Goal: Communication & Community: Participate in discussion

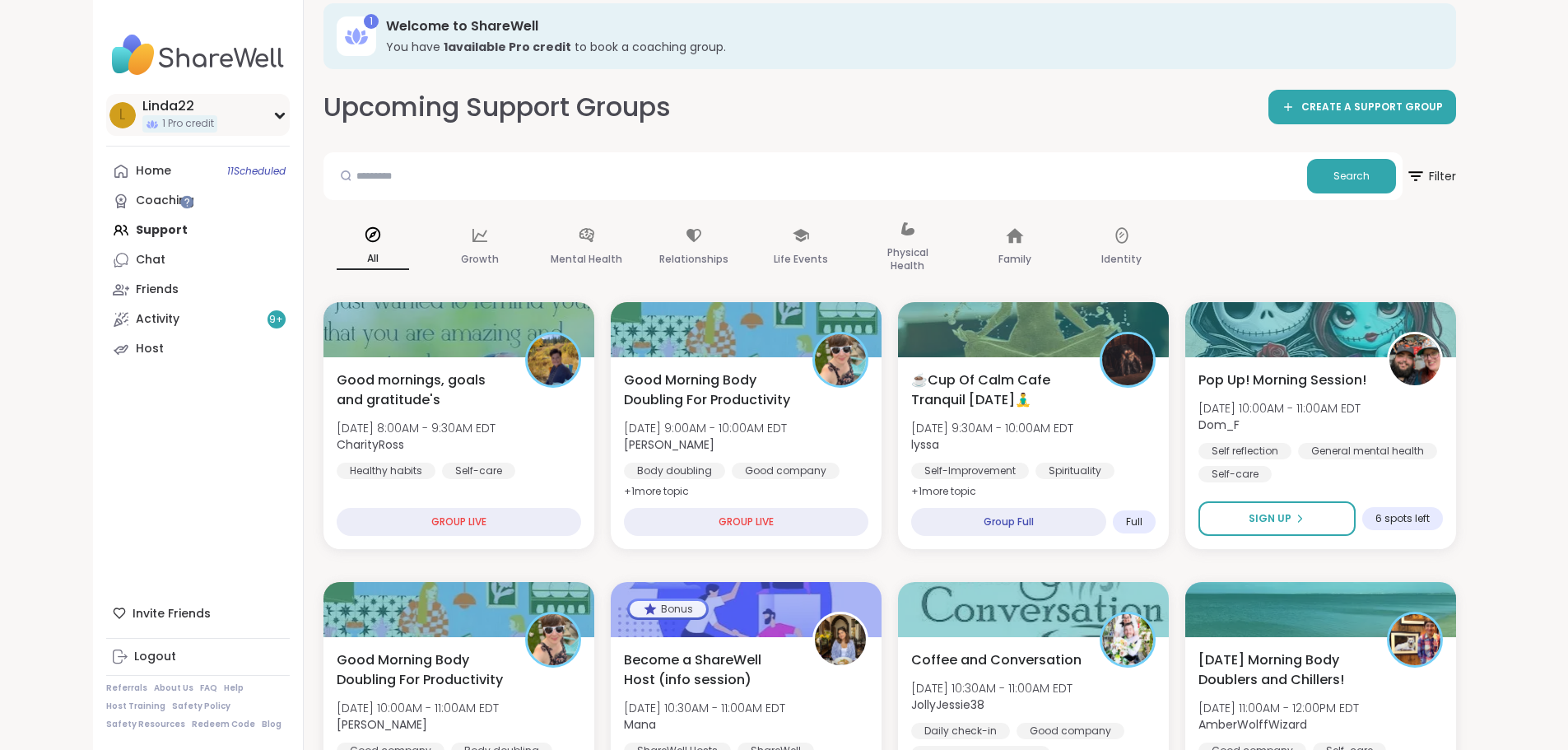
click at [143, 118] on div "L Linda22 1 Pro credit" at bounding box center [198, 114] width 183 height 42
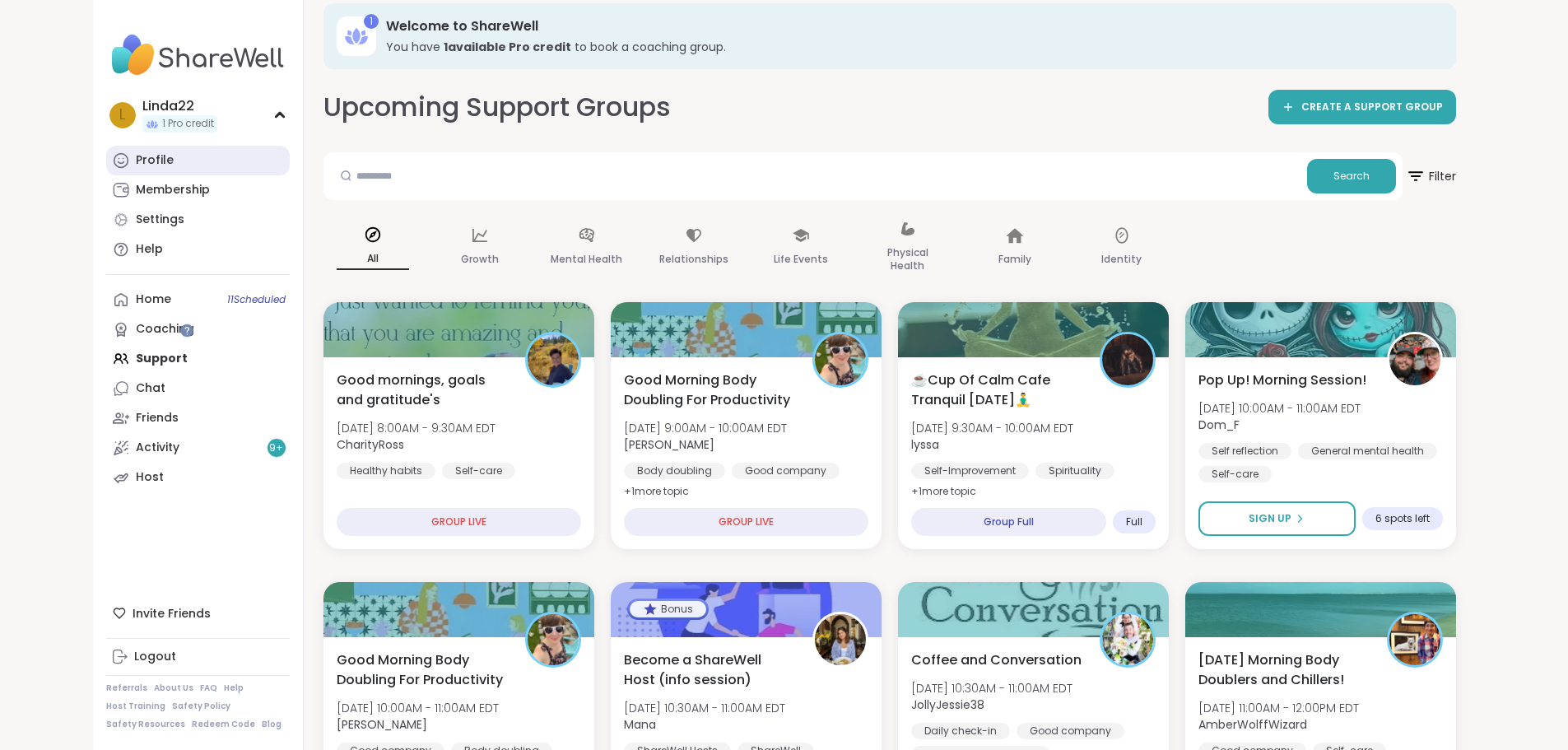
click at [118, 170] on link "Profile" at bounding box center [198, 160] width 183 height 30
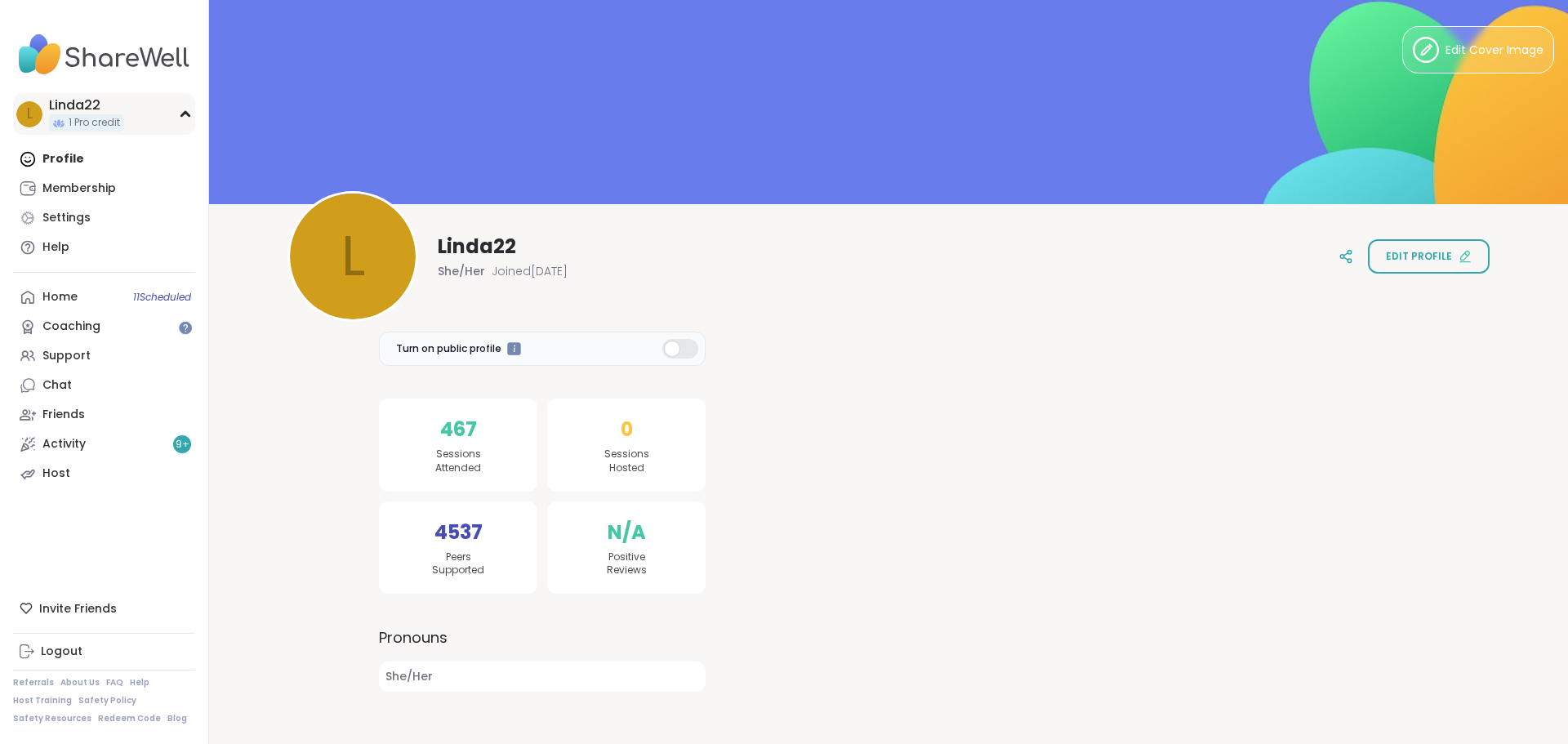
click at [125, 116] on div "L Linda22 1 Pro credit" at bounding box center [104, 113] width 182 height 42
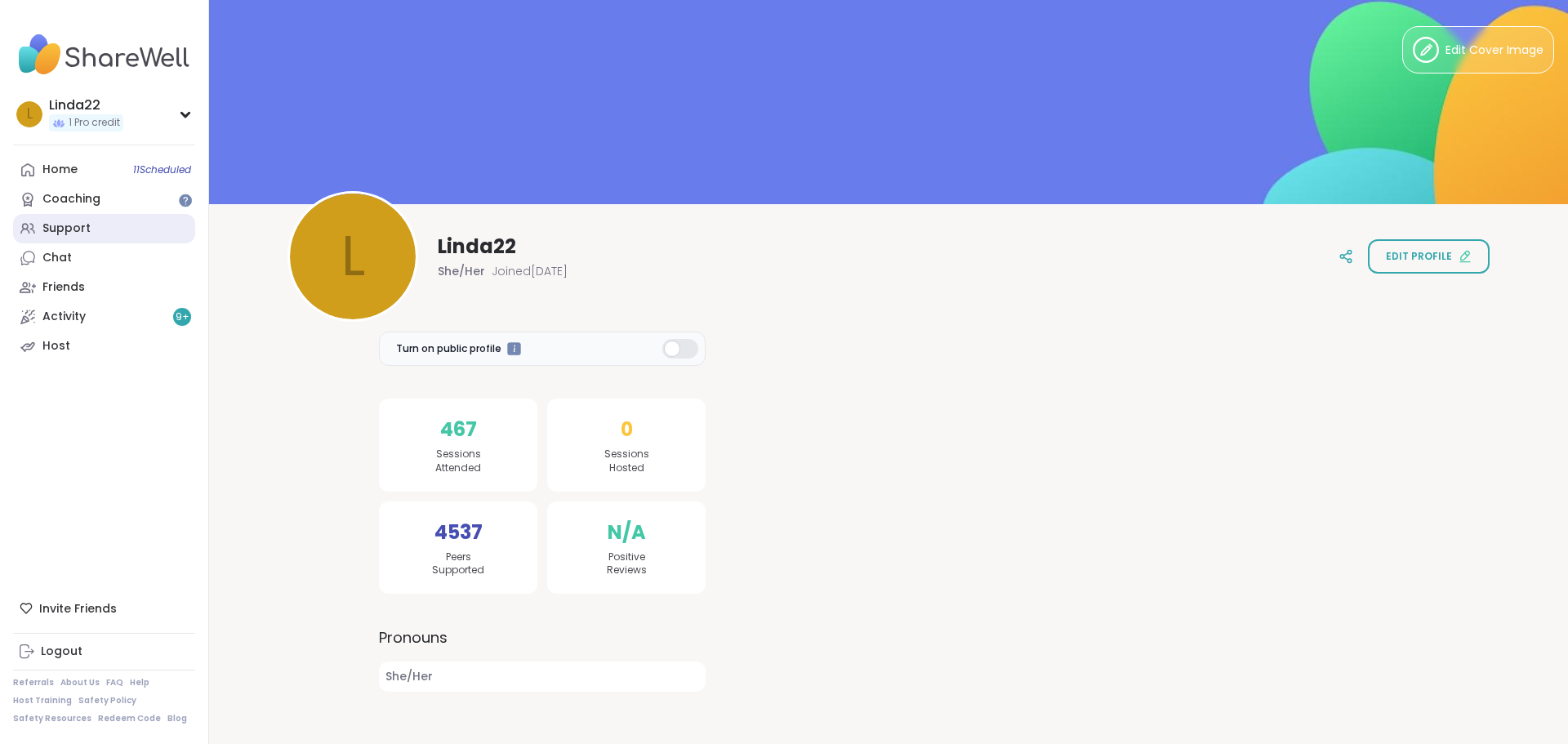
click at [124, 225] on link "Support" at bounding box center [104, 228] width 182 height 29
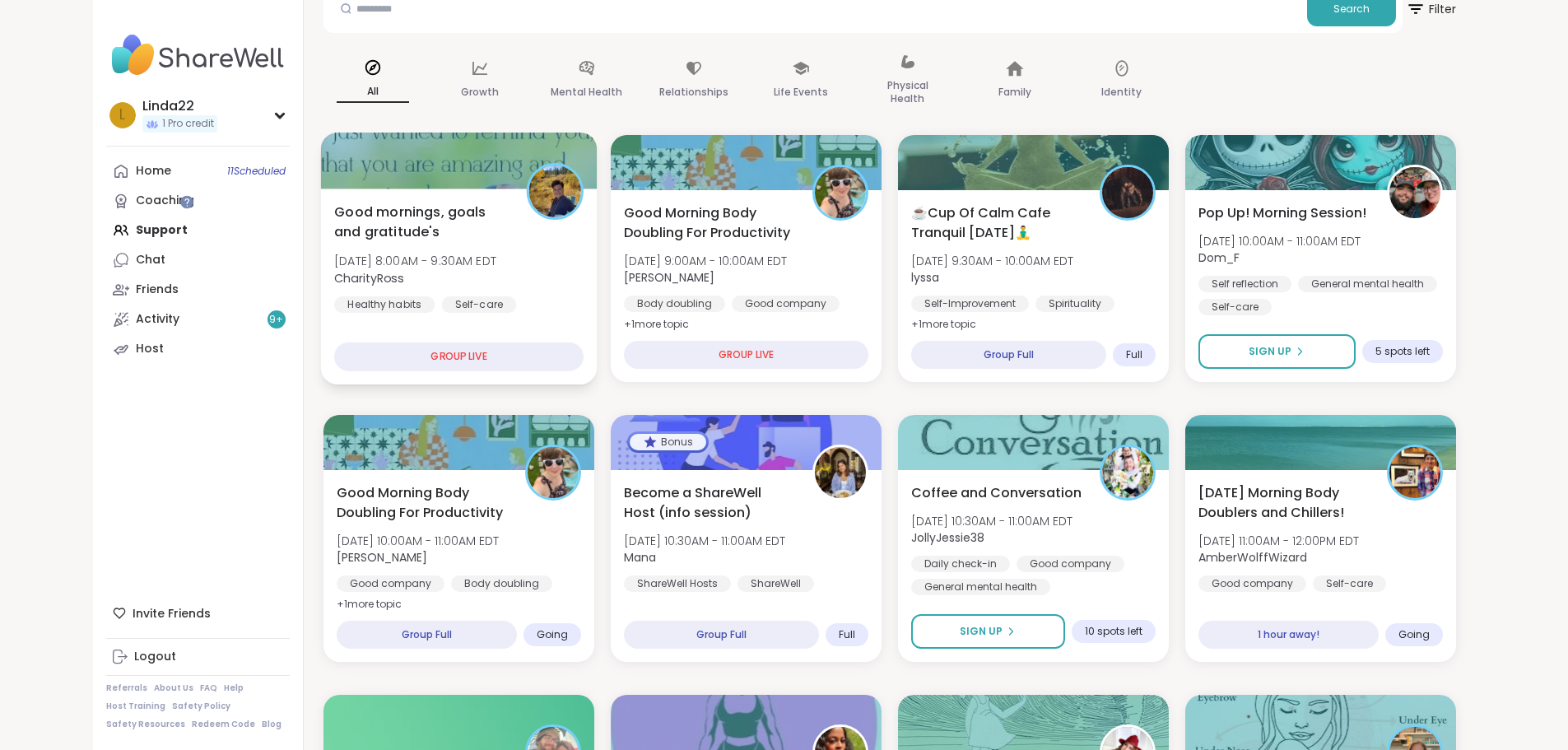
scroll to position [247, 0]
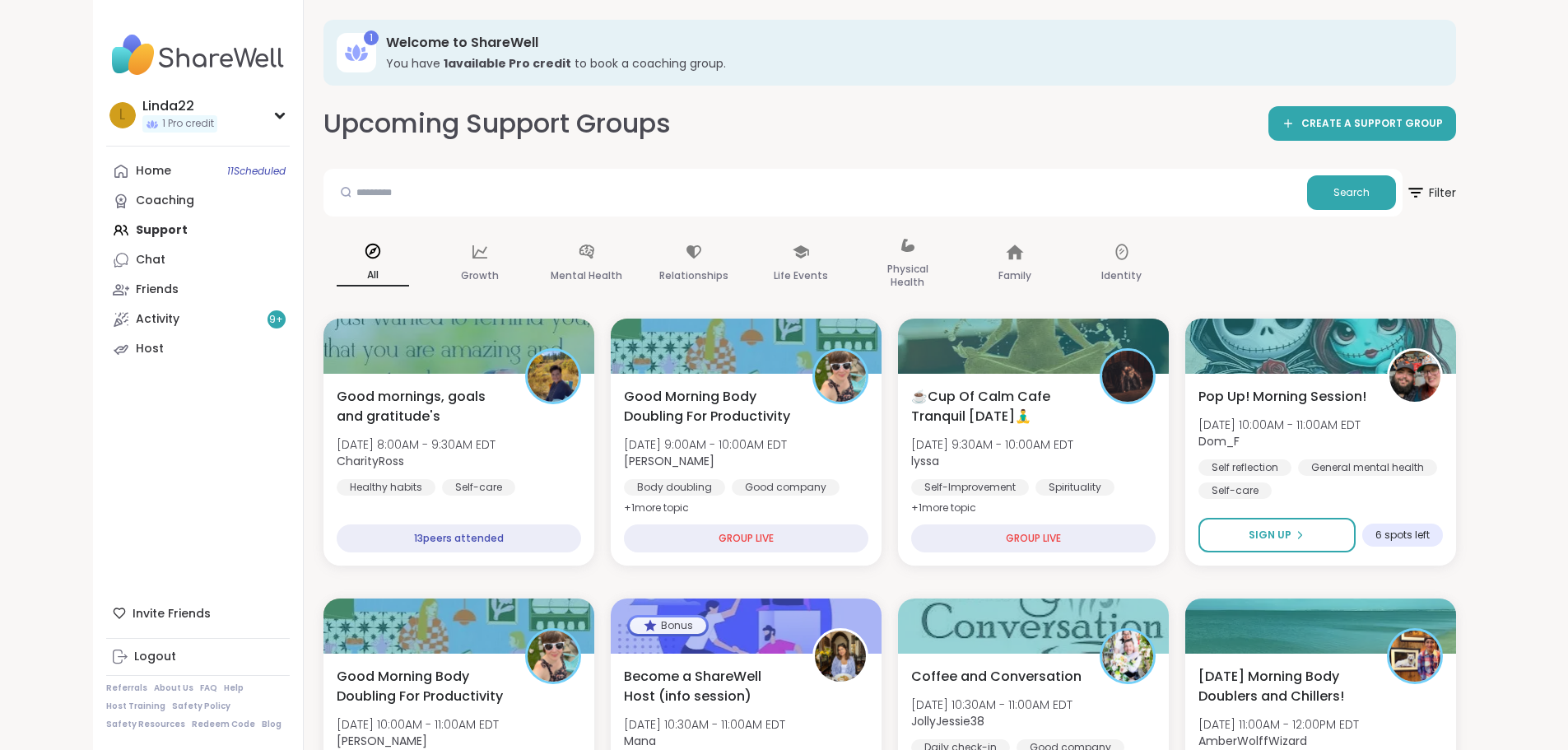
click at [884, 36] on h3 "Welcome to ShareWell" at bounding box center [909, 43] width 1047 height 18
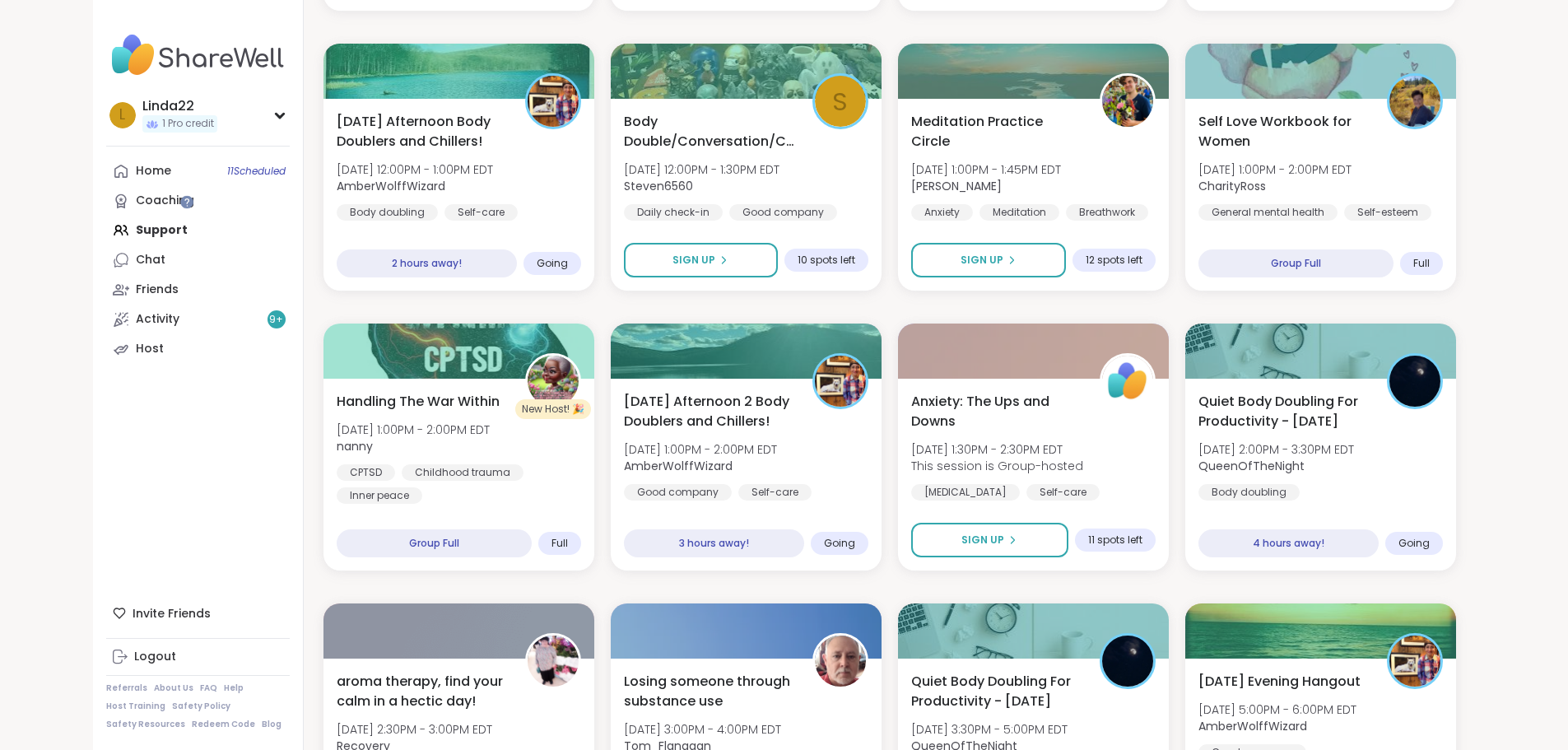
scroll to position [1152, 0]
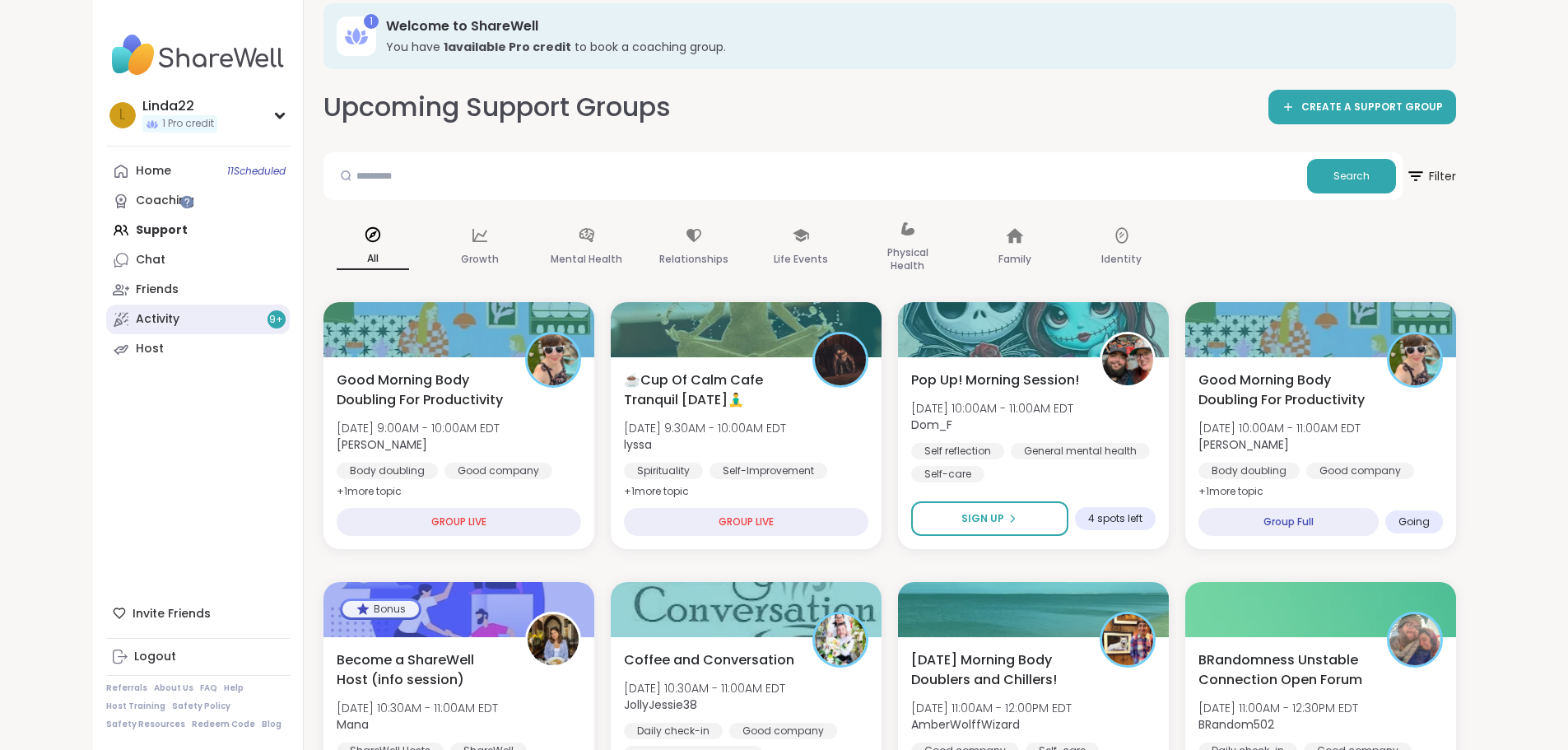
click at [144, 321] on link "Activity 9 +" at bounding box center [198, 319] width 183 height 30
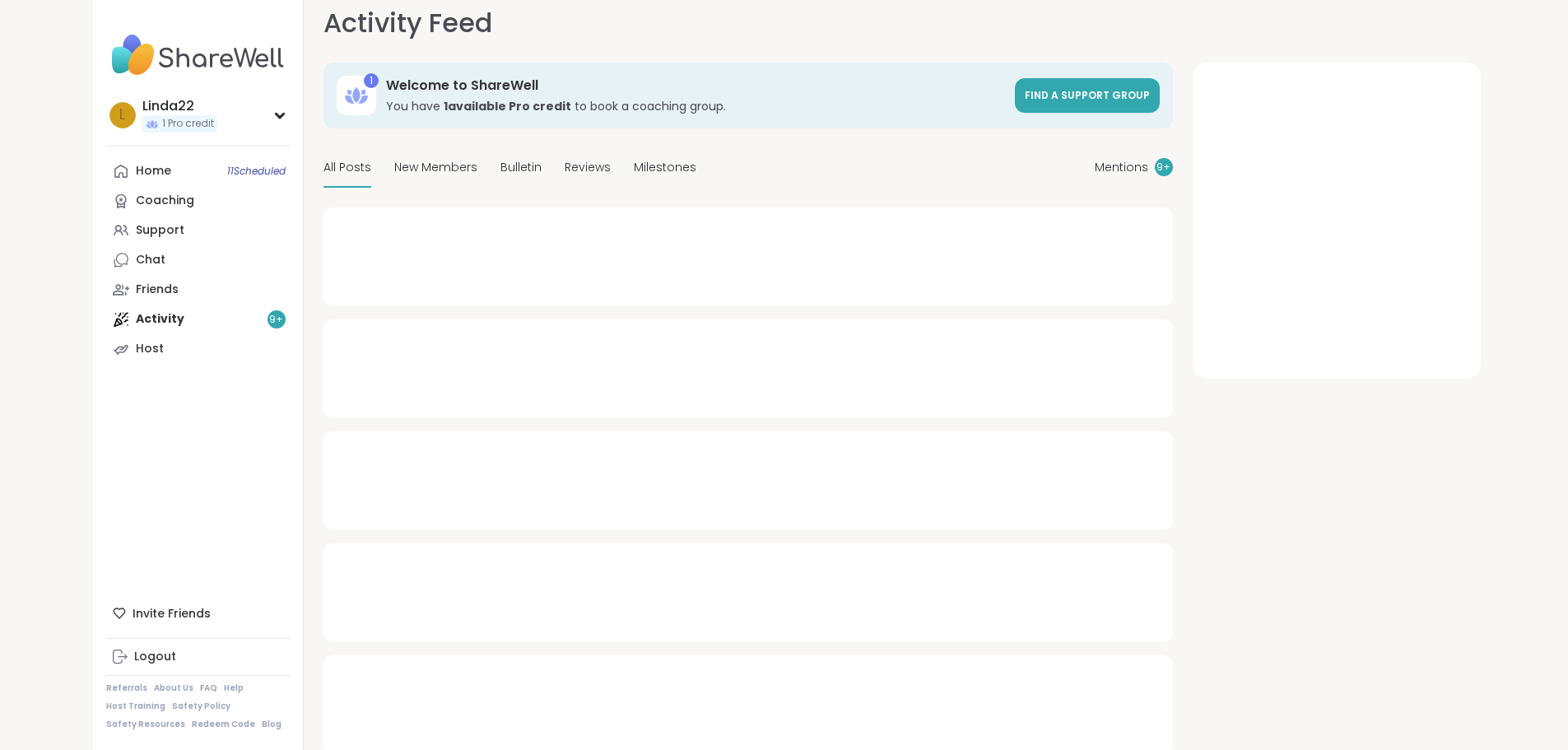
click at [144, 321] on div "Linda22 1 Pro credit L Linda22 1 Pro credit Profile Membership Settings Help Ho…" at bounding box center [784, 376] width 1568 height 786
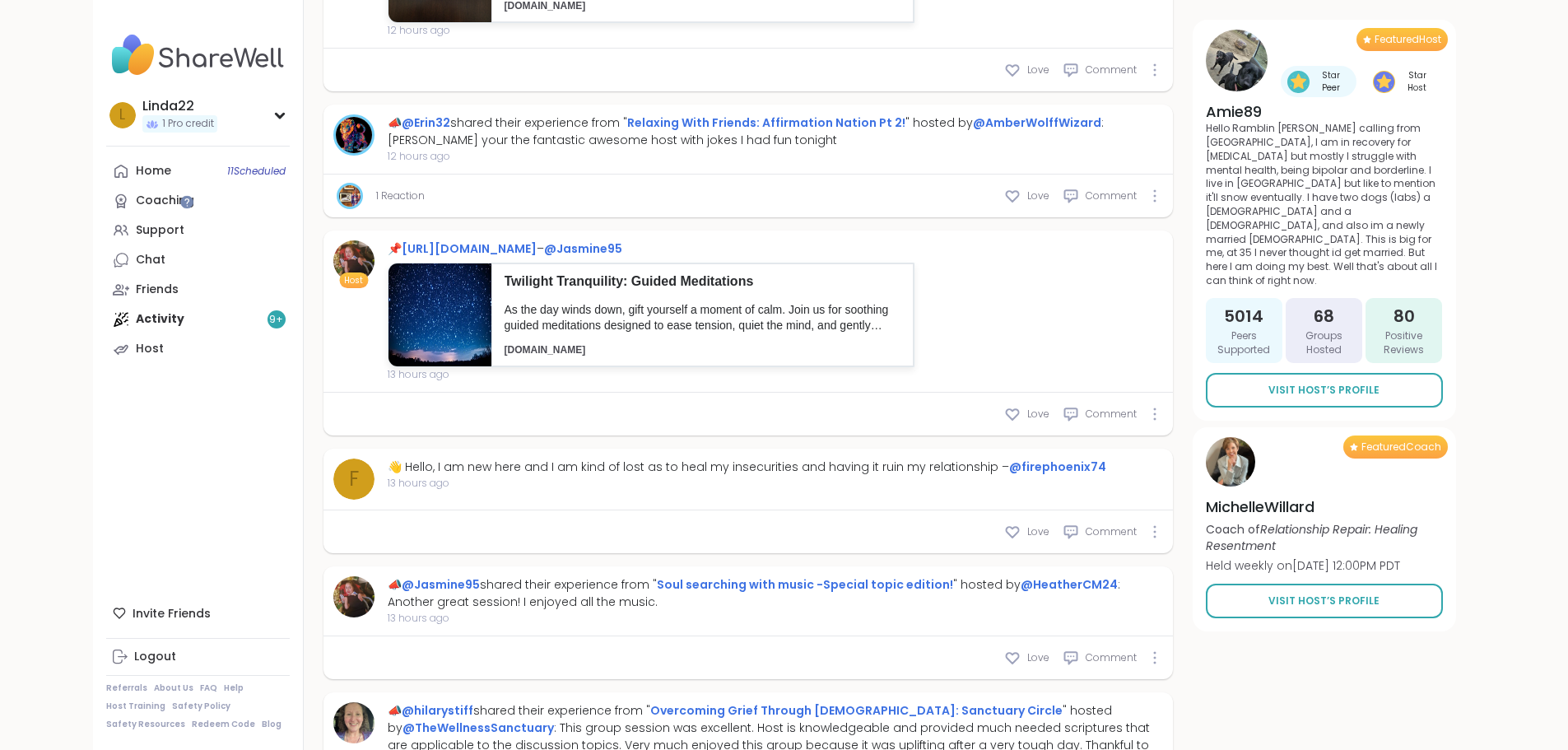
scroll to position [4644, 0]
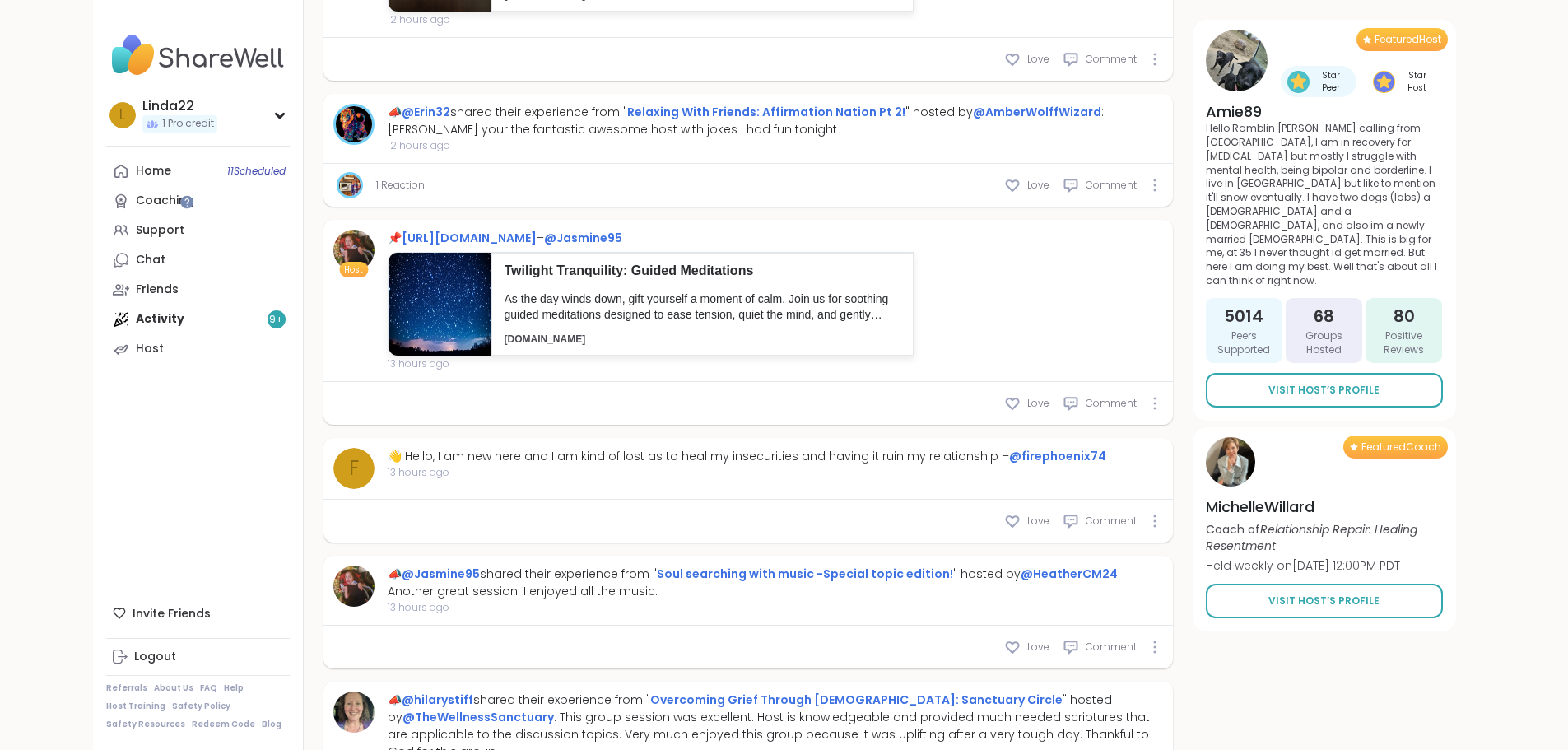
type textarea "*"
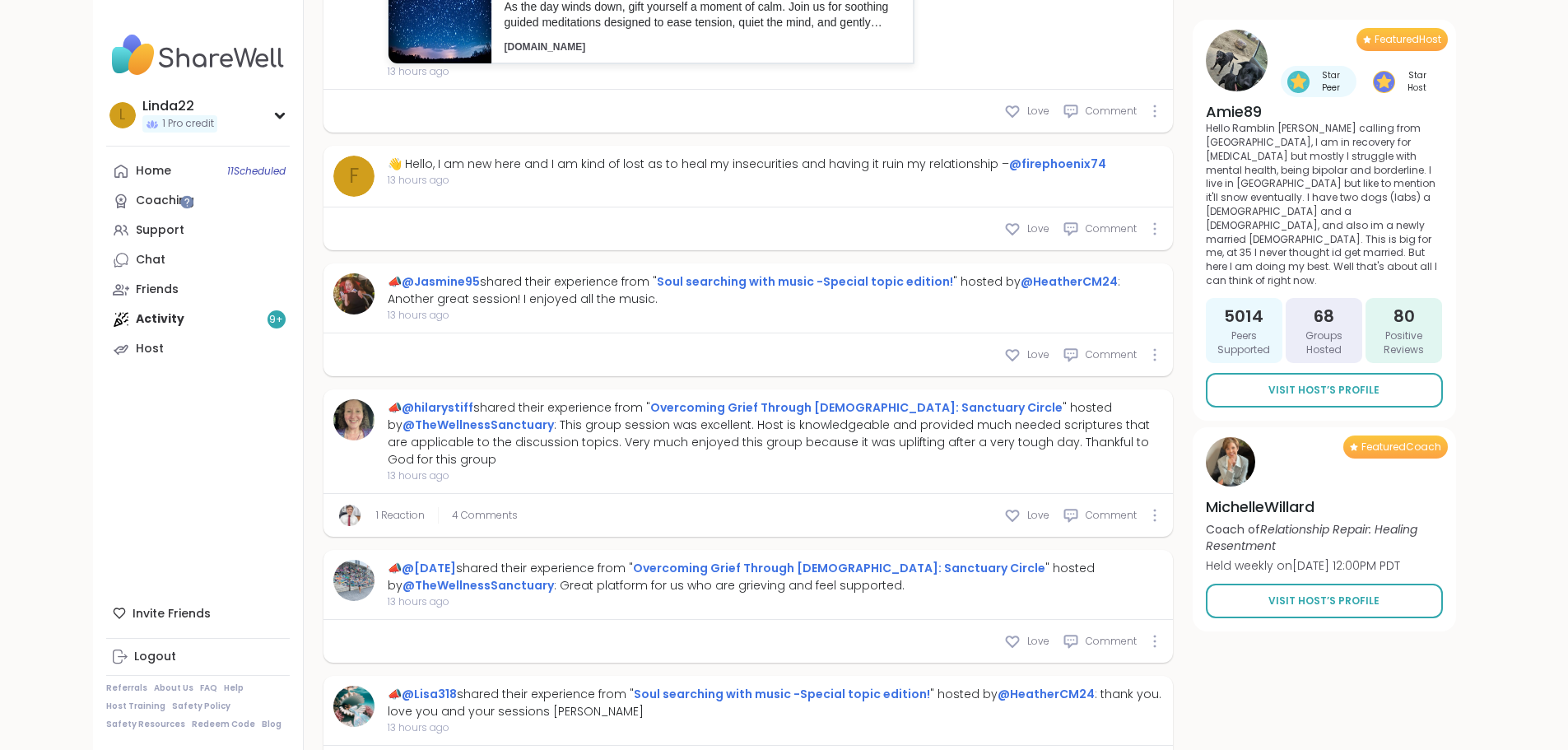
scroll to position [4972, 0]
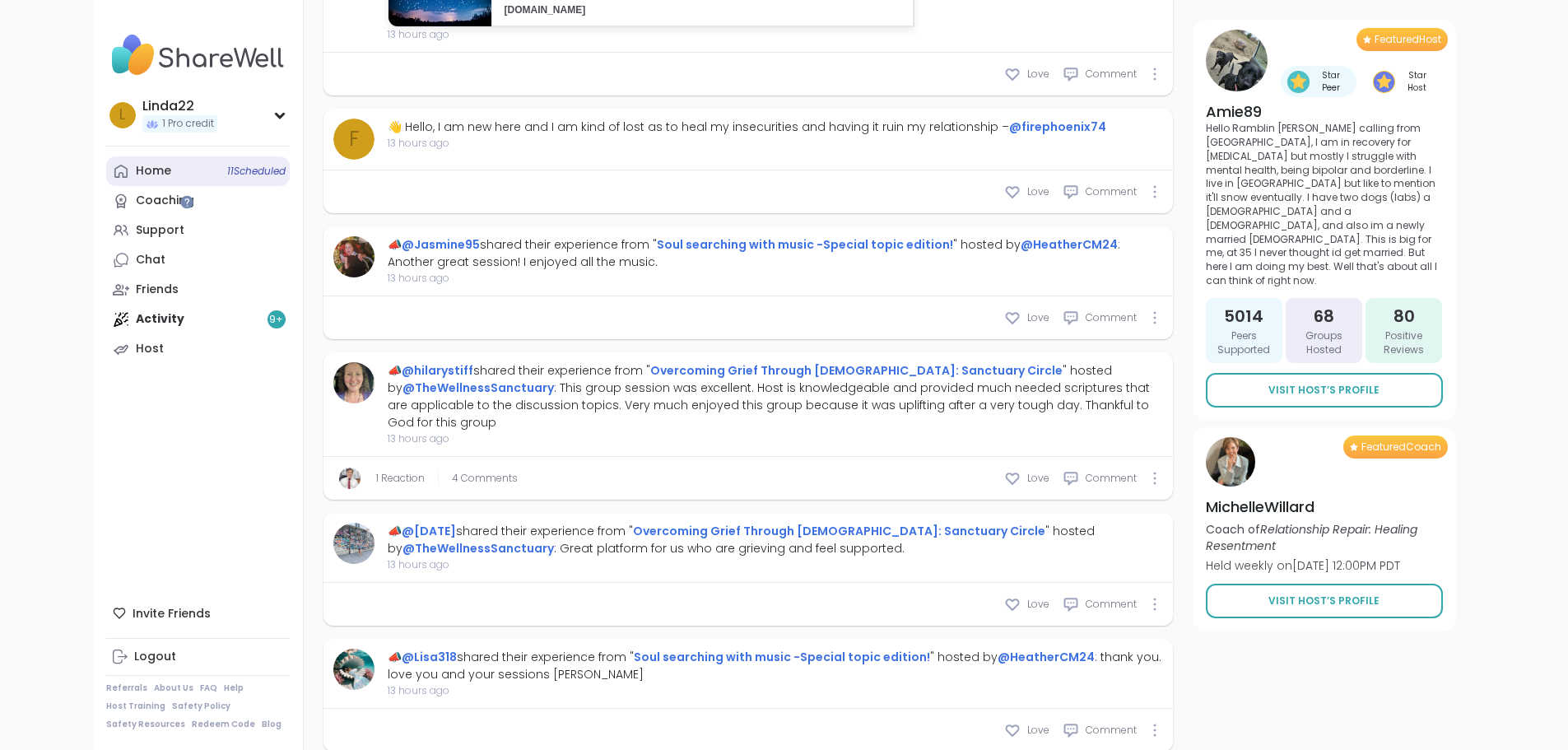
click at [122, 181] on link "Home 11 Scheduled" at bounding box center [198, 171] width 183 height 30
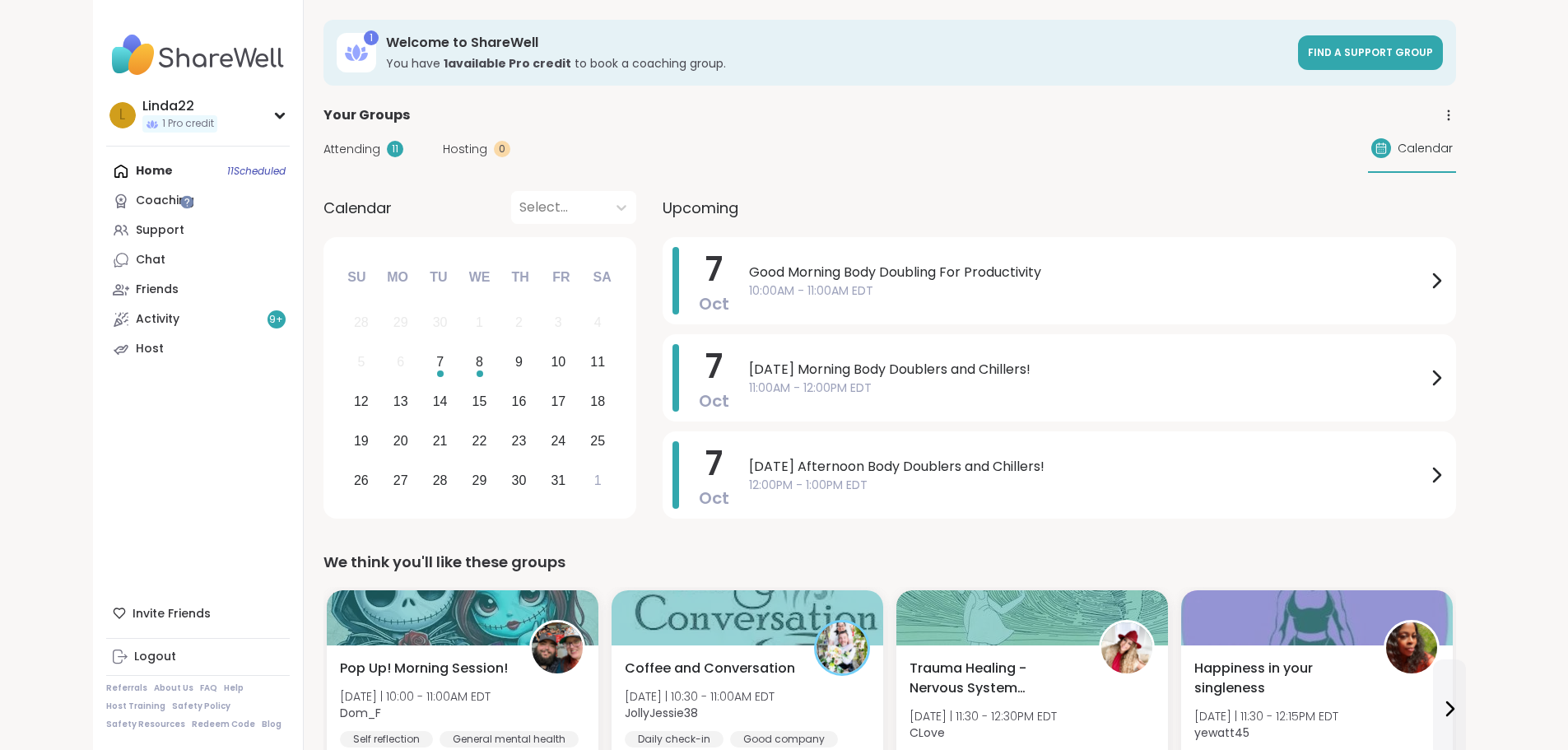
click at [776, 137] on div "Attending 11 Hosting 0 Calendar" at bounding box center [890, 148] width 1133 height 48
click at [462, 364] on div "8" at bounding box center [479, 362] width 35 height 35
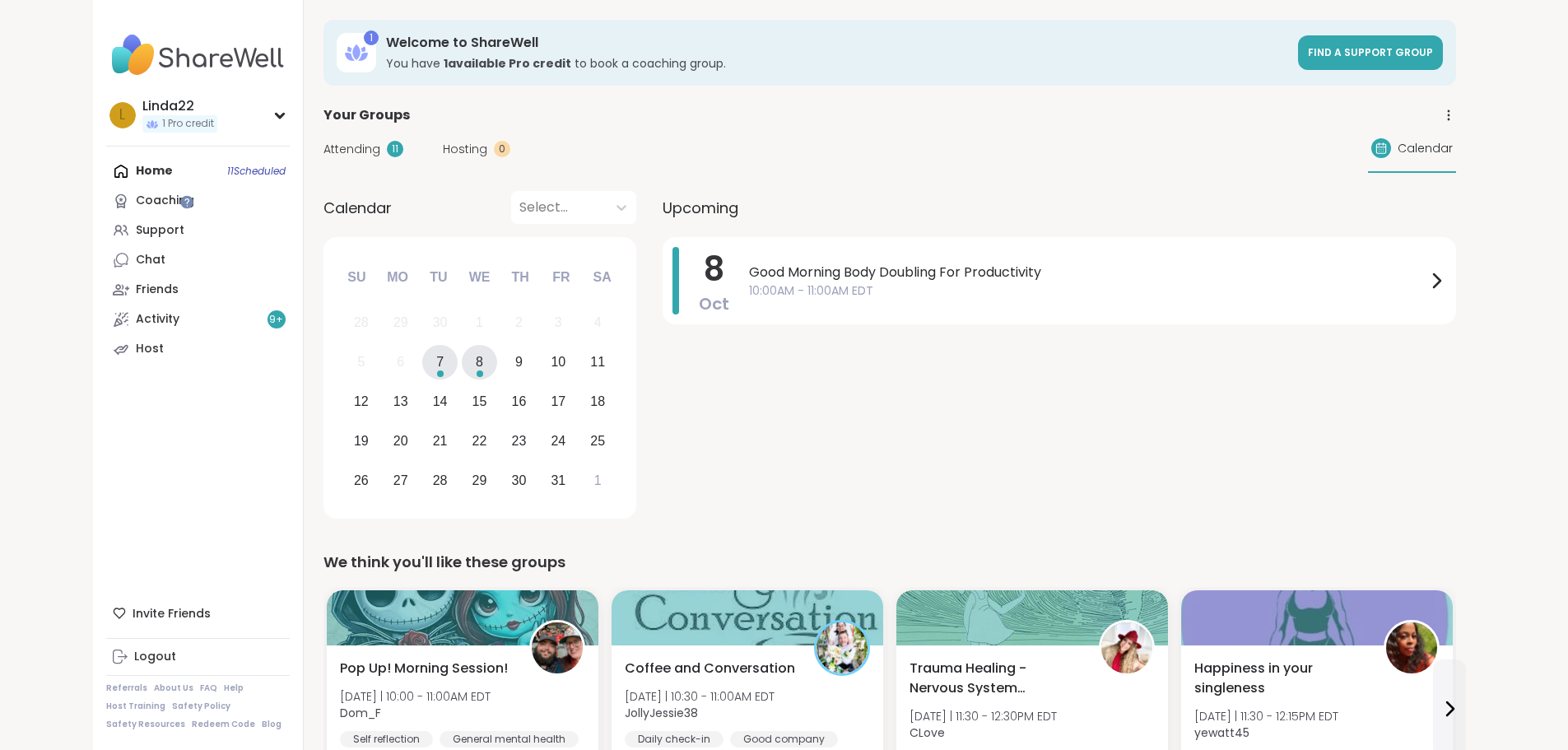
click at [437, 370] on div "Choose Tuesday, October 7th, 2025" at bounding box center [439, 373] width 6 height 6
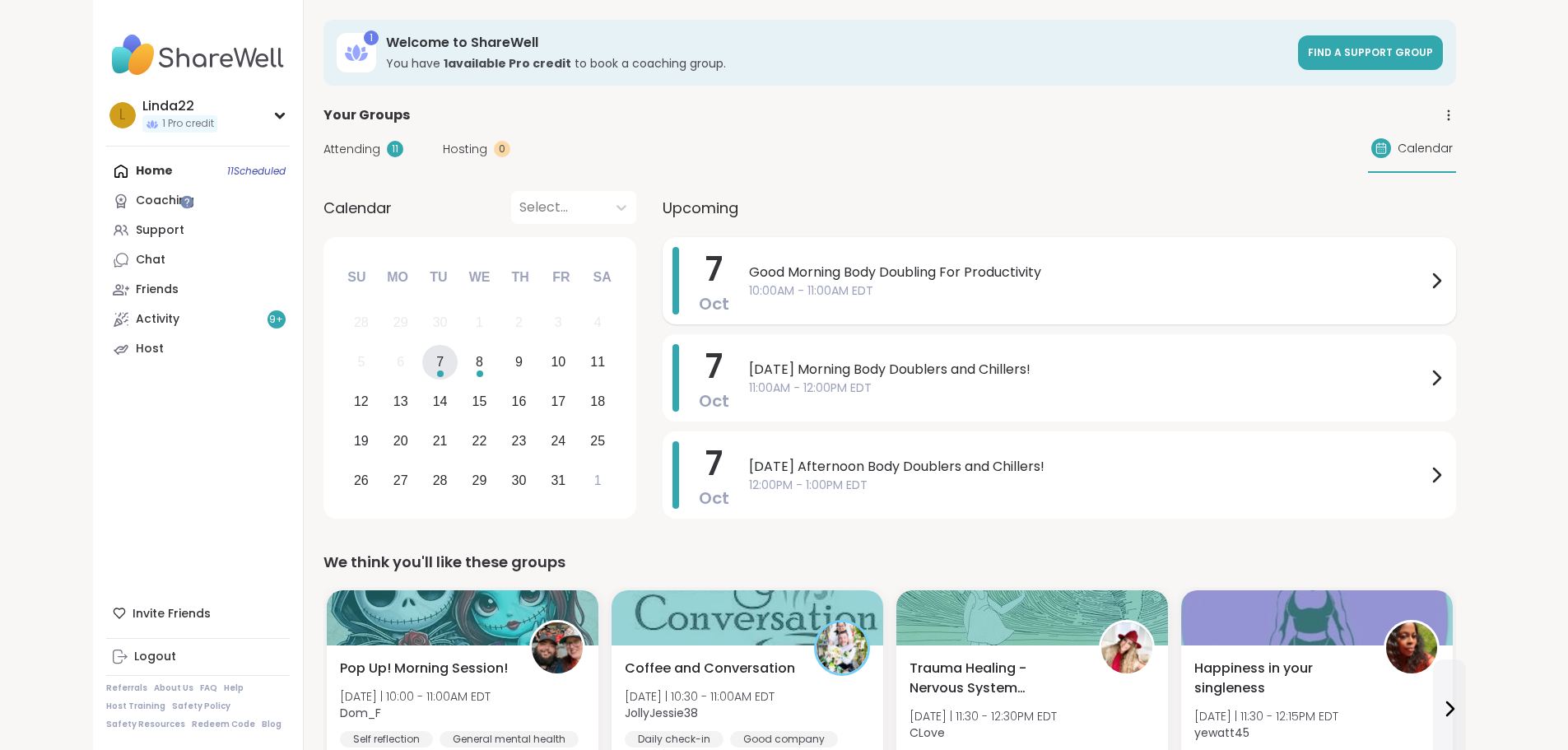
click at [760, 289] on span "10:00AM - 11:00AM EDT" at bounding box center [1088, 290] width 678 height 17
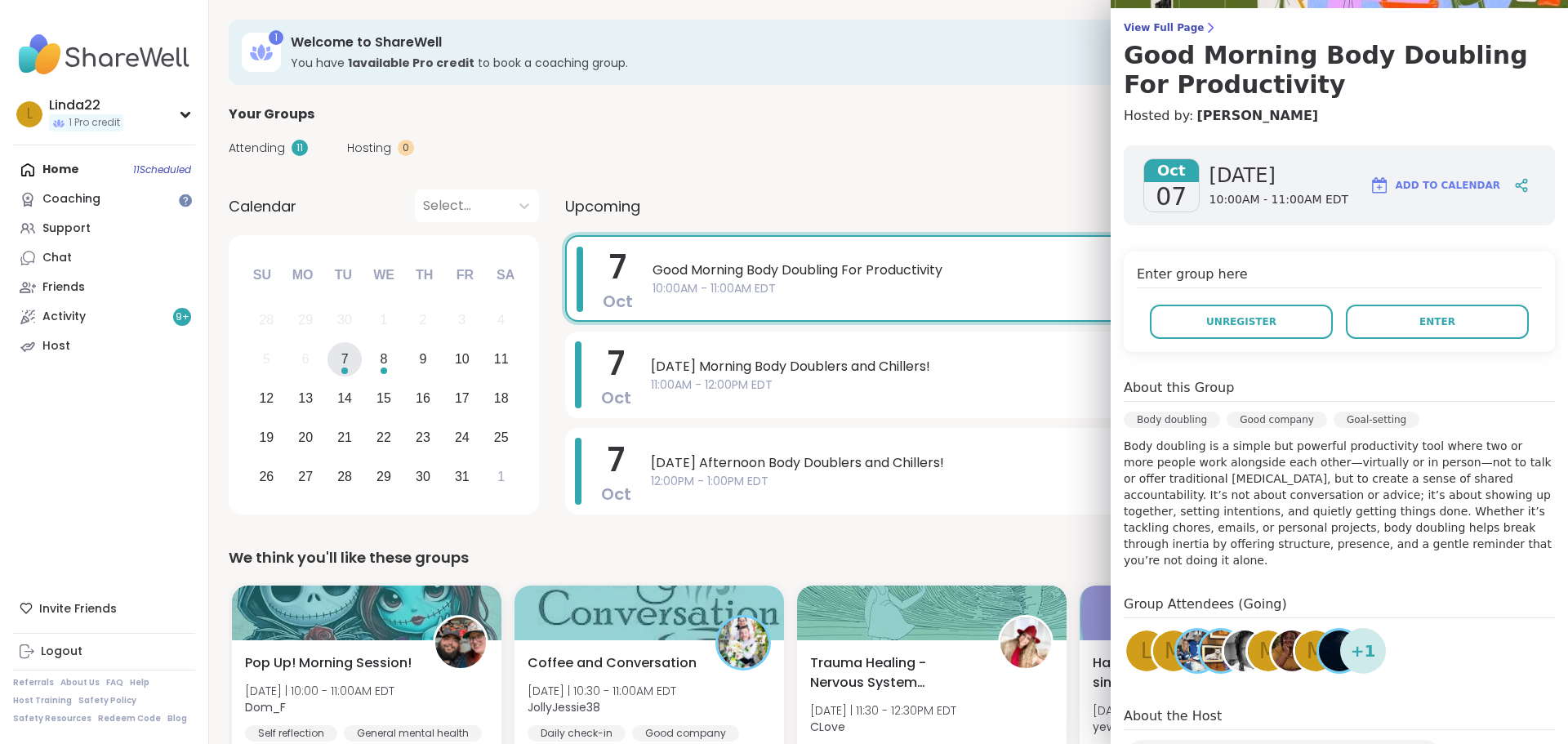
scroll to position [105, 0]
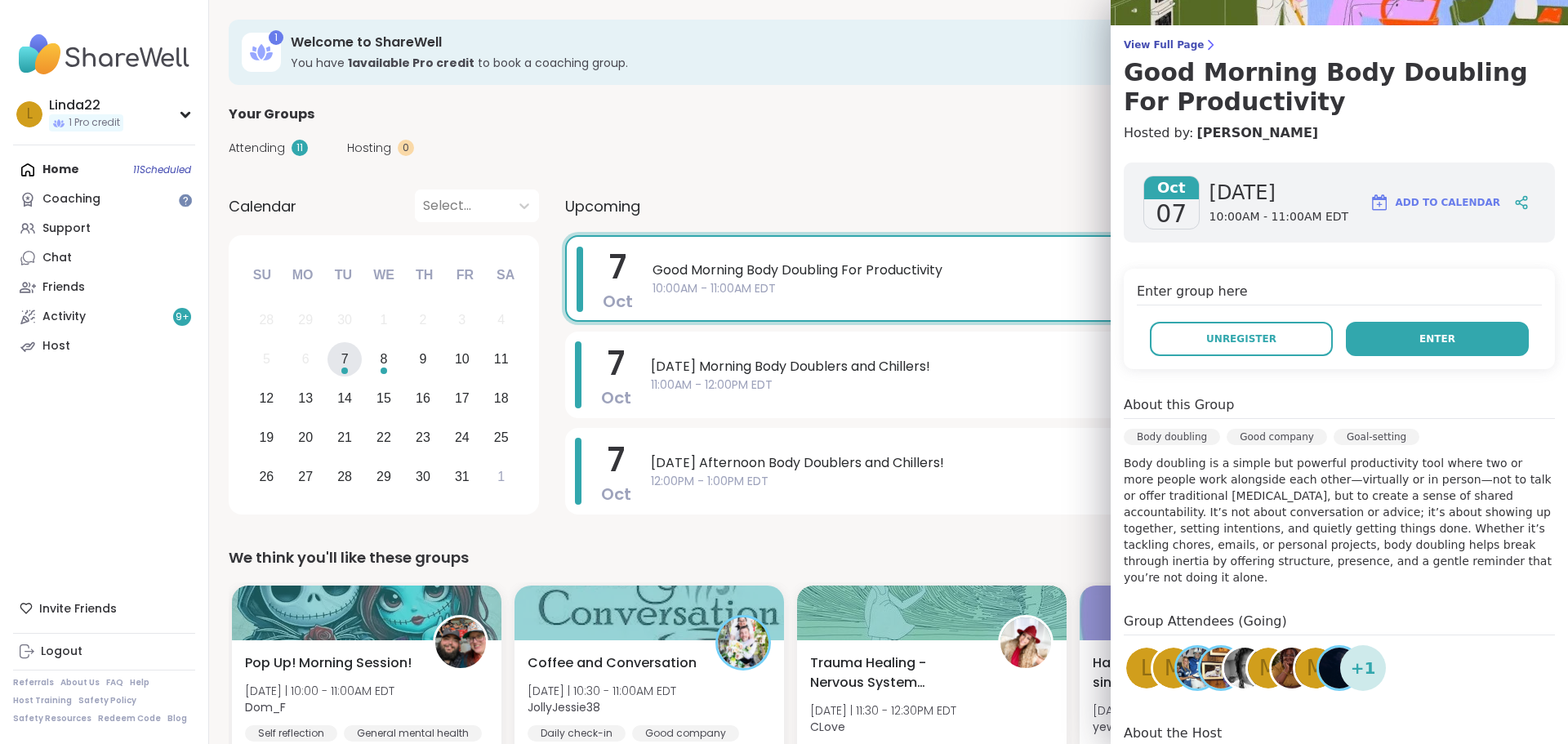
click at [1392, 336] on button "Enter" at bounding box center [1437, 339] width 183 height 34
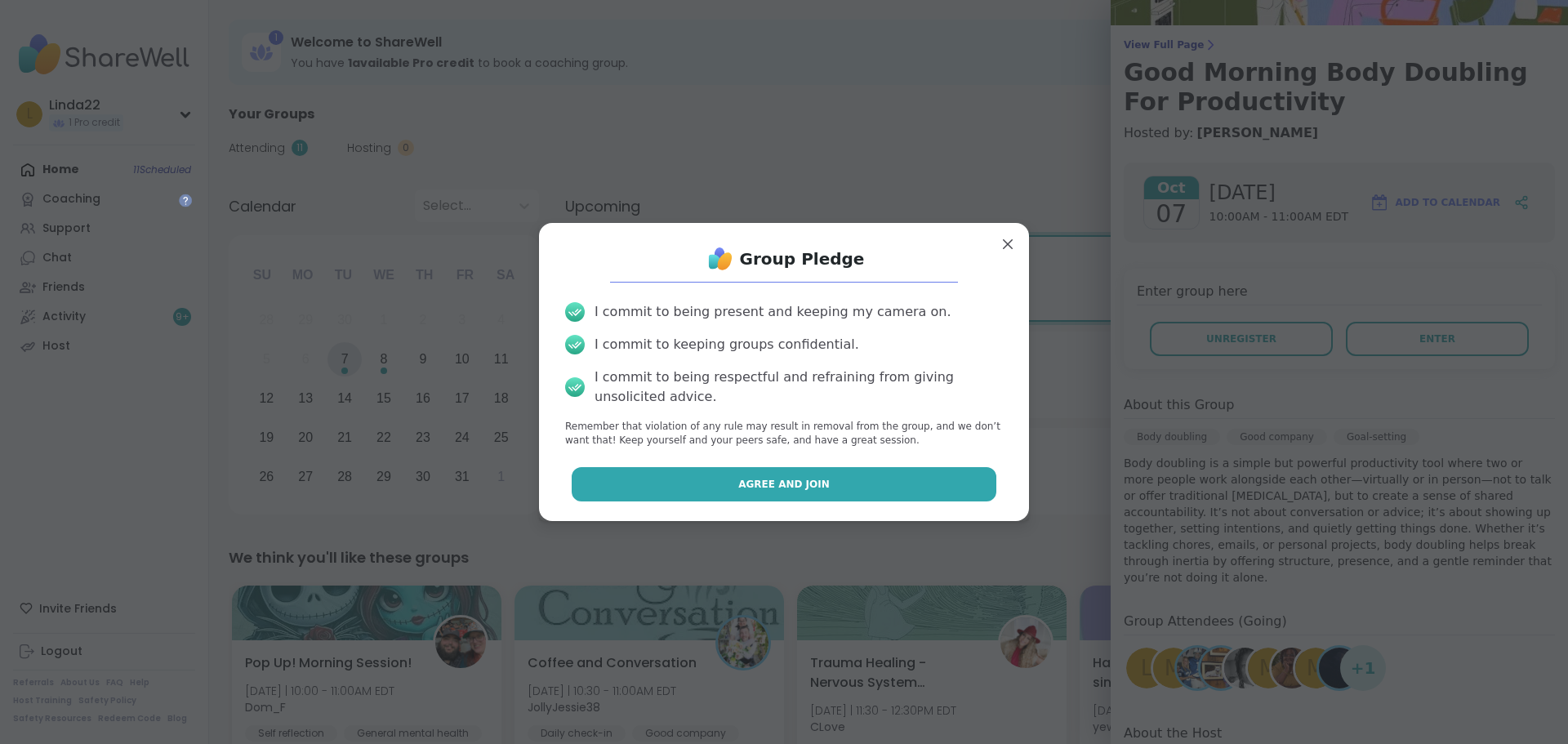
click at [868, 482] on button "Agree and Join" at bounding box center [784, 484] width 425 height 34
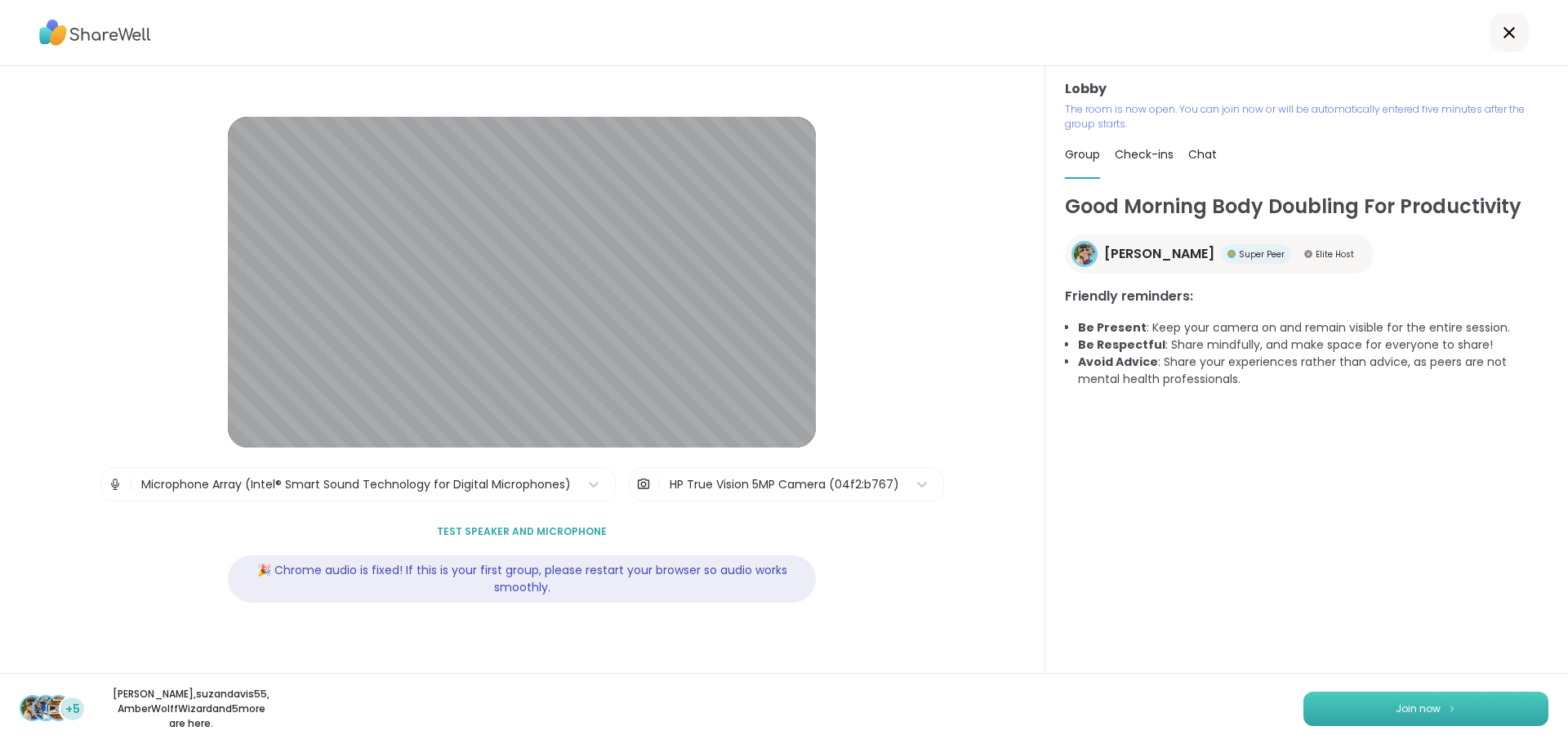
click at [1328, 706] on button "Join now" at bounding box center [1425, 708] width 245 height 34
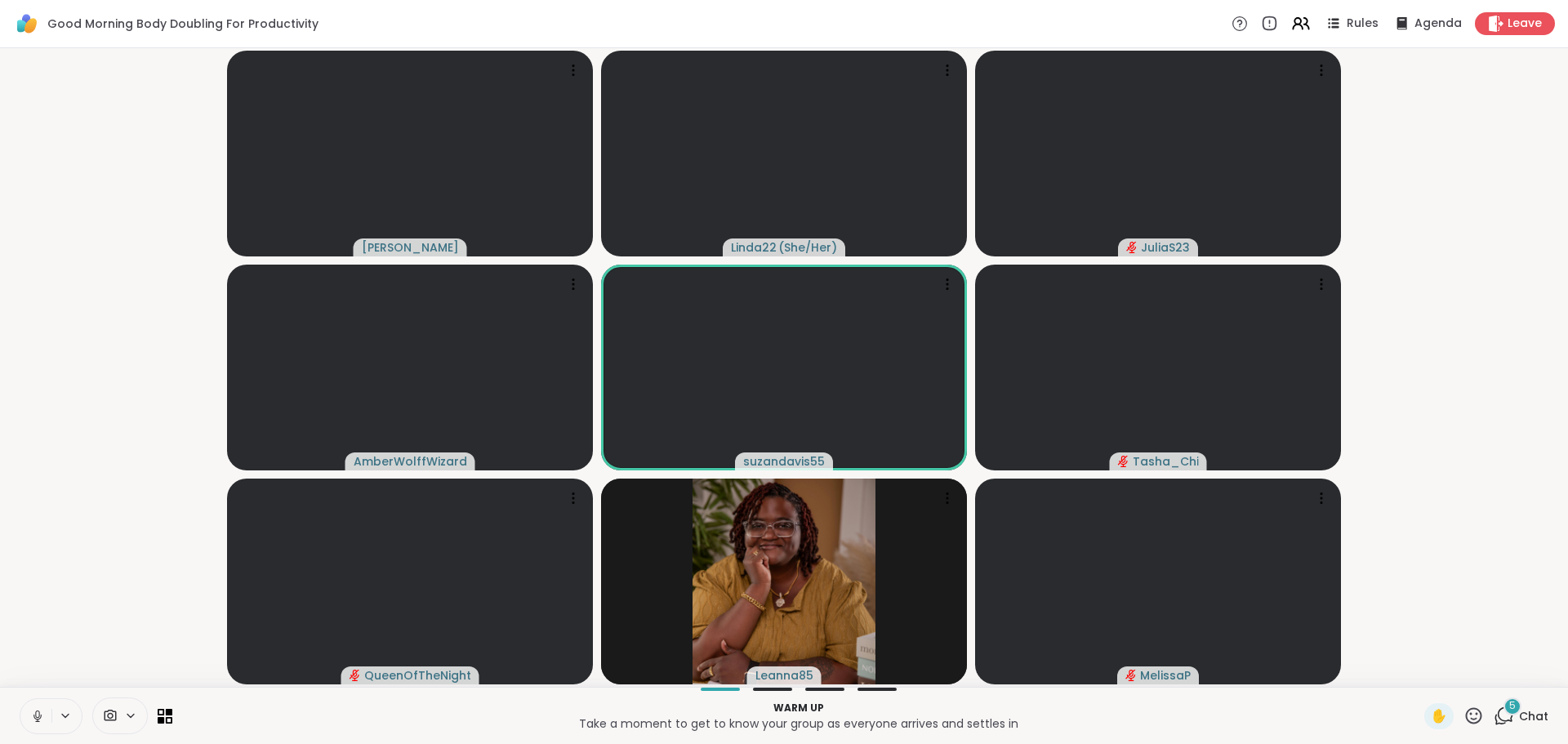
click at [29, 715] on button at bounding box center [36, 715] width 31 height 34
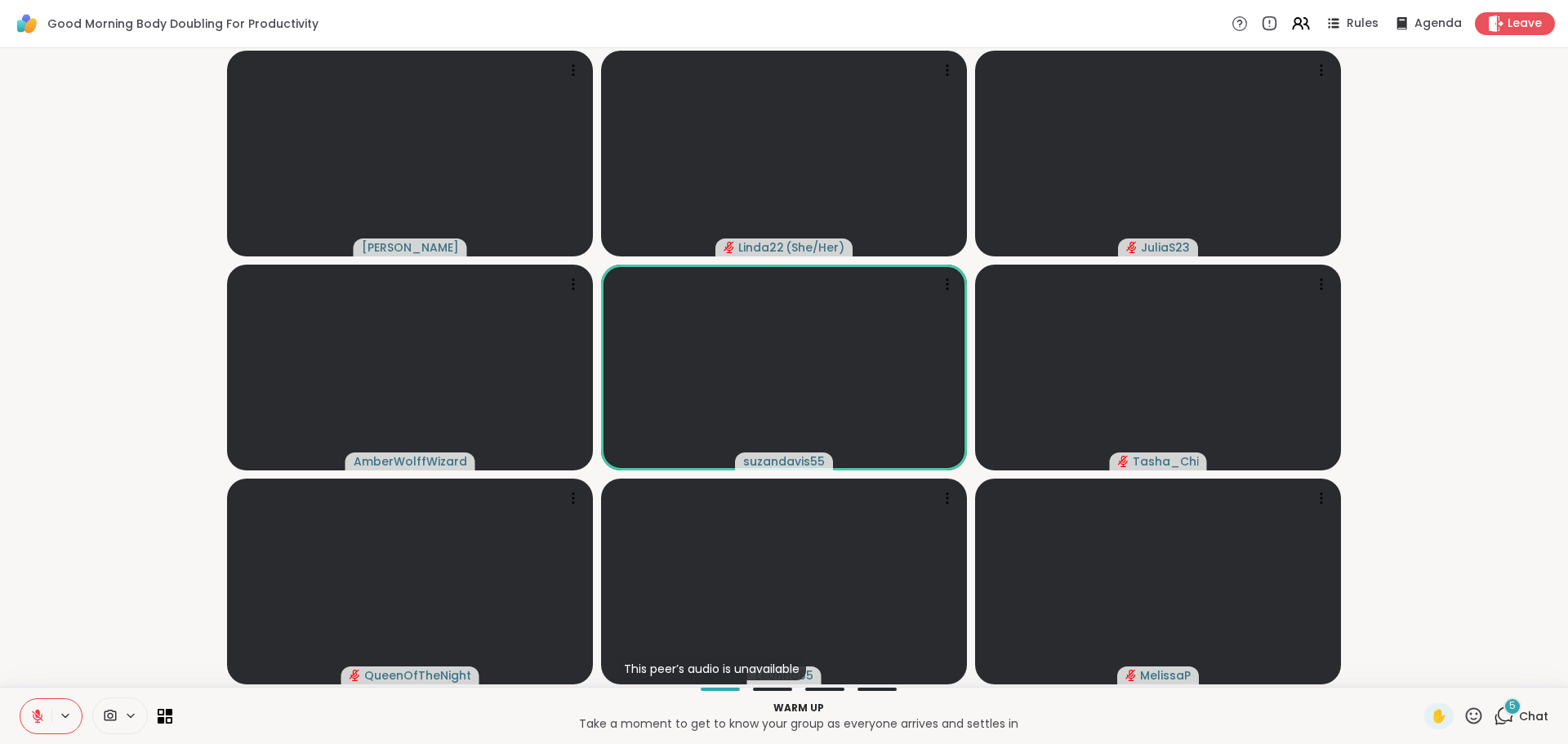
click at [1504, 712] on div "5" at bounding box center [1513, 706] width 18 height 18
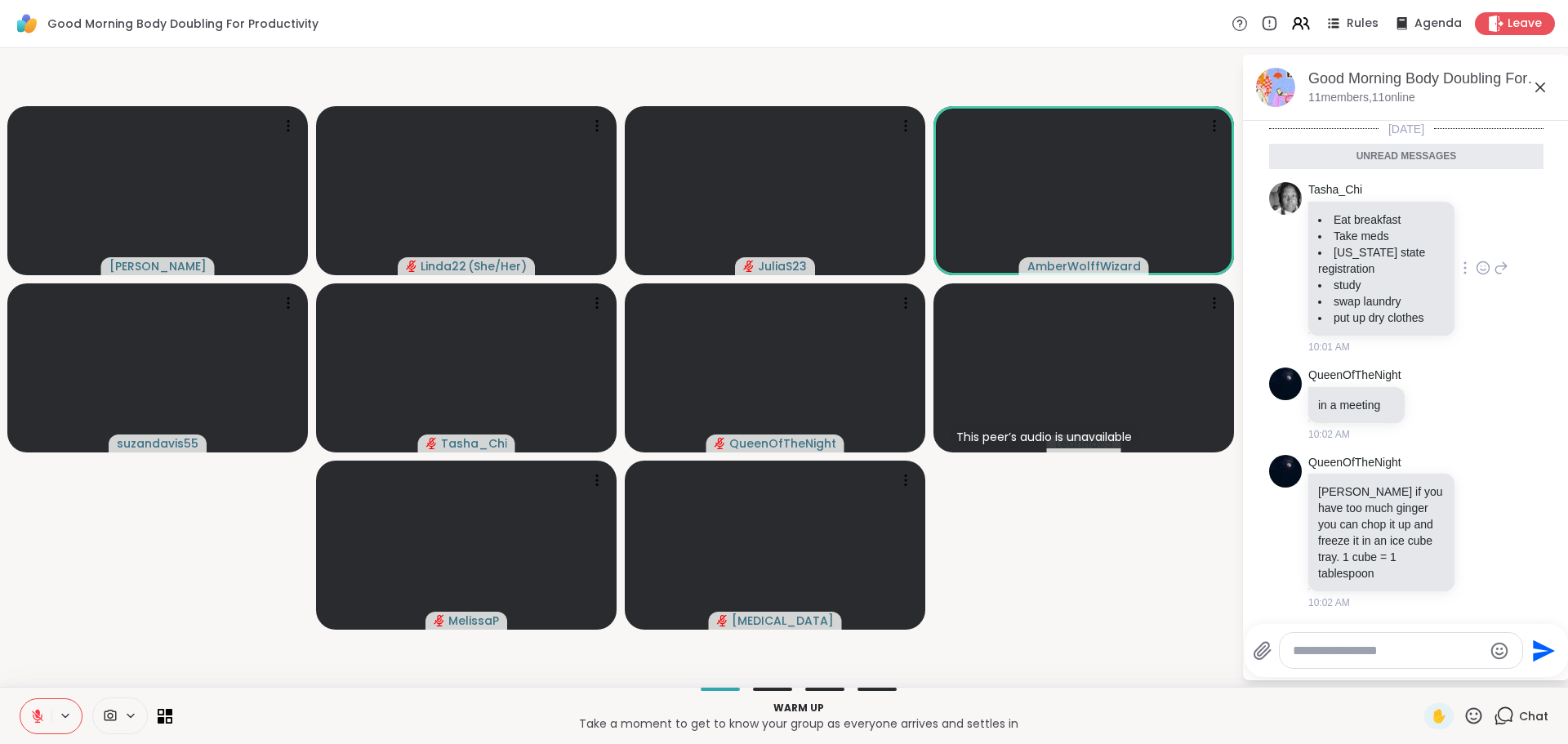
click at [1481, 269] on icon at bounding box center [1482, 269] width 4 height 2
click at [1466, 252] on button "Select Reaction: Heart" at bounding box center [1482, 241] width 33 height 33
click at [1466, 252] on div "Tasha_Chi Eat breakfast Take meds Mississippi state registration study swap lau…" at bounding box center [1408, 267] width 200 height 172
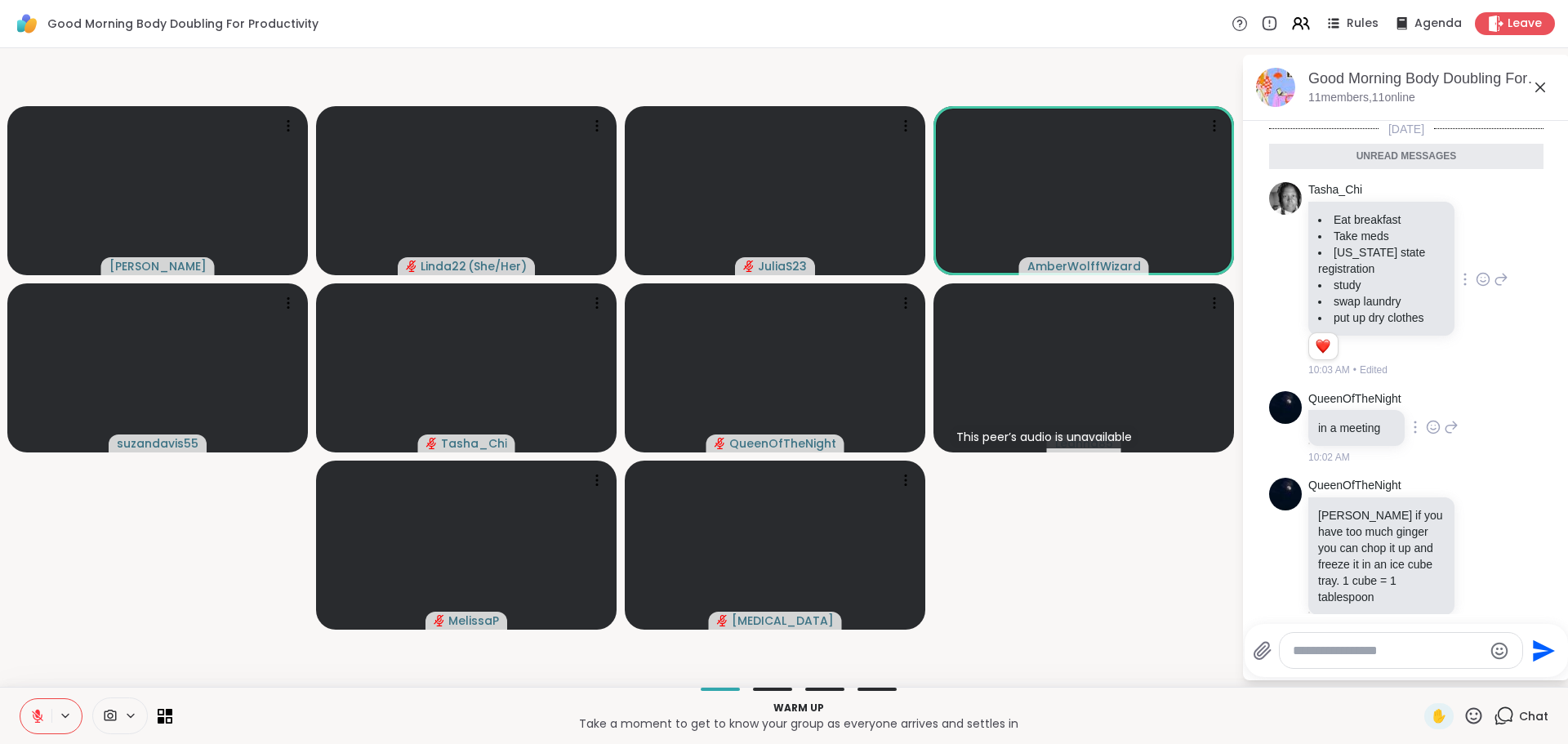
click at [1428, 425] on icon at bounding box center [1433, 427] width 12 height 12
click at [1430, 404] on div "Select Reaction: Heart" at bounding box center [1433, 401] width 14 height 14
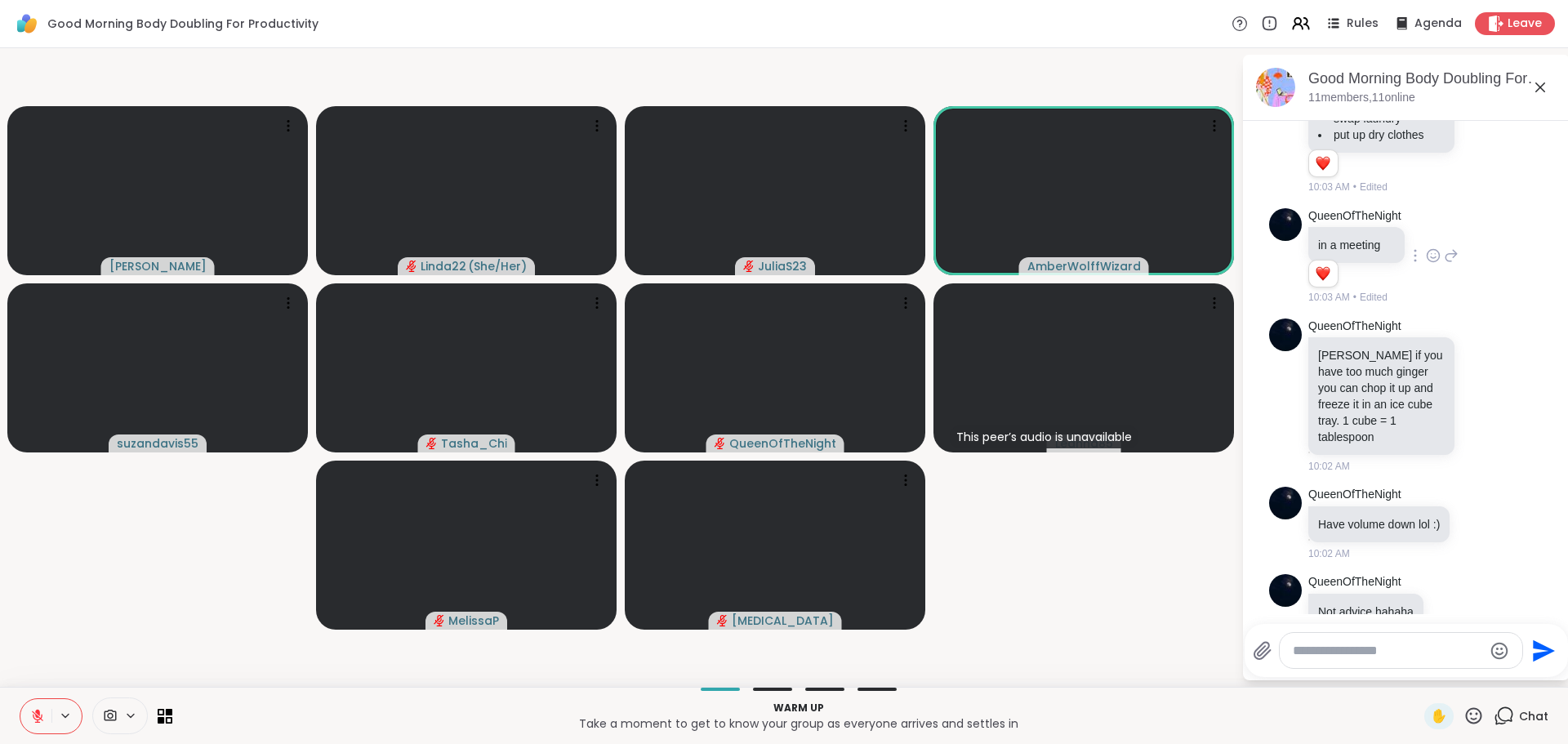
scroll to position [240, 0]
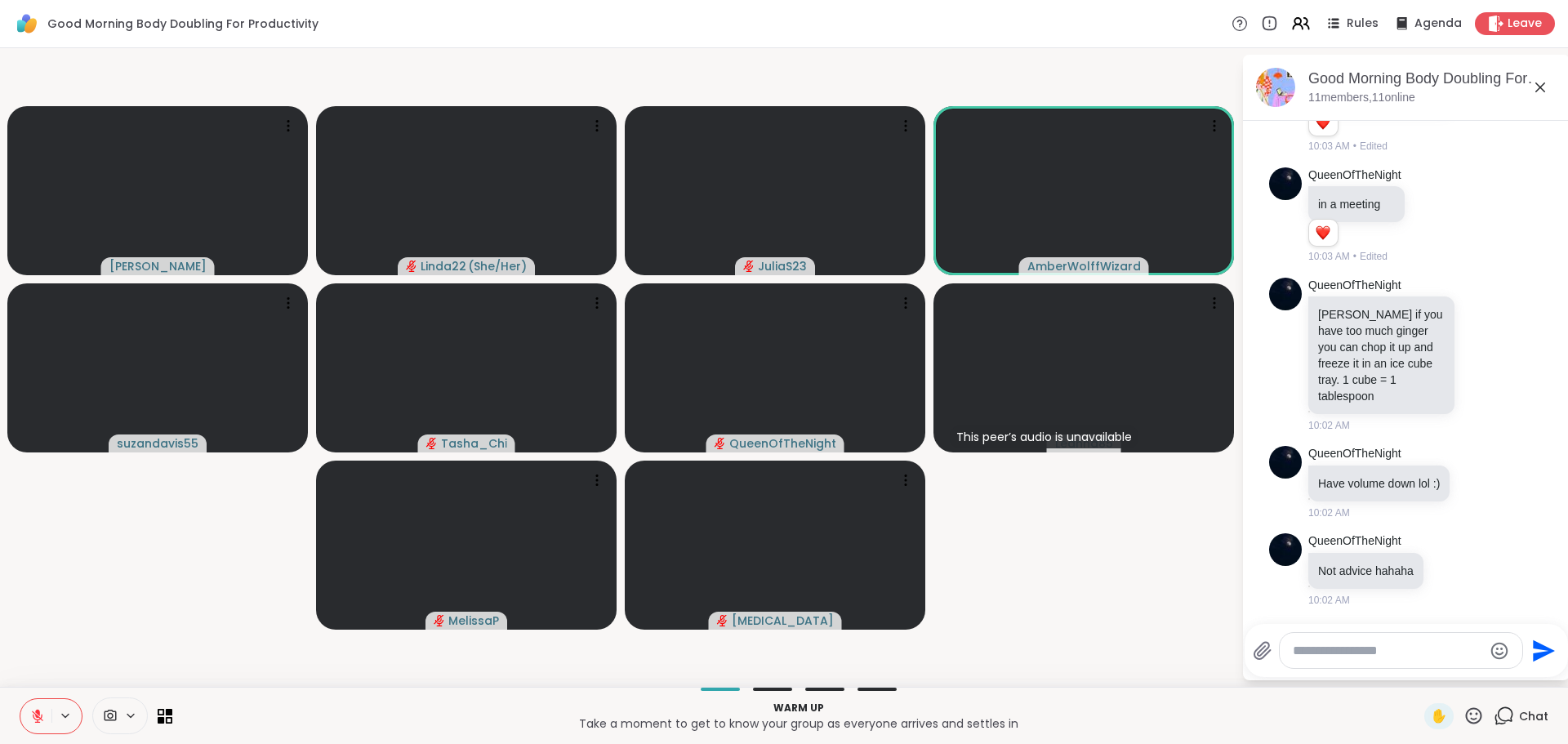
click at [1367, 650] on textarea "Type your message" at bounding box center [1387, 650] width 190 height 16
click at [1321, 650] on textarea "Type your message" at bounding box center [1387, 650] width 190 height 16
type textarea "**********"
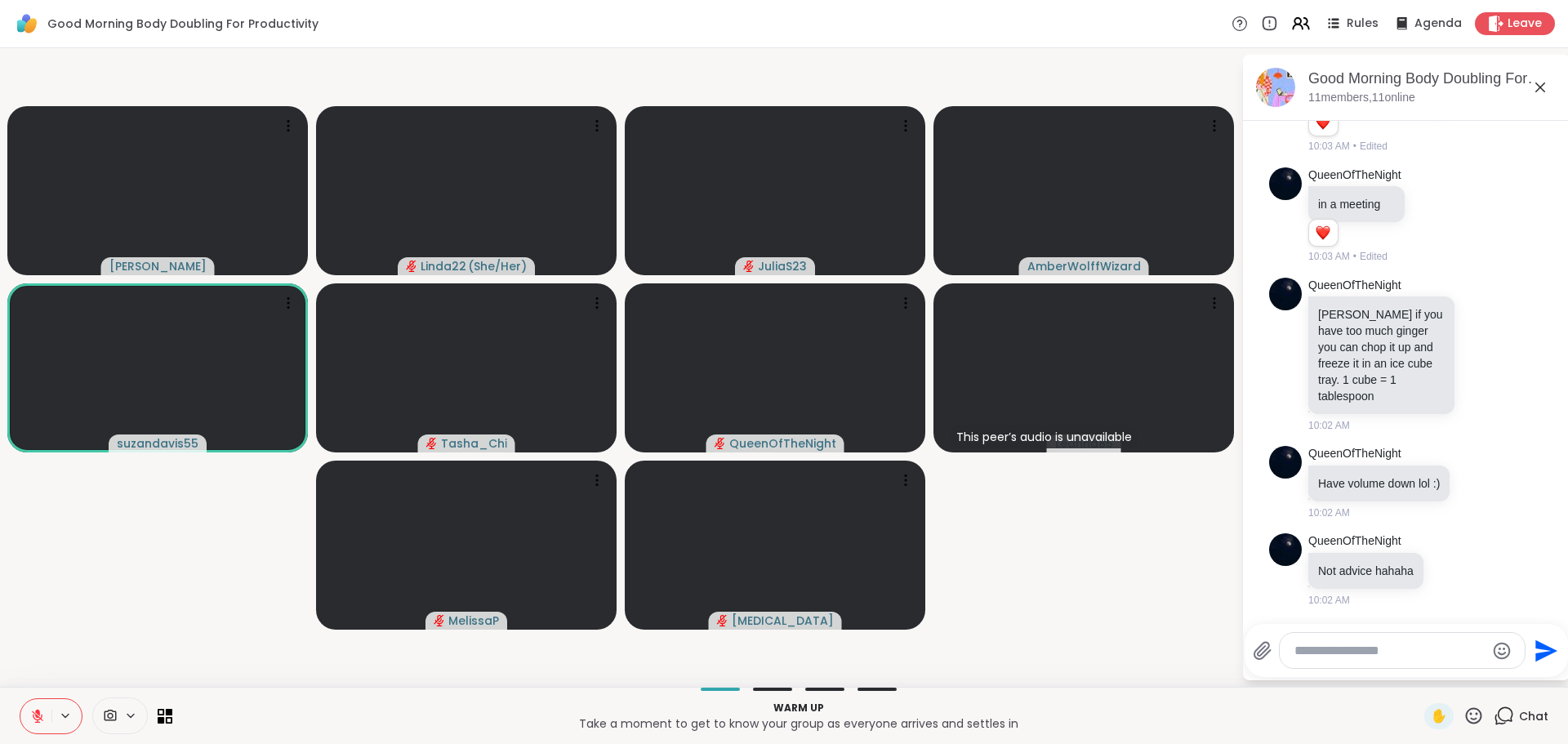
scroll to position [305, 0]
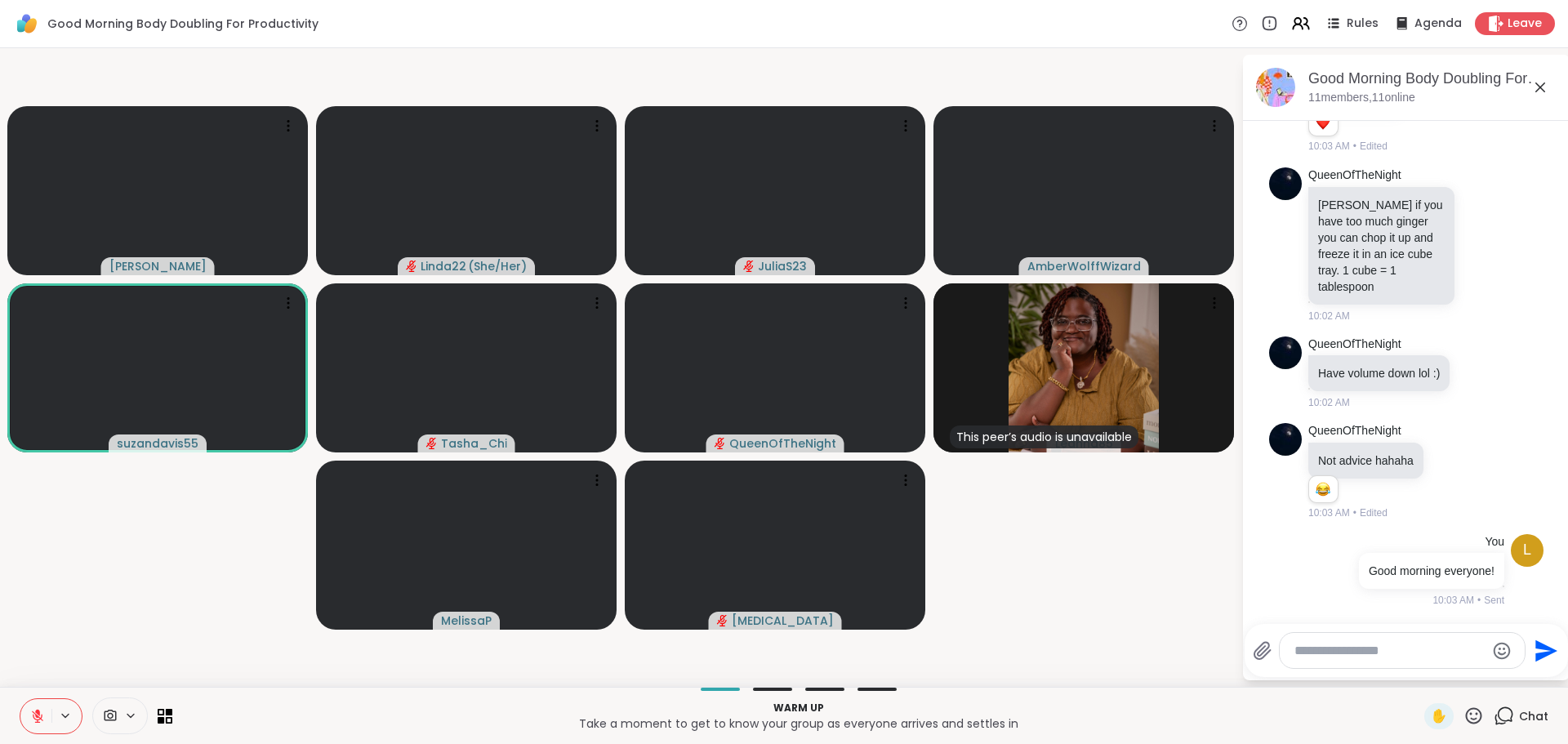
click at [29, 715] on button at bounding box center [36, 715] width 31 height 34
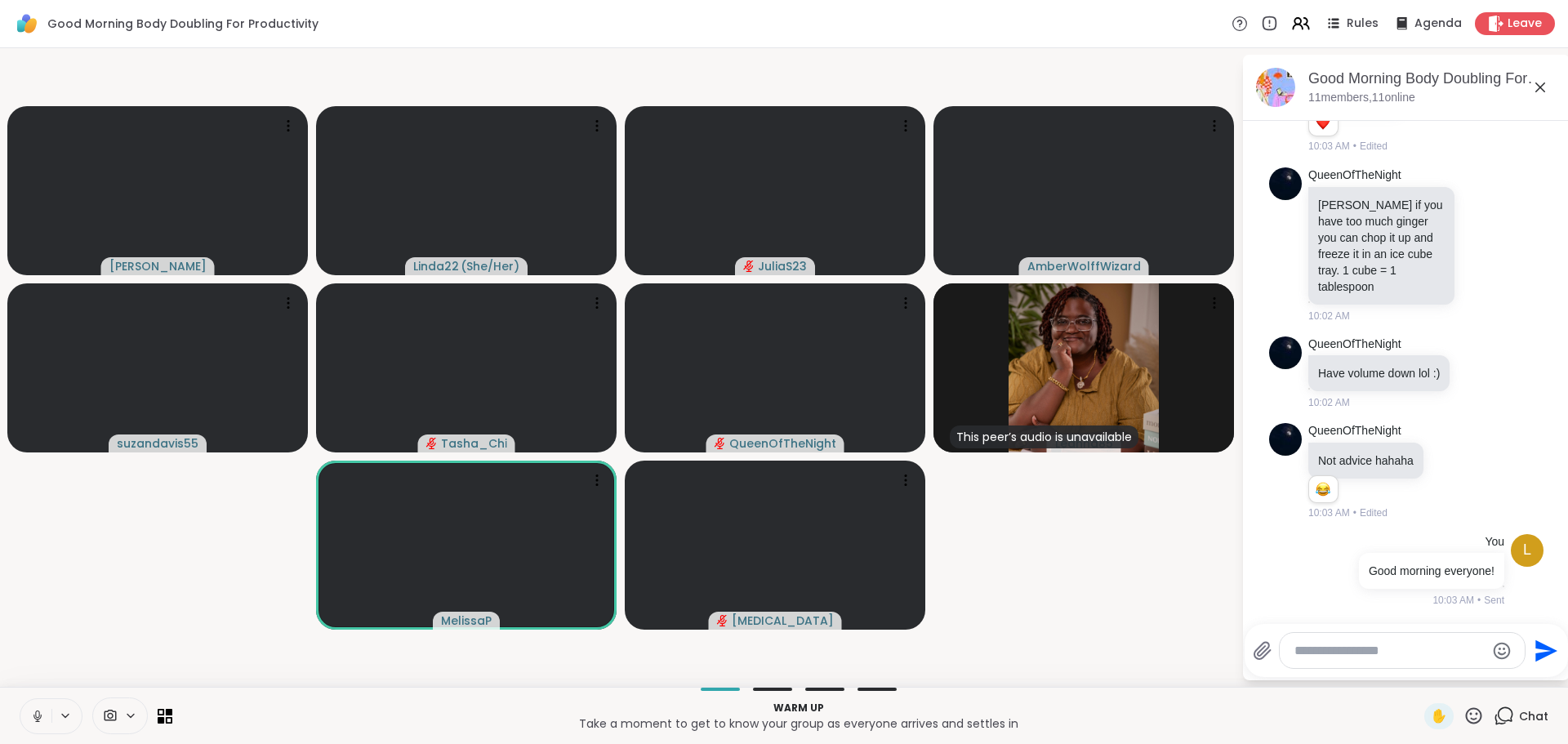
click at [37, 717] on icon at bounding box center [37, 715] width 14 height 14
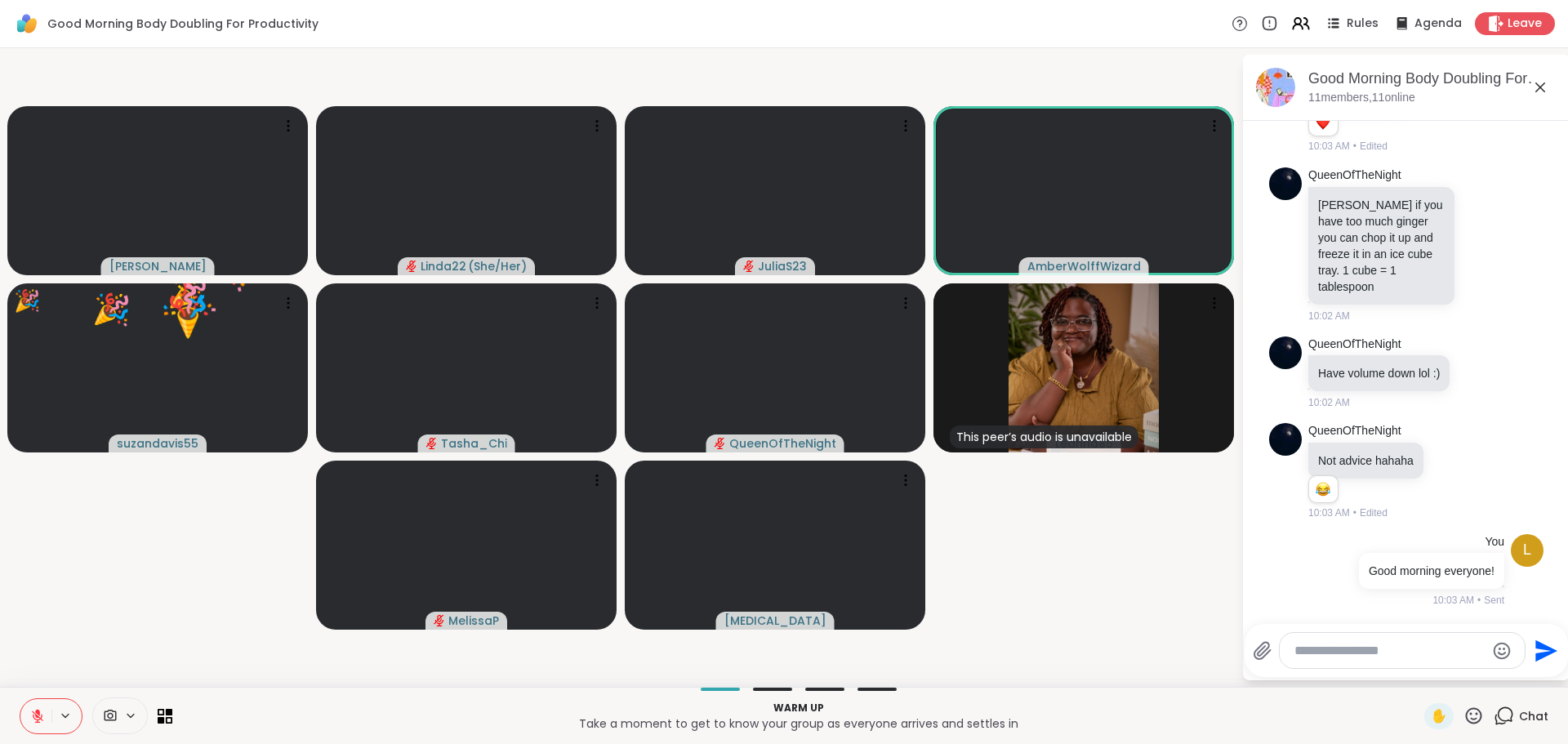
click at [33, 716] on icon at bounding box center [37, 715] width 14 height 14
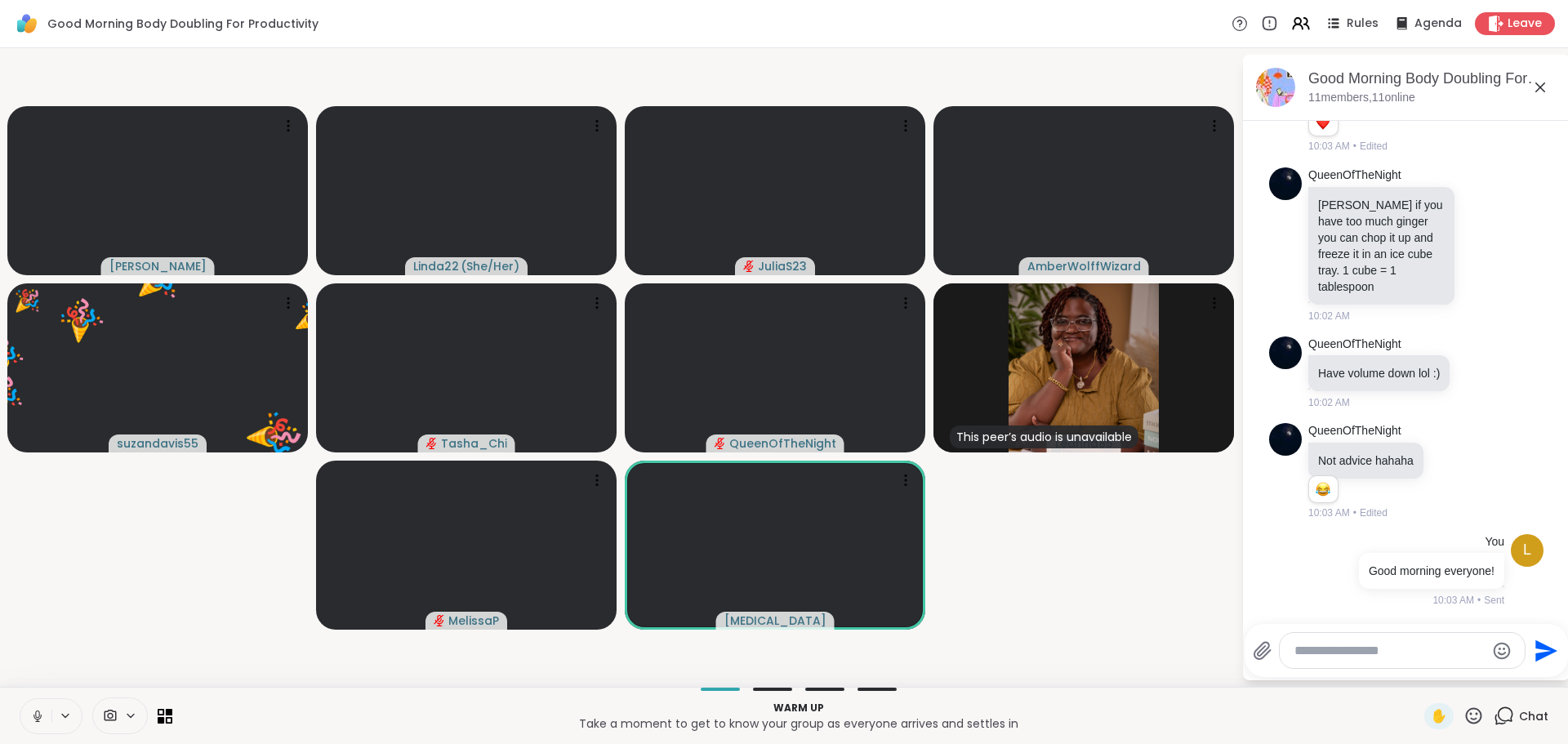
click at [36, 713] on icon at bounding box center [37, 714] width 4 height 7
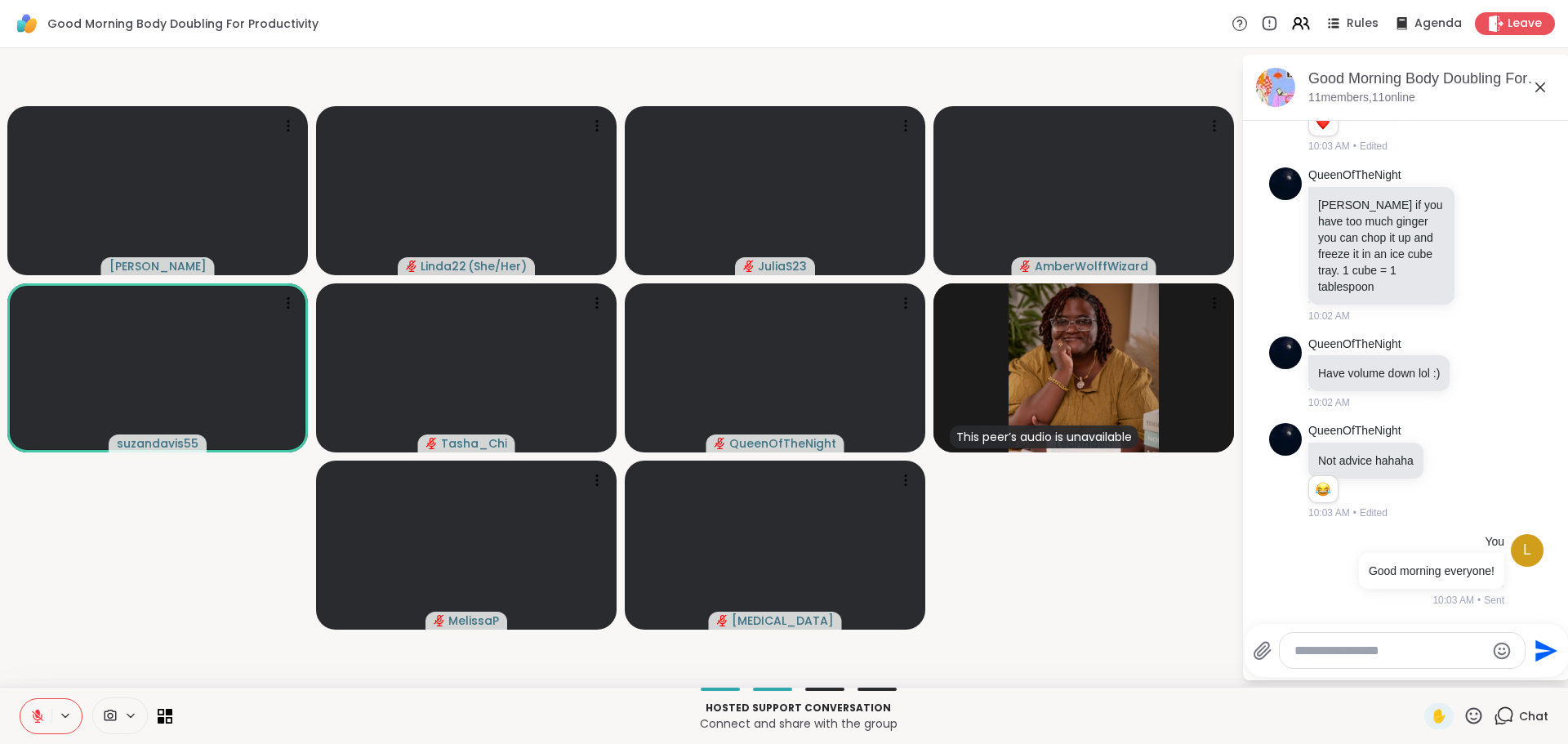
click at [36, 710] on icon at bounding box center [37, 711] width 4 height 6
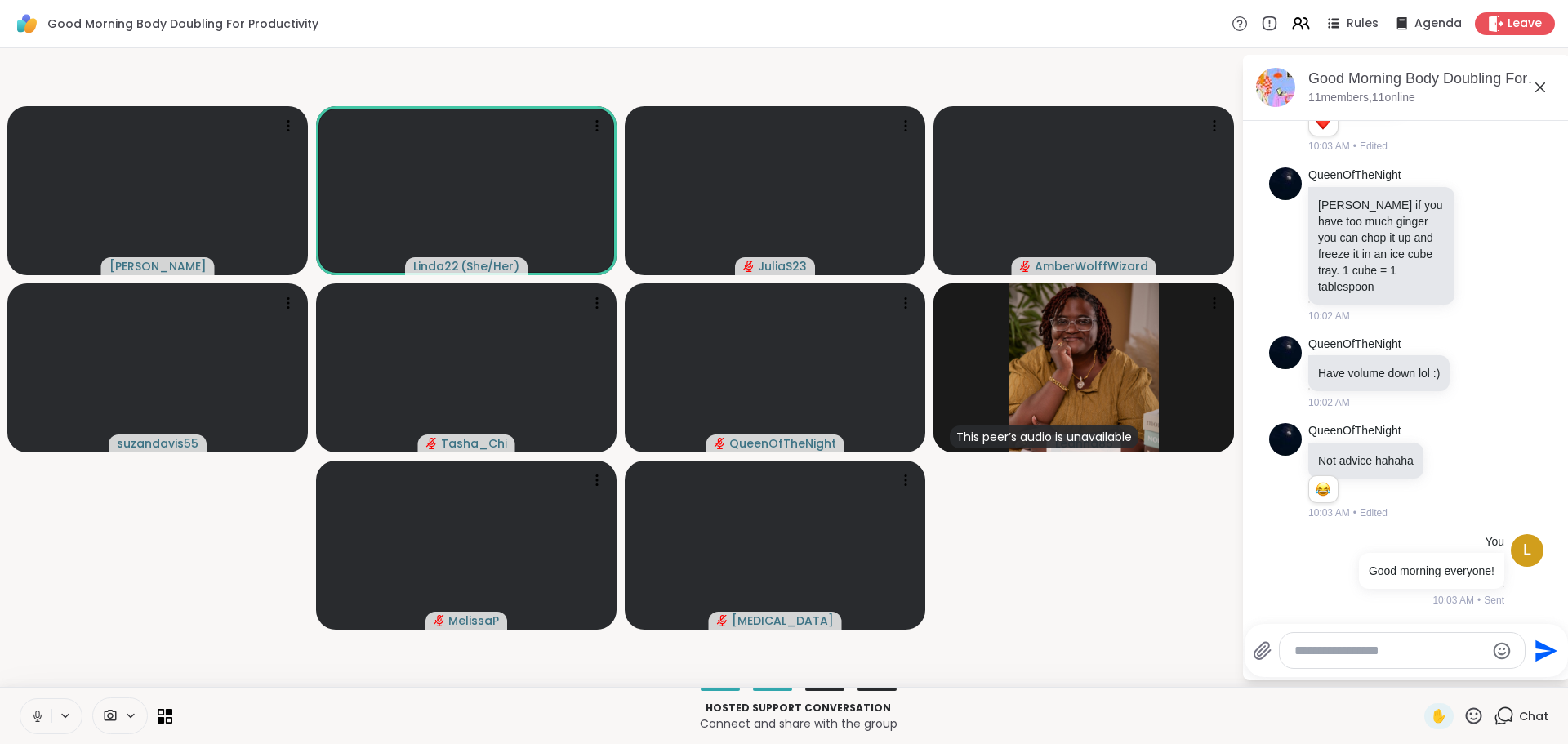
click at [39, 713] on icon at bounding box center [37, 714] width 4 height 7
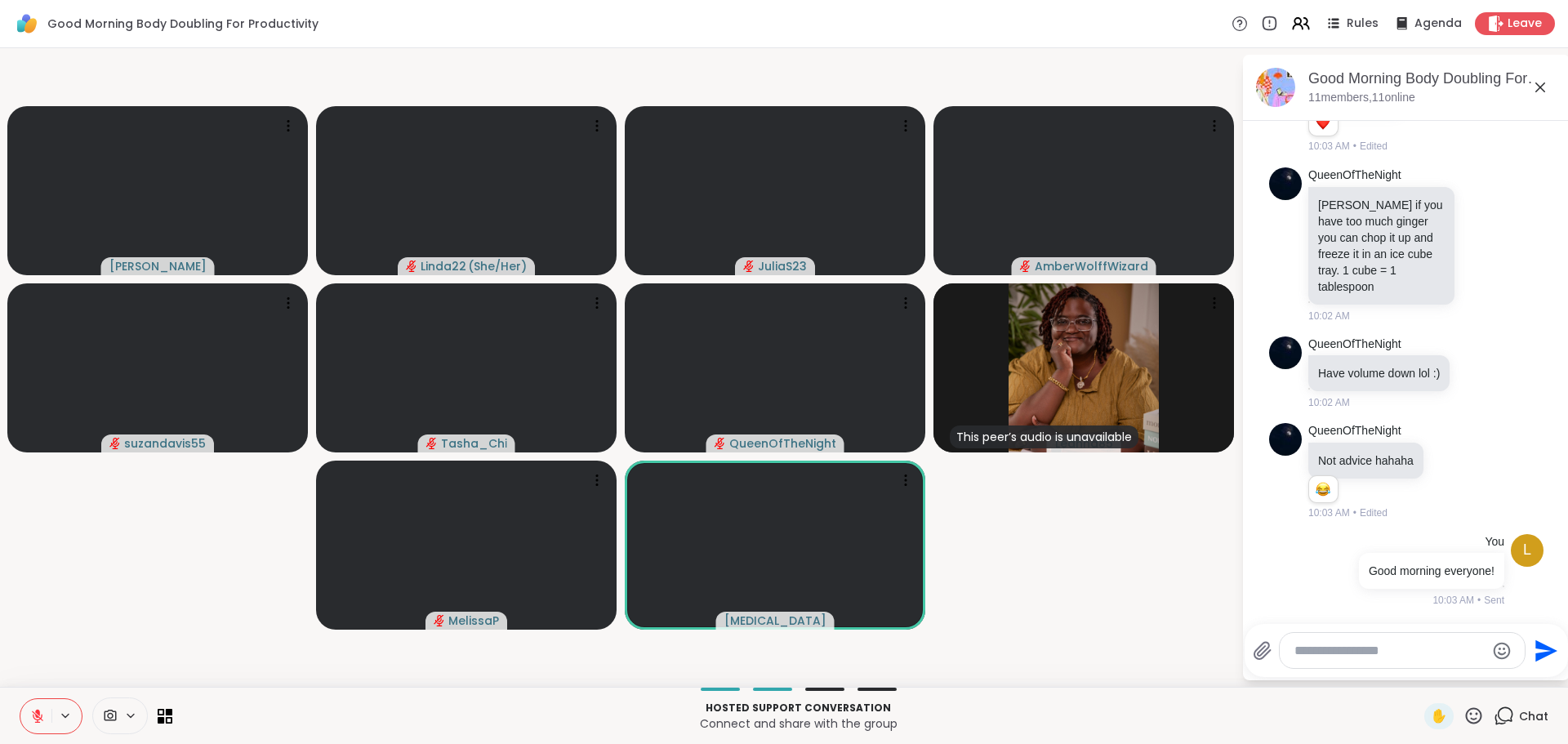
click at [1474, 714] on div "✋ Chat" at bounding box center [1486, 715] width 124 height 26
click at [1464, 706] on icon at bounding box center [1474, 715] width 21 height 20
click at [1483, 662] on div "🌟" at bounding box center [1498, 672] width 29 height 26
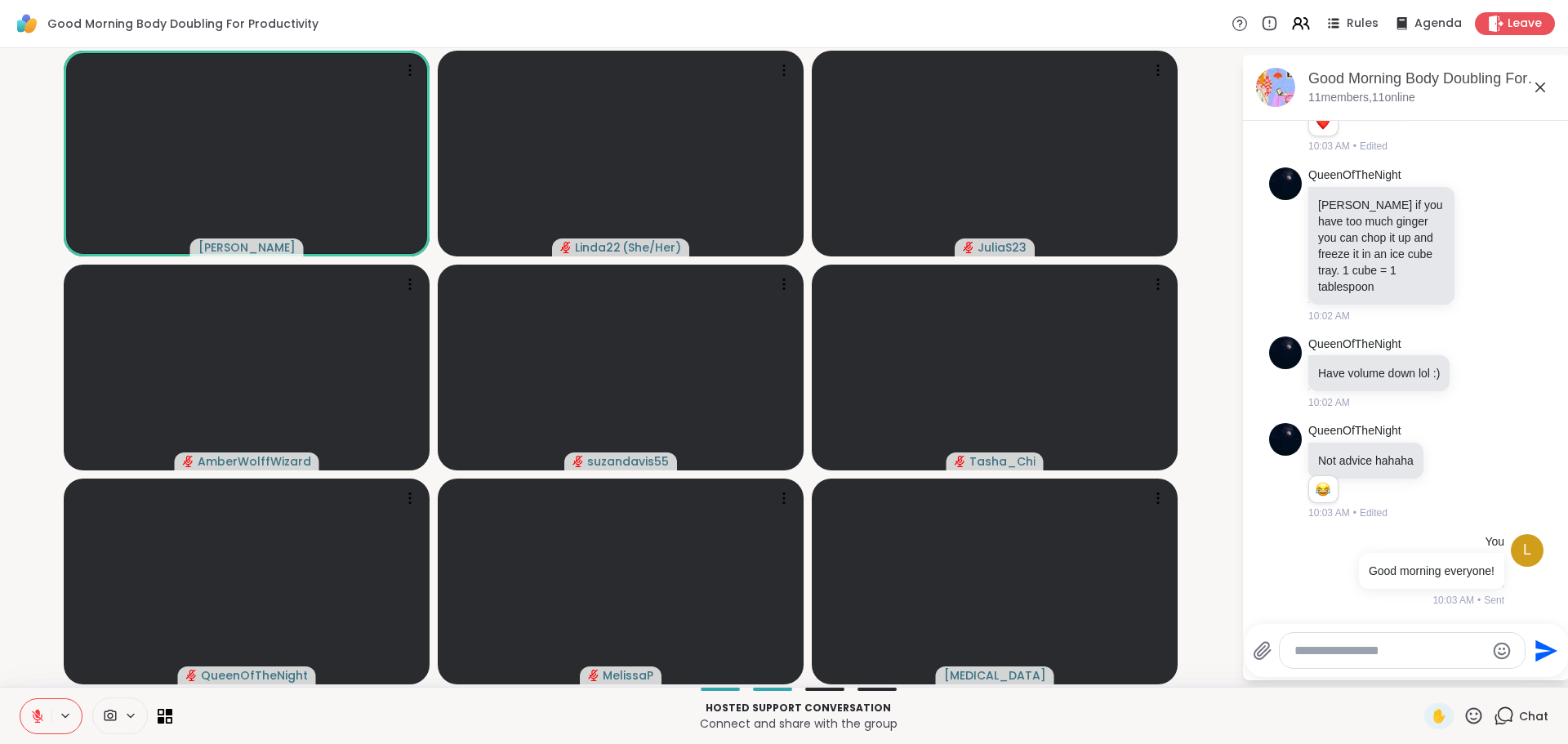
click at [1400, 652] on textarea "Type your message" at bounding box center [1389, 650] width 190 height 16
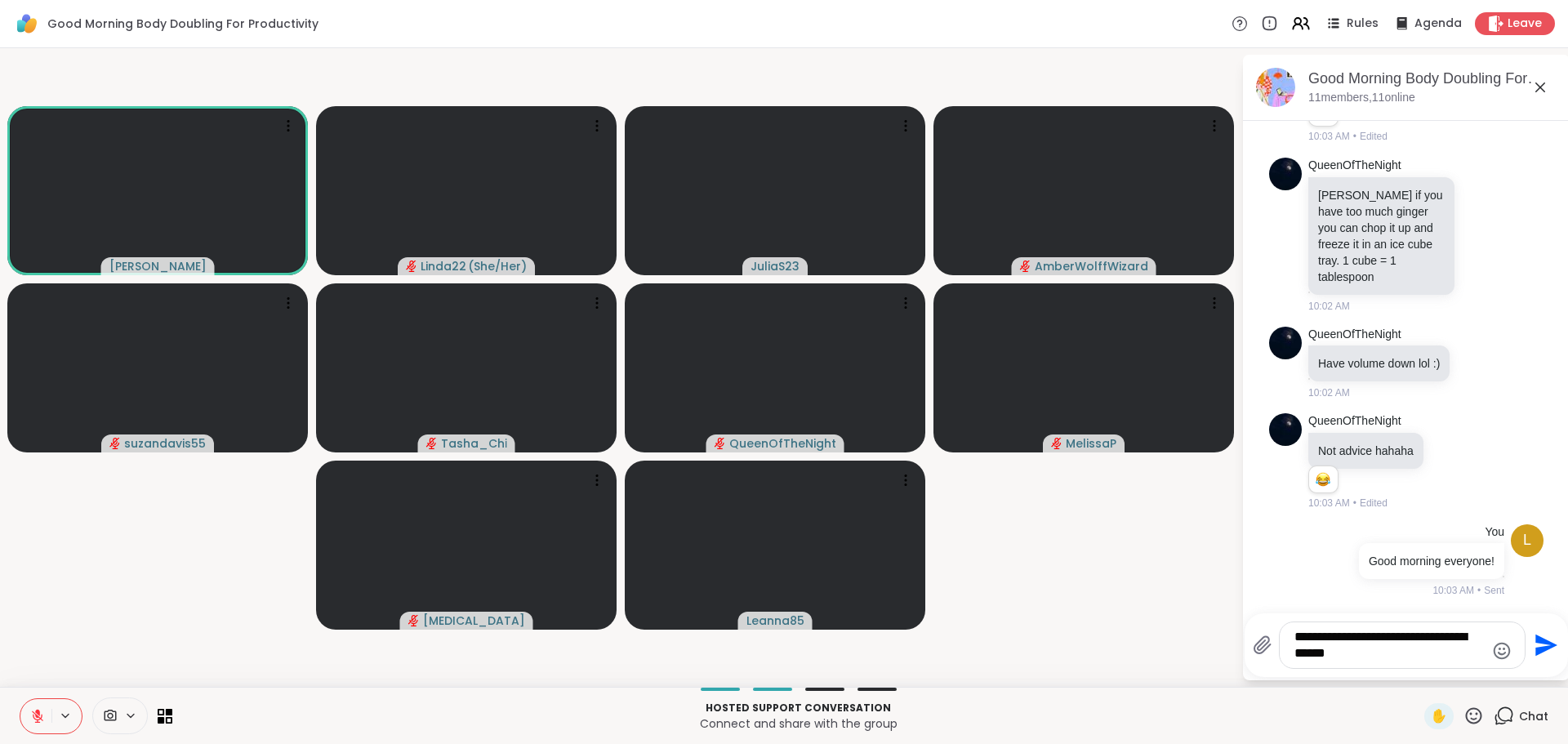
type textarea "**********"
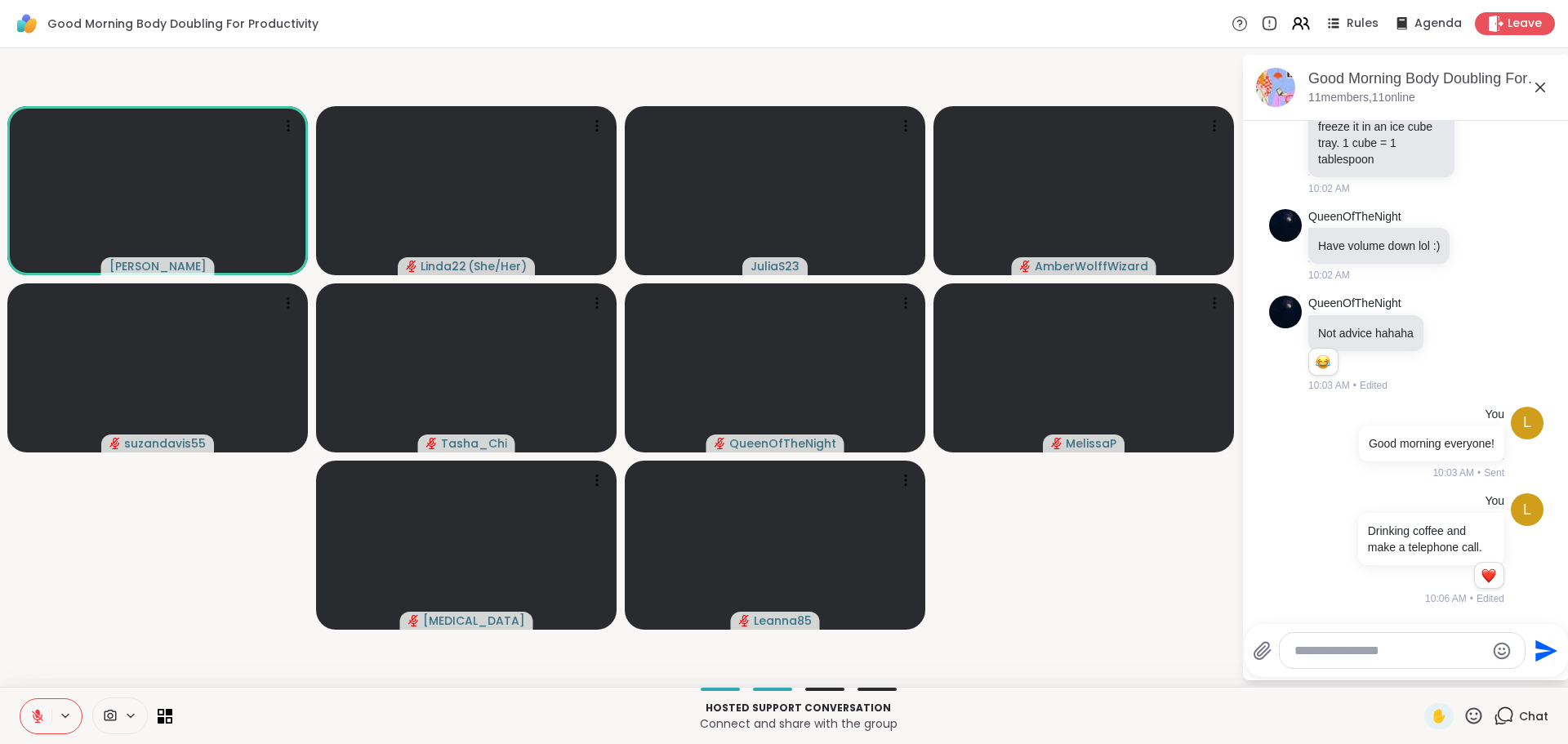
scroll to position [471, 0]
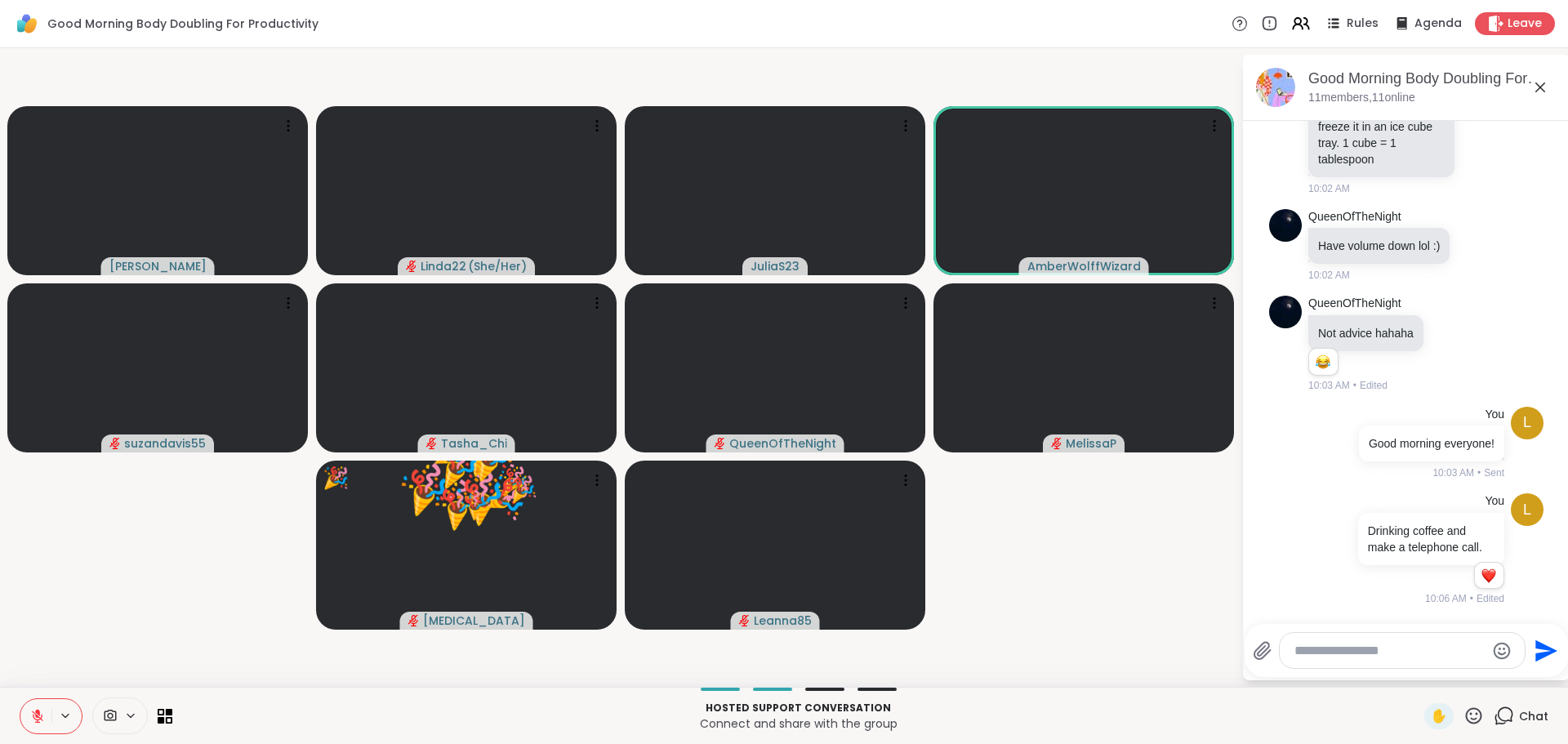
click at [1464, 714] on icon at bounding box center [1474, 715] width 21 height 20
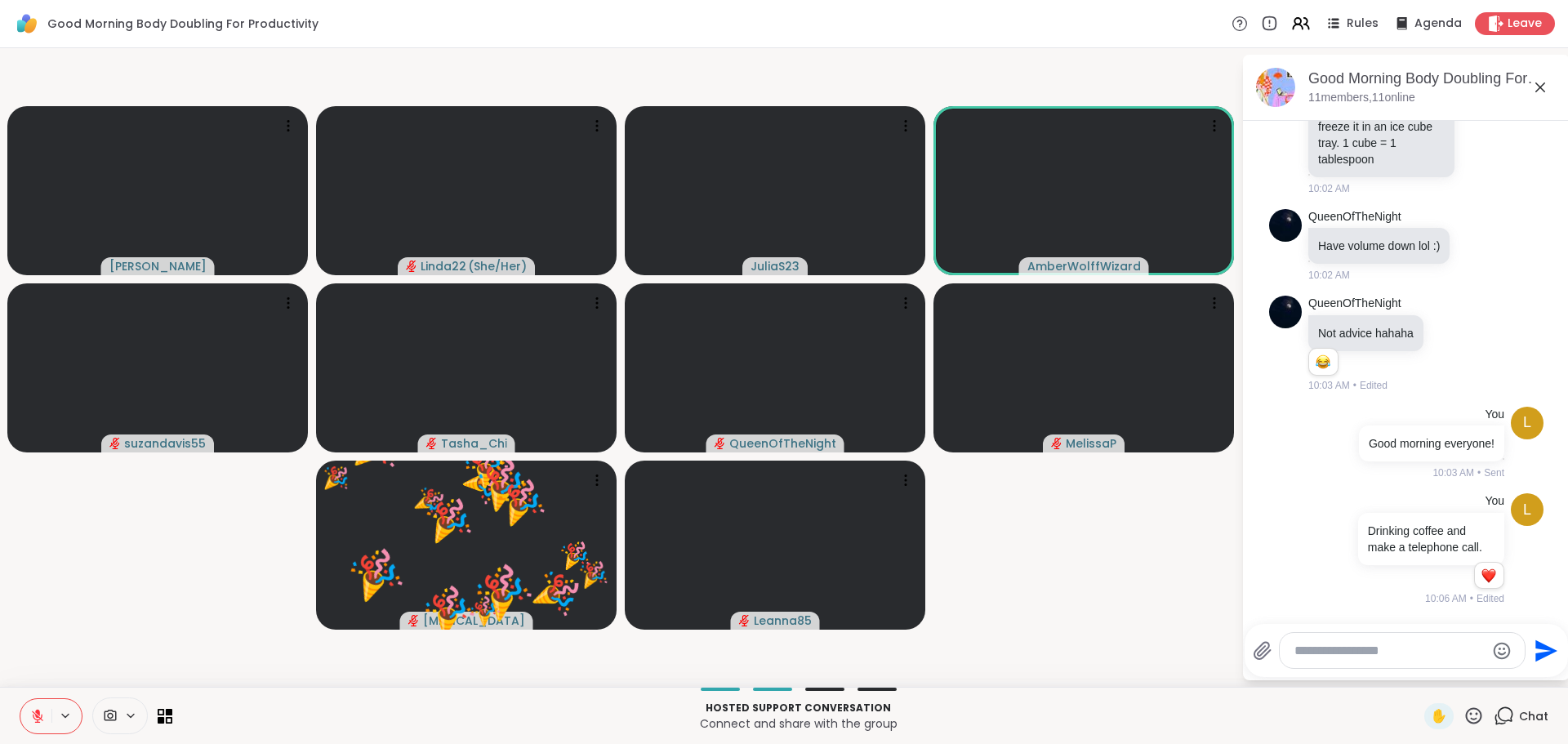
click at [1465, 708] on icon at bounding box center [1474, 715] width 16 height 16
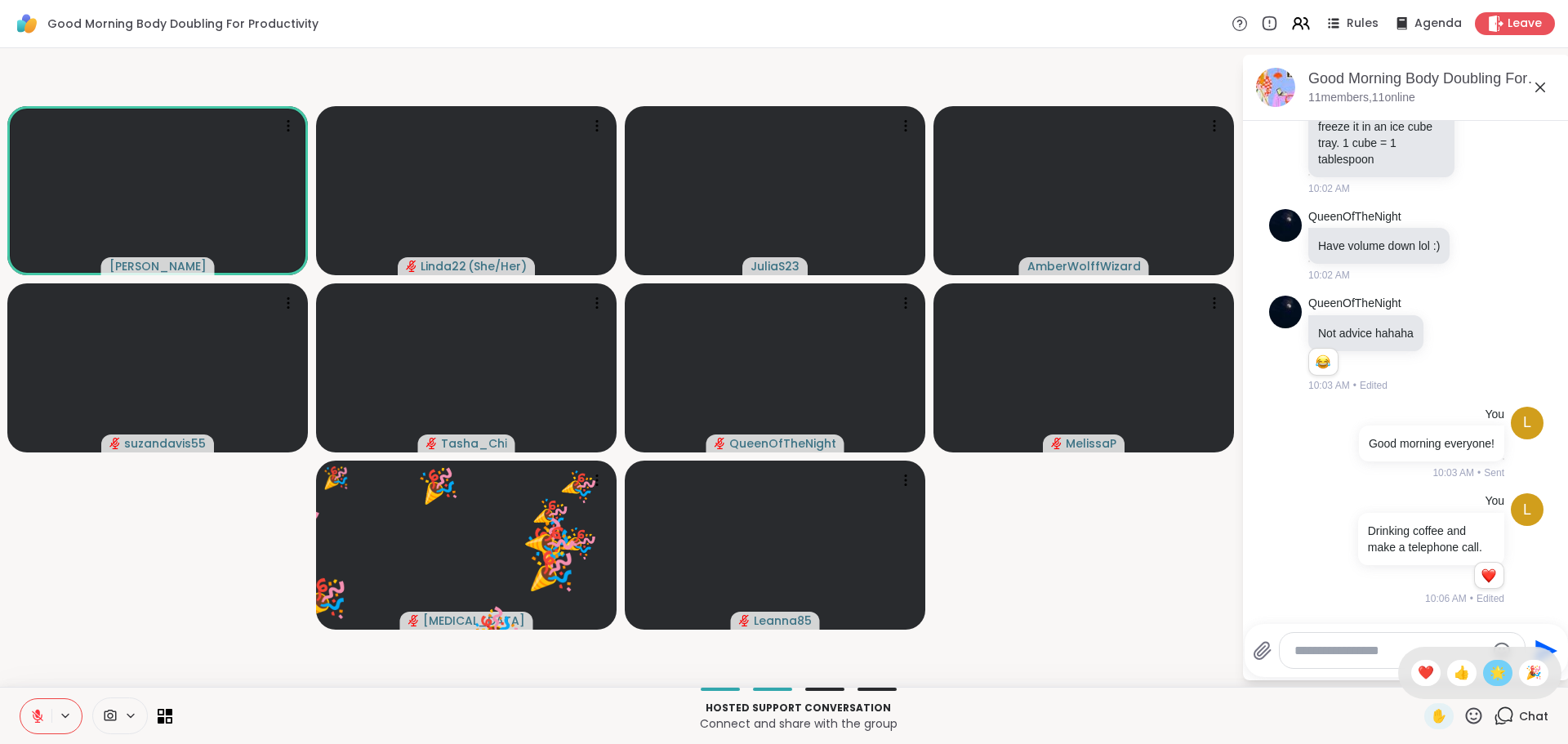
click at [1490, 672] on span "🌟" at bounding box center [1498, 673] width 16 height 20
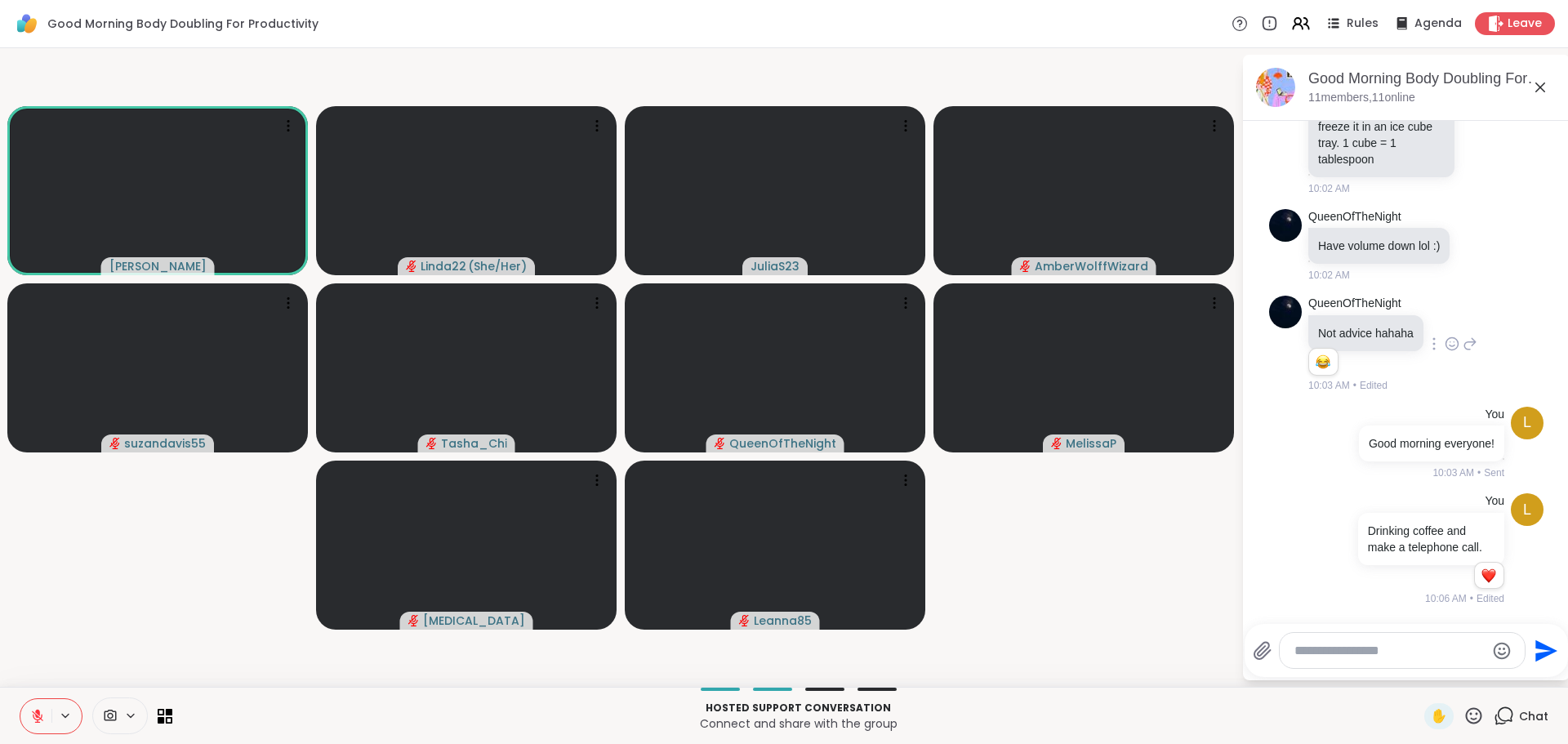
click at [1449, 336] on icon at bounding box center [1452, 344] width 14 height 16
click at [1373, 310] on div "Select Reaction: Joy" at bounding box center [1380, 317] width 14 height 14
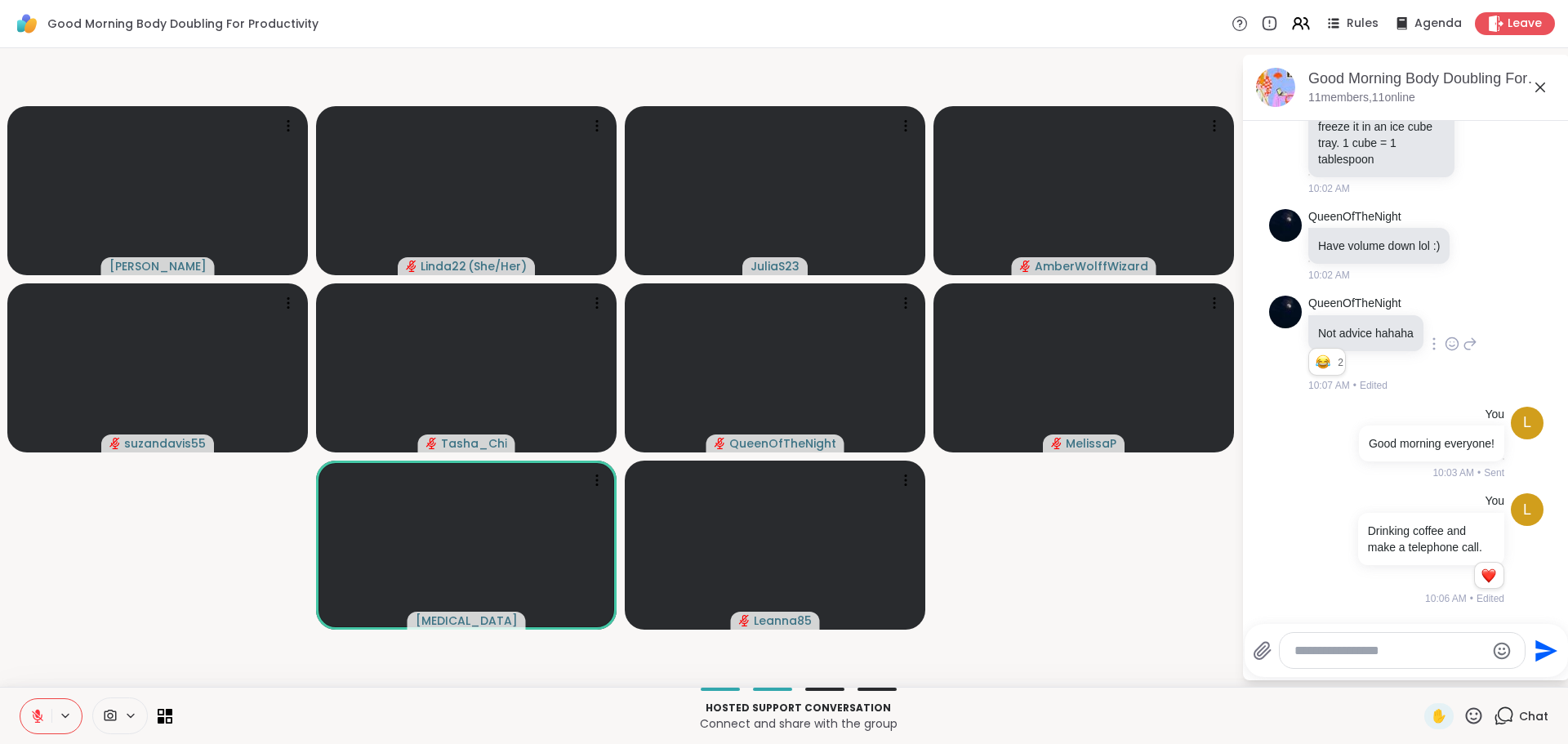
click at [1199, 510] on video-player-container "Adrienne_QueenOfTheDawn Linda22 ( She/Her ) JuliaS23 AmberWolffWizard suzandavi…" at bounding box center [620, 367] width 1222 height 625
click at [1464, 716] on icon at bounding box center [1474, 715] width 21 height 20
click at [1490, 675] on span "🌟" at bounding box center [1498, 673] width 16 height 20
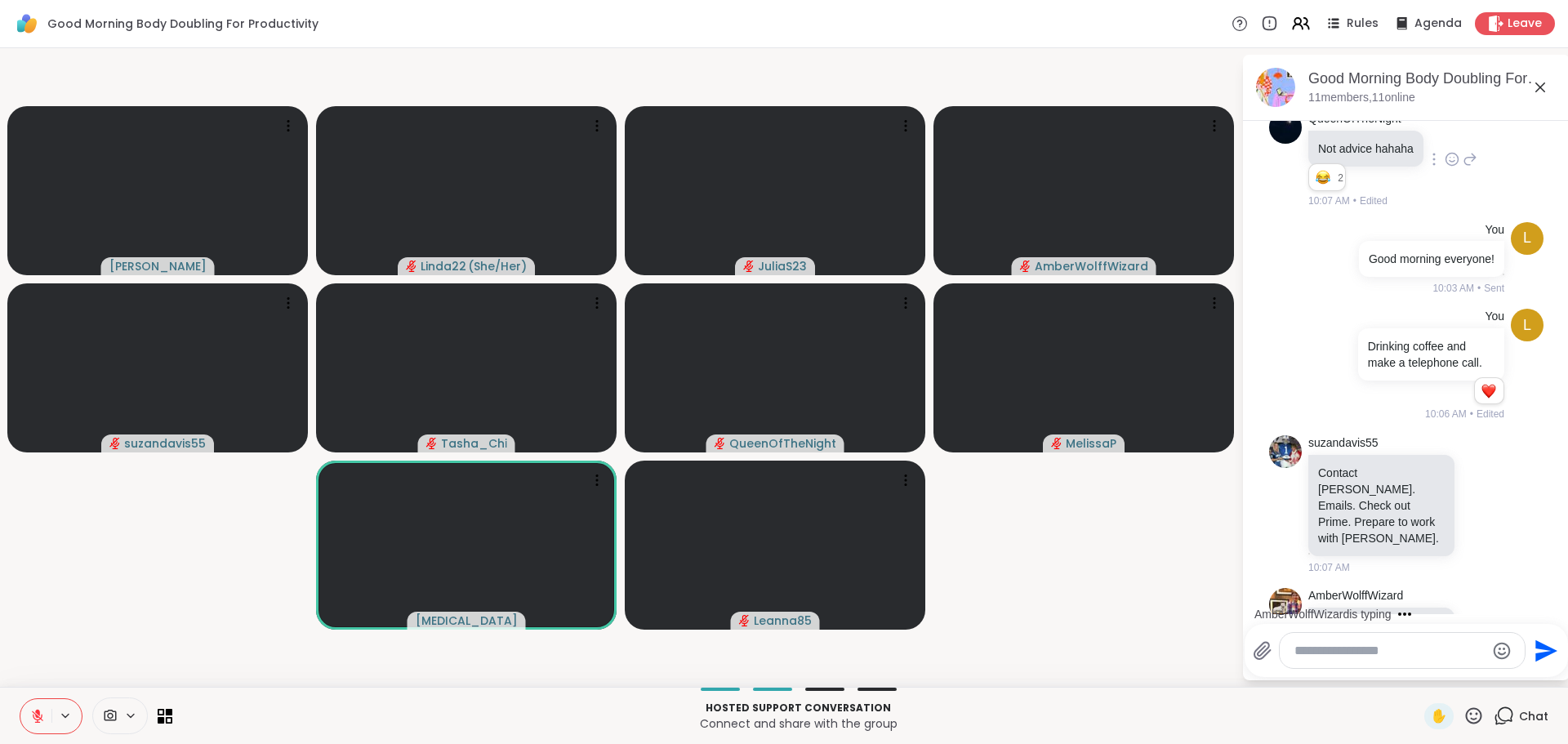
scroll to position [759, 0]
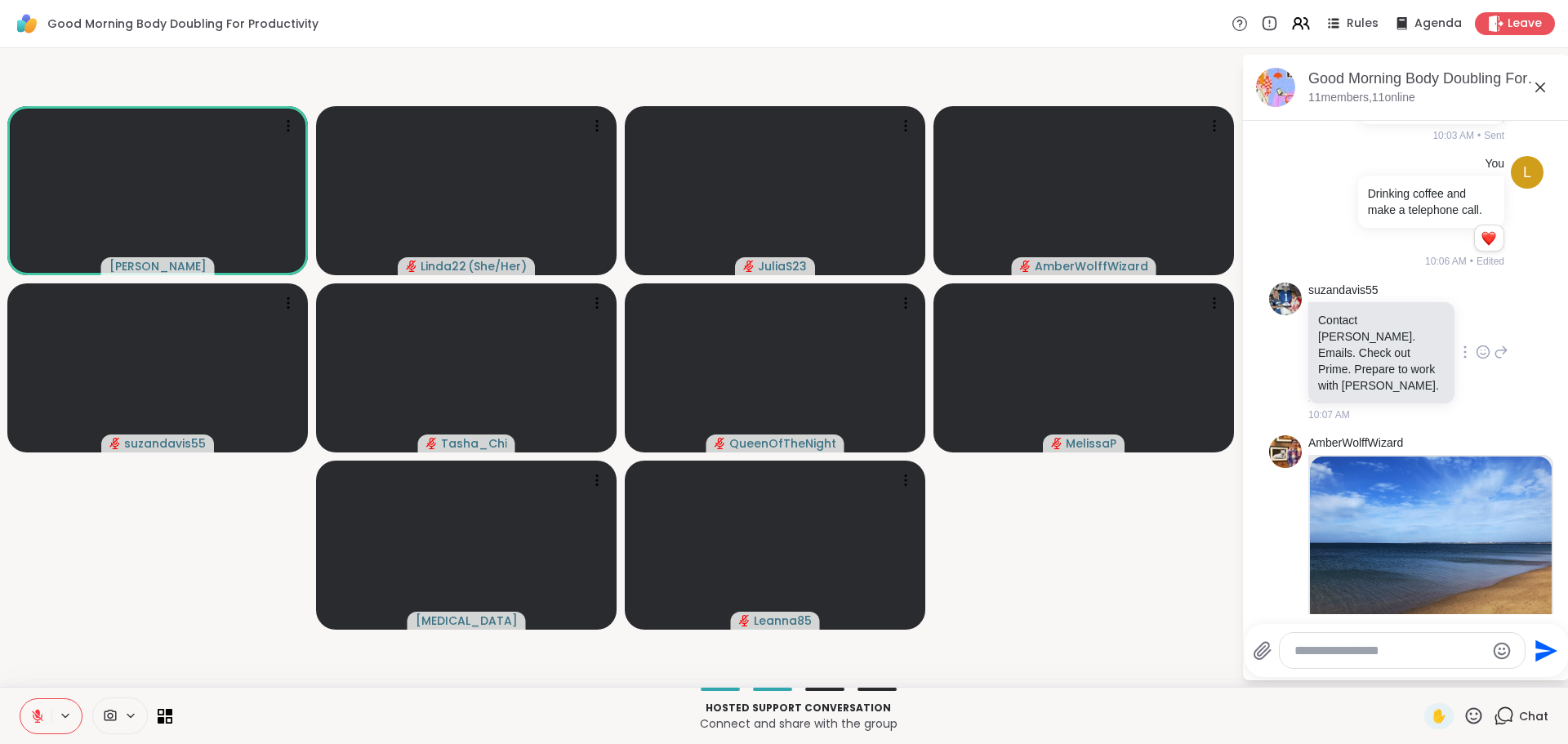
click at [1475, 360] on icon at bounding box center [1482, 352] width 14 height 16
click at [1466, 342] on button "Select Reaction: Heart" at bounding box center [1482, 325] width 33 height 33
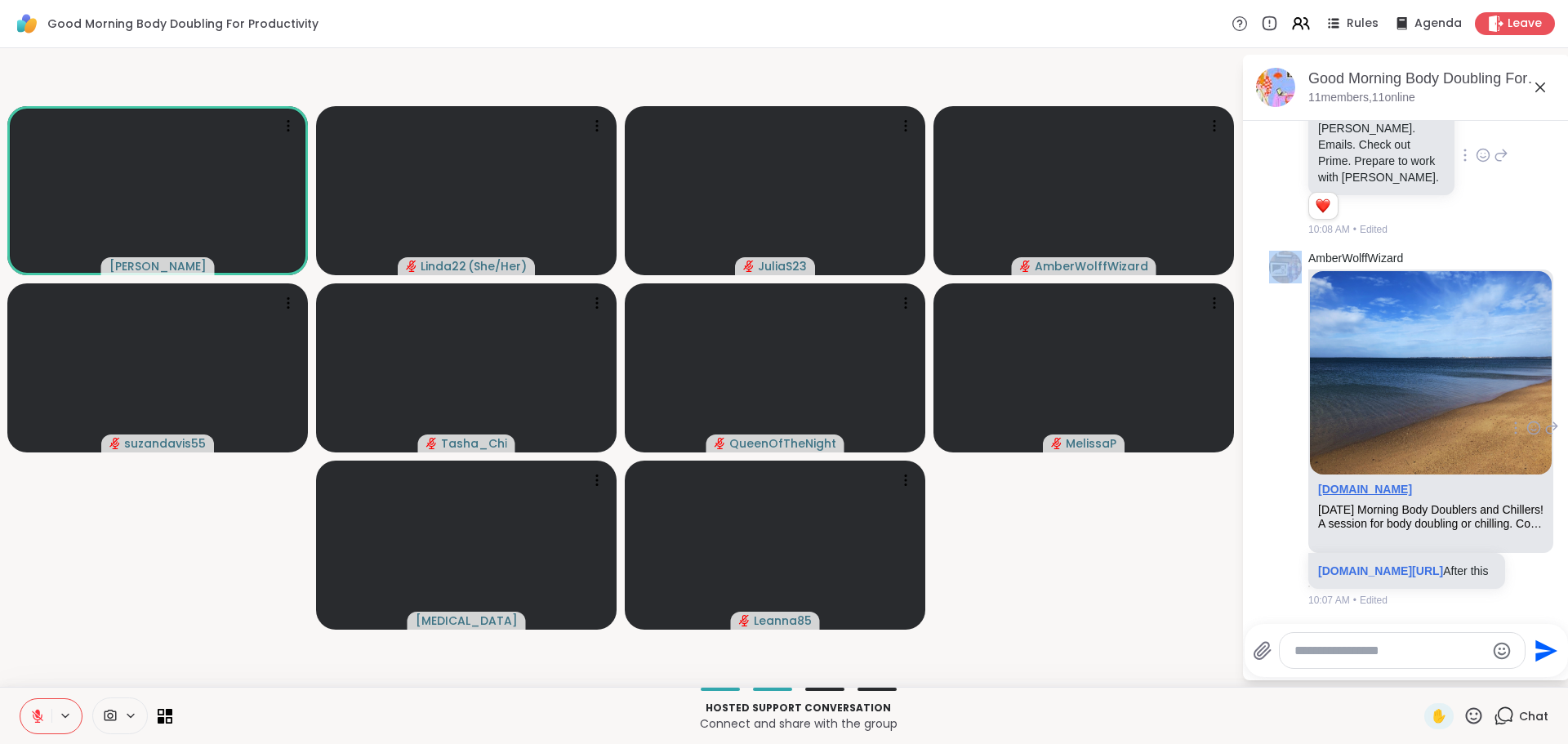
scroll to position [1033, 0]
click at [1329, 564] on link "sharewellnow.com/session/505c3cbd-6a90-4645-8553-def8fc3054a2" at bounding box center [1381, 570] width 125 height 13
click at [1207, 571] on video-player-container "Adrienne_QueenOfTheDawn Linda22 ( She/Her ) JuliaS23 AmberWolffWizard suzandavi…" at bounding box center [620, 367] width 1222 height 625
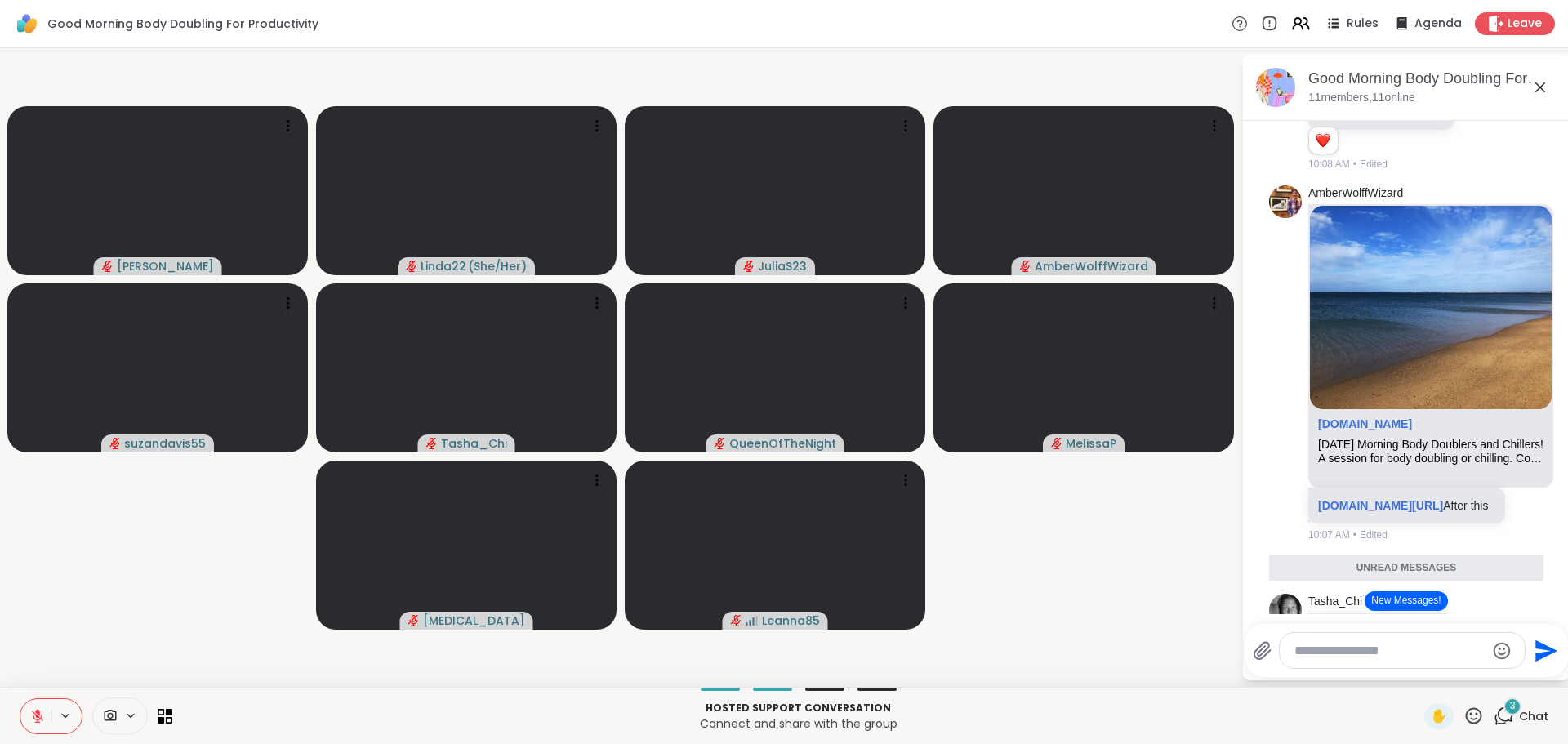
scroll to position [1373, 0]
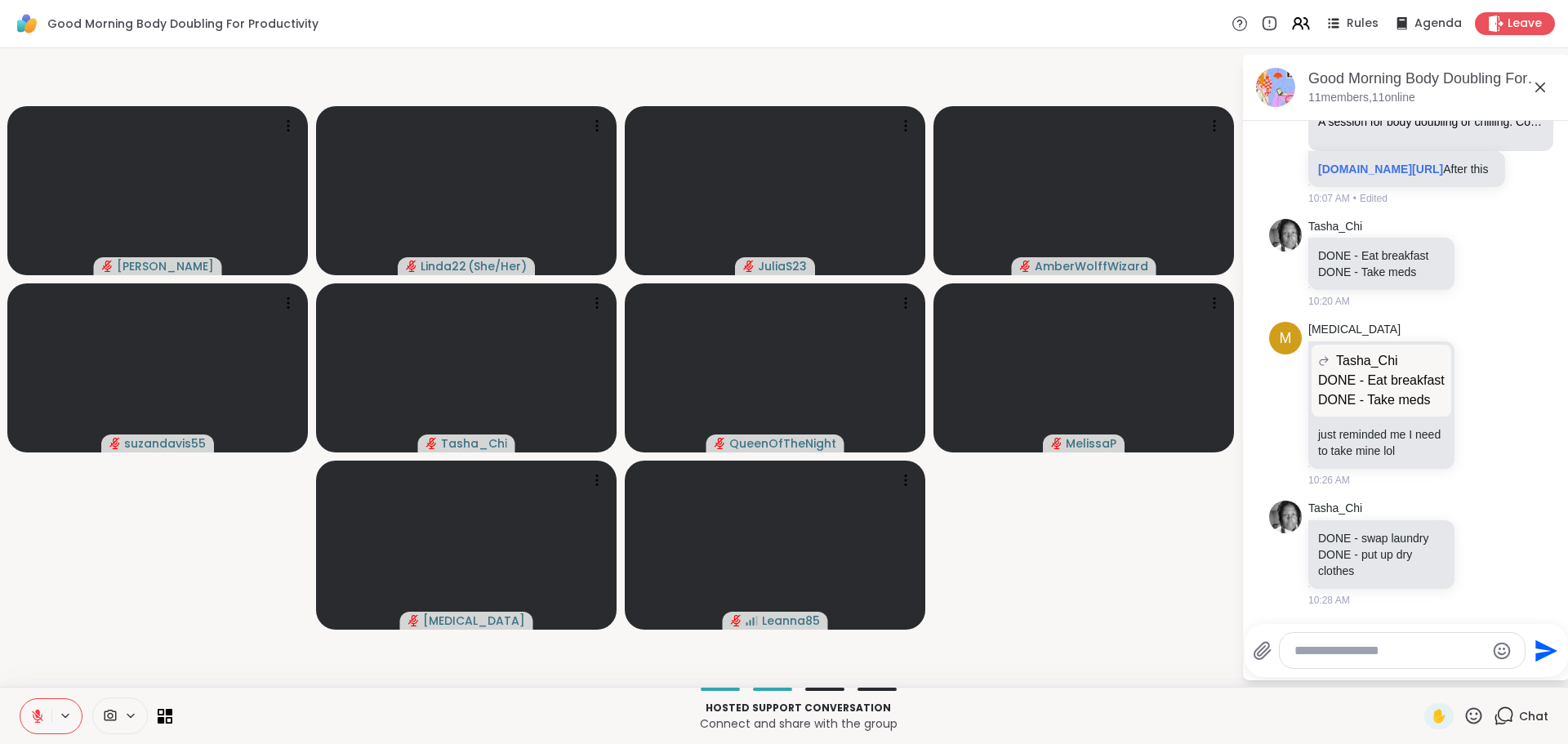
click at [1010, 540] on video-player-container "Adrienne_QueenOfTheDawn Linda22 ( She/Her ) JuliaS23 AmberWolffWizard suzandavi…" at bounding box center [620, 367] width 1222 height 625
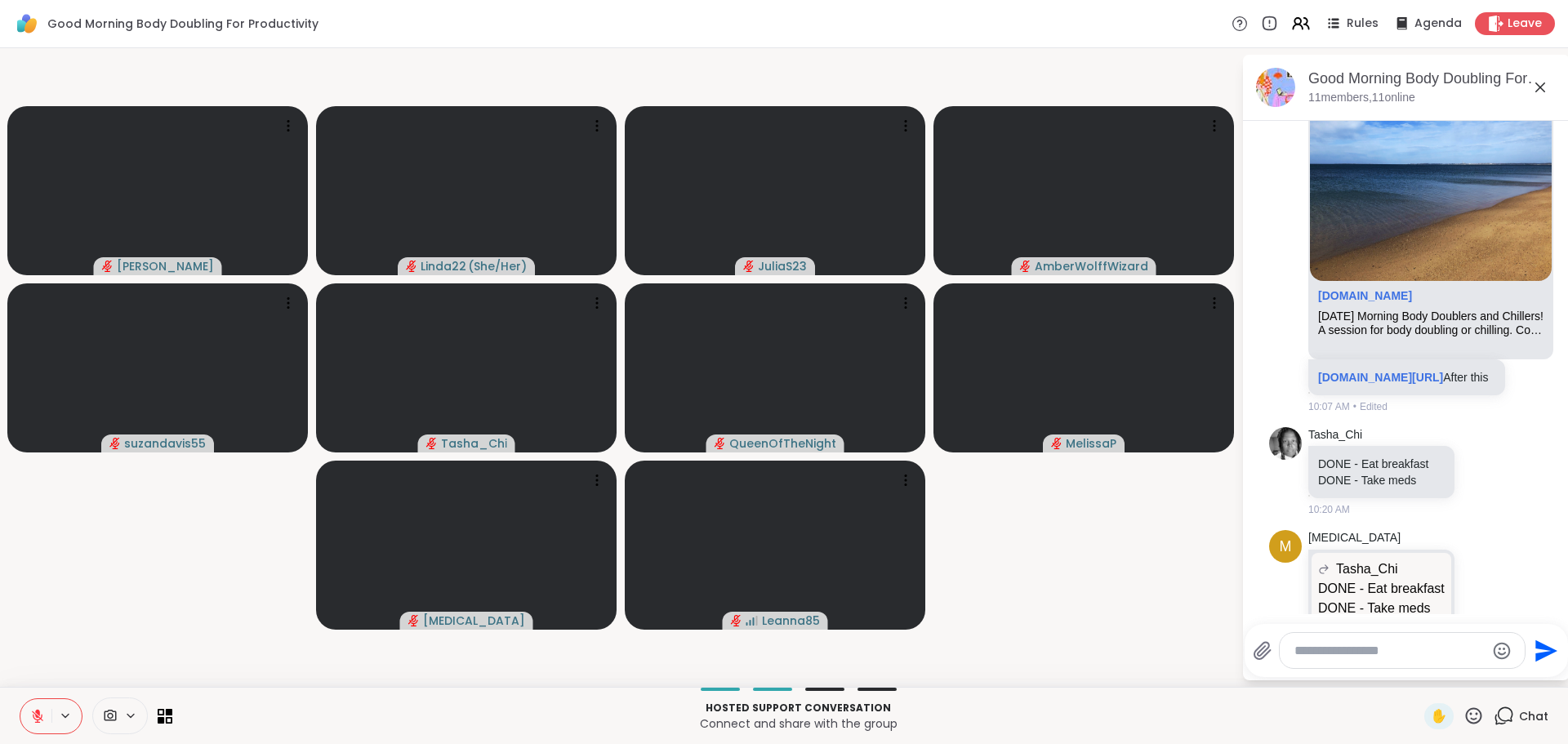
scroll to position [1454, 0]
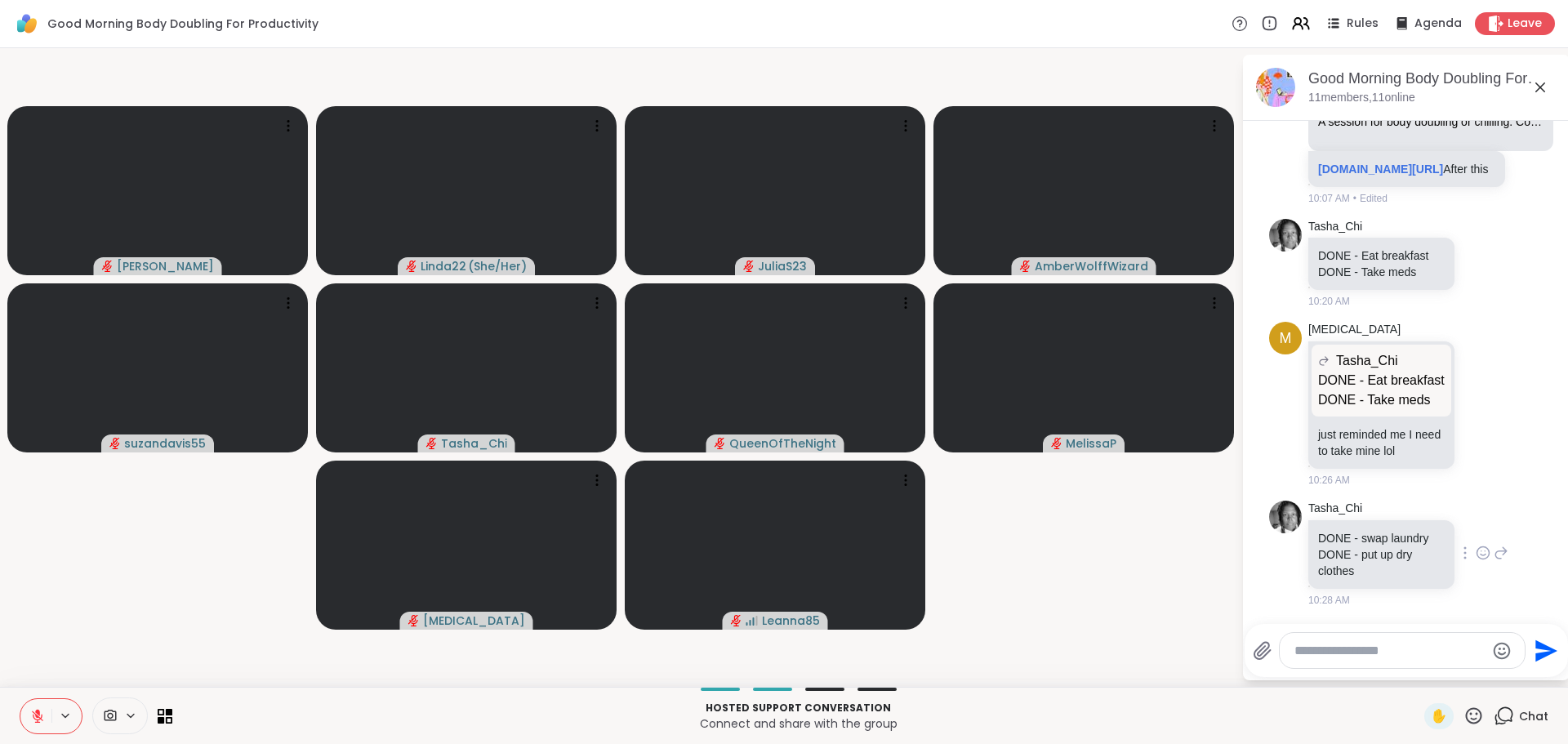
click at [1475, 548] on icon at bounding box center [1482, 552] width 14 height 16
click at [1466, 521] on button "Select Reaction: Heart" at bounding box center [1482, 527] width 33 height 33
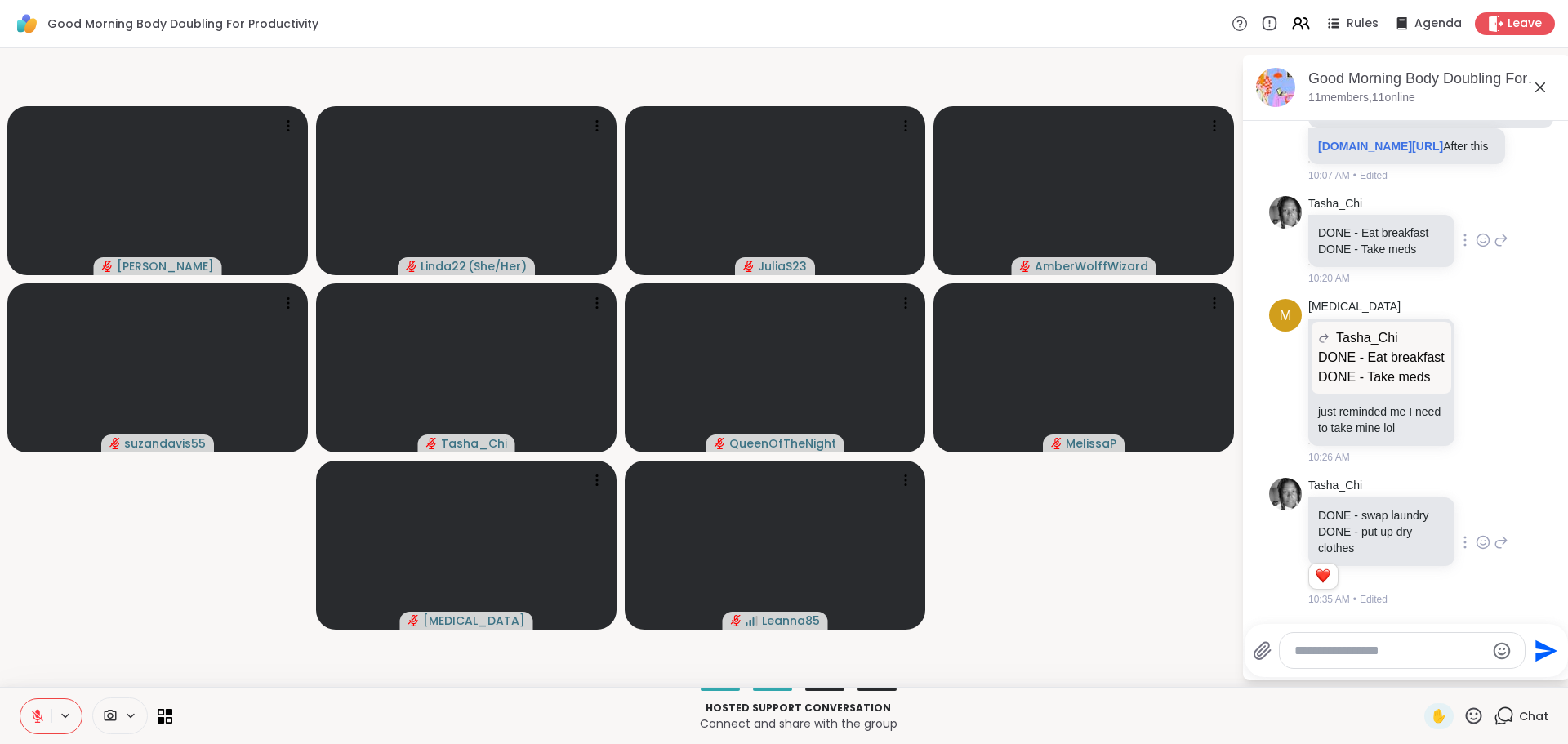
click at [1477, 234] on icon at bounding box center [1483, 241] width 12 height 12
click at [1475, 207] on div "Select Reaction: Heart" at bounding box center [1482, 214] width 14 height 14
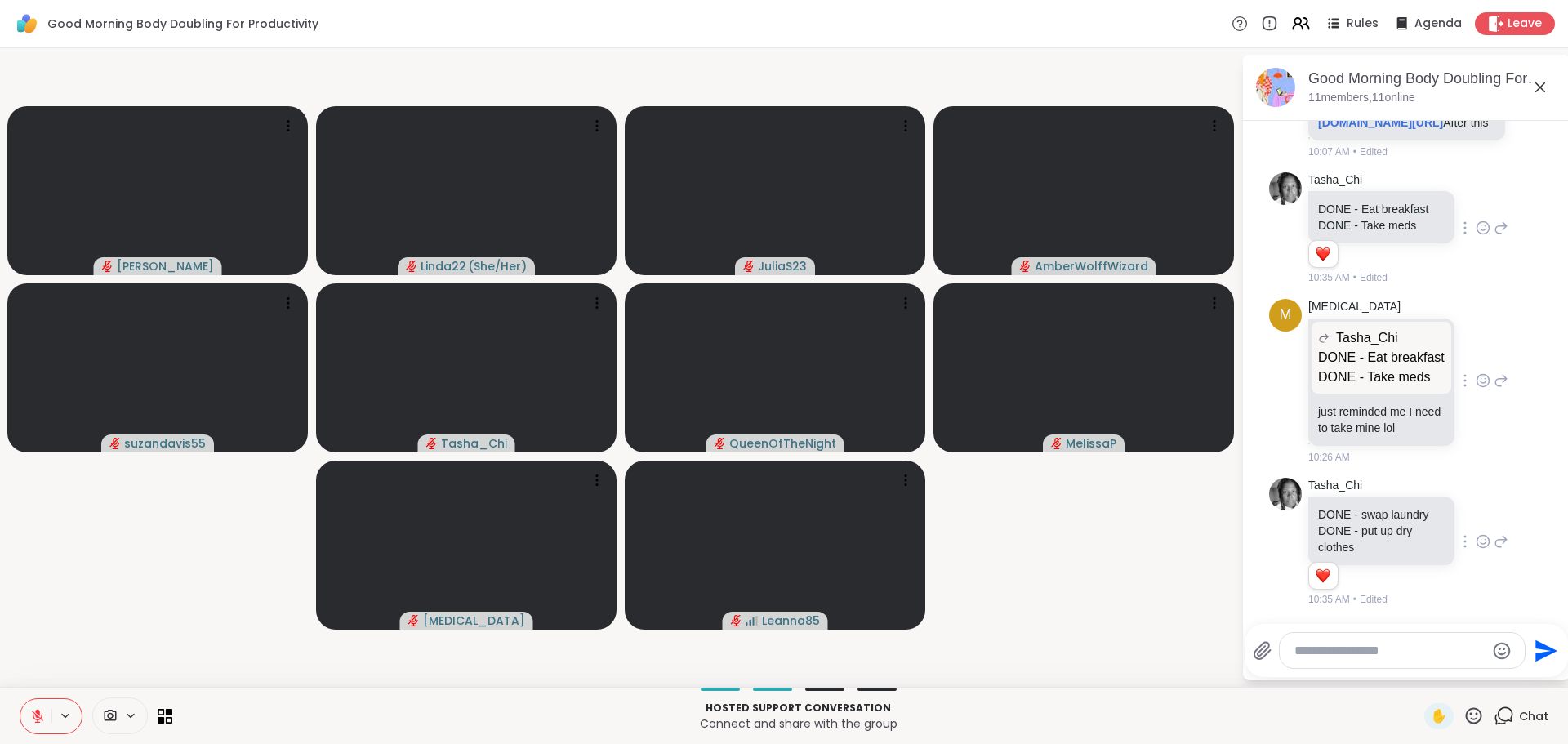
click at [1475, 388] on icon at bounding box center [1482, 380] width 14 height 16
click at [1475, 362] on div "Select Reaction: Heart" at bounding box center [1482, 354] width 14 height 14
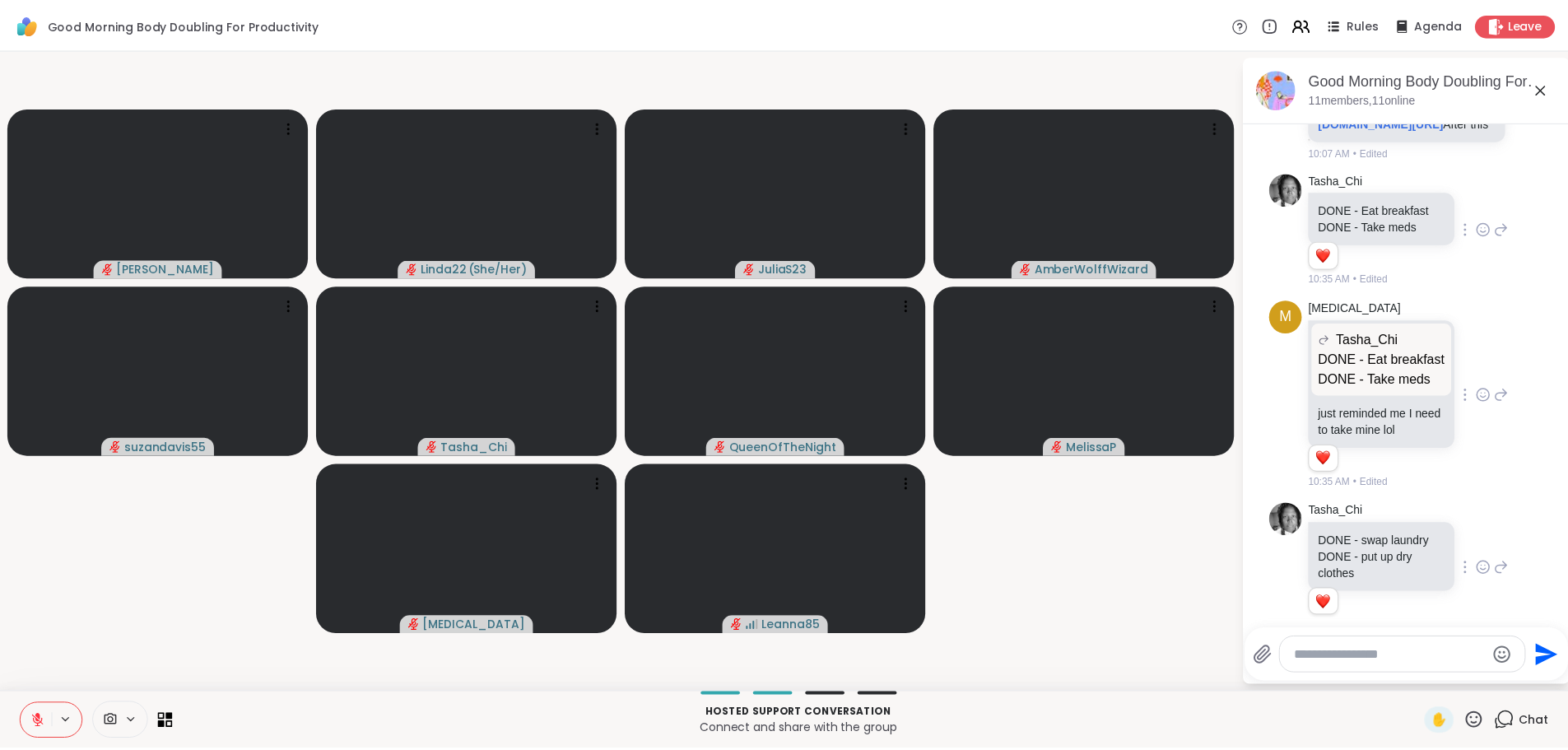
scroll to position [1535, 0]
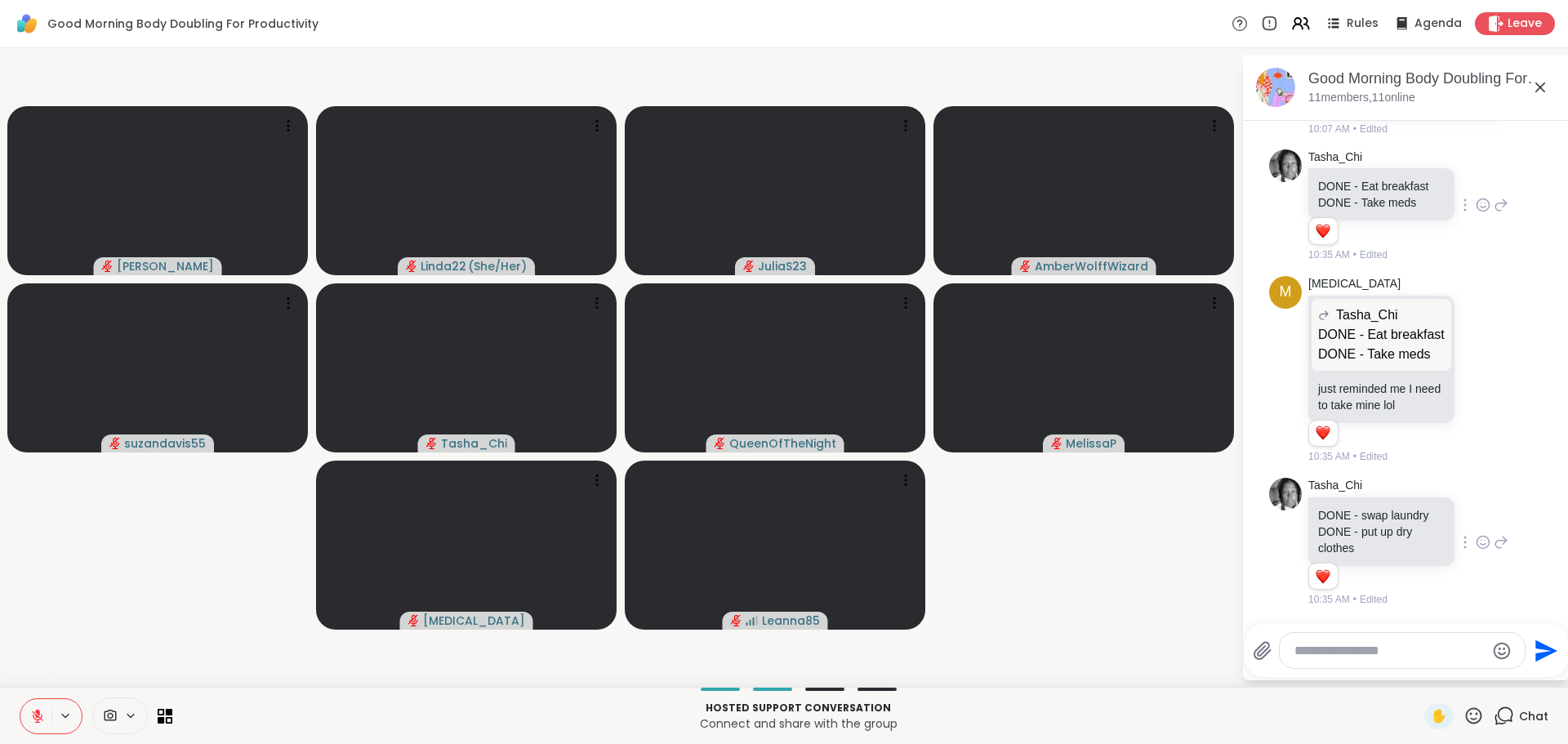
click at [1163, 584] on video-player-container "Adrienne_QueenOfTheDawn Linda22 ( She/Her ) JuliaS23 AmberWolffWizard suzandavi…" at bounding box center [620, 367] width 1222 height 625
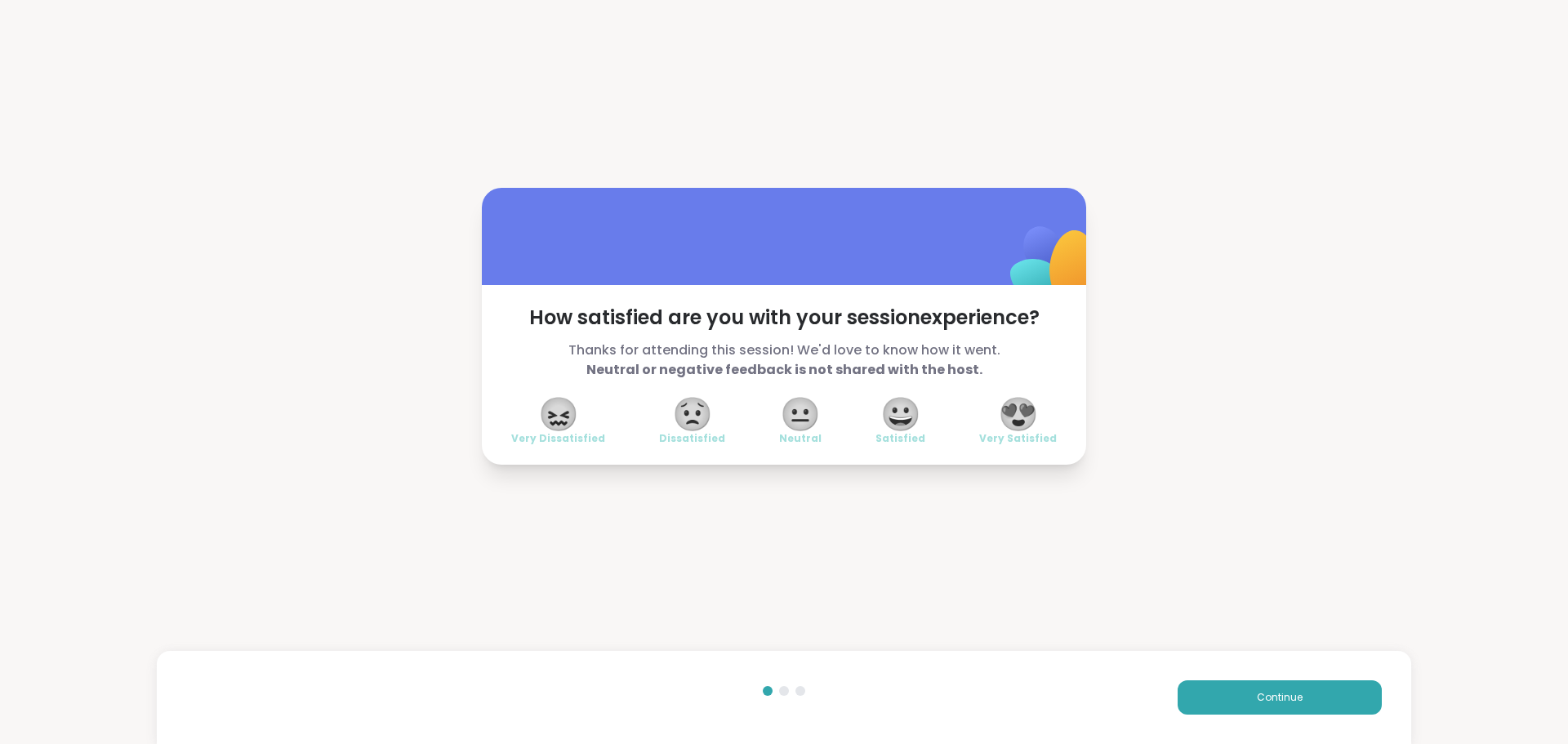
click at [1012, 411] on span "😍" at bounding box center [1018, 413] width 41 height 29
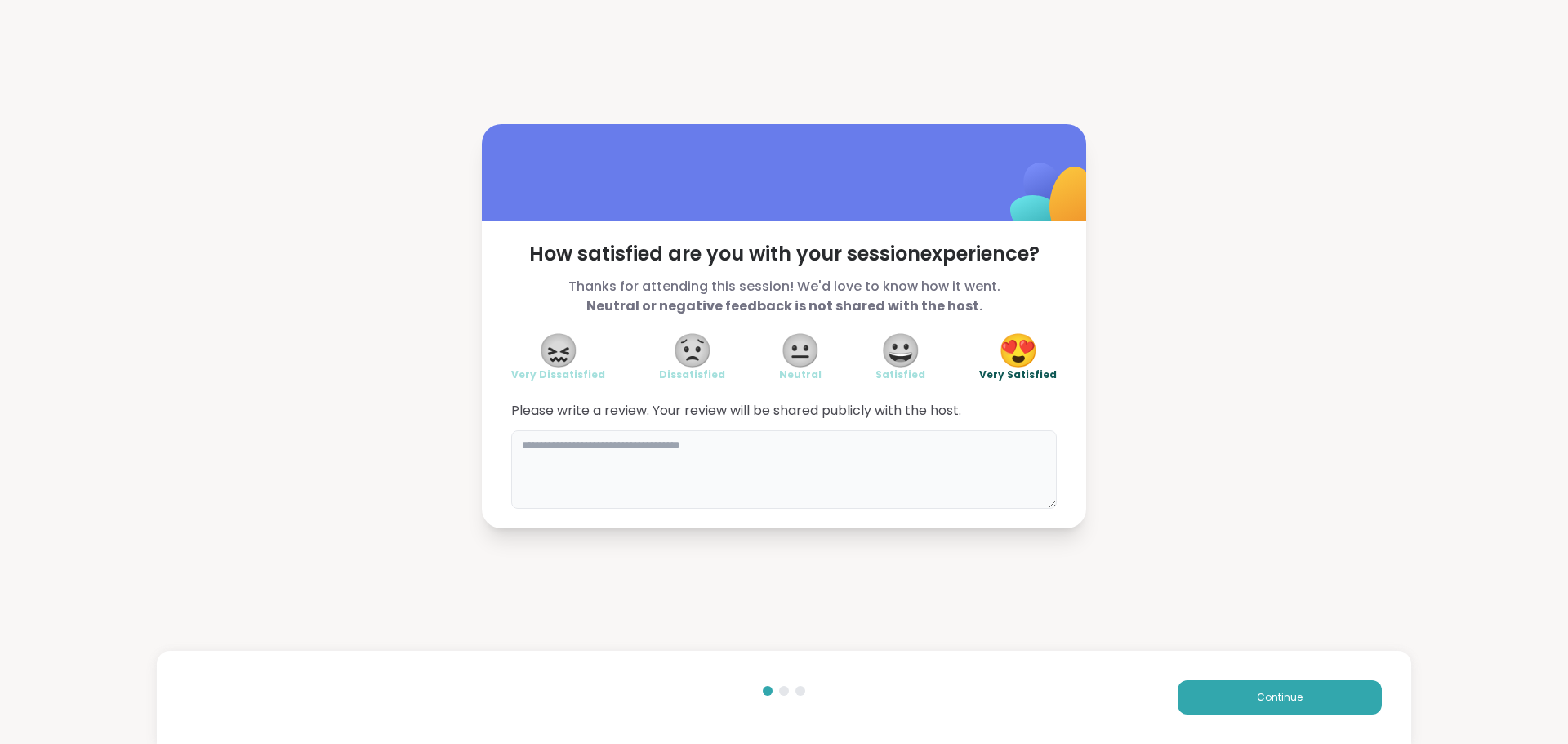
click at [840, 443] on textarea at bounding box center [784, 470] width 546 height 78
type textarea "**********"
click at [1240, 699] on button "Continue" at bounding box center [1279, 697] width 204 height 34
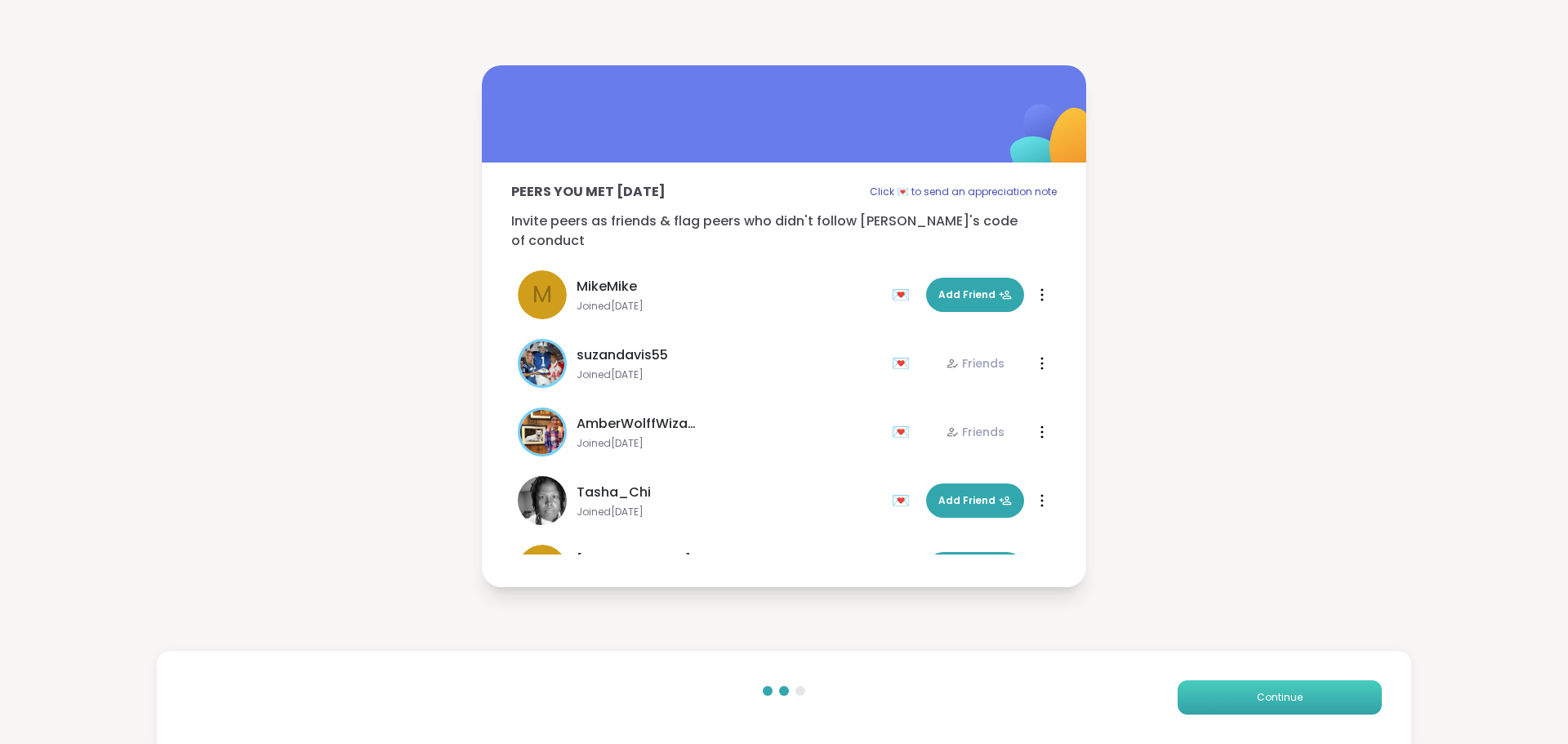
click at [1240, 699] on button "Continue" at bounding box center [1279, 697] width 204 height 34
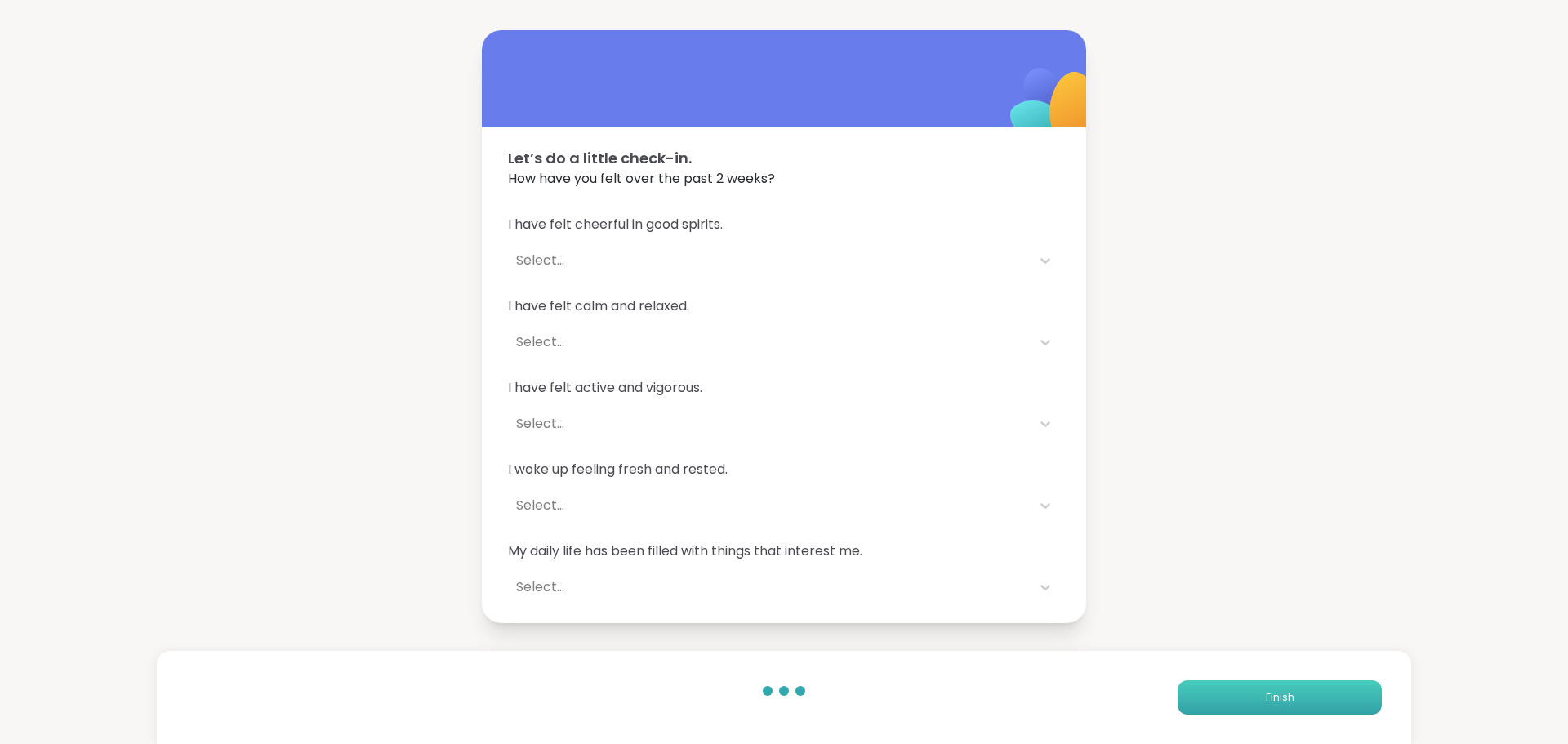
click at [1240, 699] on button "Finish" at bounding box center [1279, 697] width 204 height 34
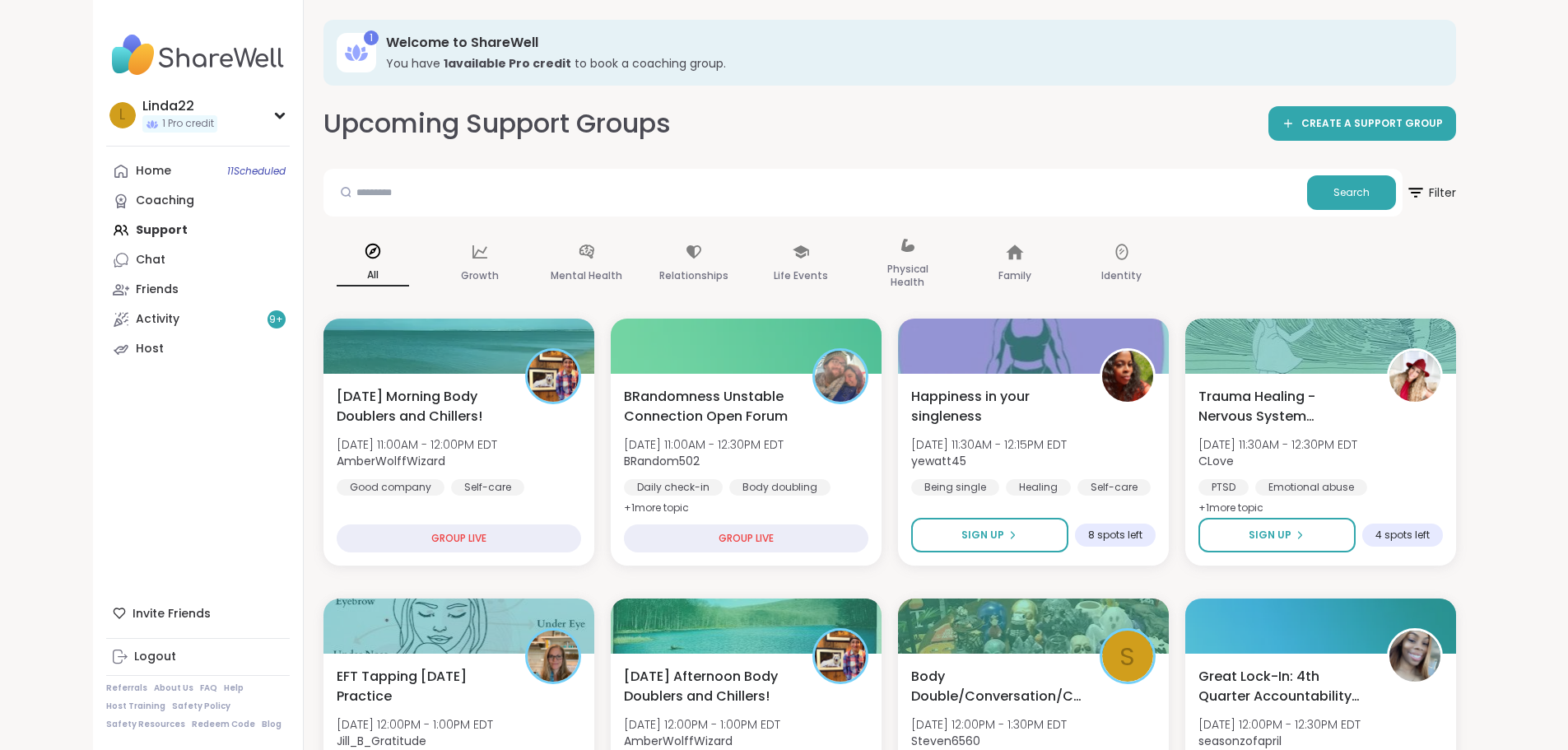
click at [963, 128] on div "Upcoming Support Groups CREATE A SUPPORT GROUP" at bounding box center [890, 123] width 1133 height 37
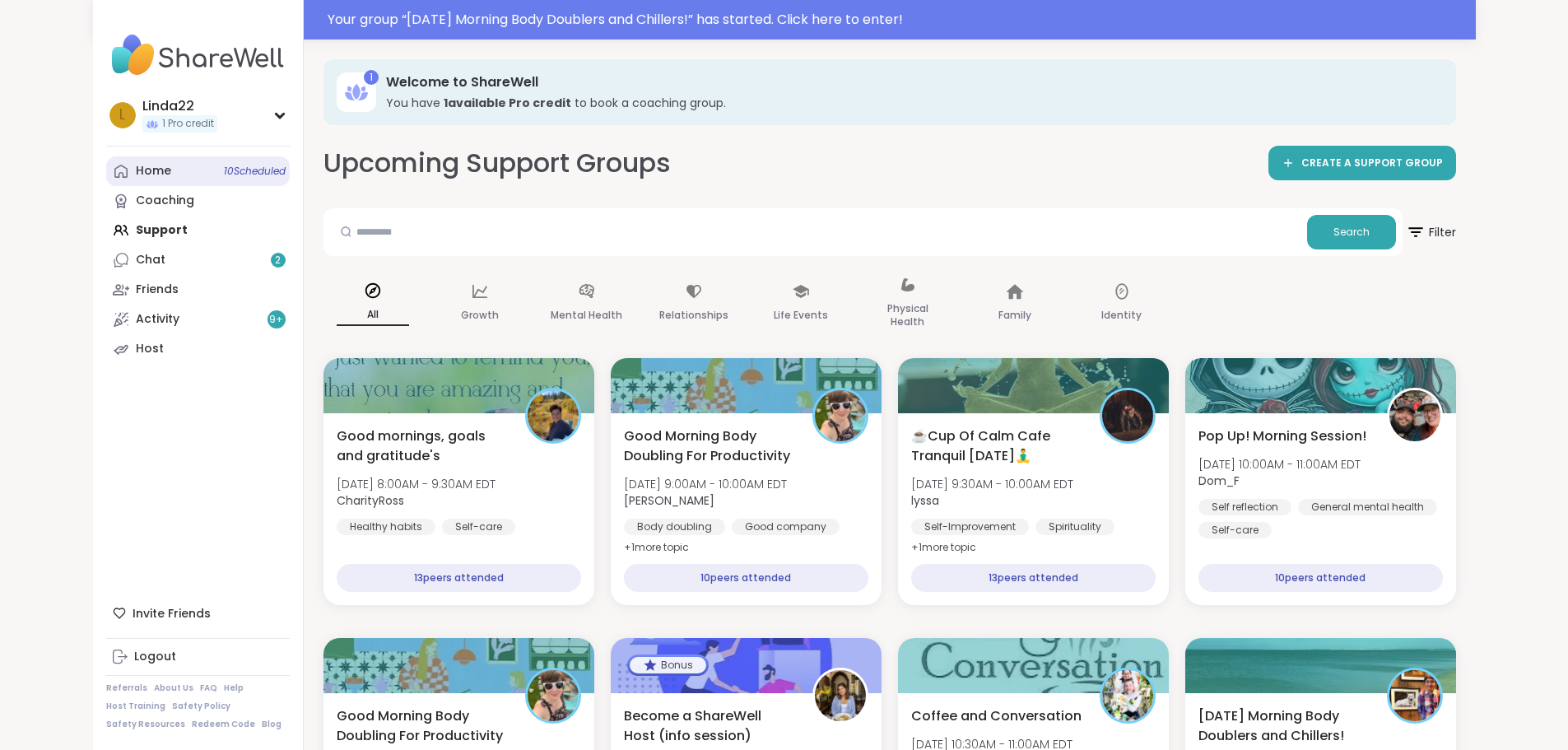
click at [224, 177] on span "10 Scheduled" at bounding box center [254, 171] width 62 height 13
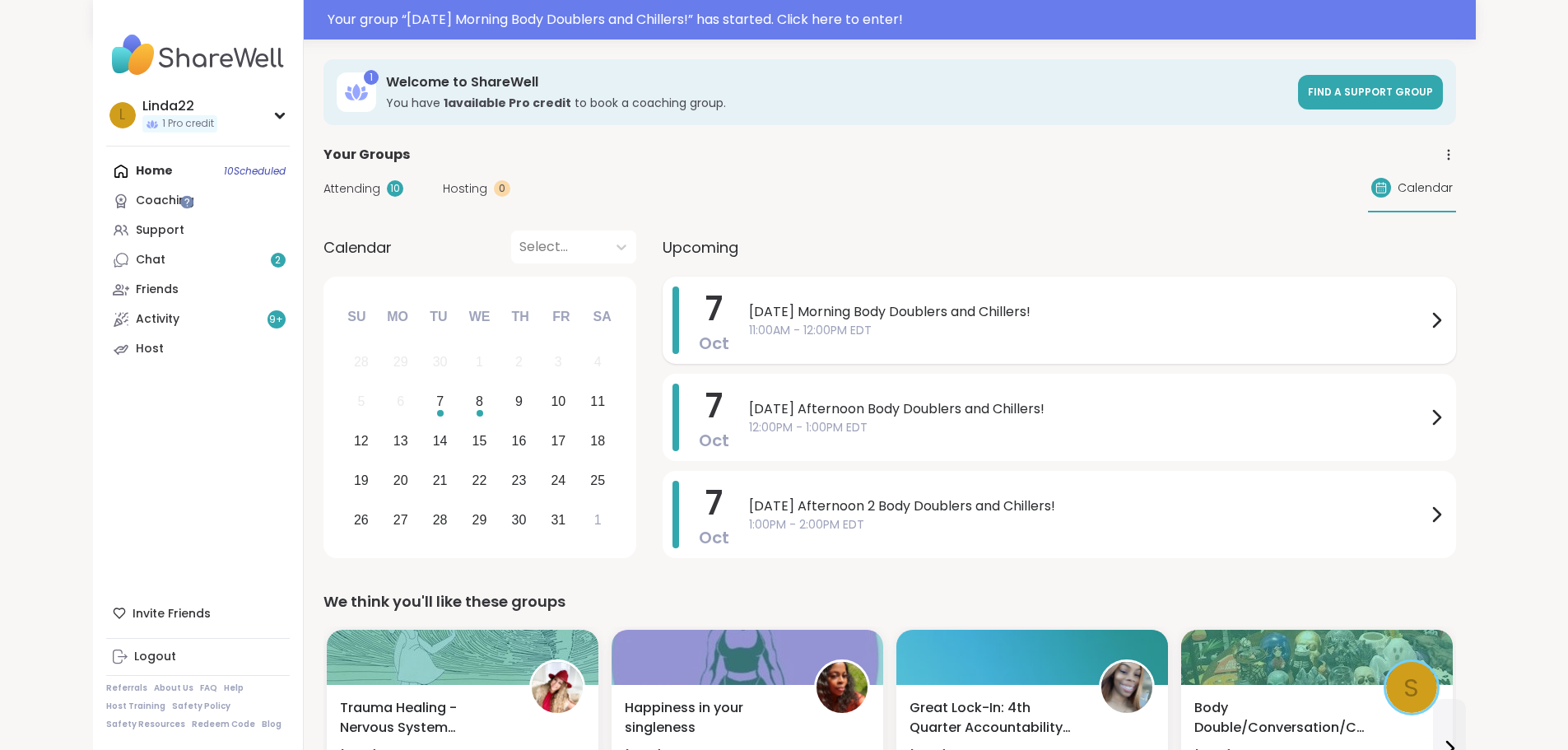
click at [749, 332] on span "11:00AM - 12:00PM EDT" at bounding box center [1088, 330] width 678 height 17
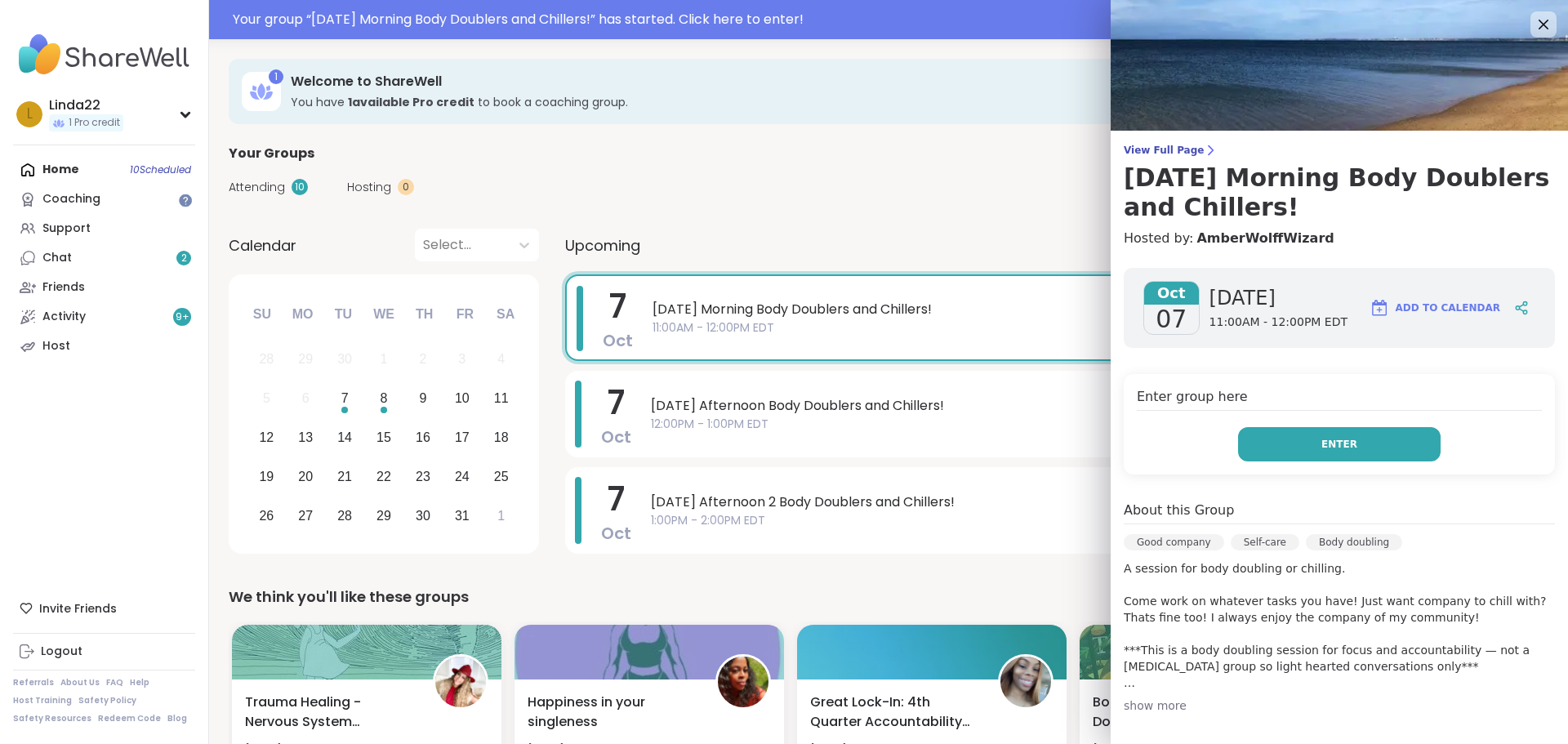
click at [1246, 430] on button "Enter" at bounding box center [1339, 444] width 202 height 34
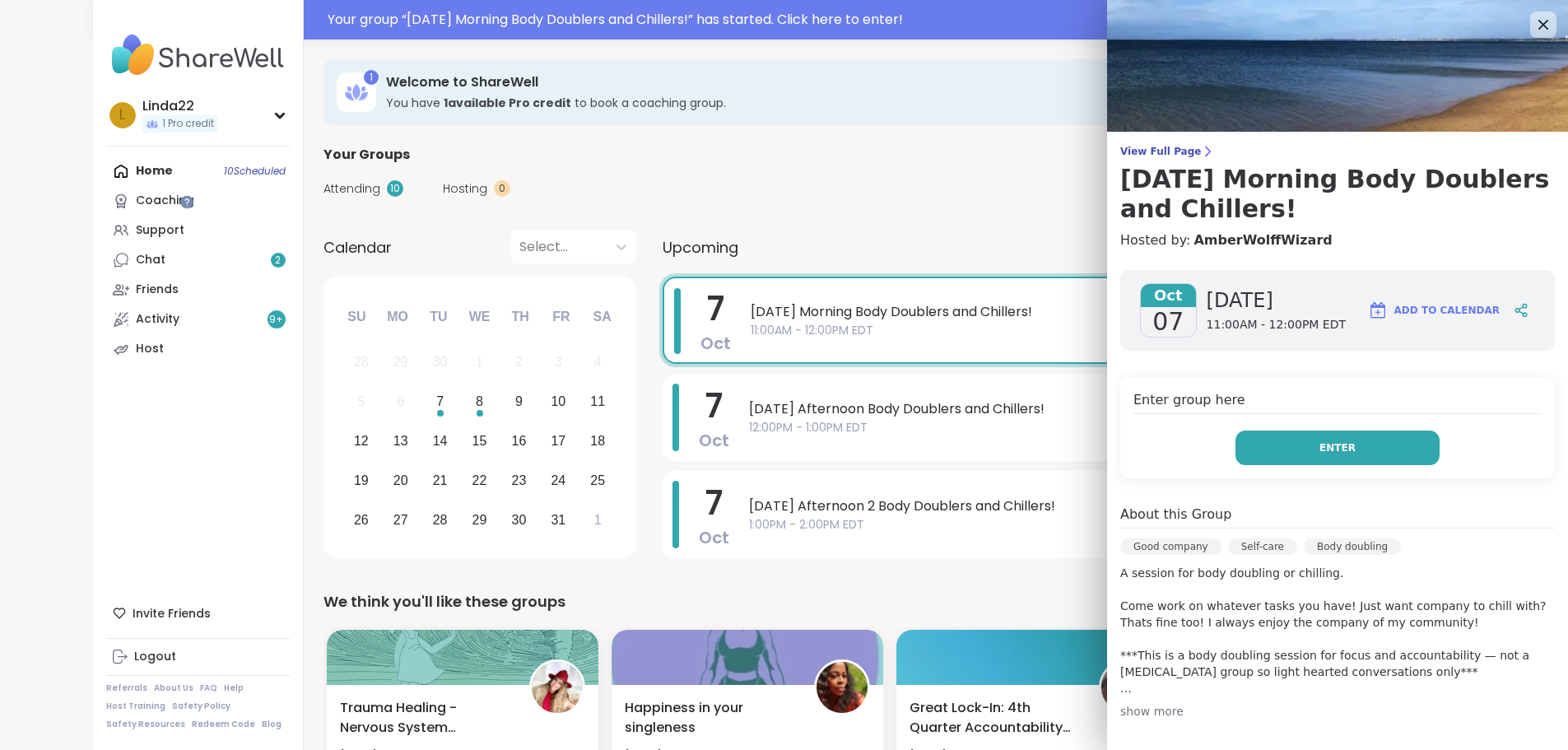
click at [1246, 455] on button "Enter" at bounding box center [1337, 447] width 204 height 34
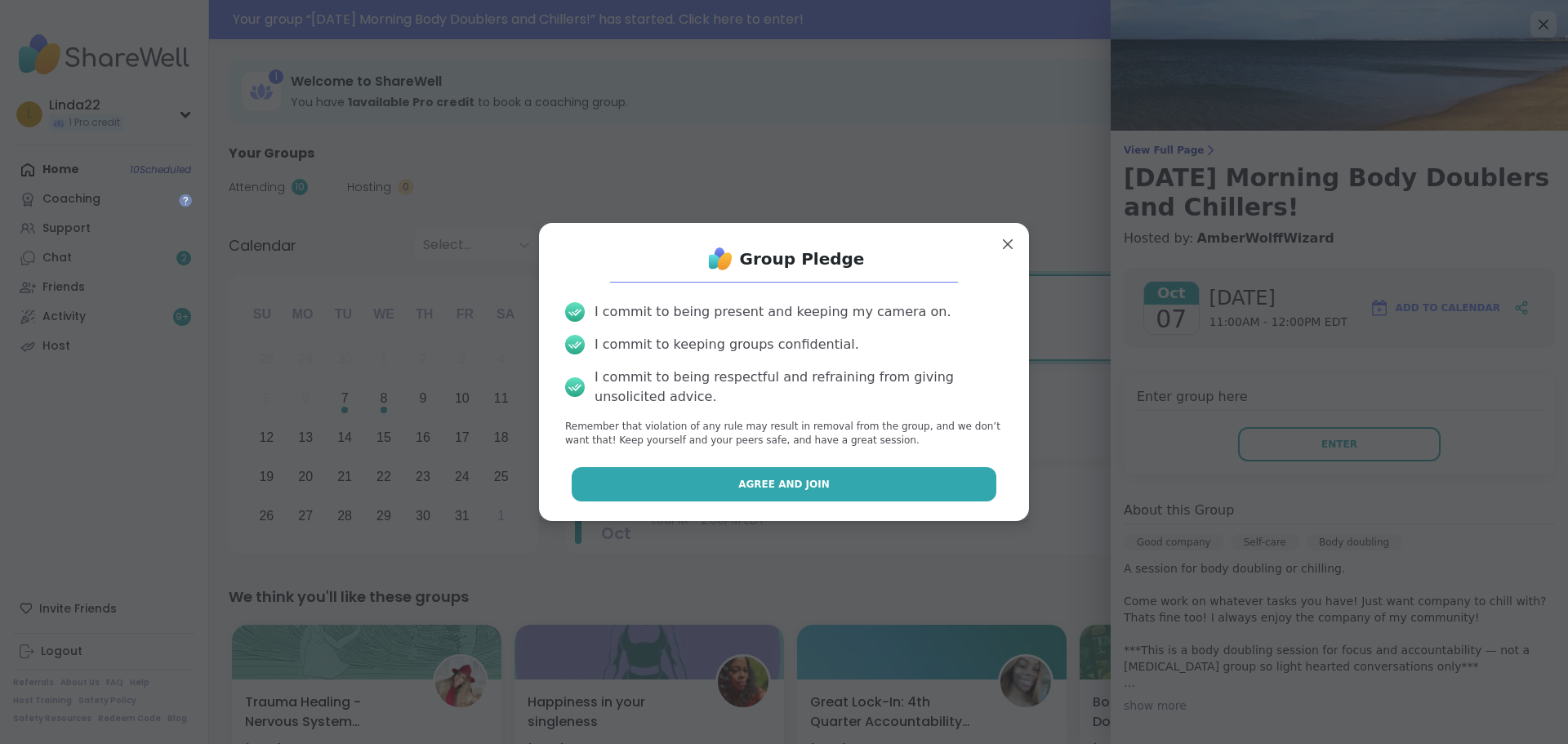
click at [864, 489] on button "Agree and Join" at bounding box center [784, 484] width 425 height 34
click at [864, 489] on div "Tuesday Afternoon 2 Body Doublers and Chillers! 1:00PM - 2:00PM EDT" at bounding box center [1095, 510] width 888 height 67
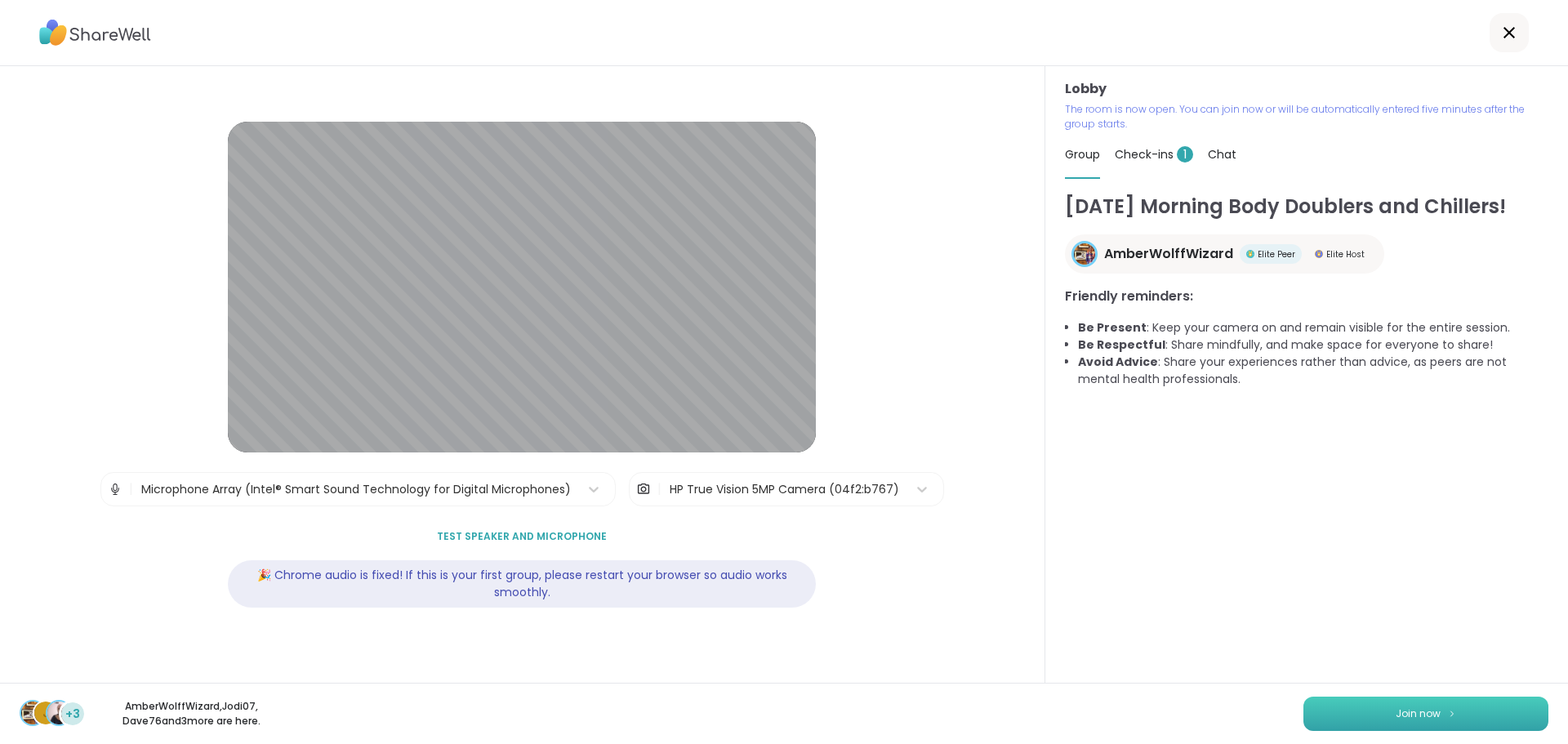
click at [1357, 699] on button "Join now" at bounding box center [1425, 713] width 245 height 34
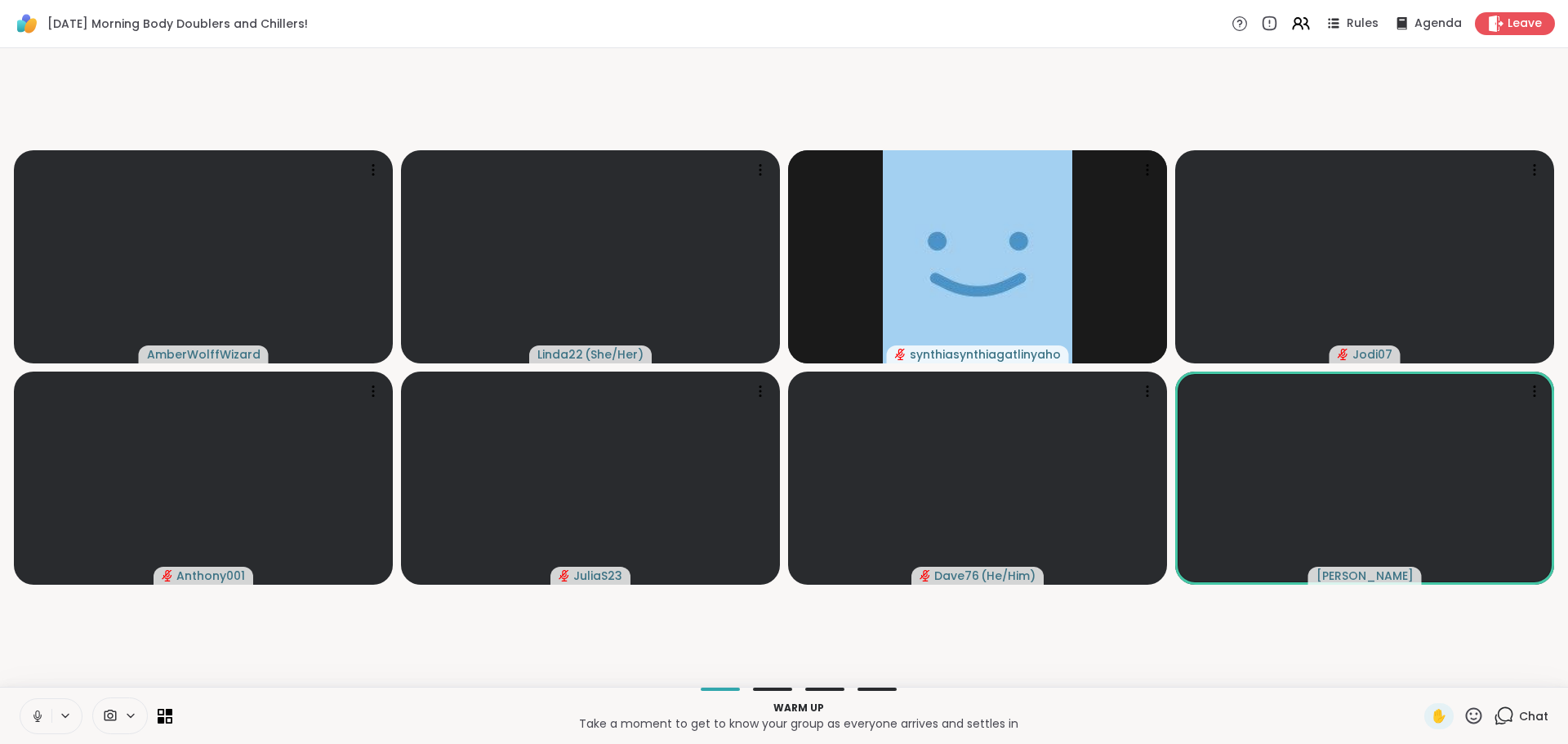
click at [34, 710] on icon at bounding box center [37, 715] width 14 height 14
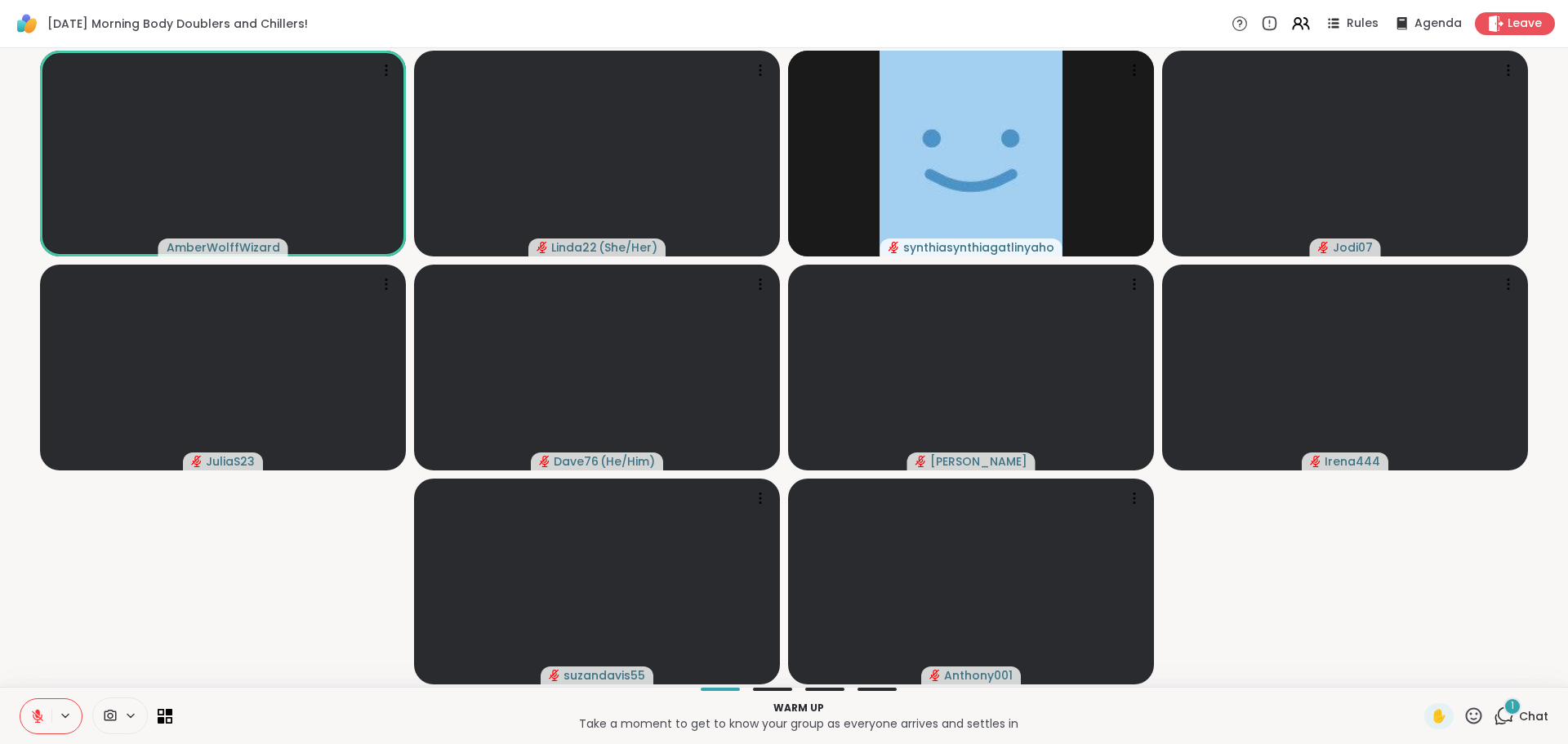
click at [1494, 711] on icon at bounding box center [1504, 715] width 21 height 20
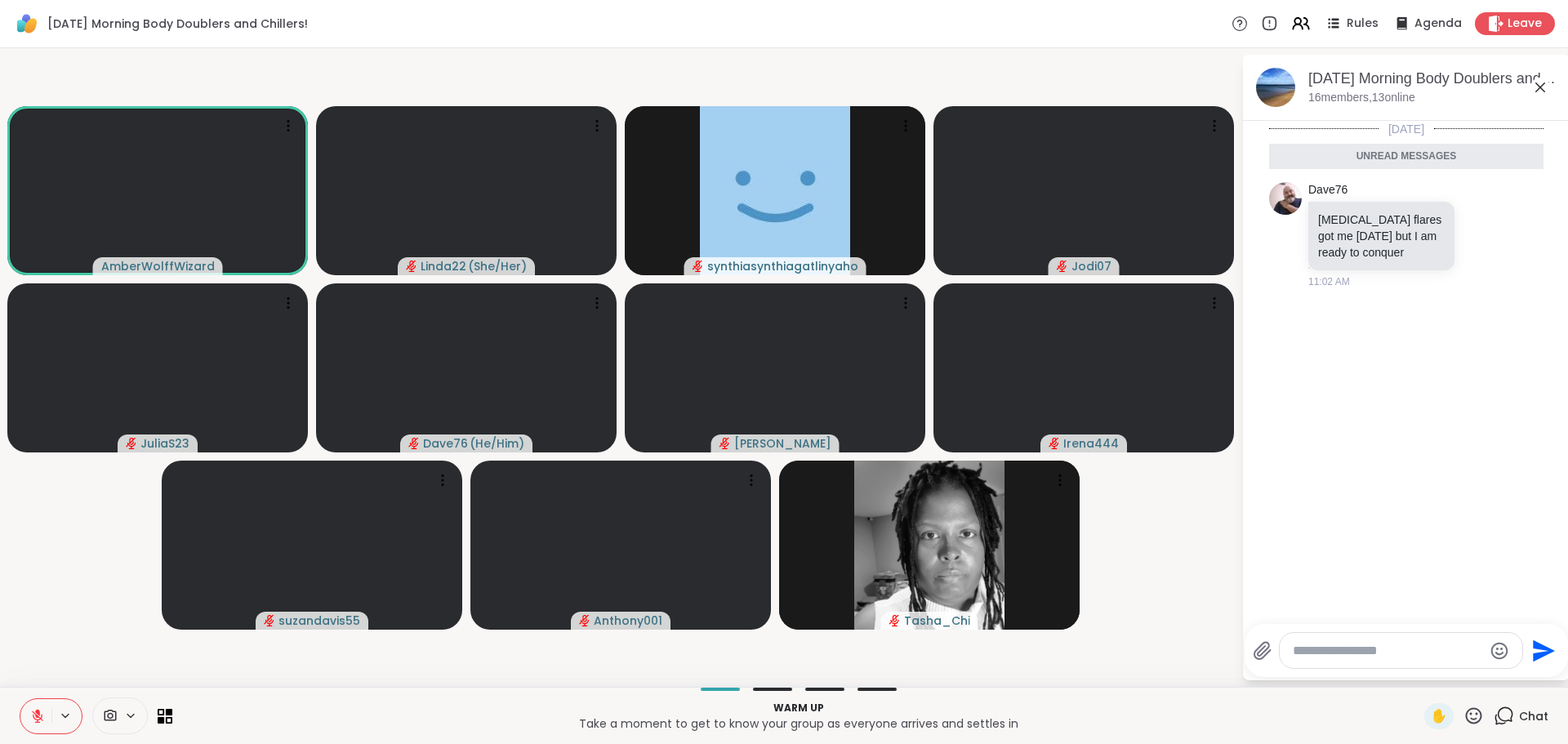
click at [1406, 661] on div at bounding box center [1401, 650] width 242 height 35
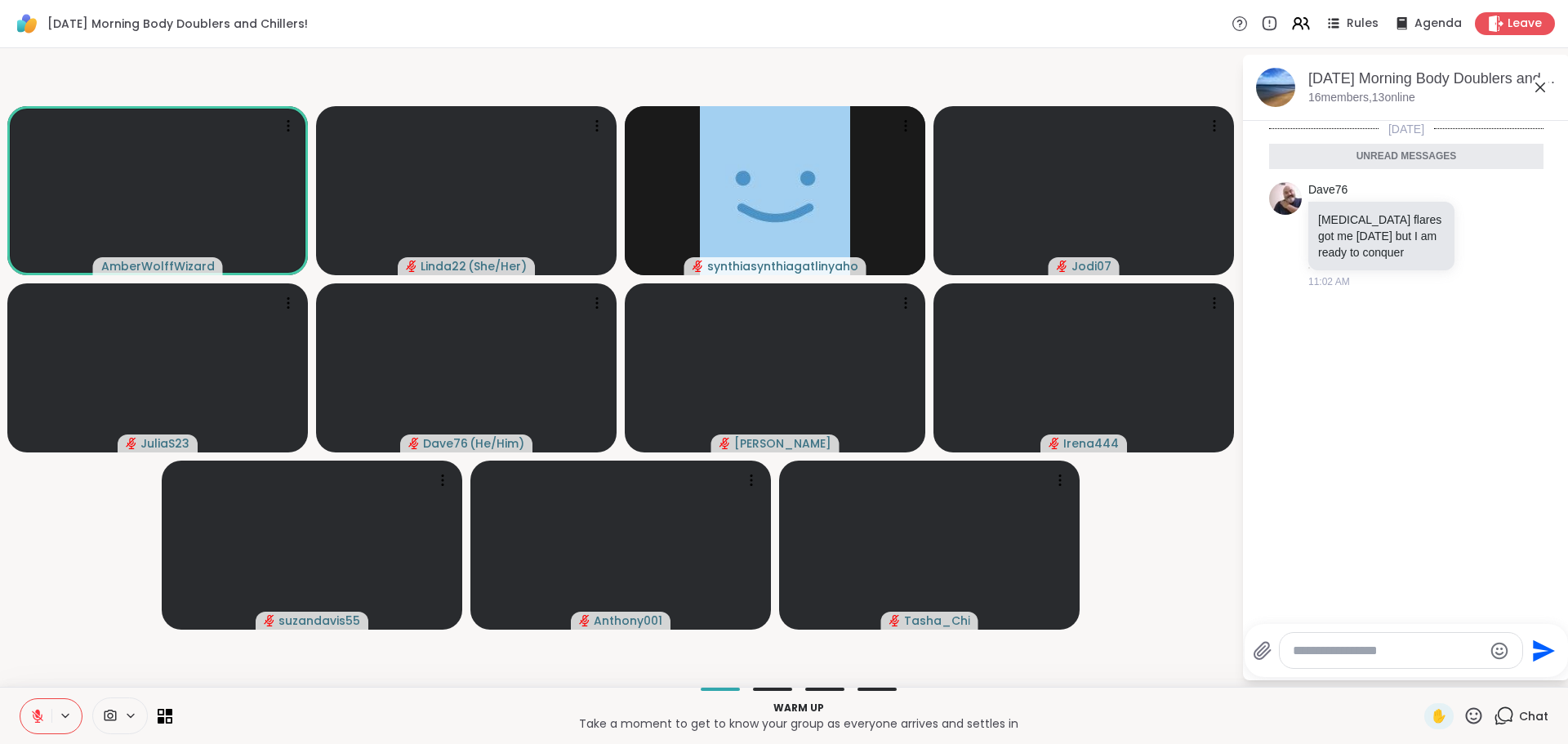
click at [1383, 651] on textarea "Type your message" at bounding box center [1387, 650] width 190 height 16
type textarea "**********"
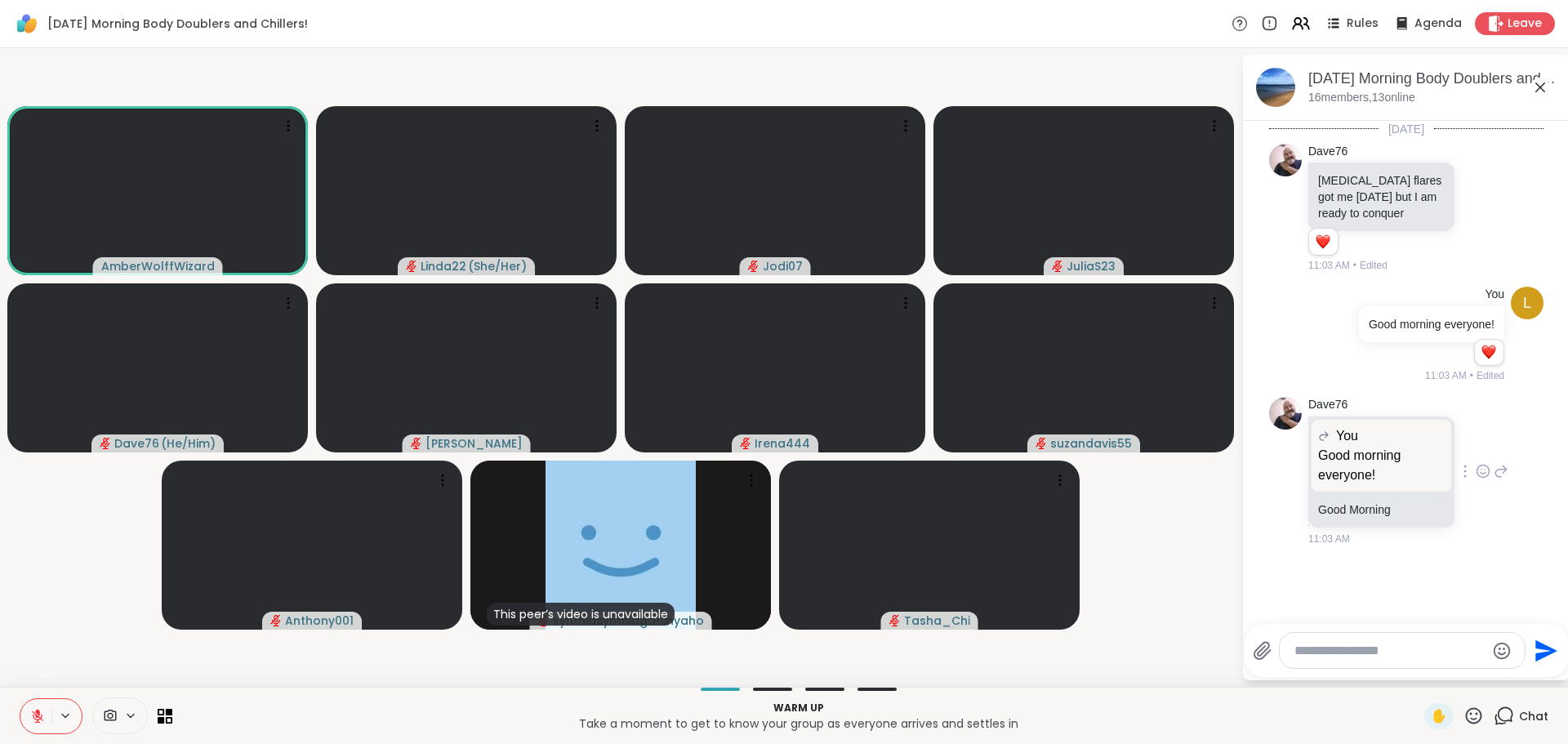
click at [1475, 479] on icon at bounding box center [1482, 470] width 14 height 16
click at [1475, 453] on span "Select Reaction: Heart" at bounding box center [1482, 445] width 14 height 16
click at [1194, 585] on video-player-container "AmberWolffWizard Linda22 ( She/Her ) Jodi07 JuliaS23 Dave76 ( He/Him ) Lorena I…" at bounding box center [620, 367] width 1222 height 625
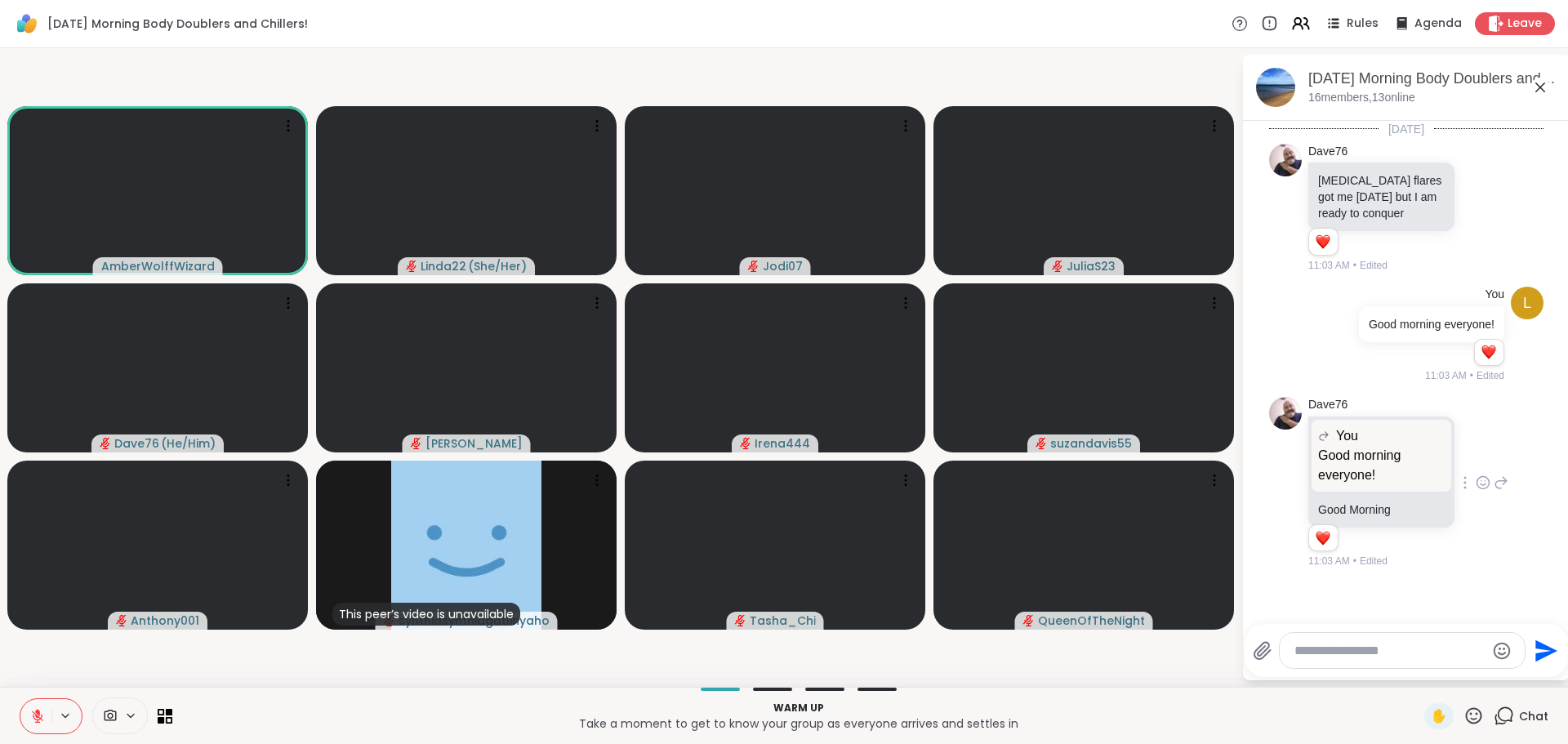
click at [1121, 684] on div "AmberWolffWizard Linda22 ( She/Her ) Jodi07 JuliaS23 Dave76 ( He/Him ) Lorena I…" at bounding box center [784, 367] width 1568 height 638
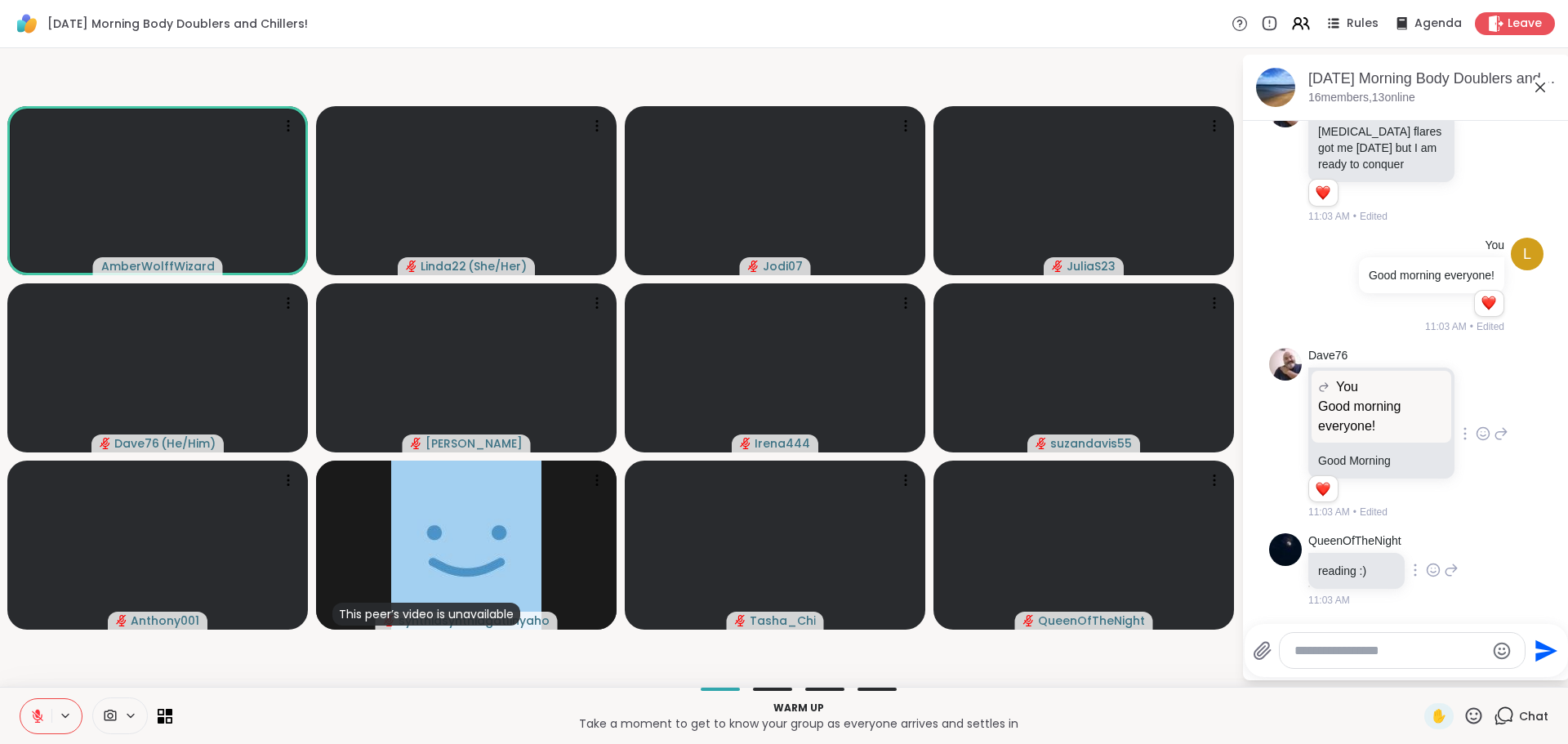
click at [1436, 565] on icon at bounding box center [1433, 569] width 14 height 16
click at [1436, 567] on icon at bounding box center [1433, 569] width 14 height 16
click at [1436, 545] on div "Select Reaction: Heart" at bounding box center [1433, 544] width 14 height 14
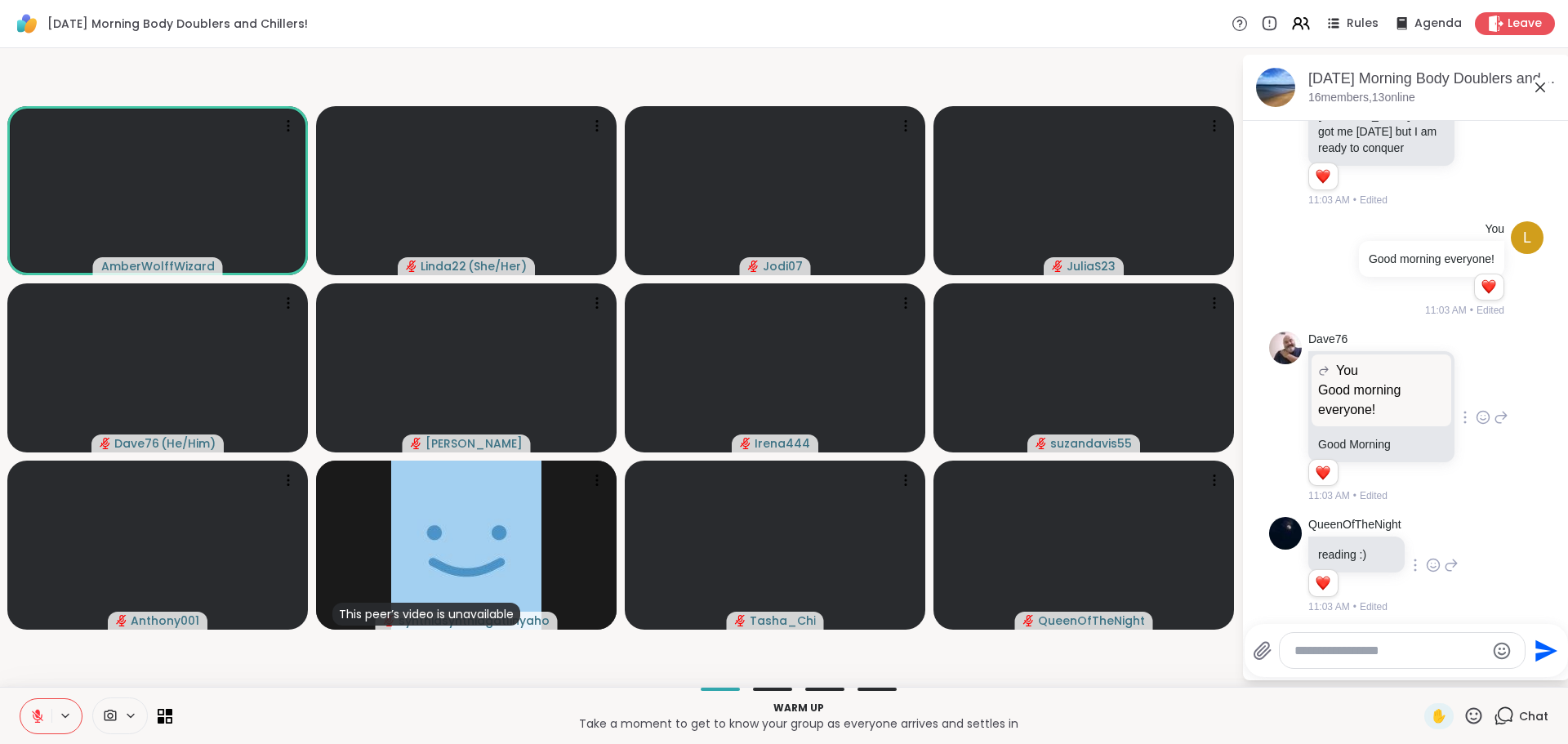
scroll to position [89, 0]
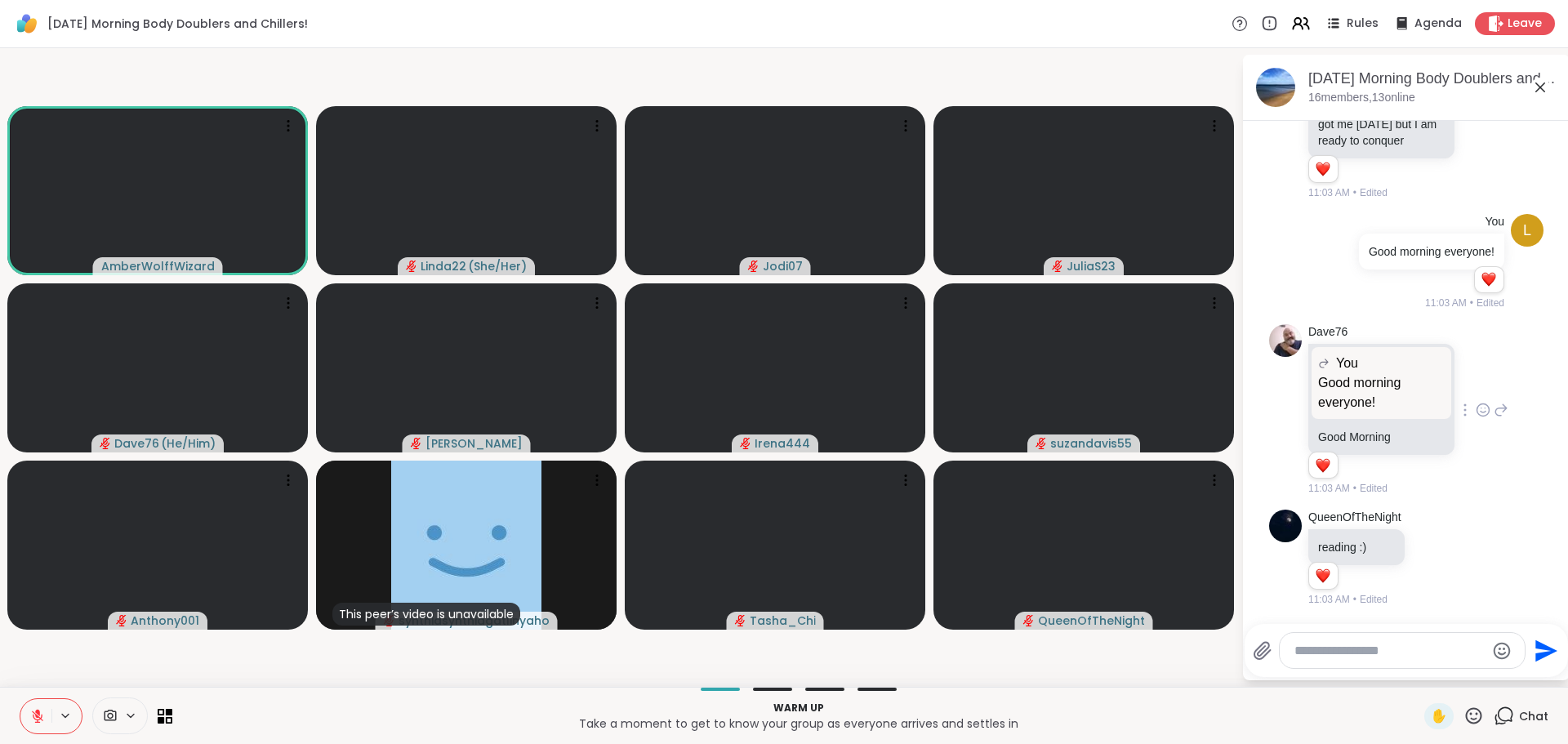
click at [1147, 667] on video-player-container "AmberWolffWizard Linda22 ( She/Her ) Jodi07 JuliaS23 Dave76 ( He/Him ) Lorena I…" at bounding box center [620, 367] width 1222 height 625
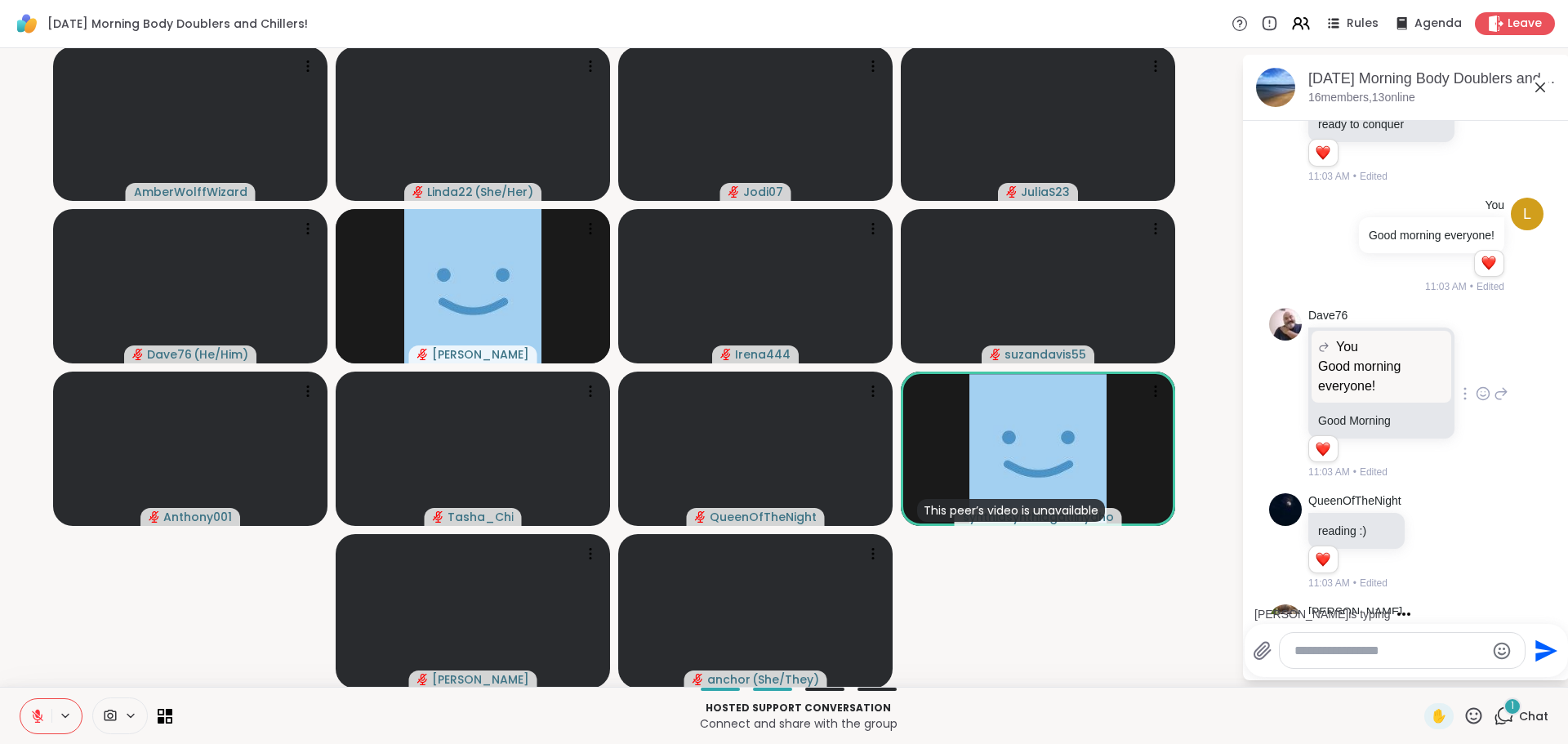
scroll to position [192, 0]
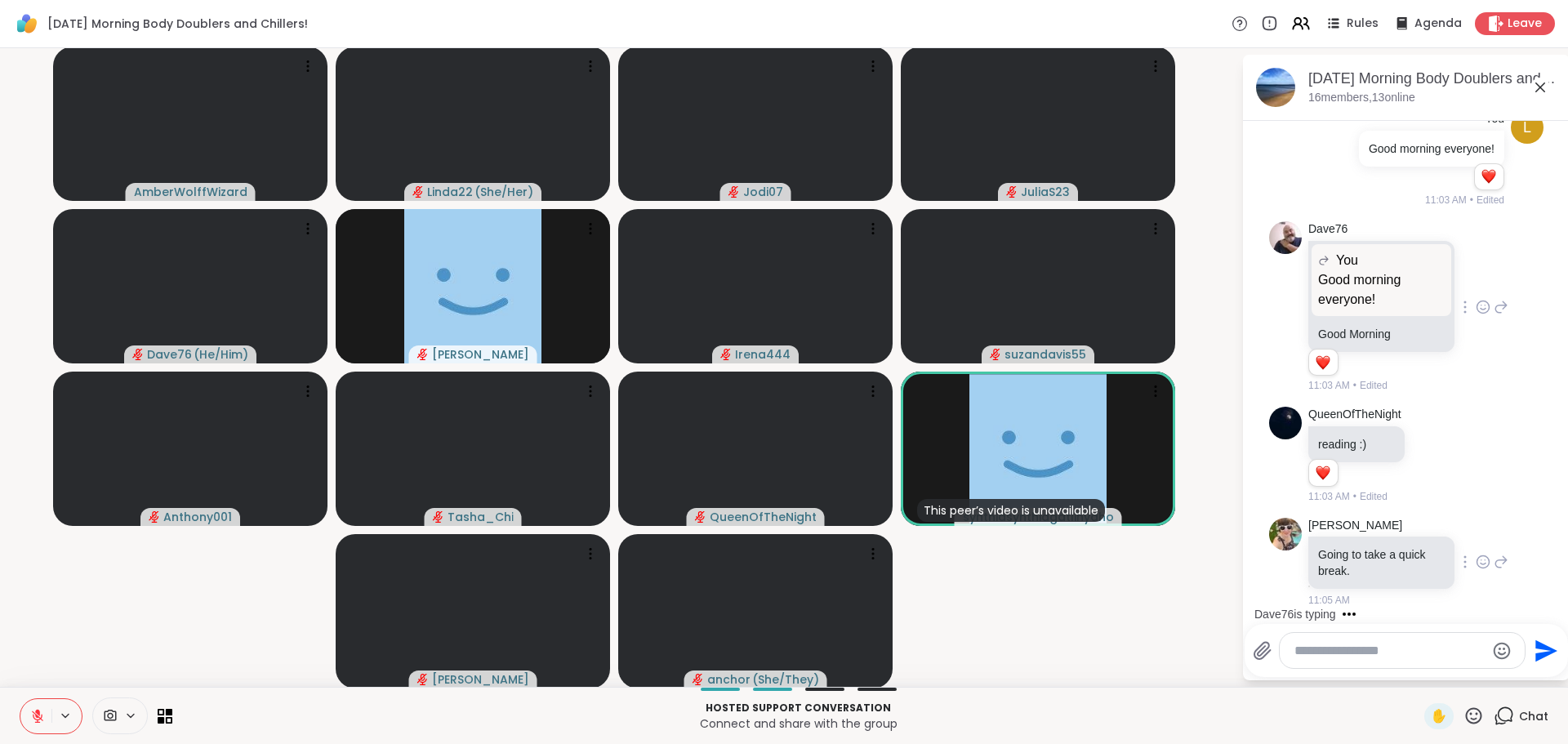
click at [1475, 557] on icon at bounding box center [1482, 561] width 14 height 16
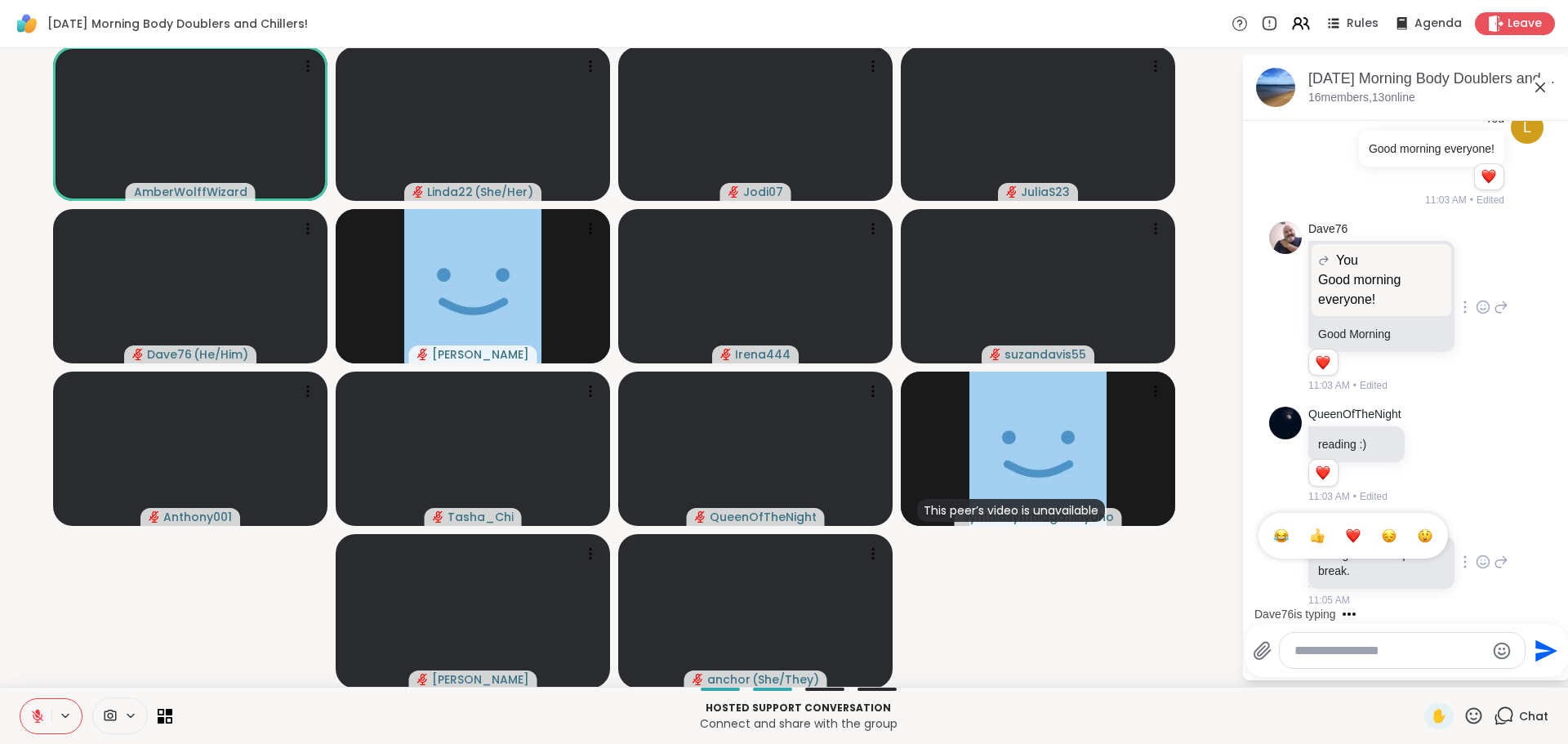
click at [1346, 530] on div "Select Reaction: Heart" at bounding box center [1353, 536] width 14 height 14
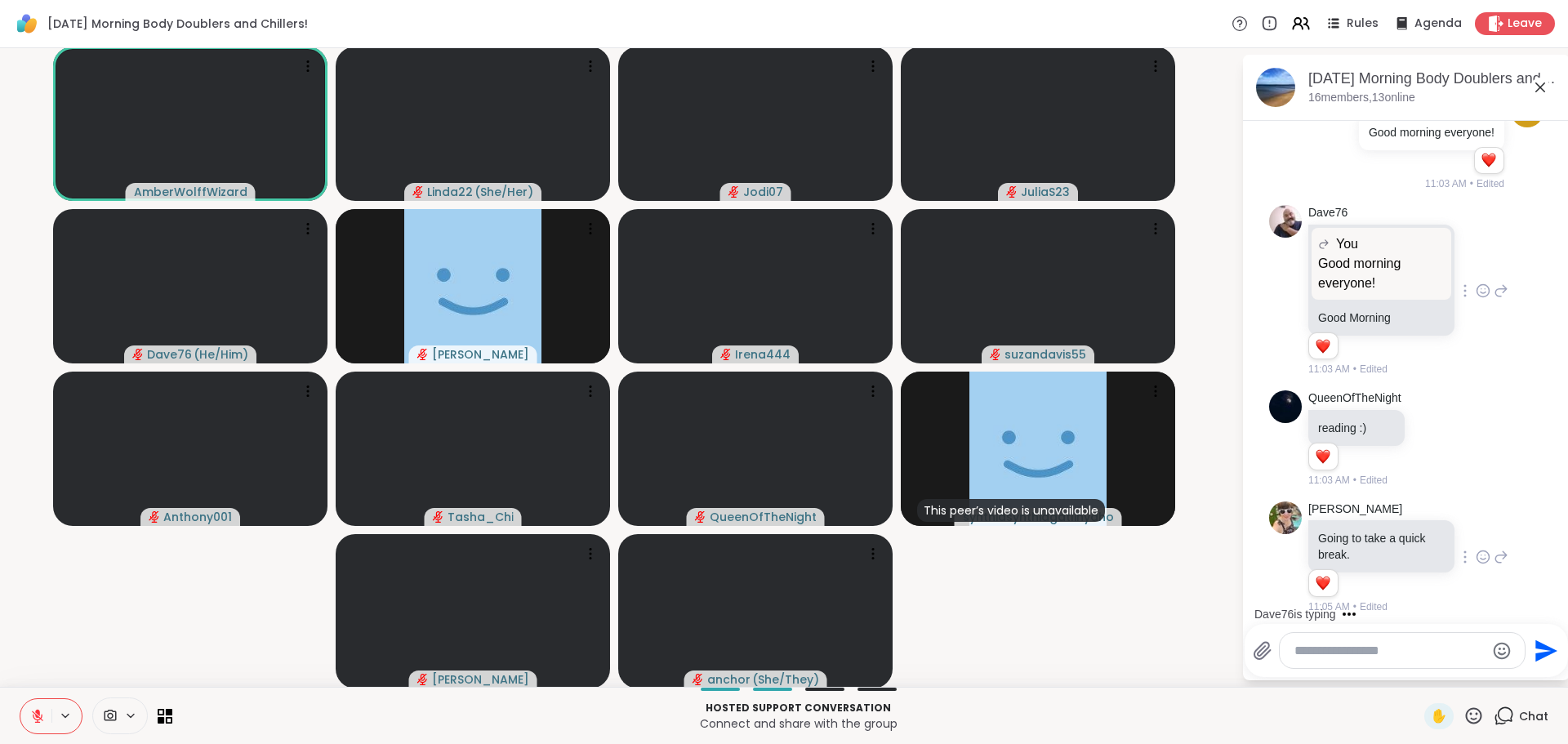
scroll to position [216, 0]
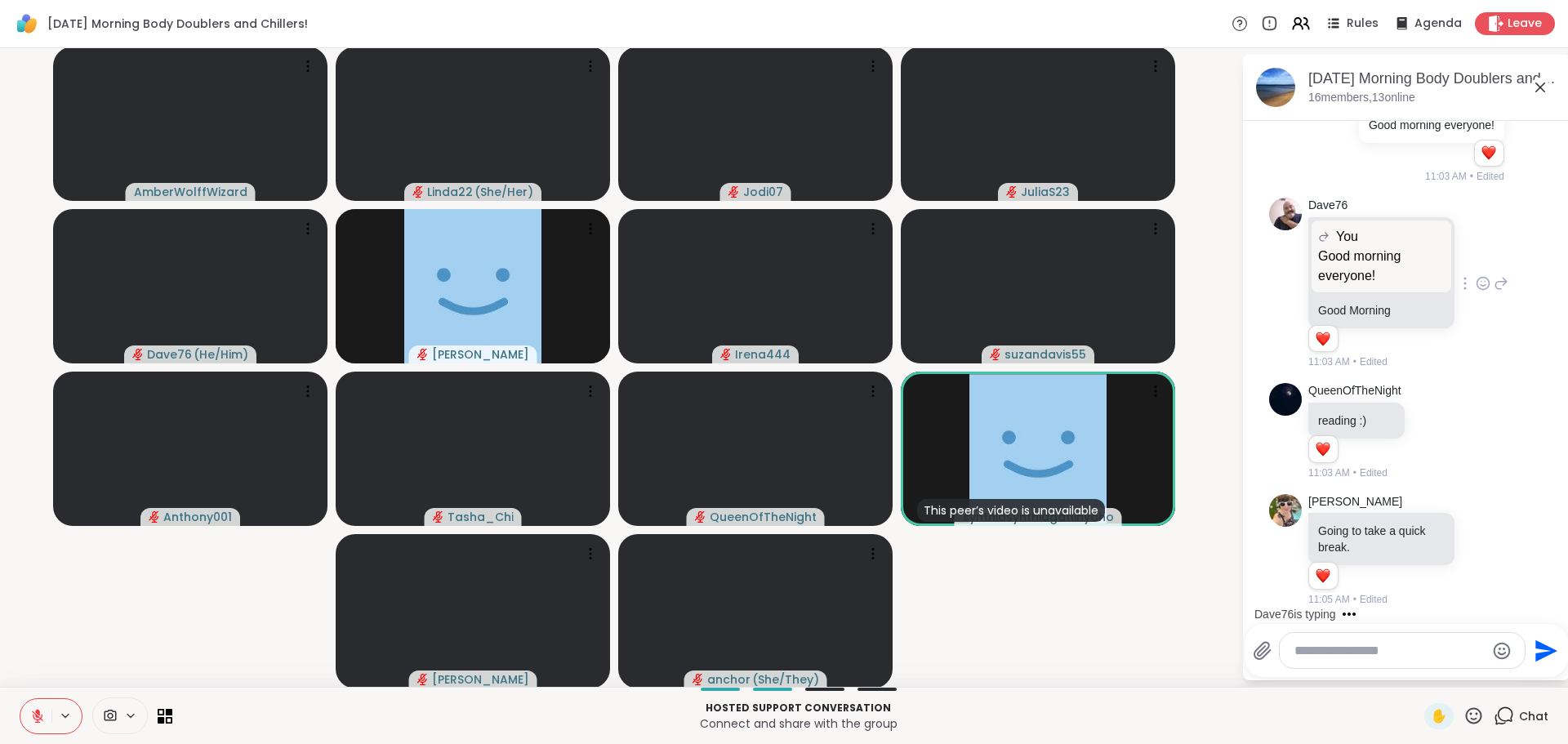
click at [1150, 609] on video-player-container "AmberWolffWizard Linda22 ( She/Her ) Jodi07 JuliaS23 Dave76 ( He/Him ) Lorena I…" at bounding box center [620, 367] width 1222 height 625
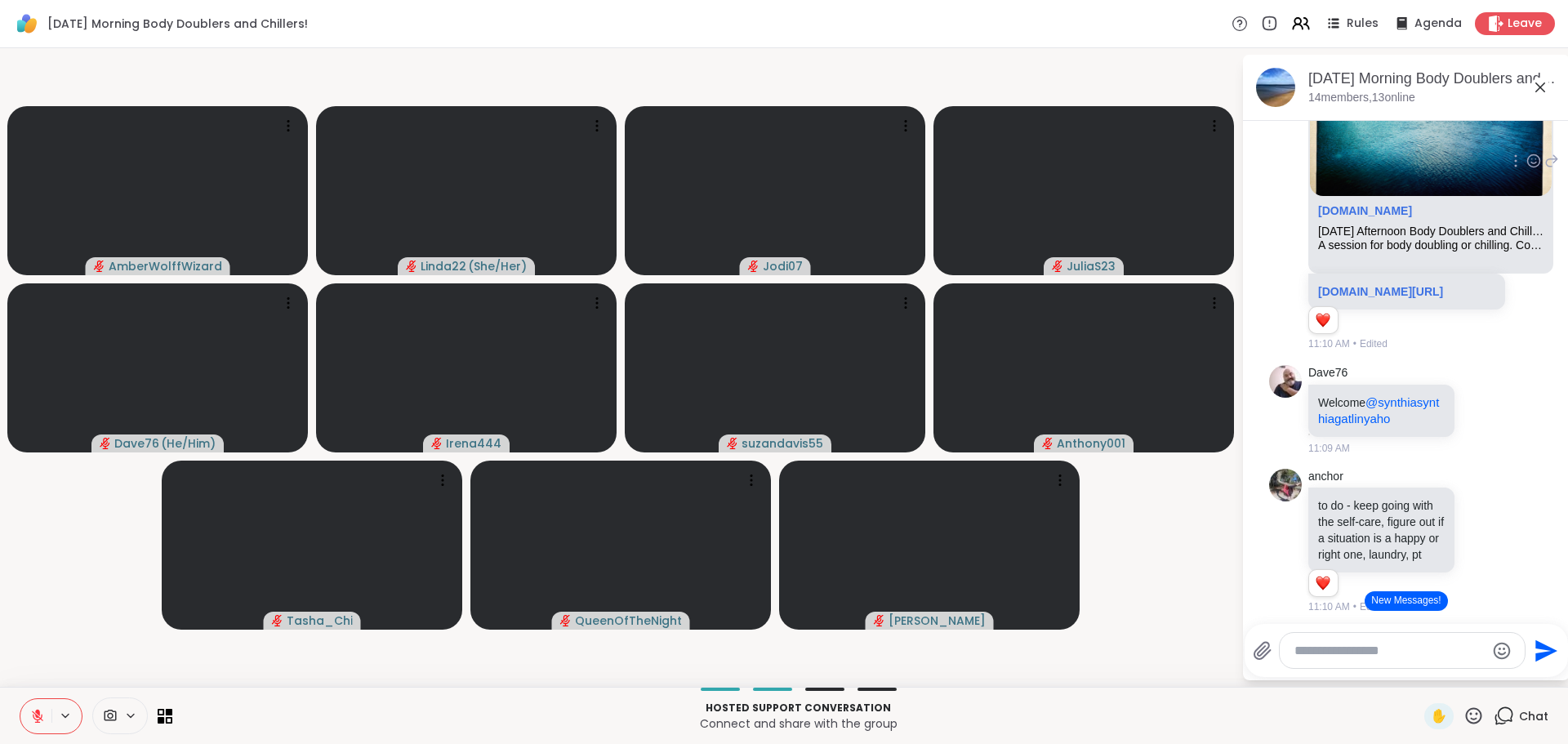
scroll to position [1102, 0]
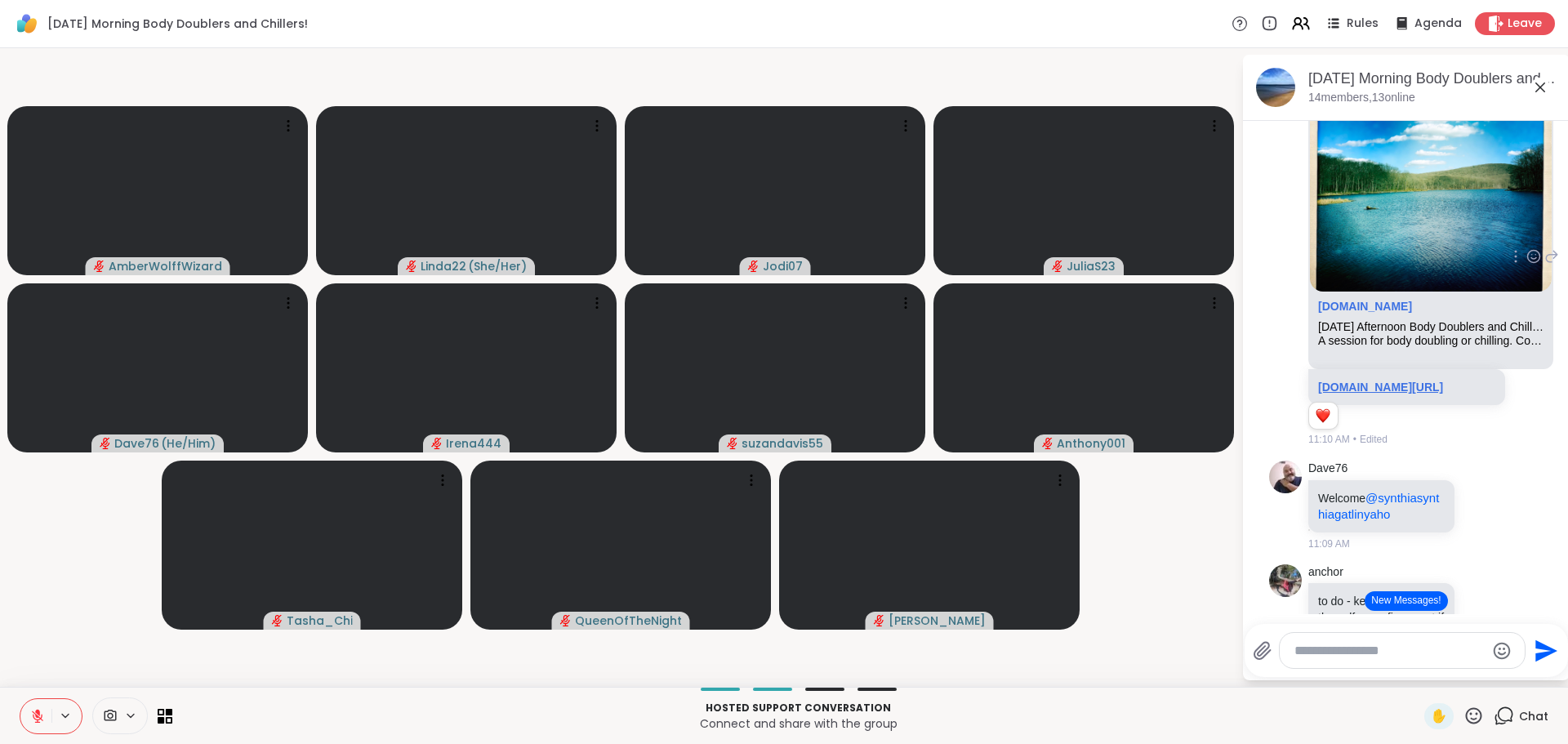
click at [1374, 394] on link "sharewellnow.com/session/0f02a8bf-da76-42e3-a6d9-bcca387133b7" at bounding box center [1381, 387] width 125 height 13
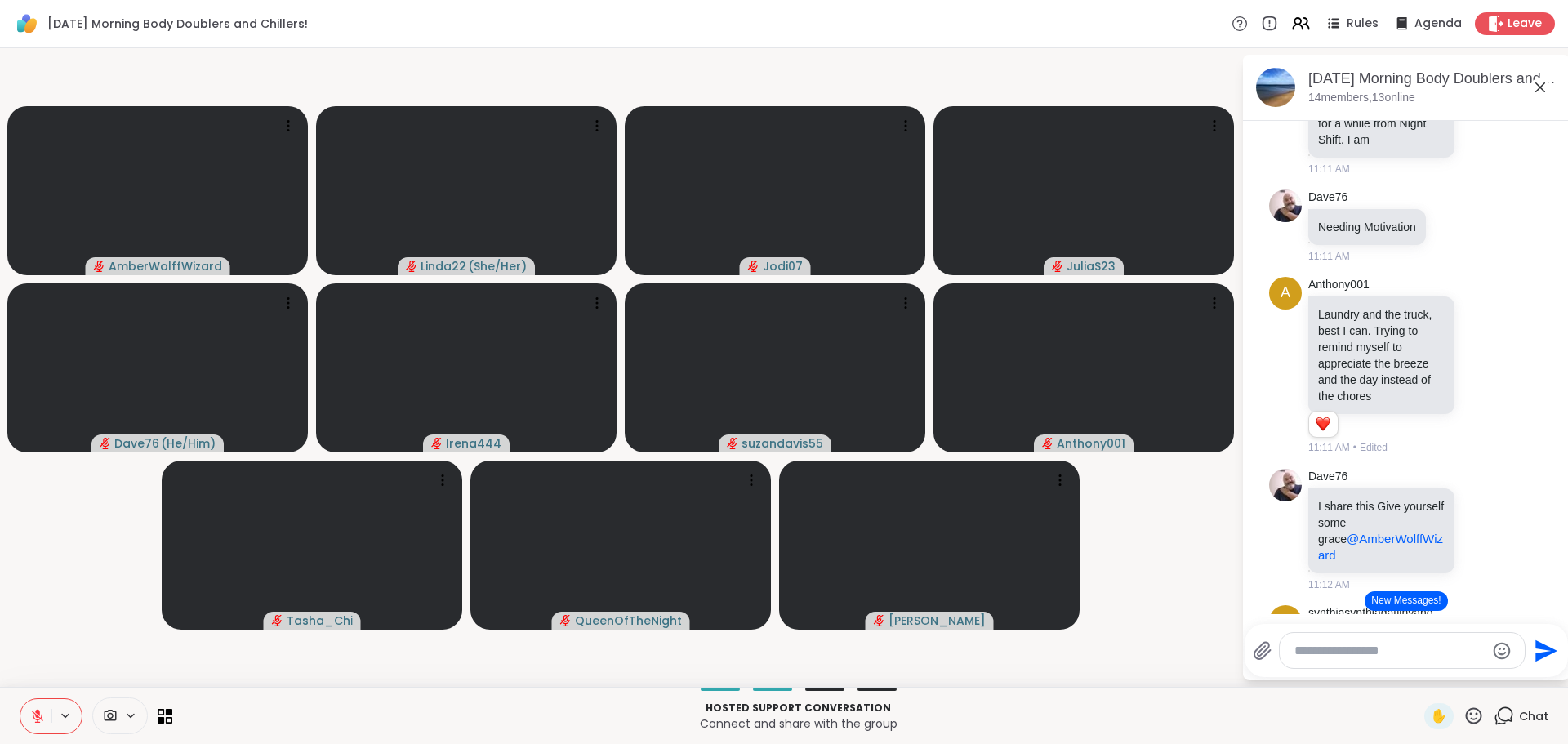
scroll to position [1836, 0]
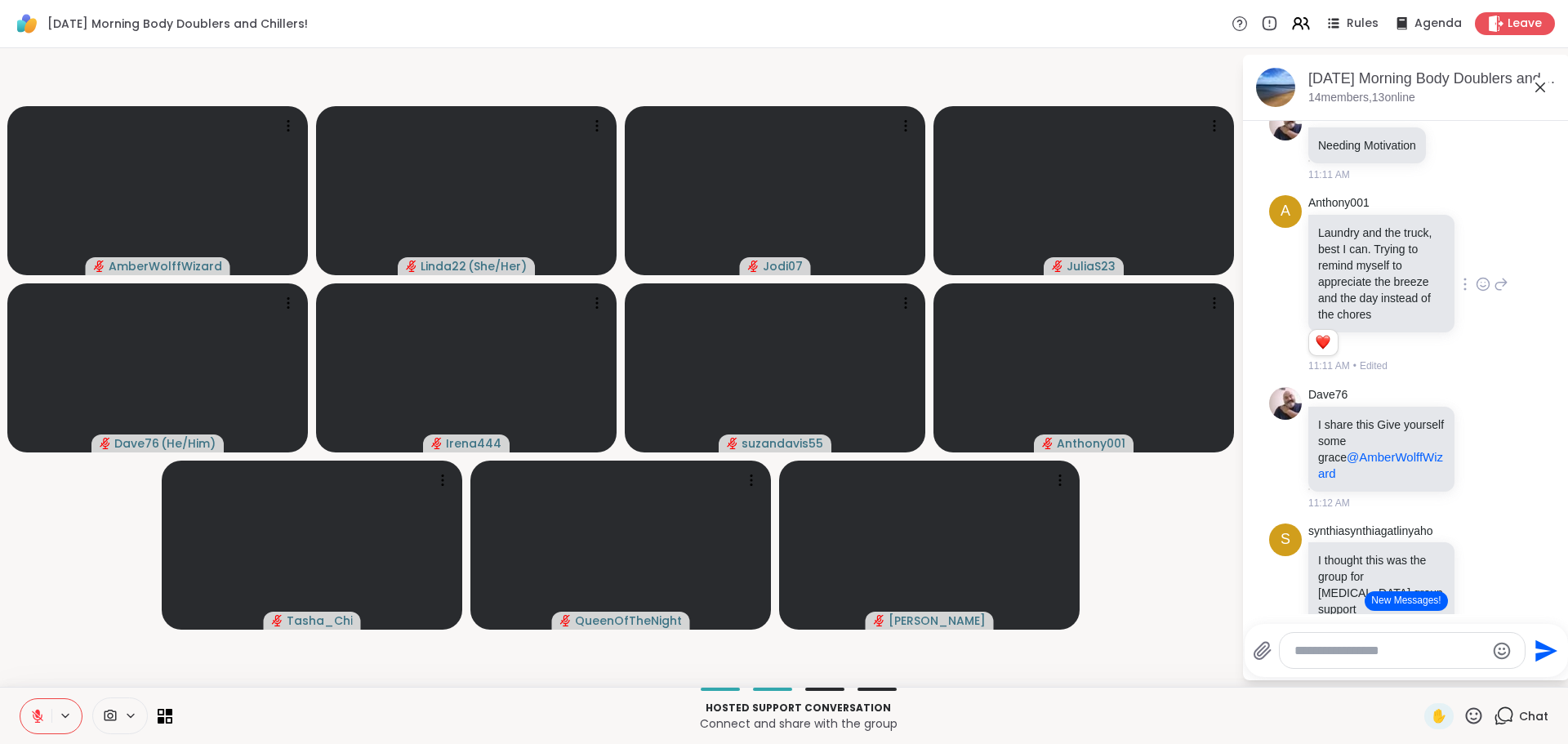
click at [1475, 292] on icon at bounding box center [1482, 284] width 14 height 16
click at [1476, 287] on div at bounding box center [1482, 283] width 13 height 6
click at [1475, 292] on icon at bounding box center [1482, 284] width 14 height 16
click at [1475, 266] on div "Select Reaction: Heart" at bounding box center [1482, 258] width 14 height 14
click at [1465, 374] on div "Anthony001 Laundry and the truck, best I can. Trying to remind myself to apprec…" at bounding box center [1408, 284] width 200 height 179
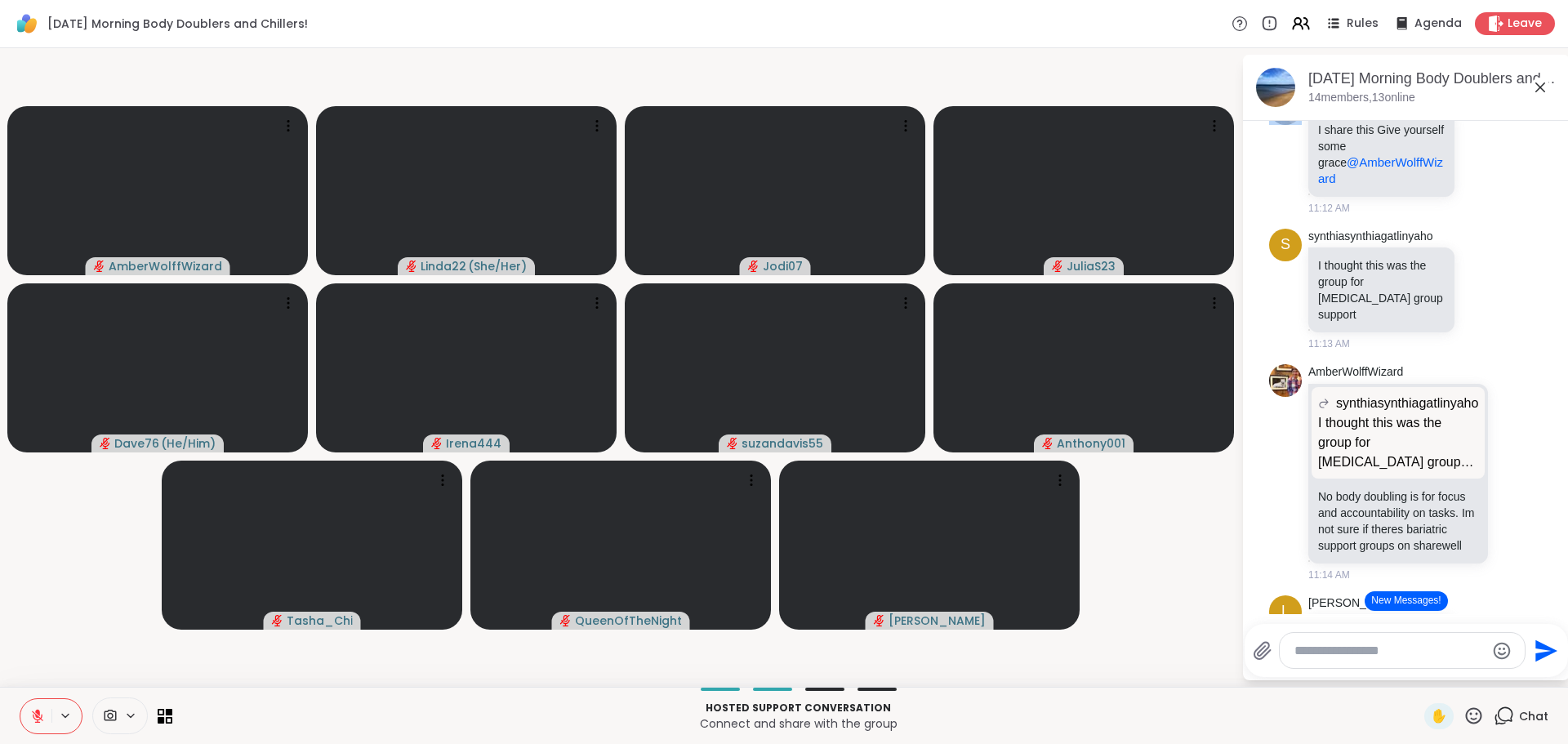
scroll to position [2163, 0]
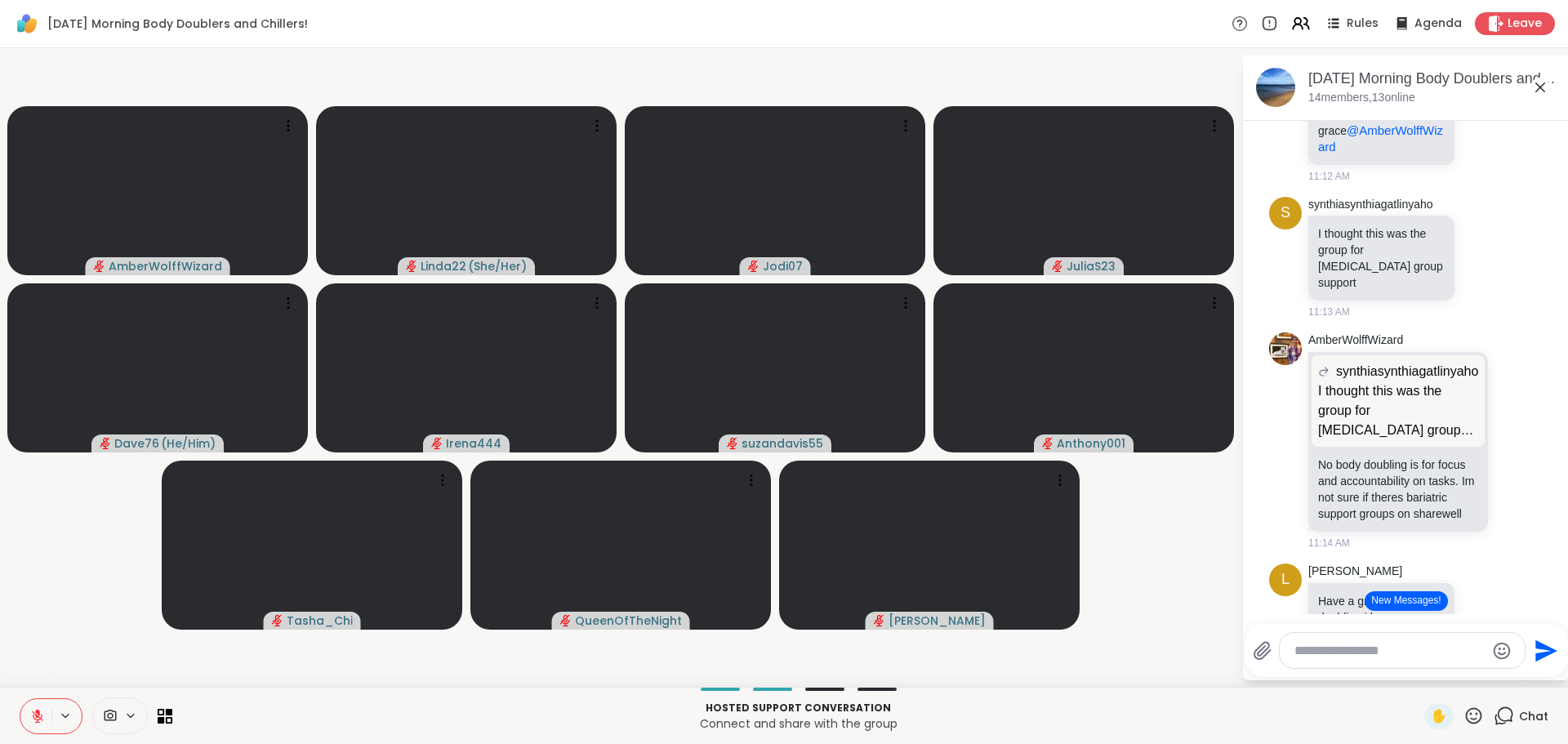
click at [1201, 598] on video-player-container "AmberWolffWizard Linda22 ( She/Her ) Jodi07 JuliaS23 Dave76 ( He/Him ) Irena444…" at bounding box center [620, 367] width 1222 height 625
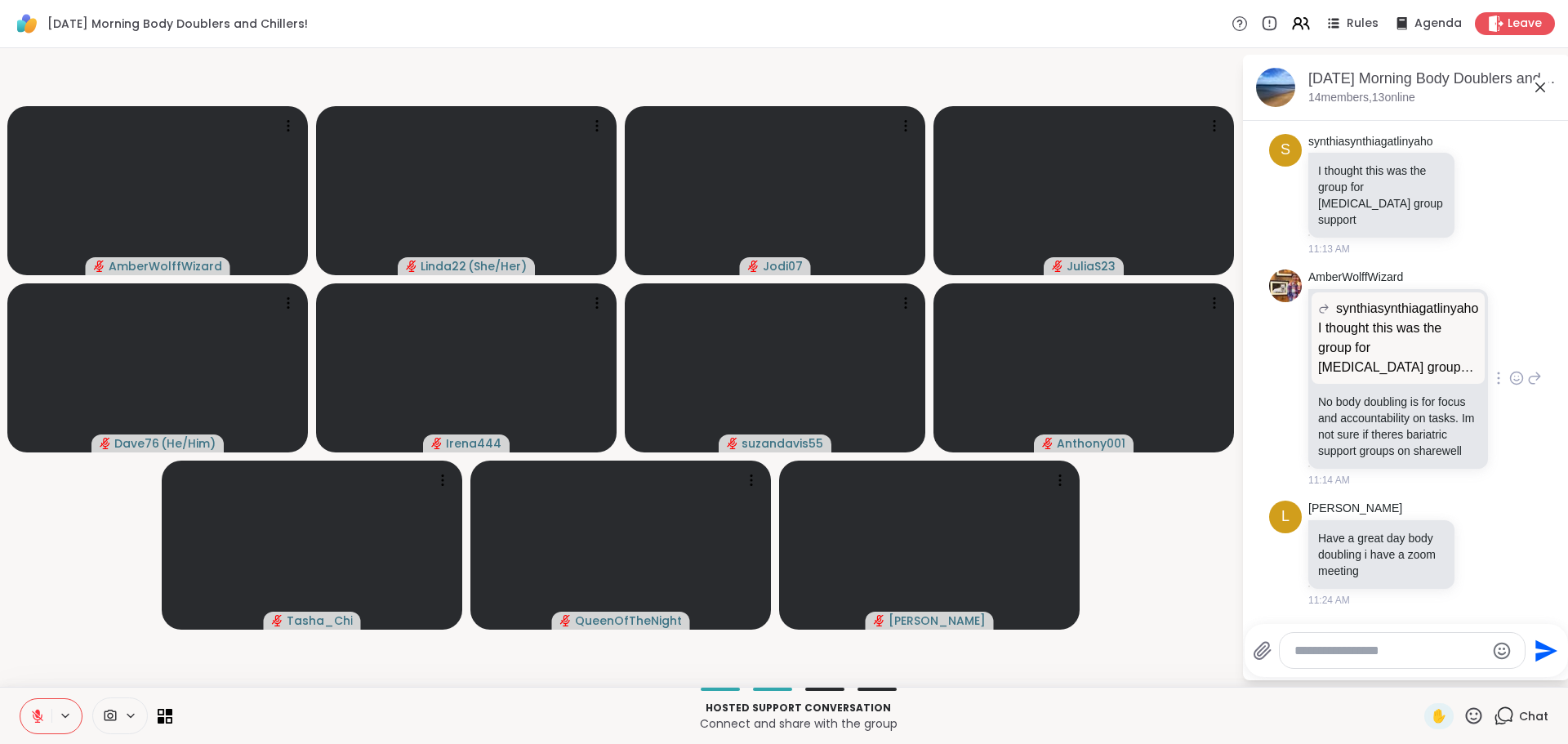
scroll to position [2357, 0]
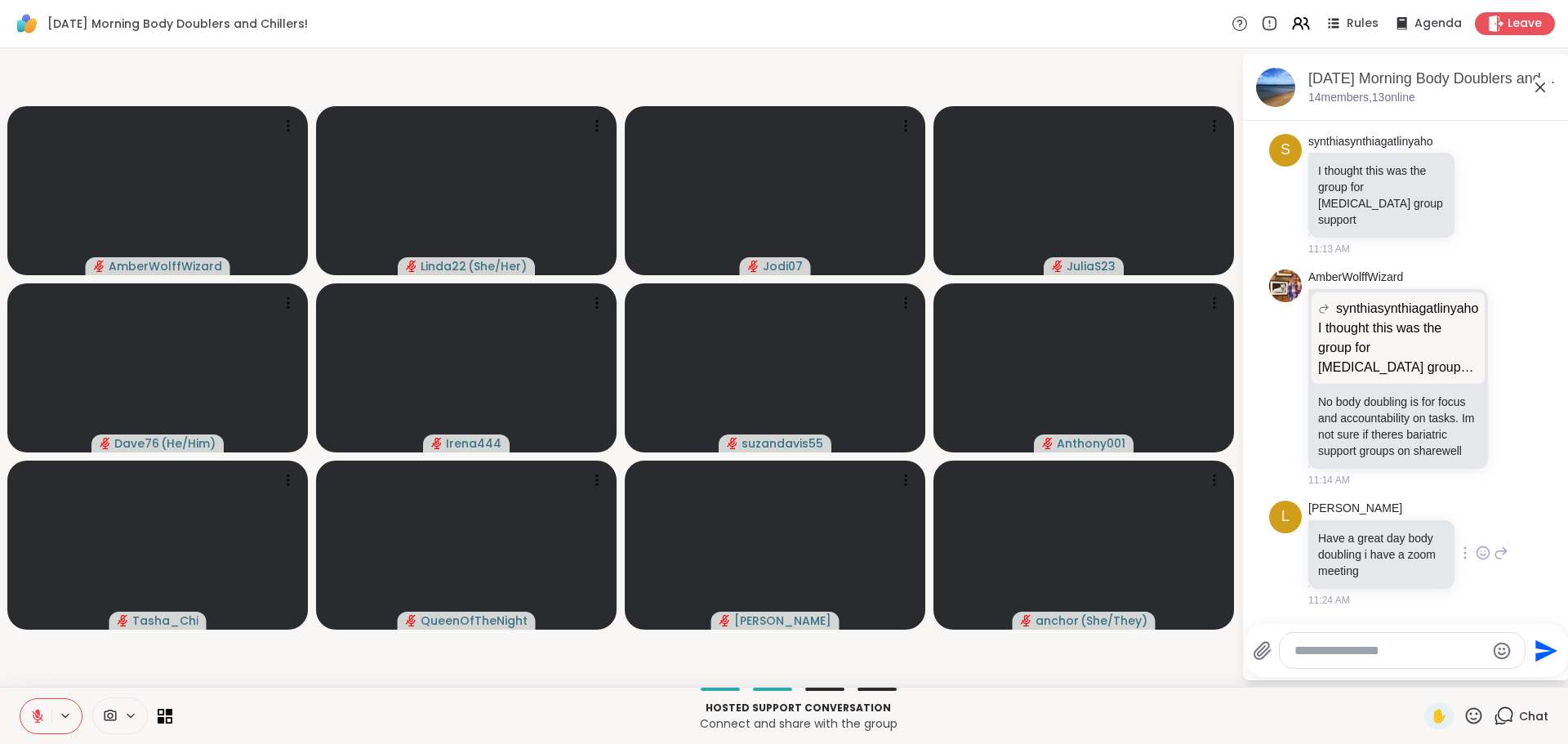
click at [1475, 552] on icon at bounding box center [1482, 552] width 14 height 16
click at [1475, 527] on div "Select Reaction: Heart" at bounding box center [1482, 527] width 14 height 14
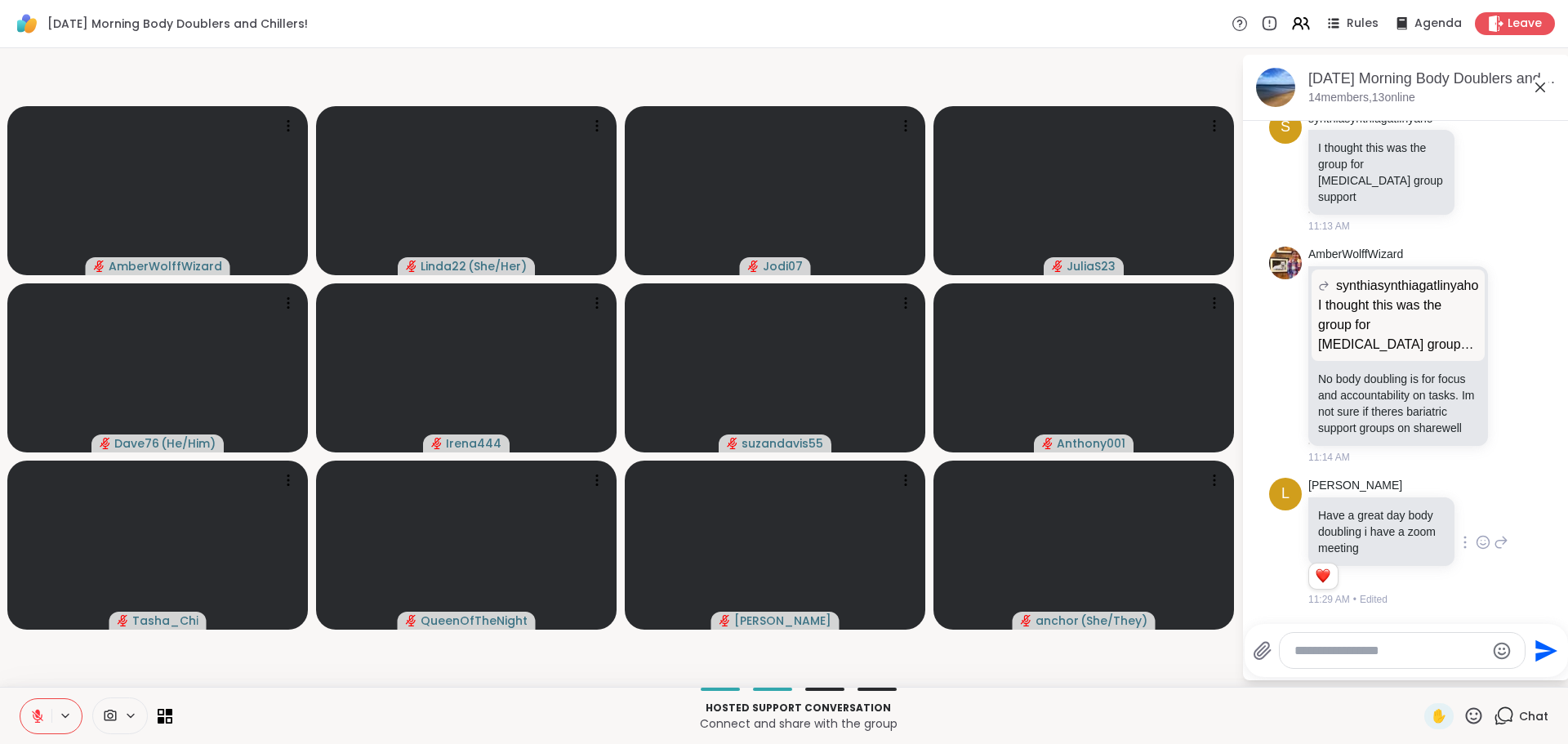
click at [1116, 709] on p "Hosted support conversation" at bounding box center [798, 707] width 1232 height 14
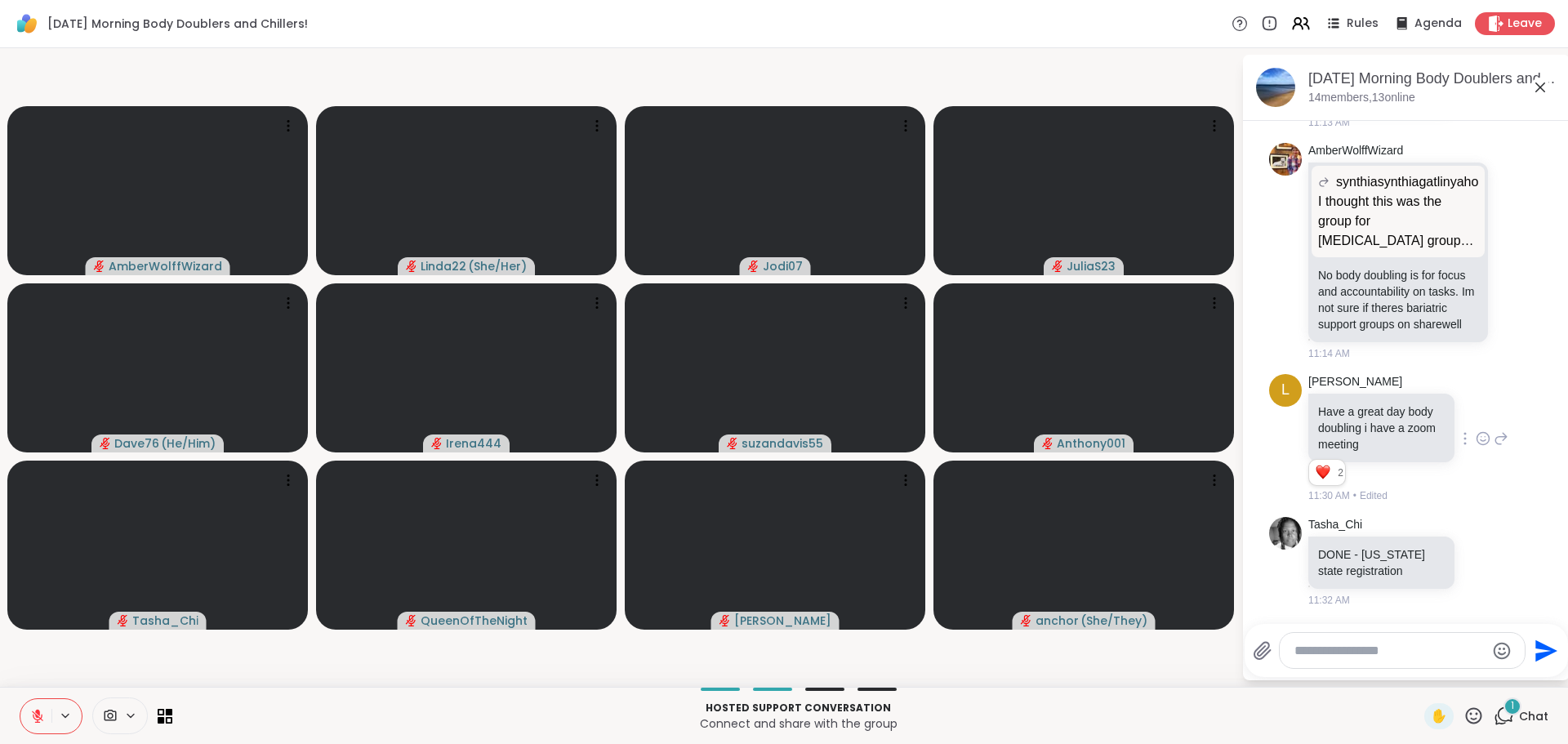
scroll to position [2483, 0]
click at [1475, 563] on icon at bounding box center [1482, 560] width 14 height 16
click at [1475, 534] on div "Select Reaction: Heart" at bounding box center [1482, 535] width 14 height 14
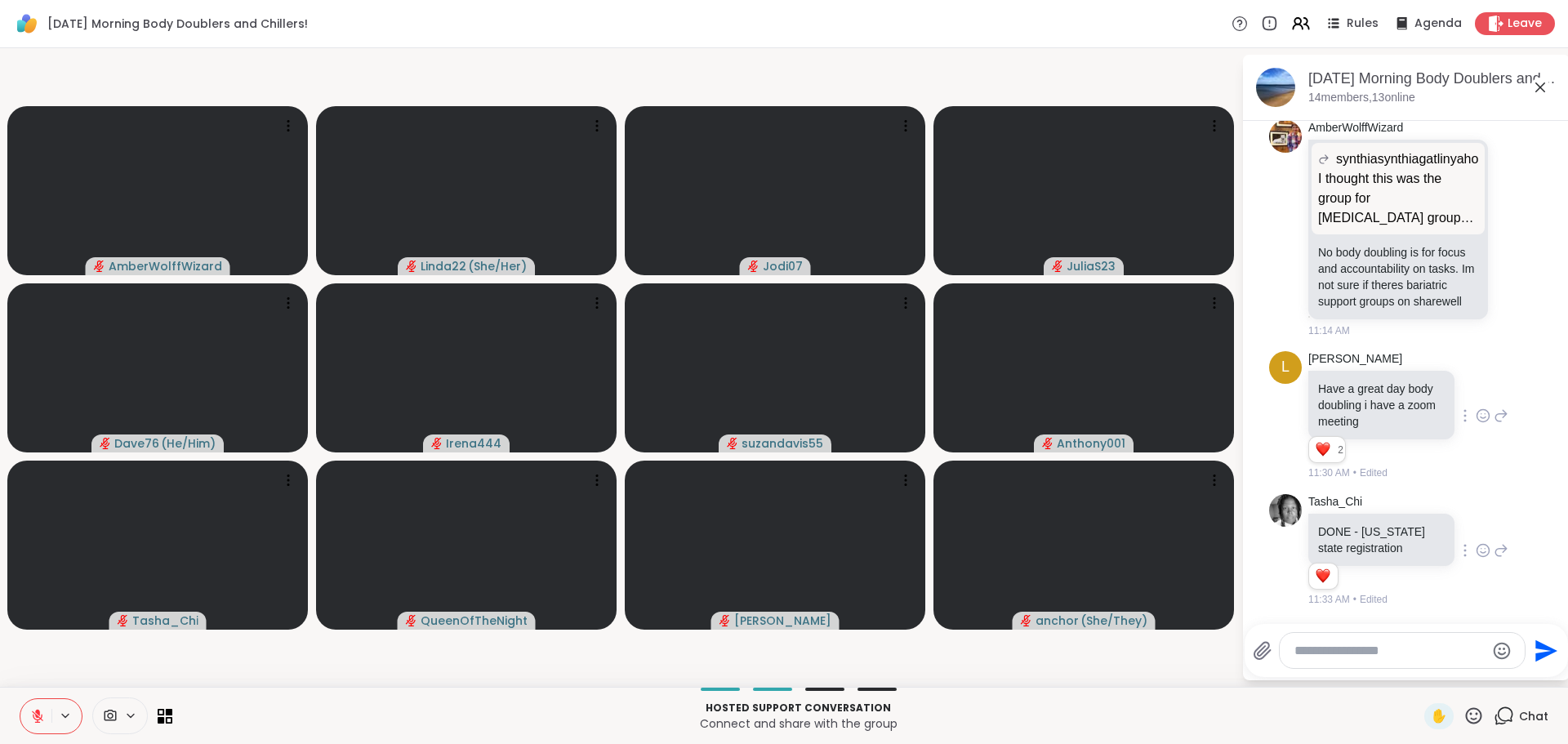
scroll to position [2506, 0]
click at [1208, 670] on video-player-container "AmberWolffWizard Linda22 ( She/Her ) Jodi07 JuliaS23 Dave76 ( He/Him ) Irena444…" at bounding box center [620, 367] width 1222 height 625
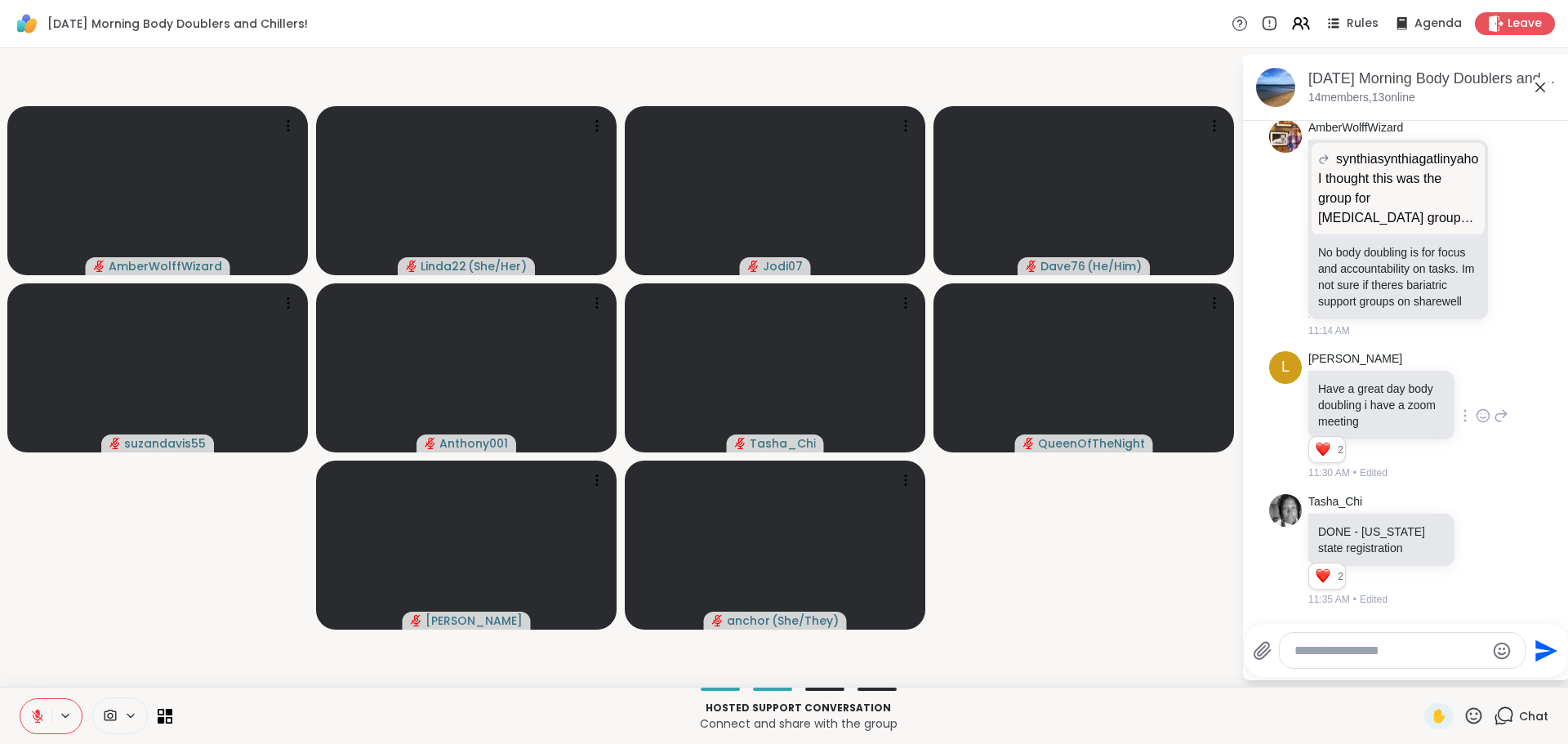
click at [1121, 580] on video-player-container "AmberWolffWizard Linda22 ( She/Her ) Jodi07 Dave76 ( He/Him ) suzandavis55 Anth…" at bounding box center [620, 367] width 1222 height 625
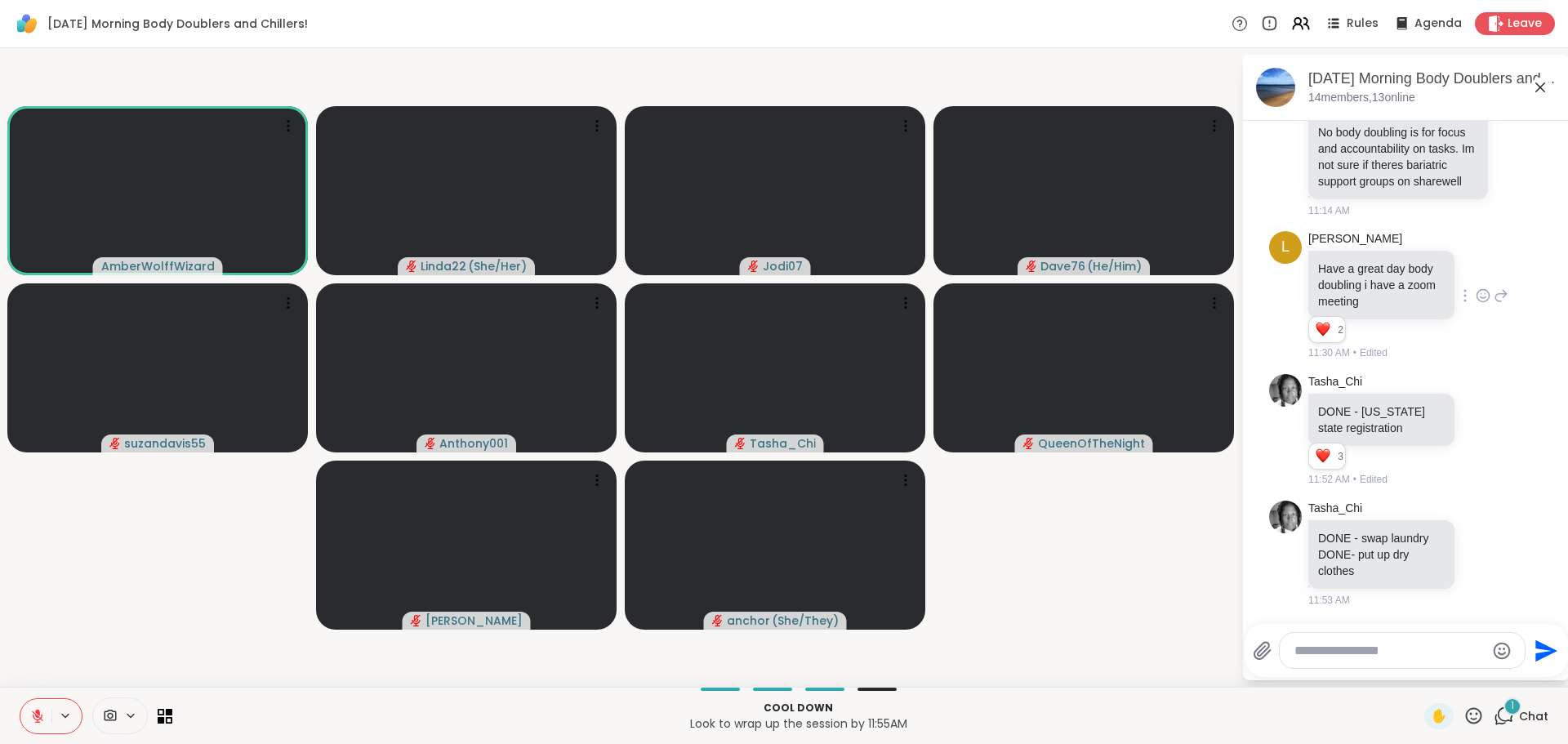
scroll to position [2626, 0]
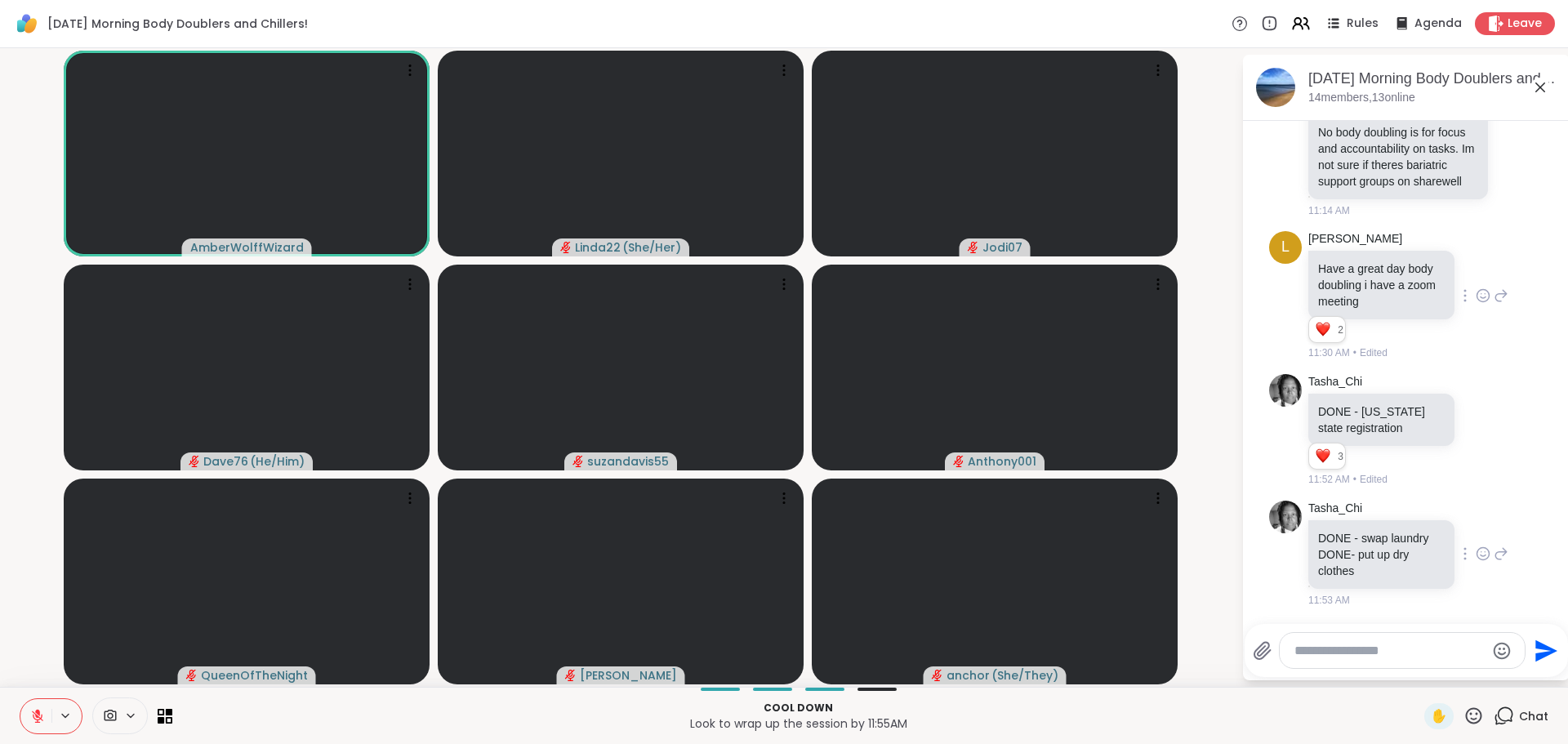
click at [1477, 552] on icon at bounding box center [1483, 553] width 12 height 12
click at [1464, 537] on ul at bounding box center [1482, 527] width 190 height 45
click at [1475, 545] on icon at bounding box center [1482, 553] width 14 height 16
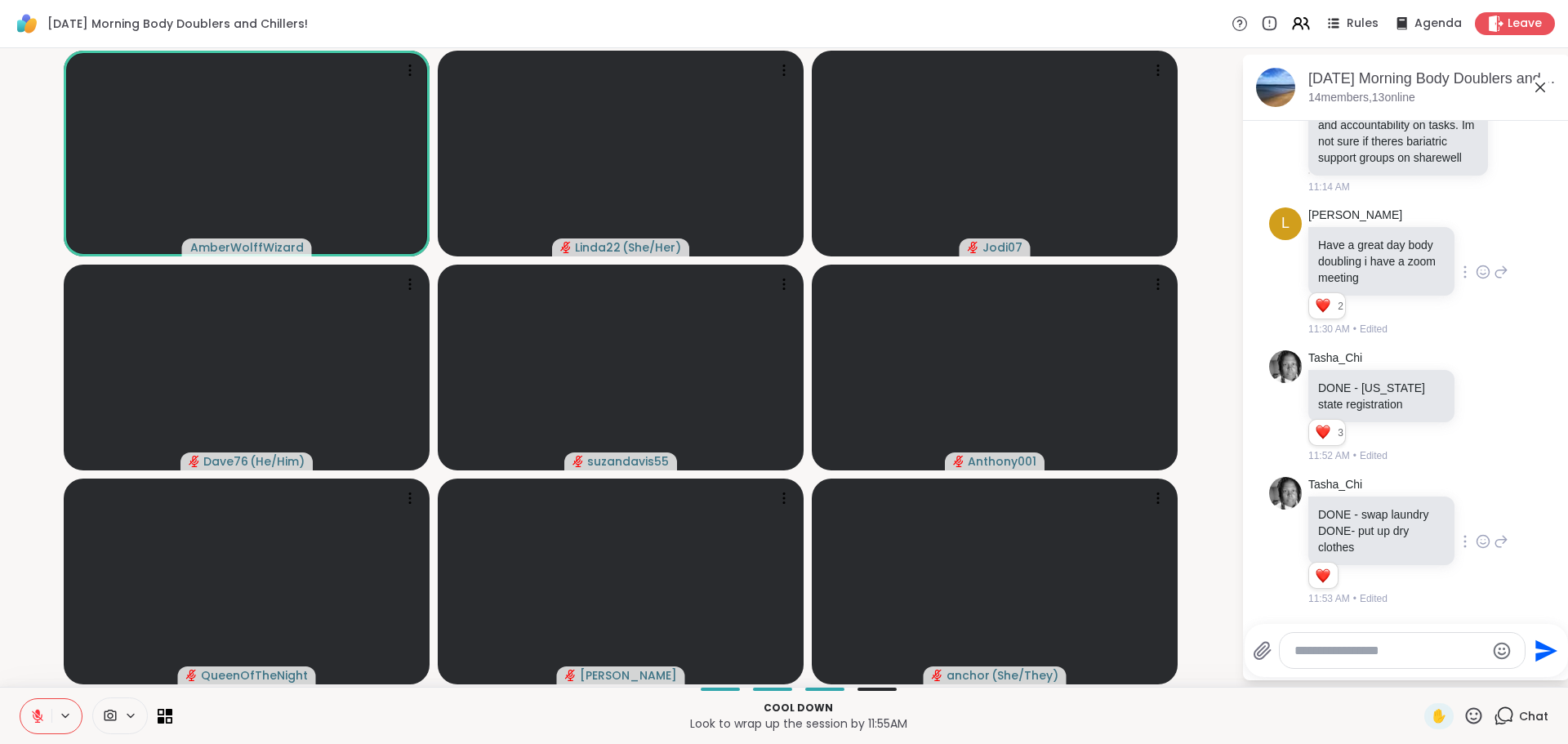
click at [1228, 617] on video-player-container "AmberWolffWizard Linda22 ( She/Her ) Jodi07 Dave76 ( He/Him ) suzandavis55 Anth…" at bounding box center [620, 367] width 1222 height 625
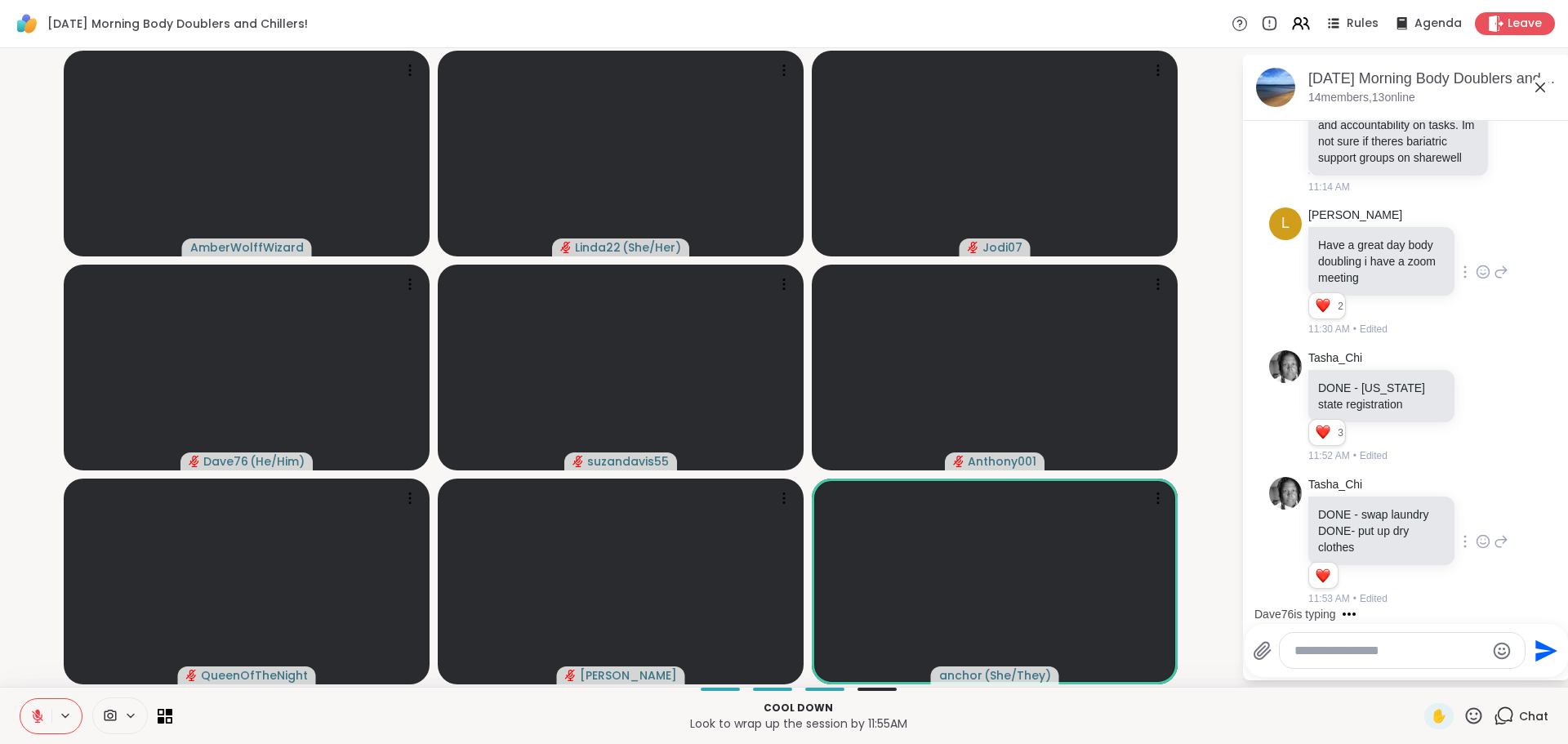
click at [1464, 724] on icon at bounding box center [1474, 715] width 21 height 20
click at [1417, 671] on span "❤️" at bounding box center [1425, 673] width 16 height 20
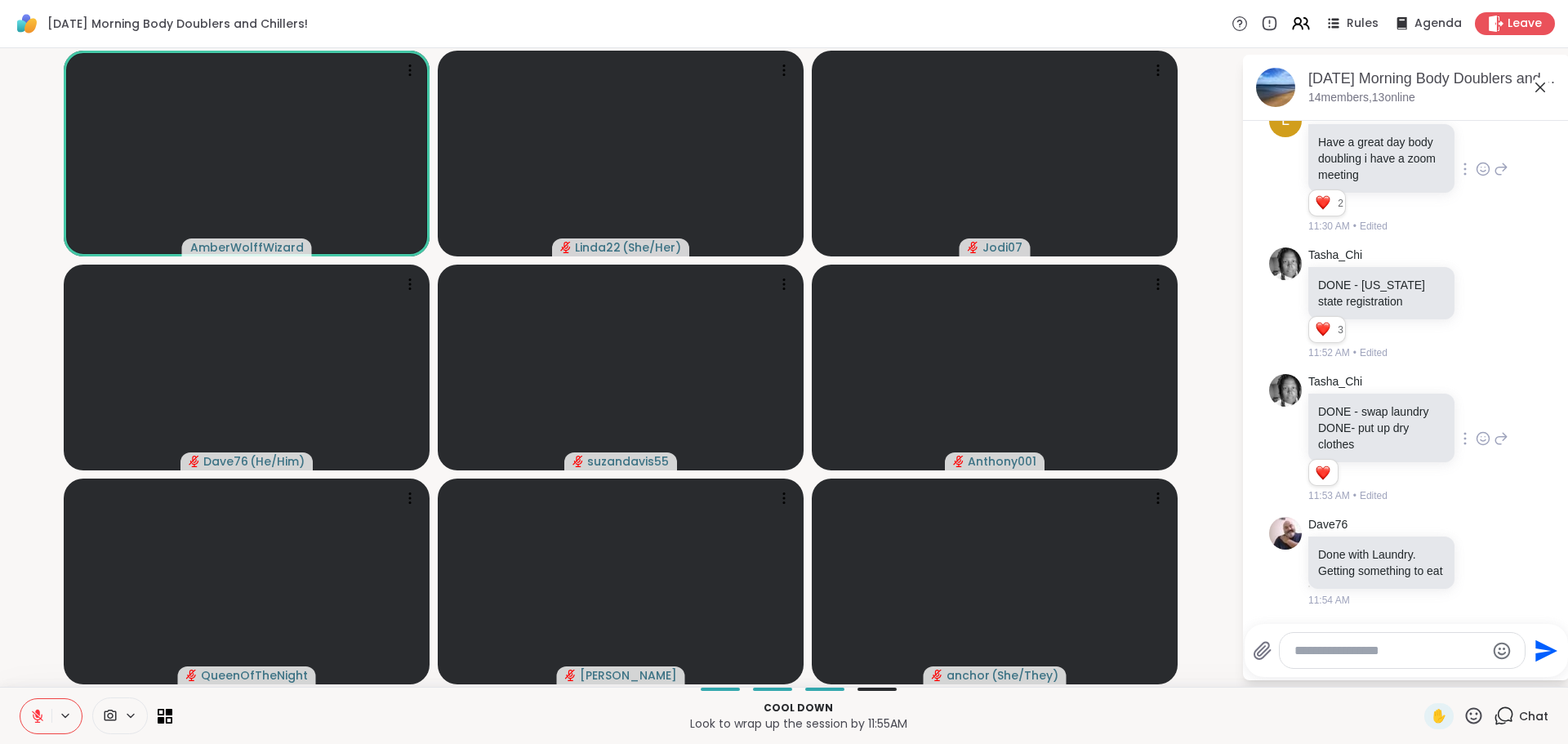
scroll to position [2792, 0]
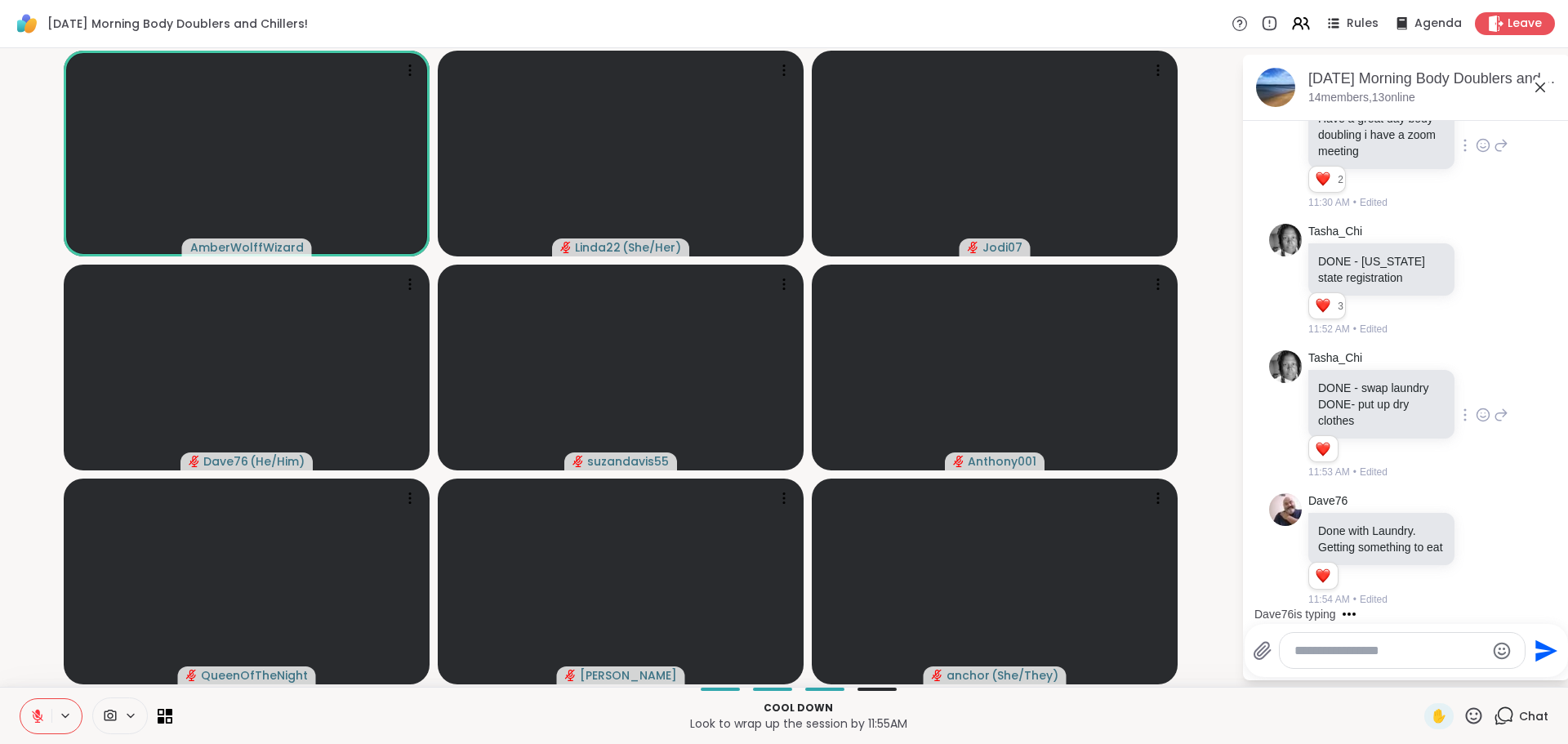
click at [1306, 657] on textarea "Type your message" at bounding box center [1389, 650] width 190 height 16
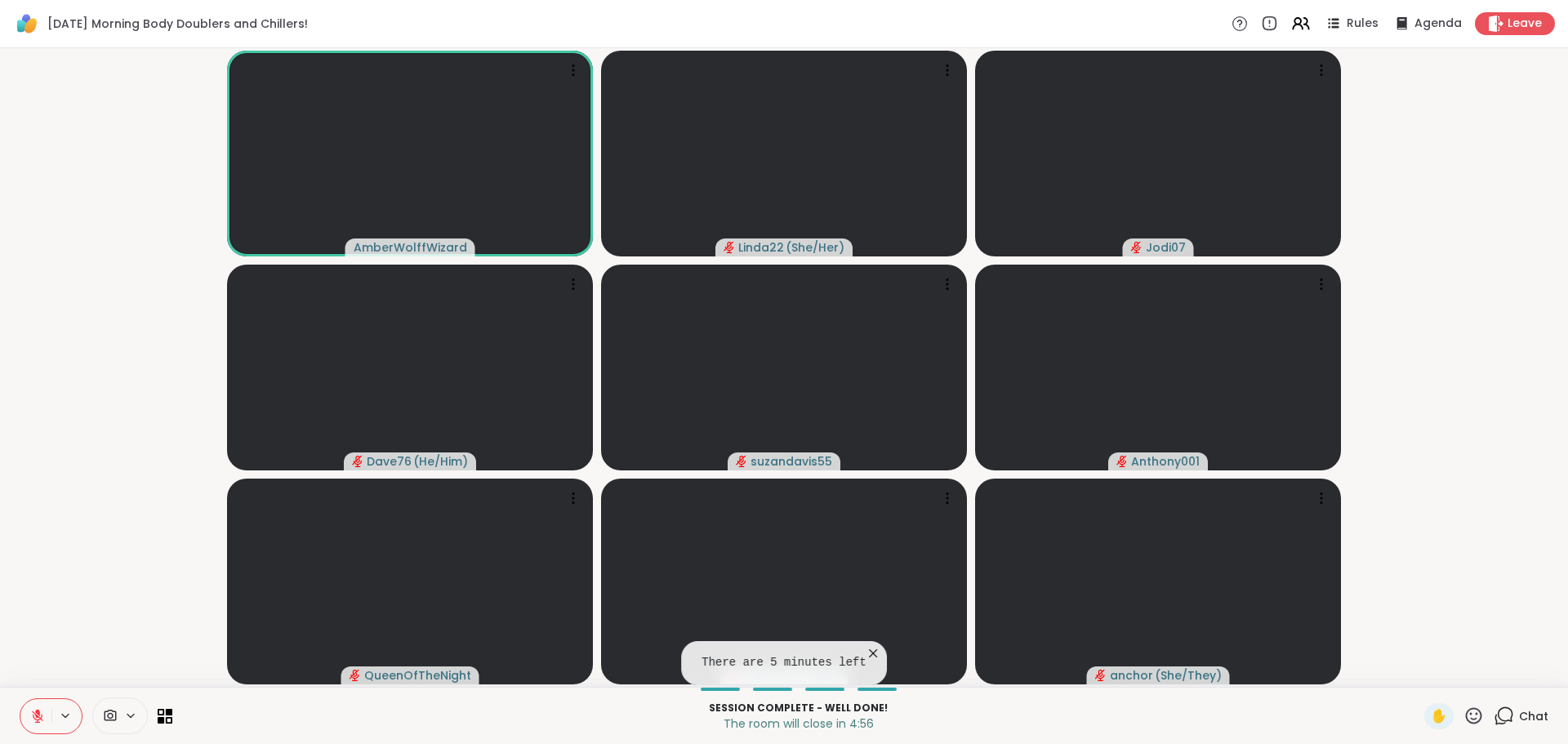
click at [865, 653] on icon at bounding box center [873, 653] width 16 height 16
click at [1424, 568] on video-player-container "AmberWolffWizard Linda22 ( She/Her ) Jodi07 Dave76 ( He/Him ) suzandavis55 Anth…" at bounding box center [784, 367] width 1548 height 625
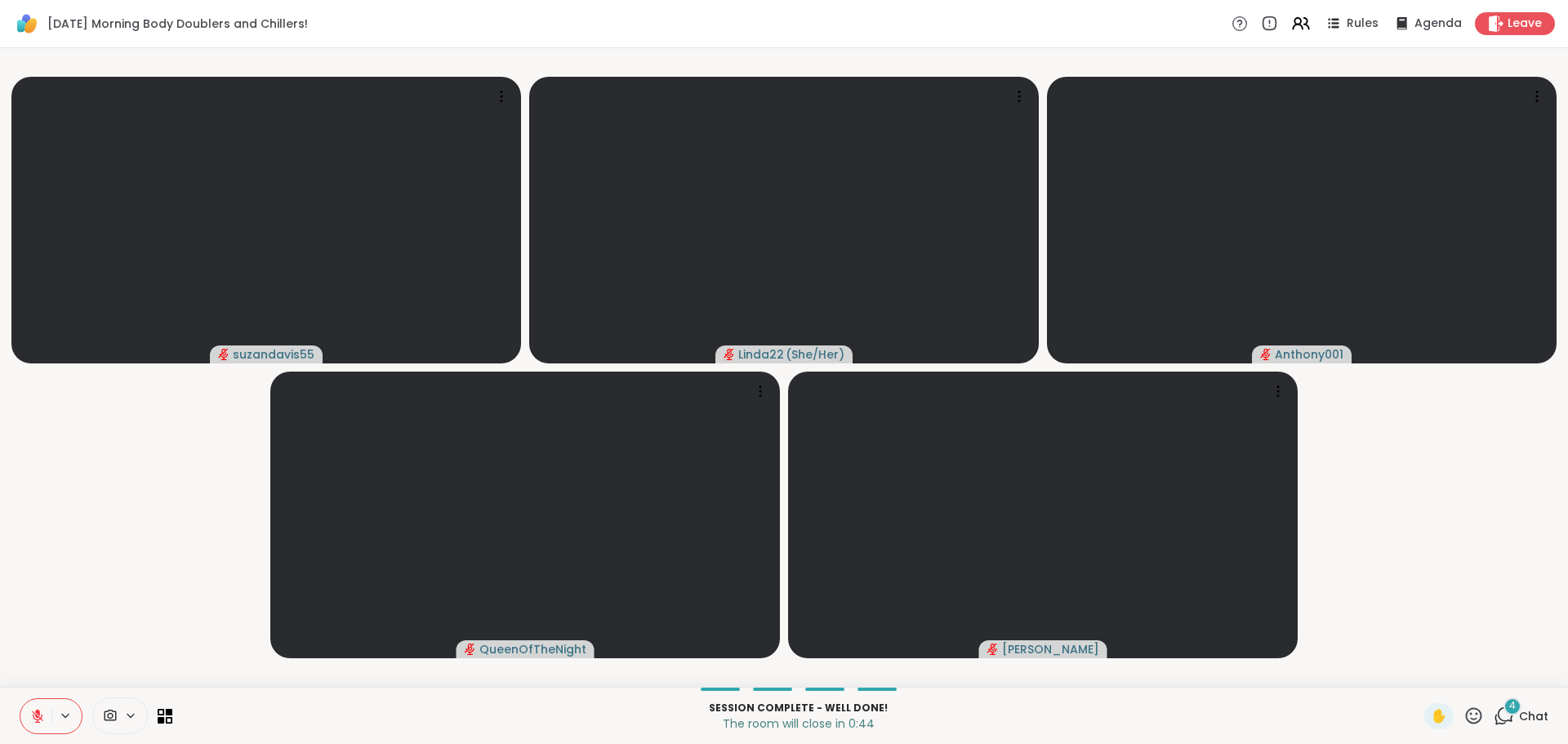
click at [1494, 713] on icon at bounding box center [1504, 715] width 21 height 20
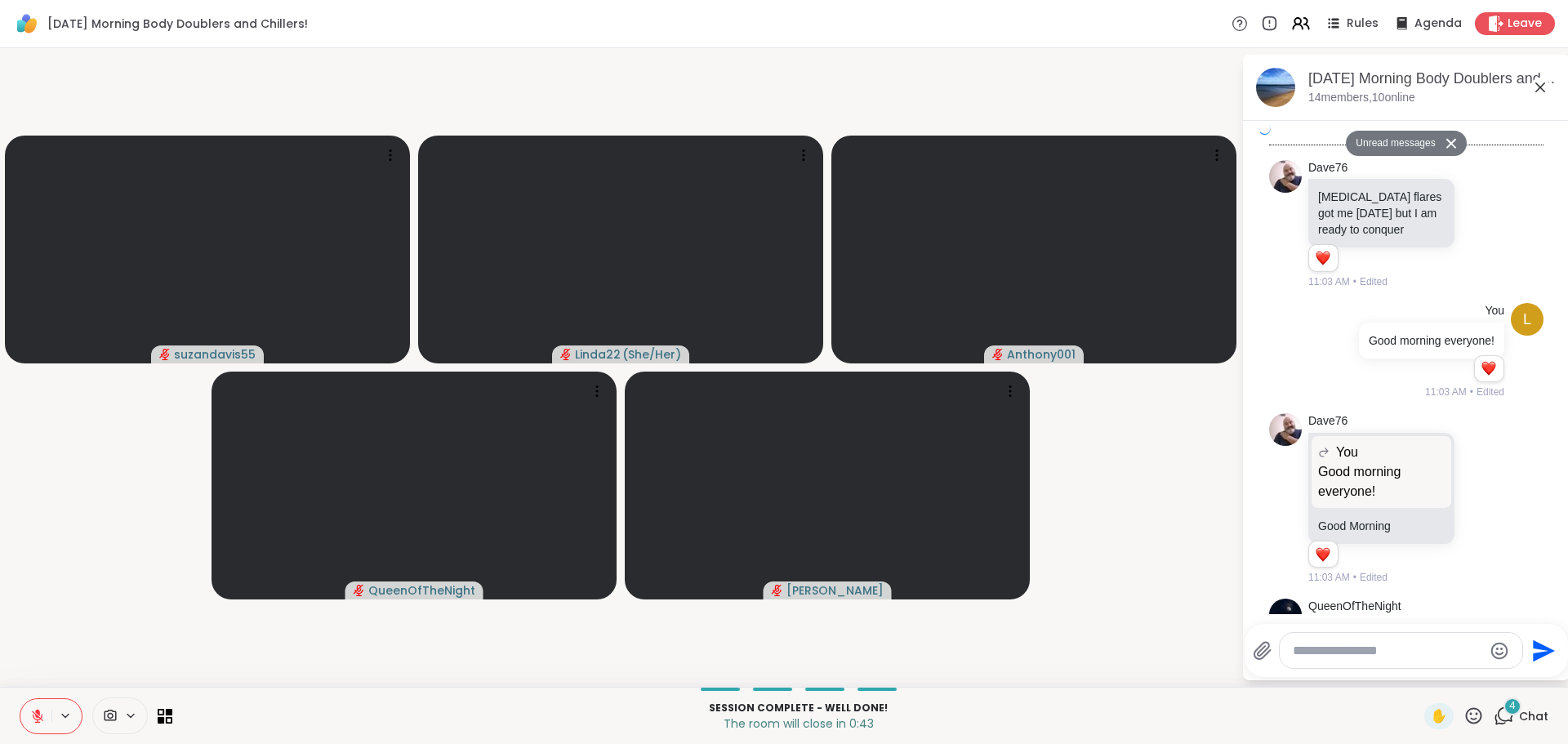
scroll to position [3509, 0]
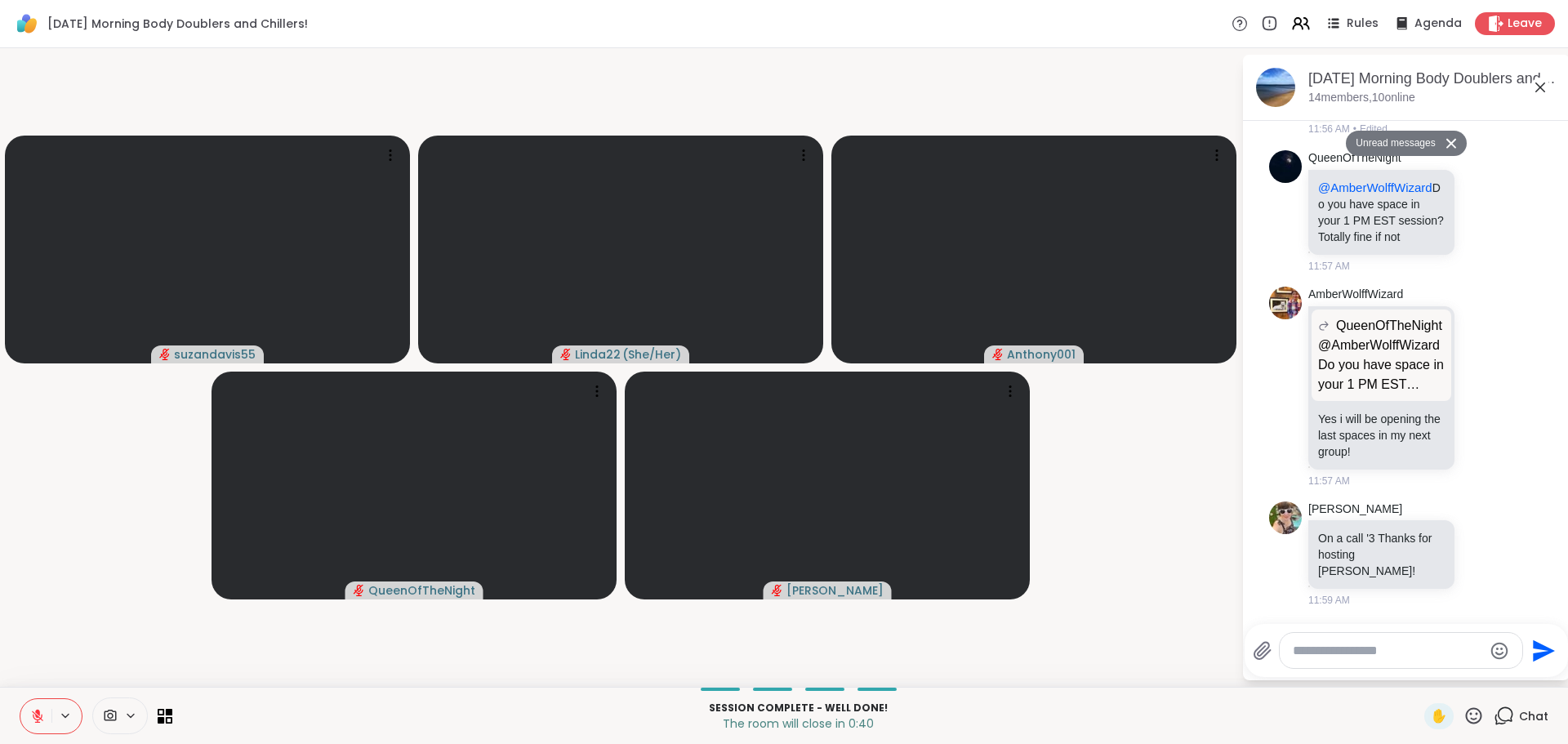
click at [1446, 148] on icon at bounding box center [1451, 143] width 12 height 11
click at [1536, 90] on icon at bounding box center [1540, 87] width 20 height 20
click at [1225, 147] on icon at bounding box center [1217, 155] width 16 height 16
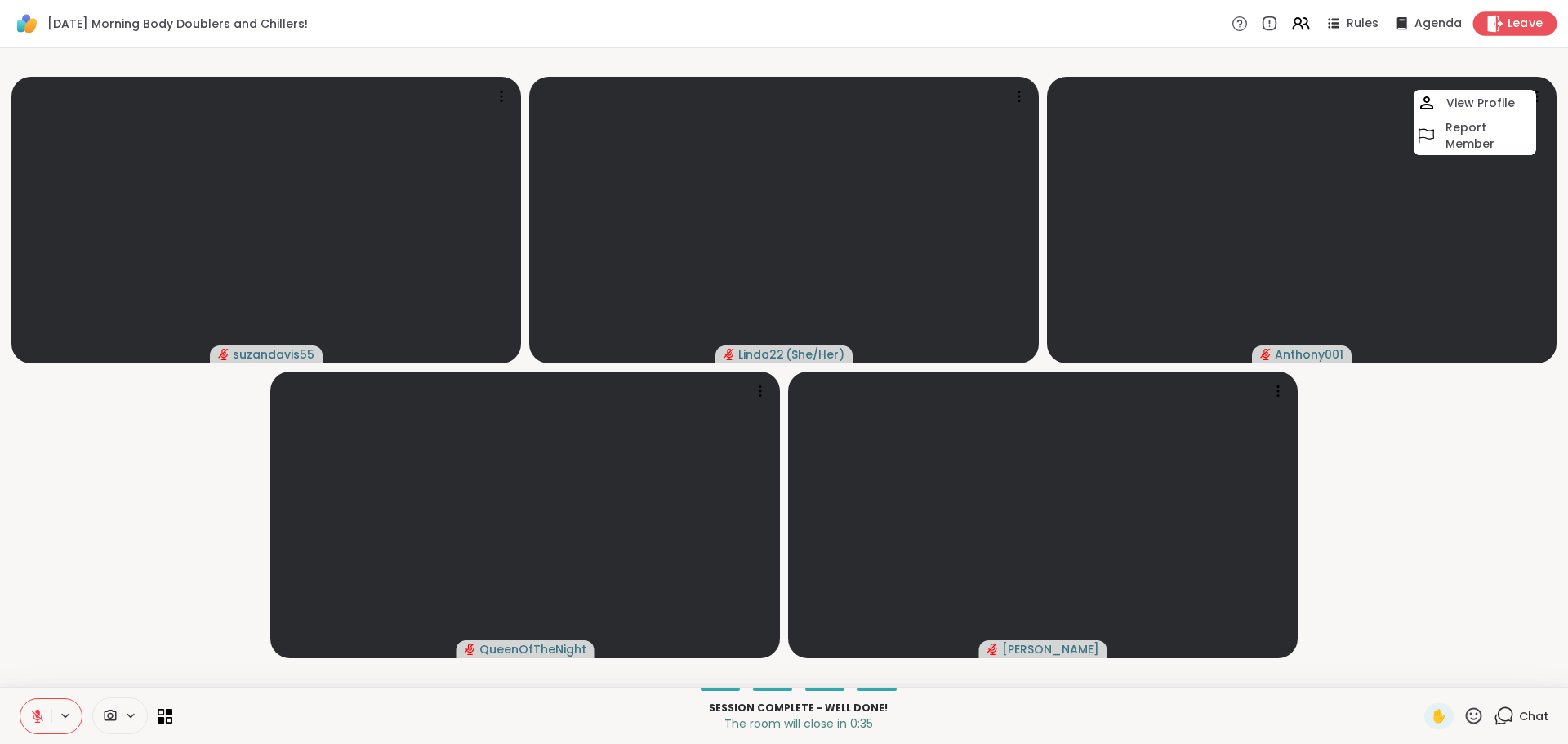
click at [1507, 20] on span "Leave" at bounding box center [1525, 23] width 36 height 17
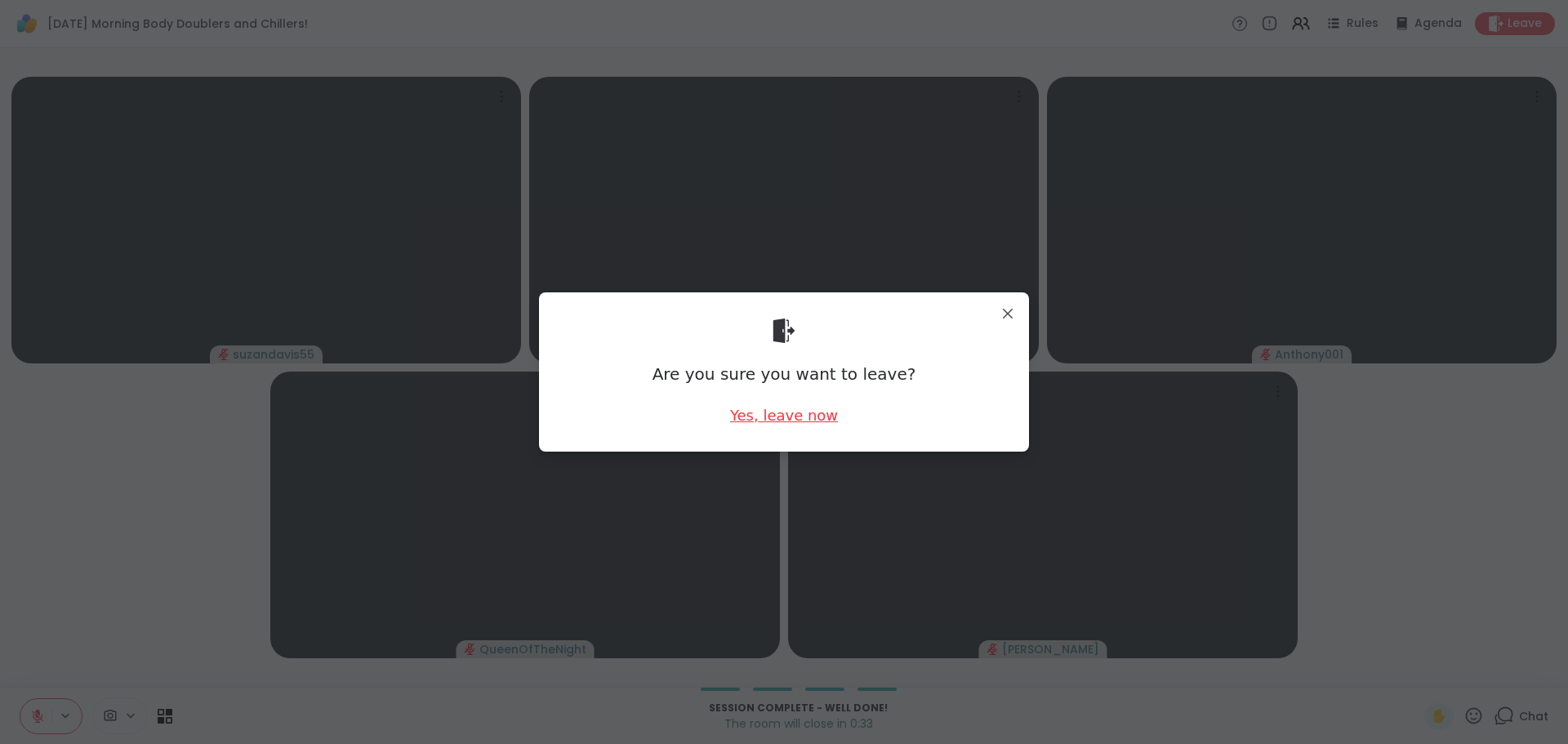
click at [809, 421] on div "Yes, leave now" at bounding box center [784, 414] width 108 height 20
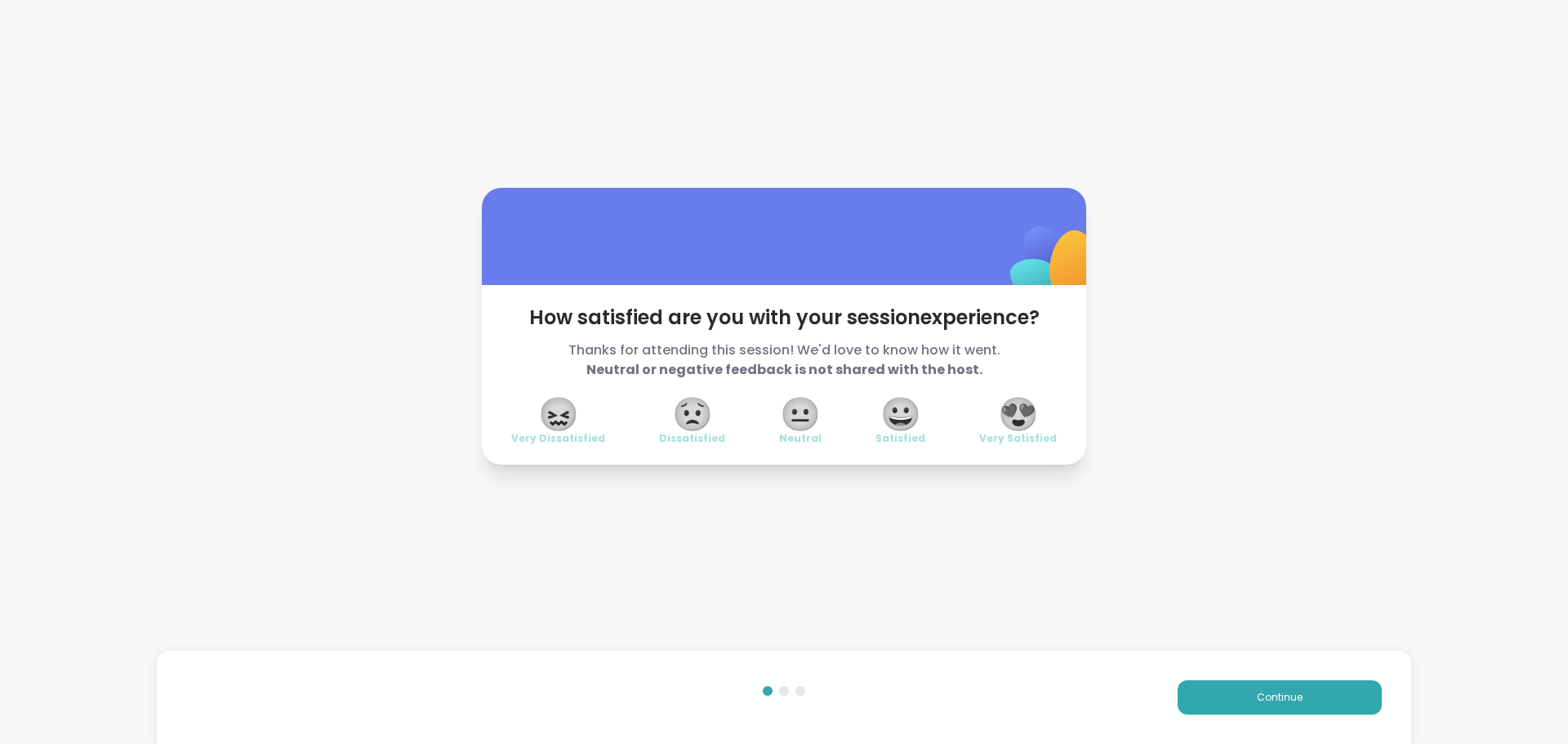
click at [1020, 425] on span "😍" at bounding box center [1018, 413] width 41 height 29
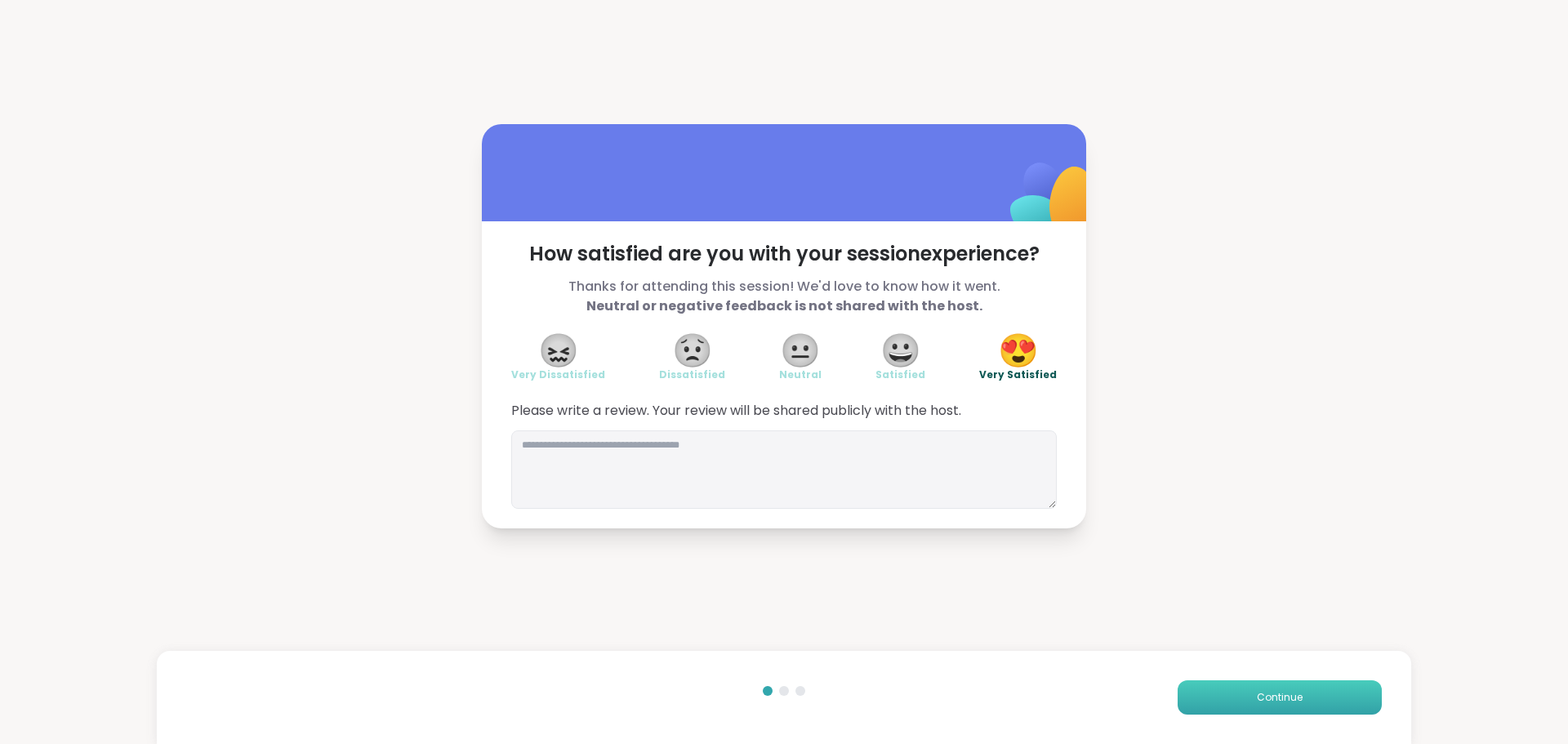
click at [1222, 688] on button "Continue" at bounding box center [1279, 697] width 204 height 34
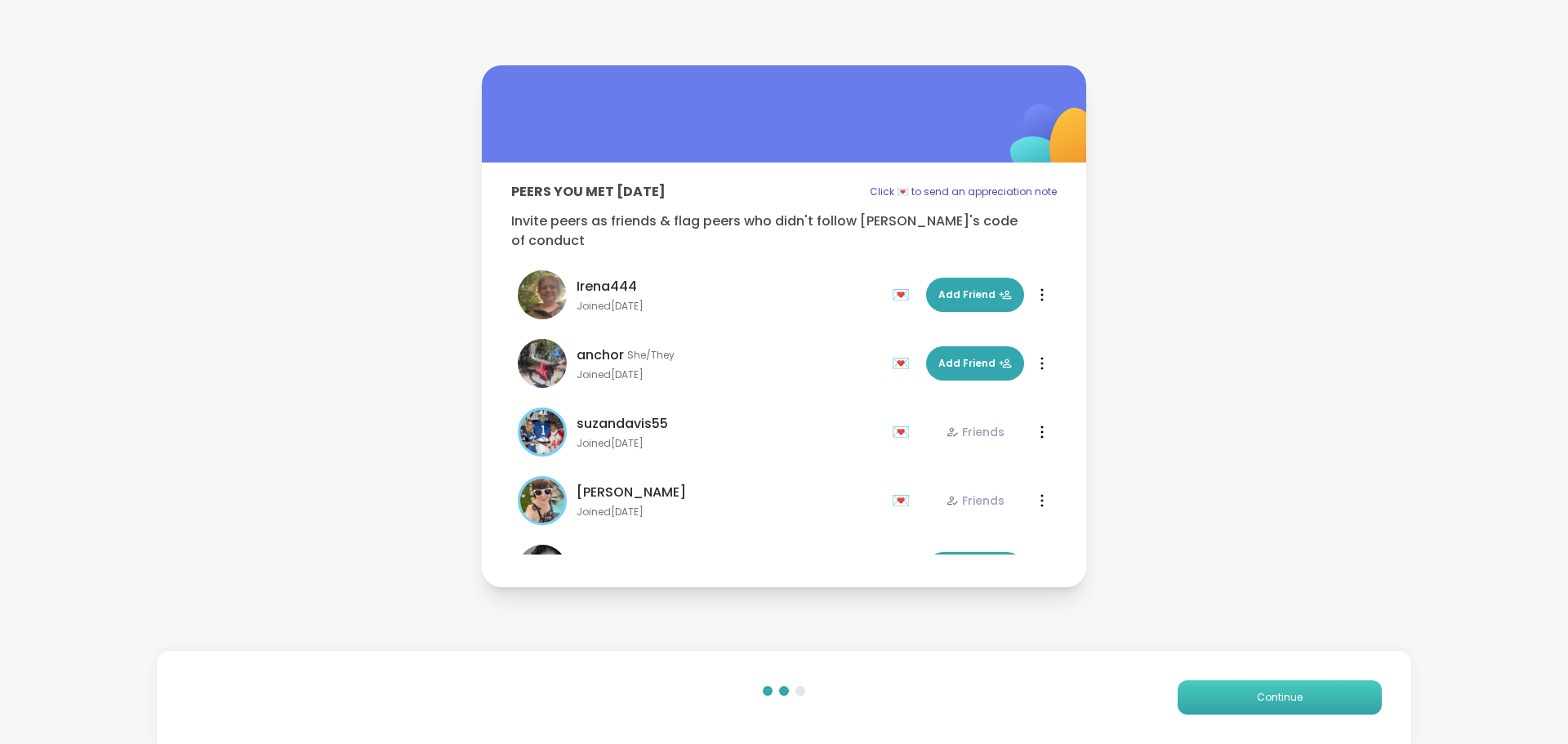
click at [1222, 688] on button "Continue" at bounding box center [1279, 697] width 204 height 34
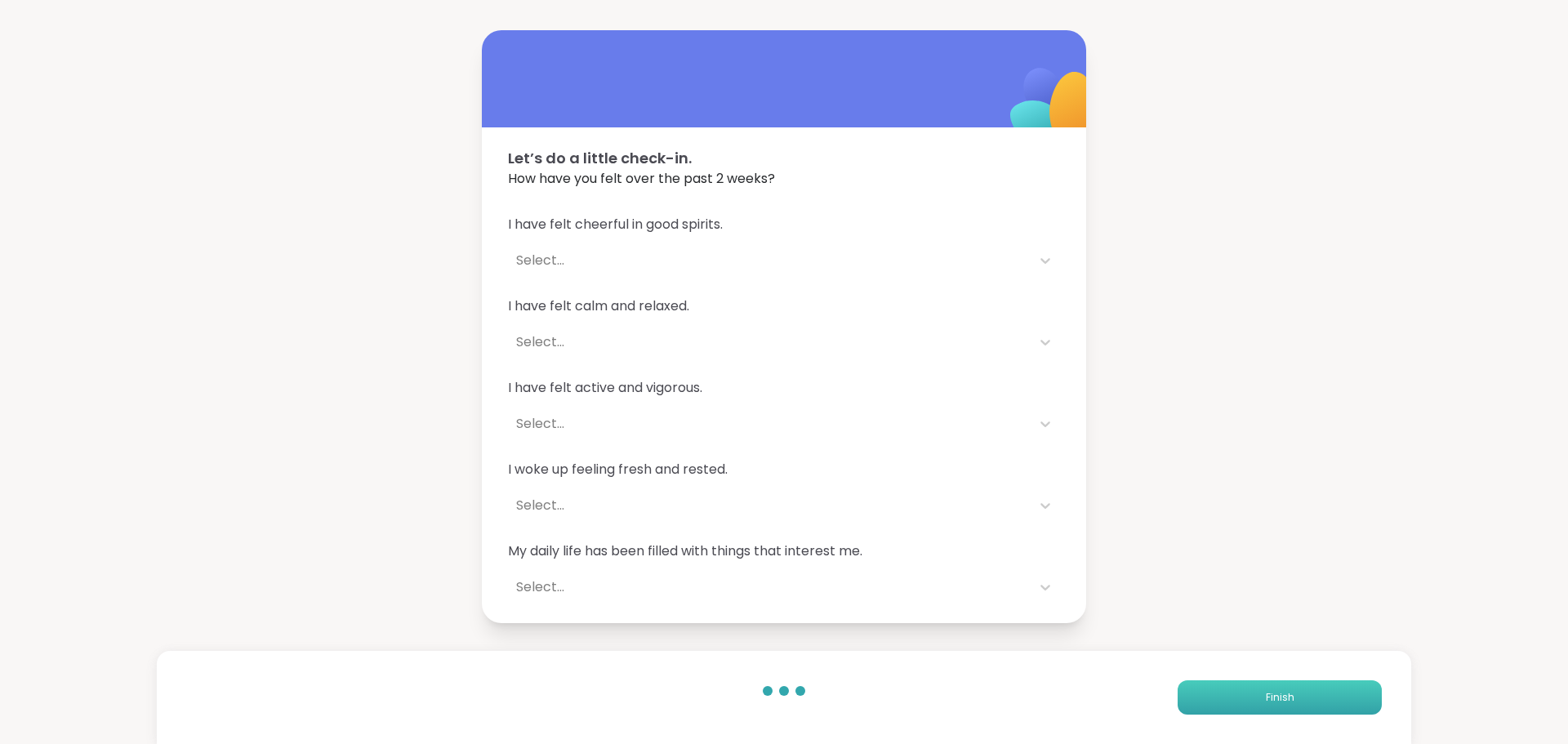
click at [1222, 688] on button "Finish" at bounding box center [1279, 697] width 204 height 34
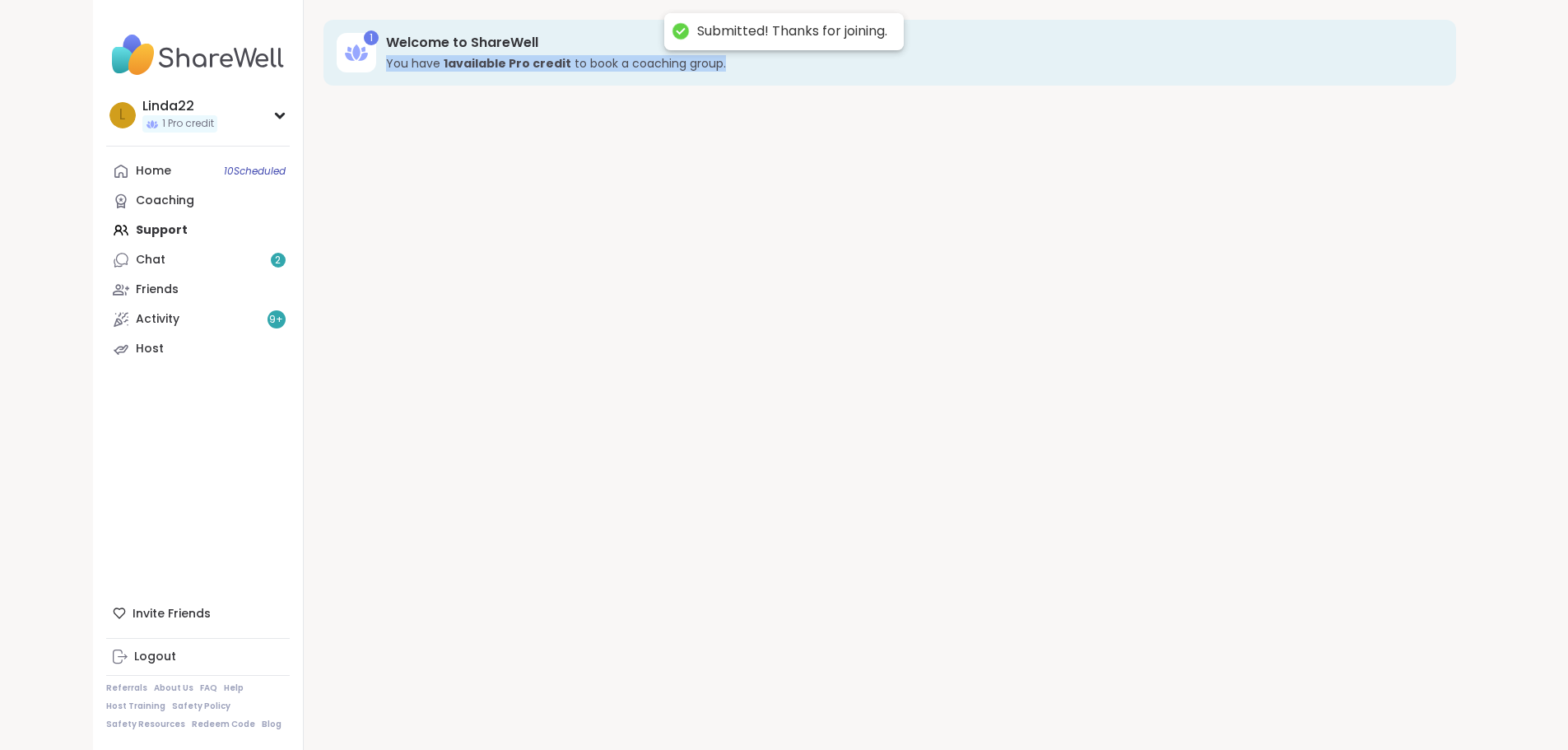
click at [1232, 693] on div "1 Welcome to ShareWell You have 1 available Pro credit to book a coaching group." at bounding box center [890, 375] width 1173 height 750
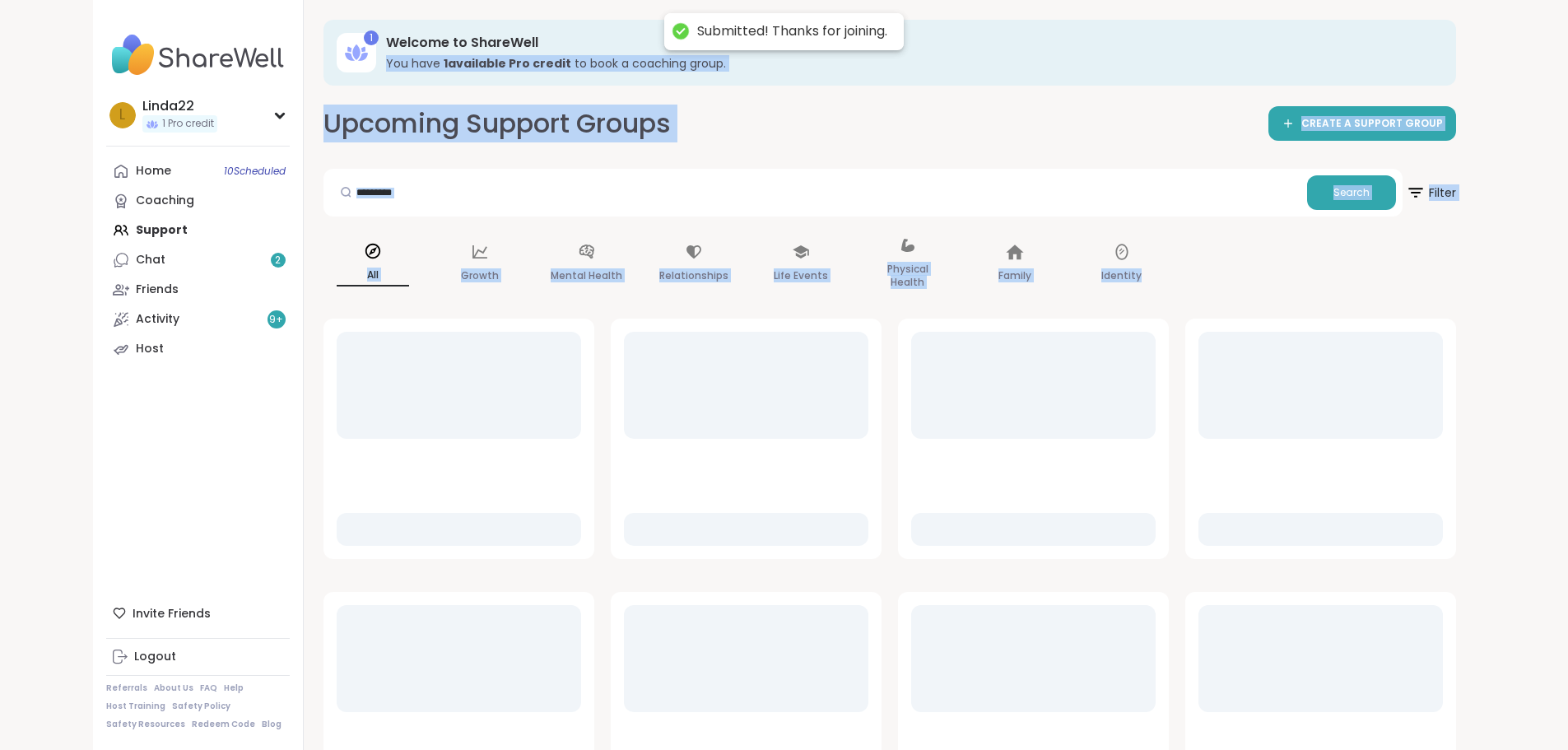
click at [633, 146] on div "Upcoming Support Groups CREATE A SUPPORT GROUP Search Filter All Growth Mental …" at bounding box center [890, 604] width 1133 height 1000
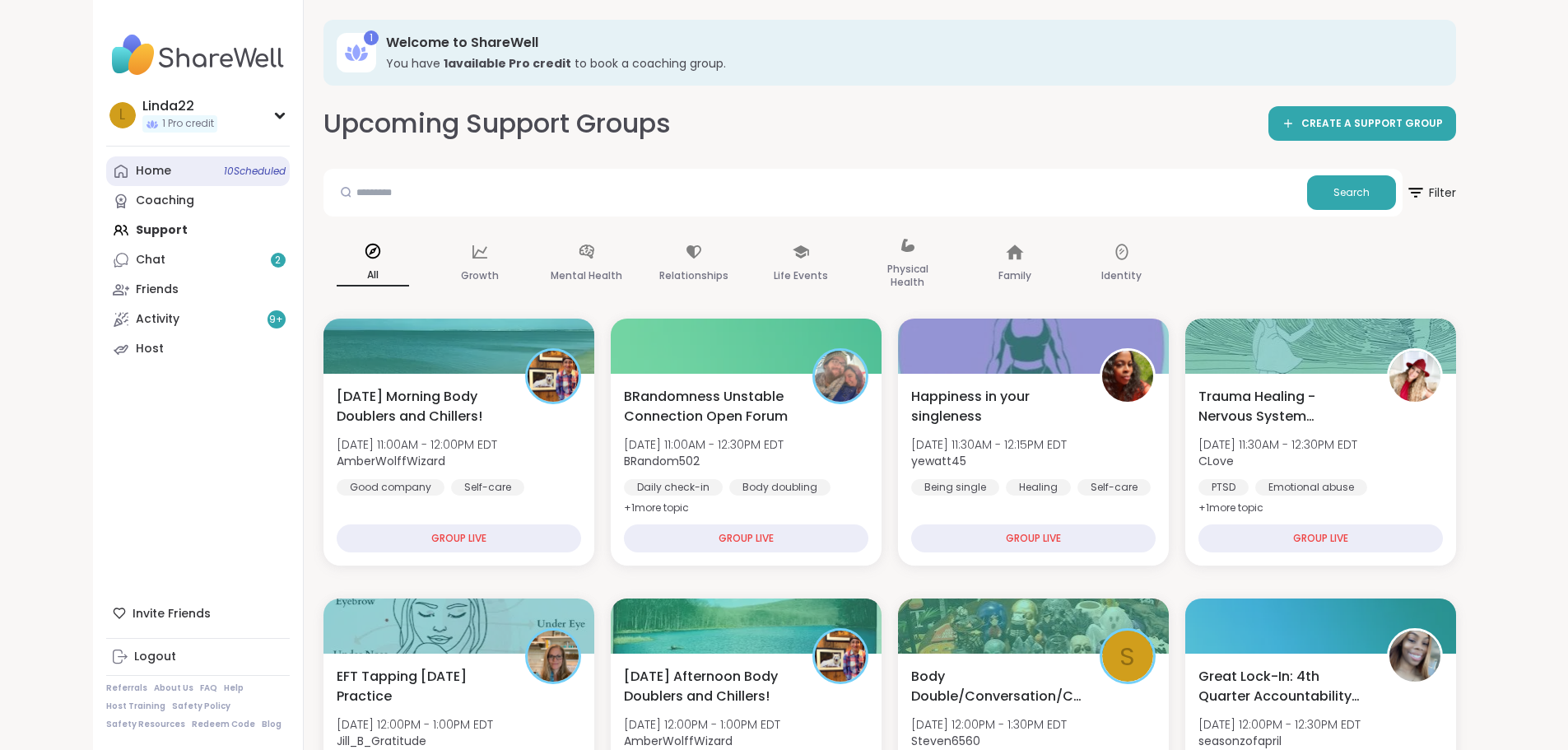
click at [224, 172] on span "10 Scheduled" at bounding box center [254, 171] width 62 height 13
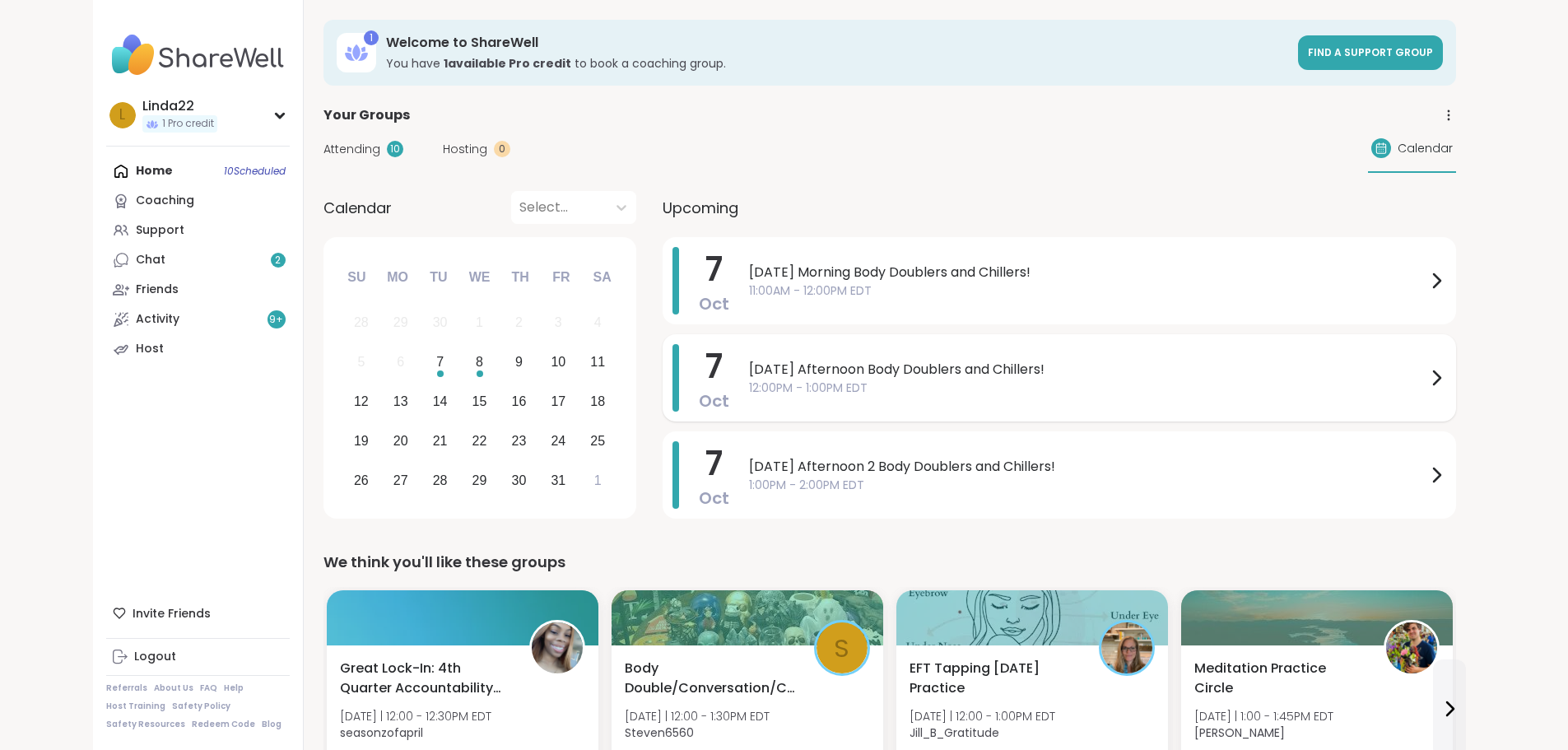
click at [749, 374] on span "[DATE] Afternoon Body Doublers and Chillers!" at bounding box center [1088, 369] width 678 height 20
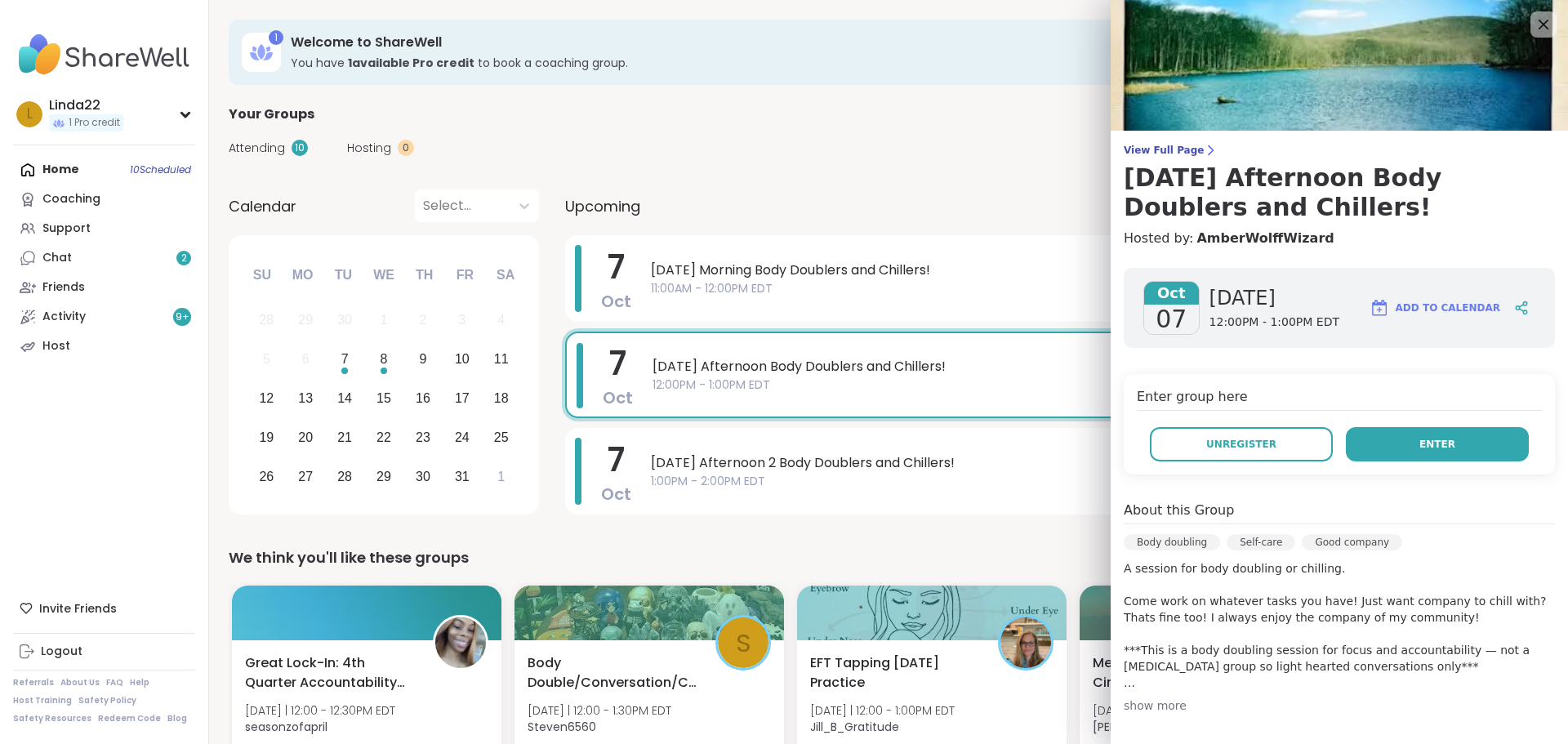
click at [1419, 445] on span "Enter" at bounding box center [1437, 444] width 36 height 14
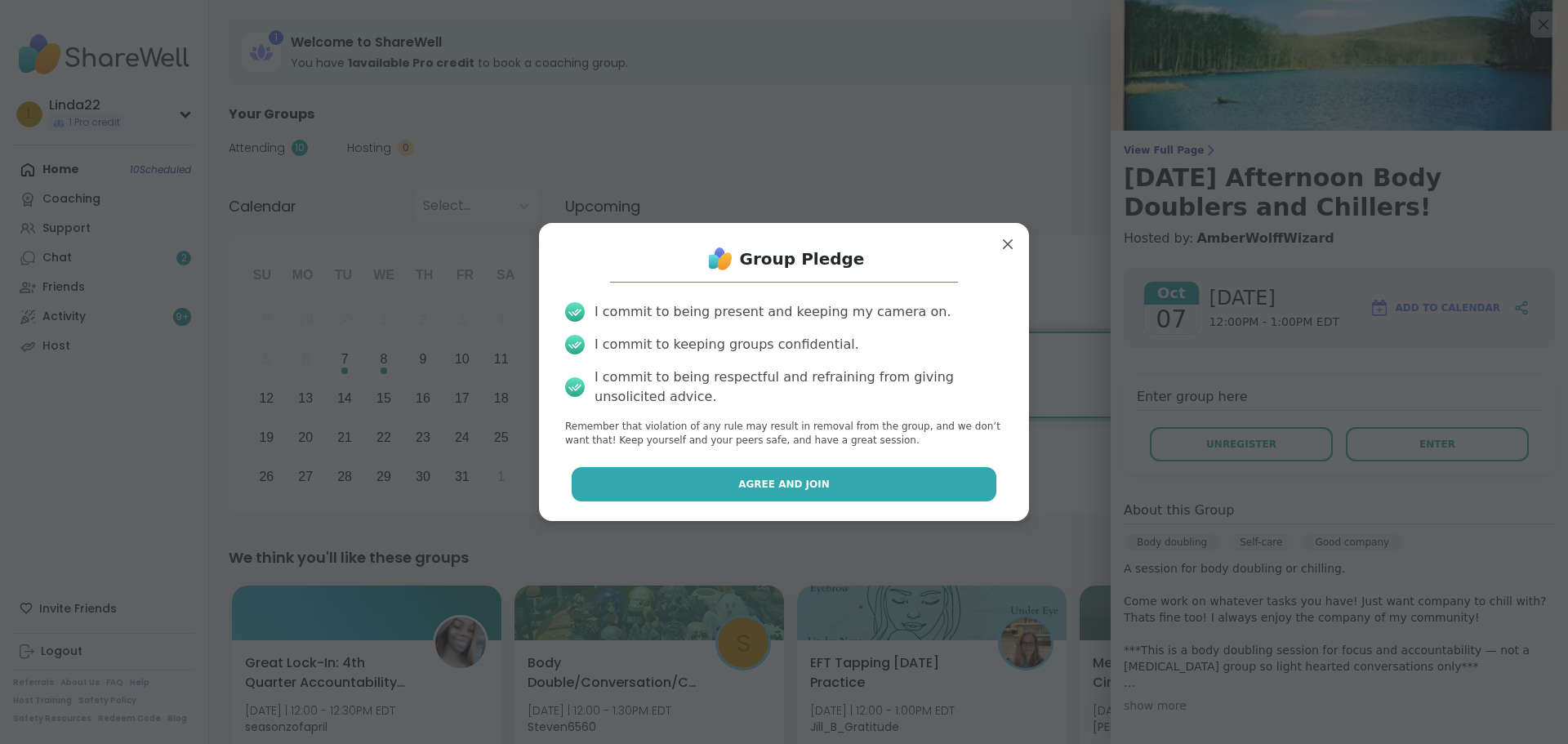
click at [822, 492] on button "Agree and Join" at bounding box center [784, 484] width 425 height 34
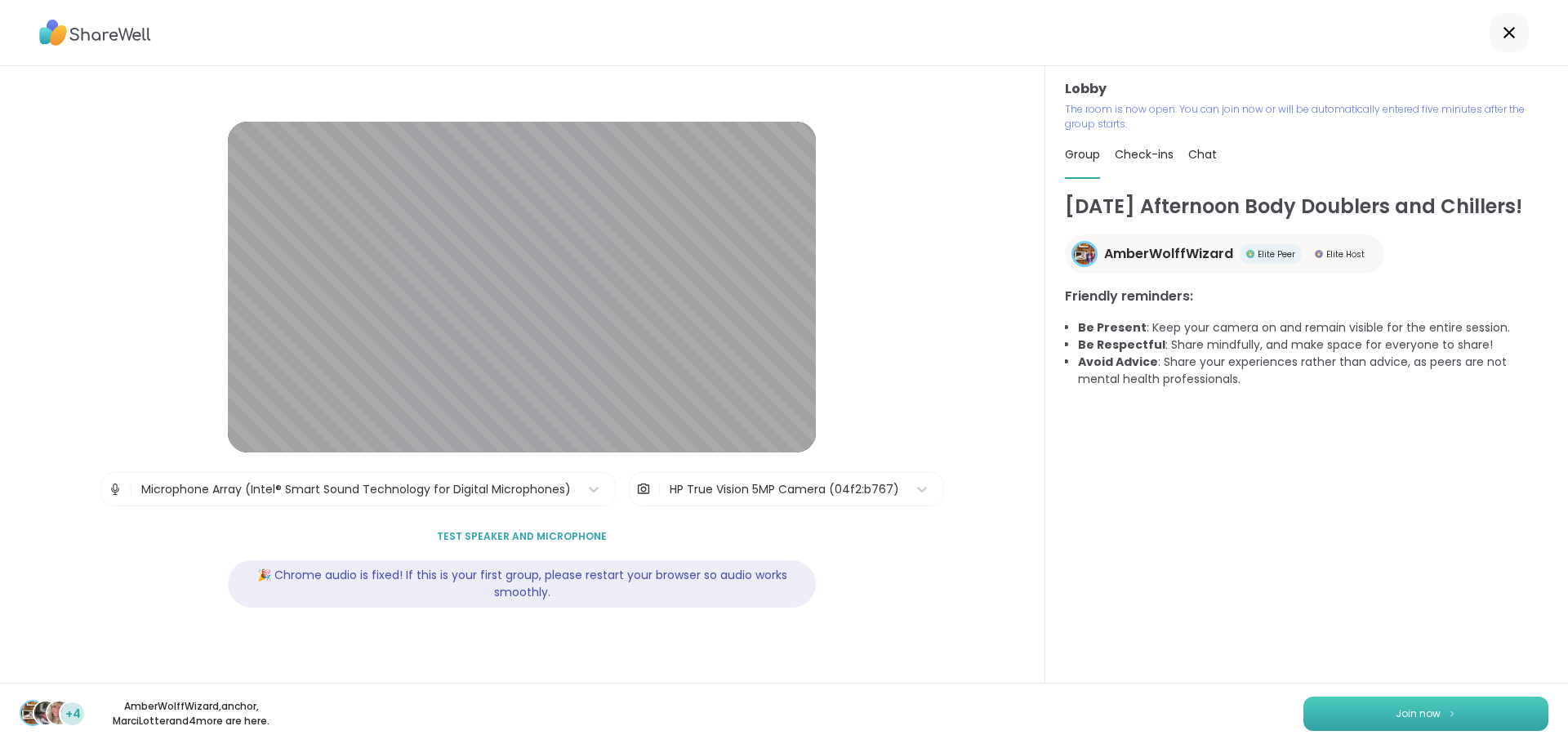
click at [1310, 703] on button "Join now" at bounding box center [1425, 713] width 245 height 34
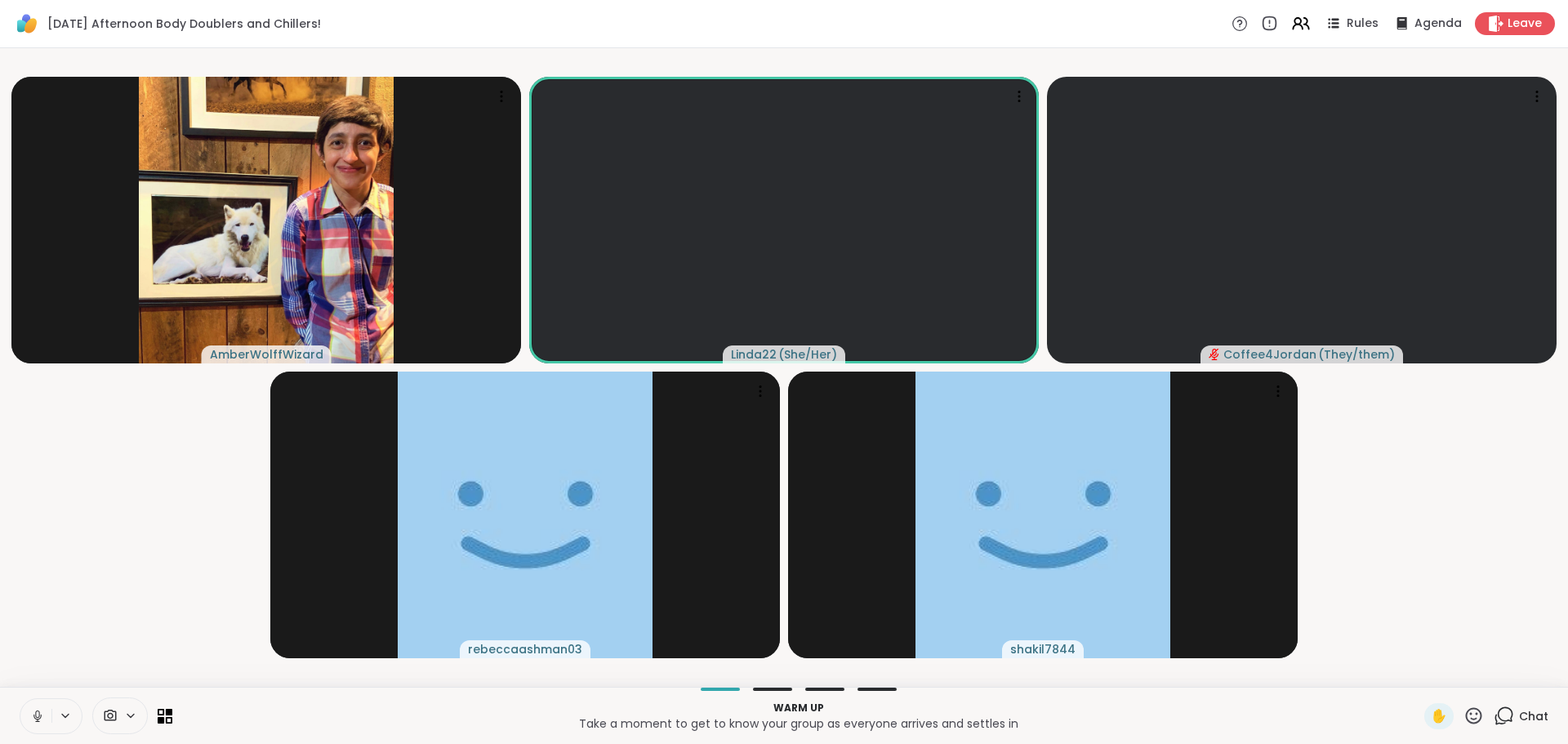
click at [35, 714] on icon at bounding box center [37, 715] width 14 height 14
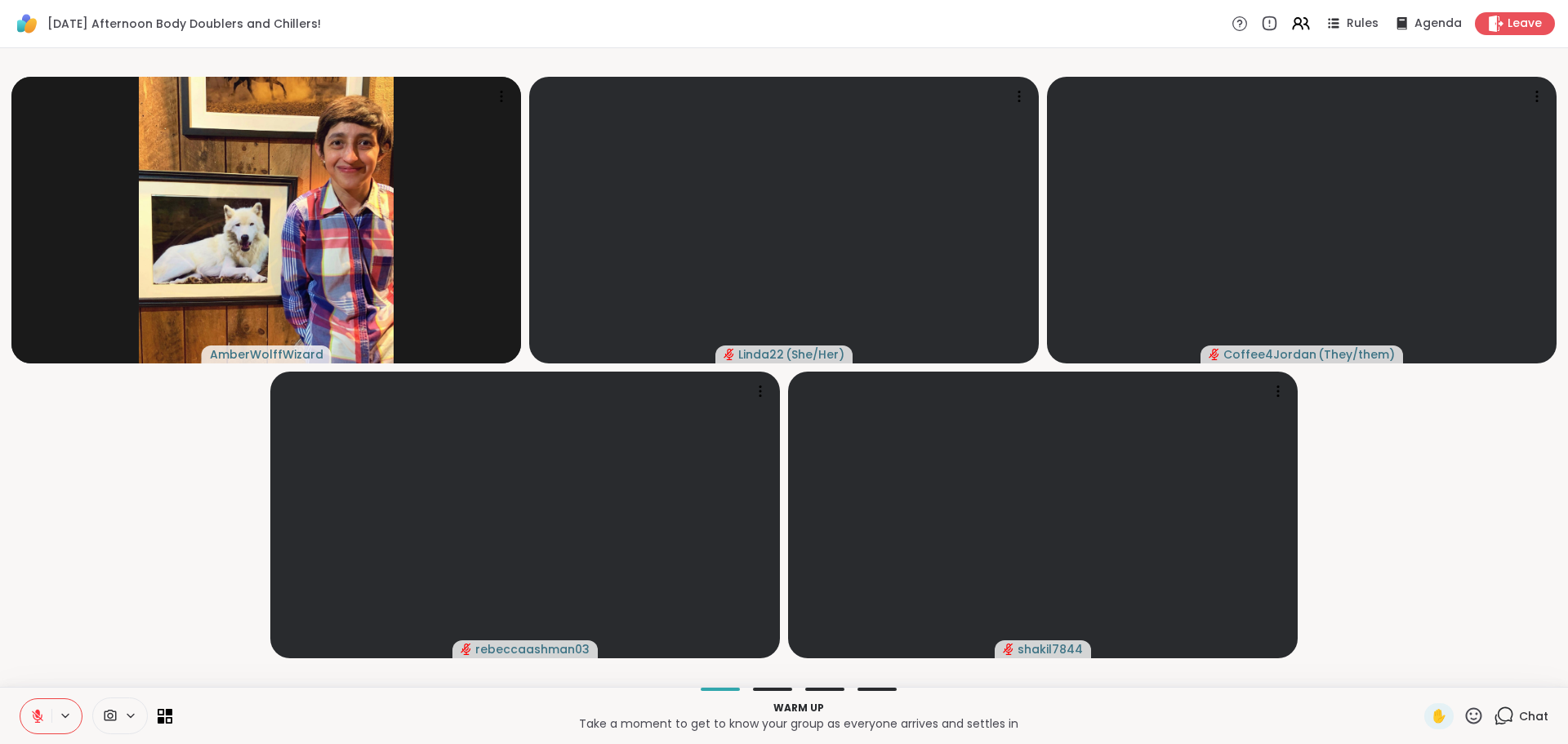
click at [32, 715] on icon at bounding box center [37, 715] width 14 height 14
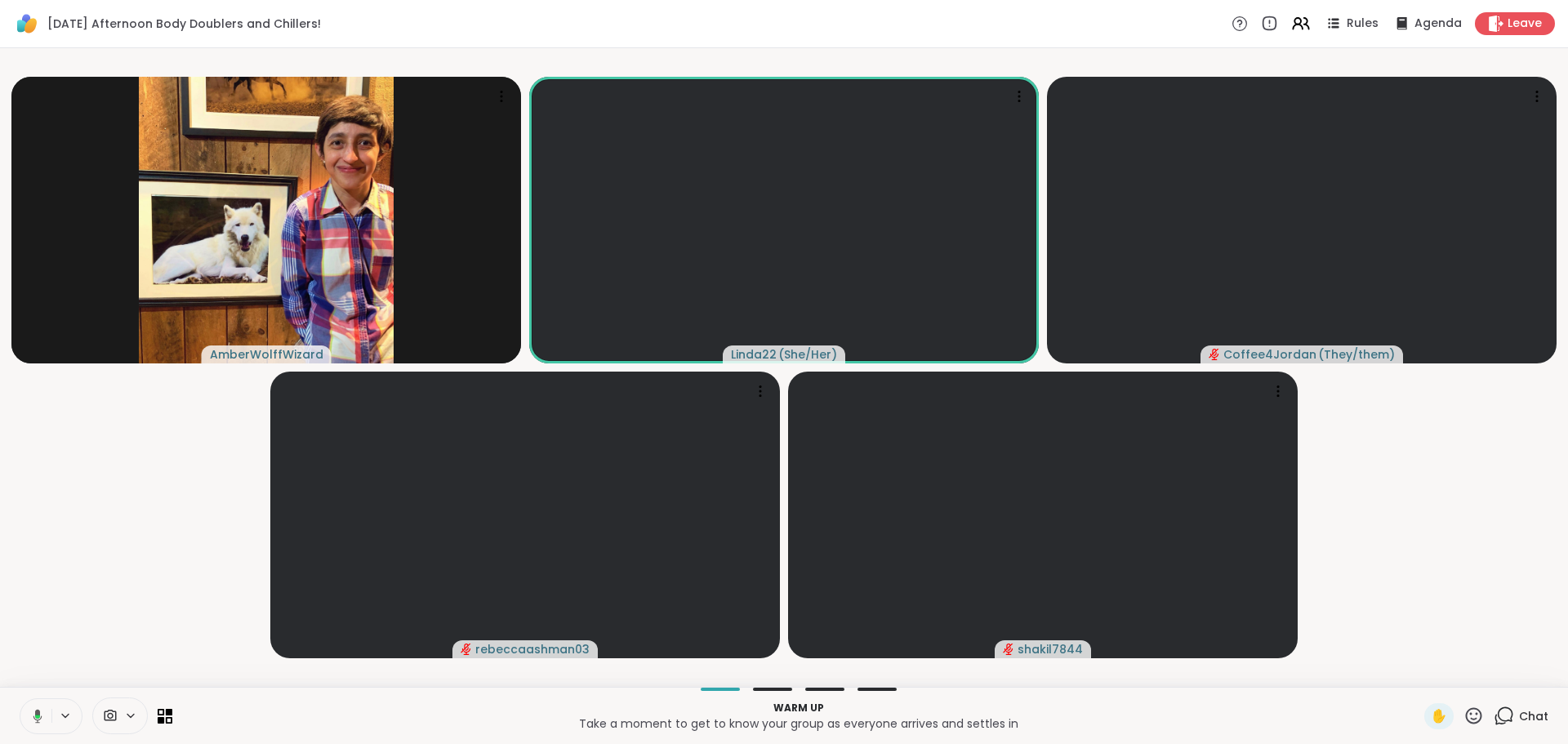
click at [35, 712] on icon at bounding box center [38, 715] width 9 height 14
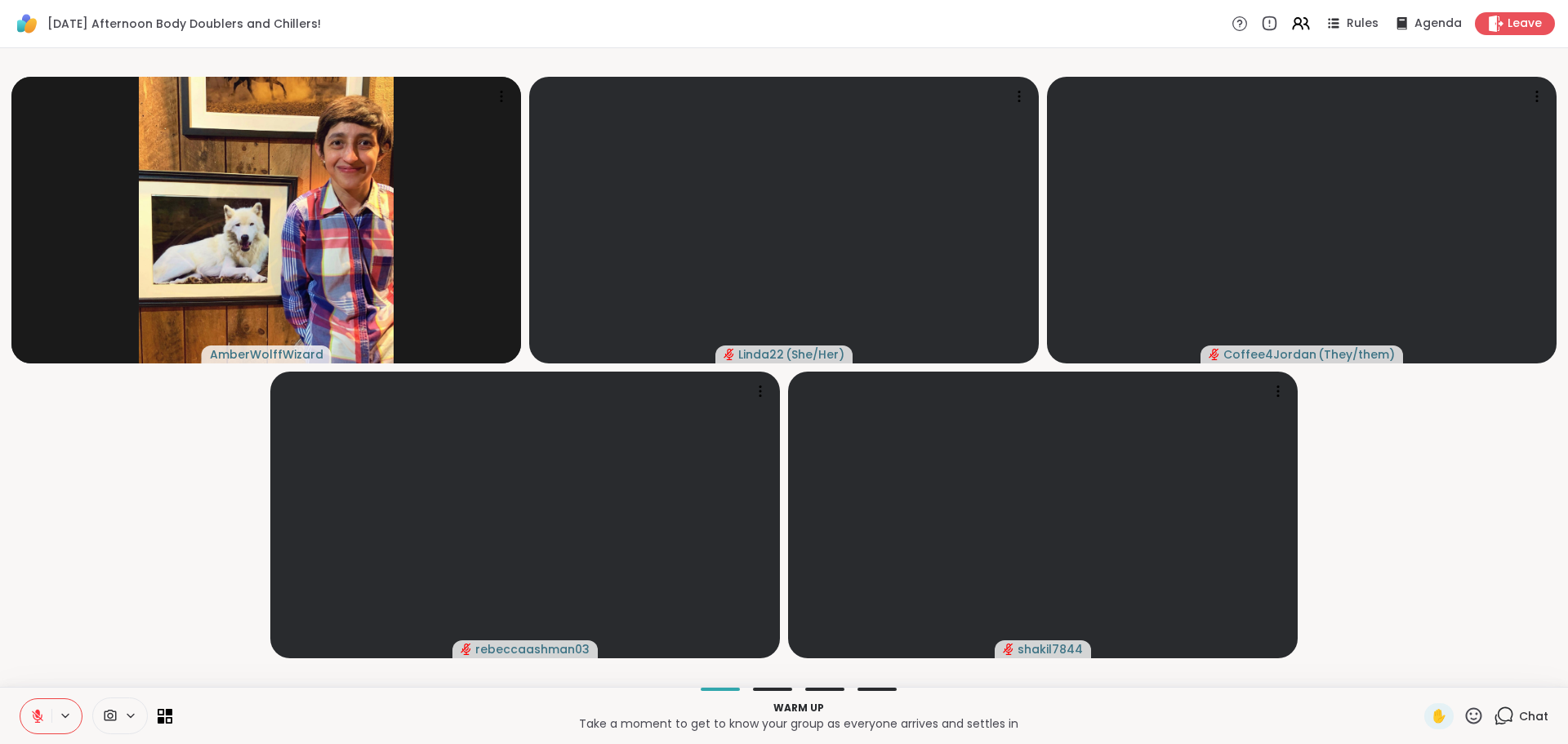
click at [35, 712] on icon at bounding box center [37, 715] width 14 height 14
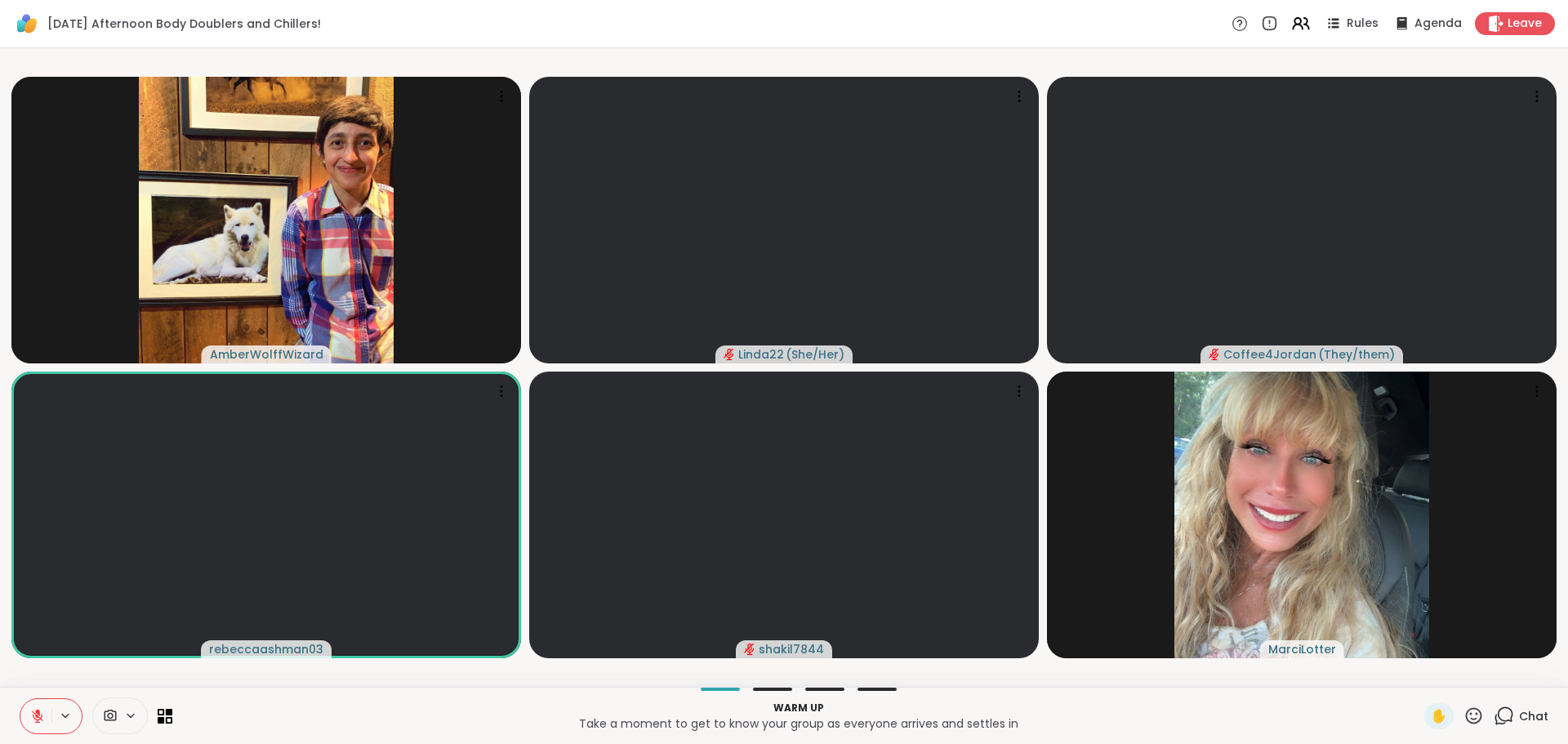
click at [1506, 710] on div "Chat" at bounding box center [1521, 715] width 54 height 26
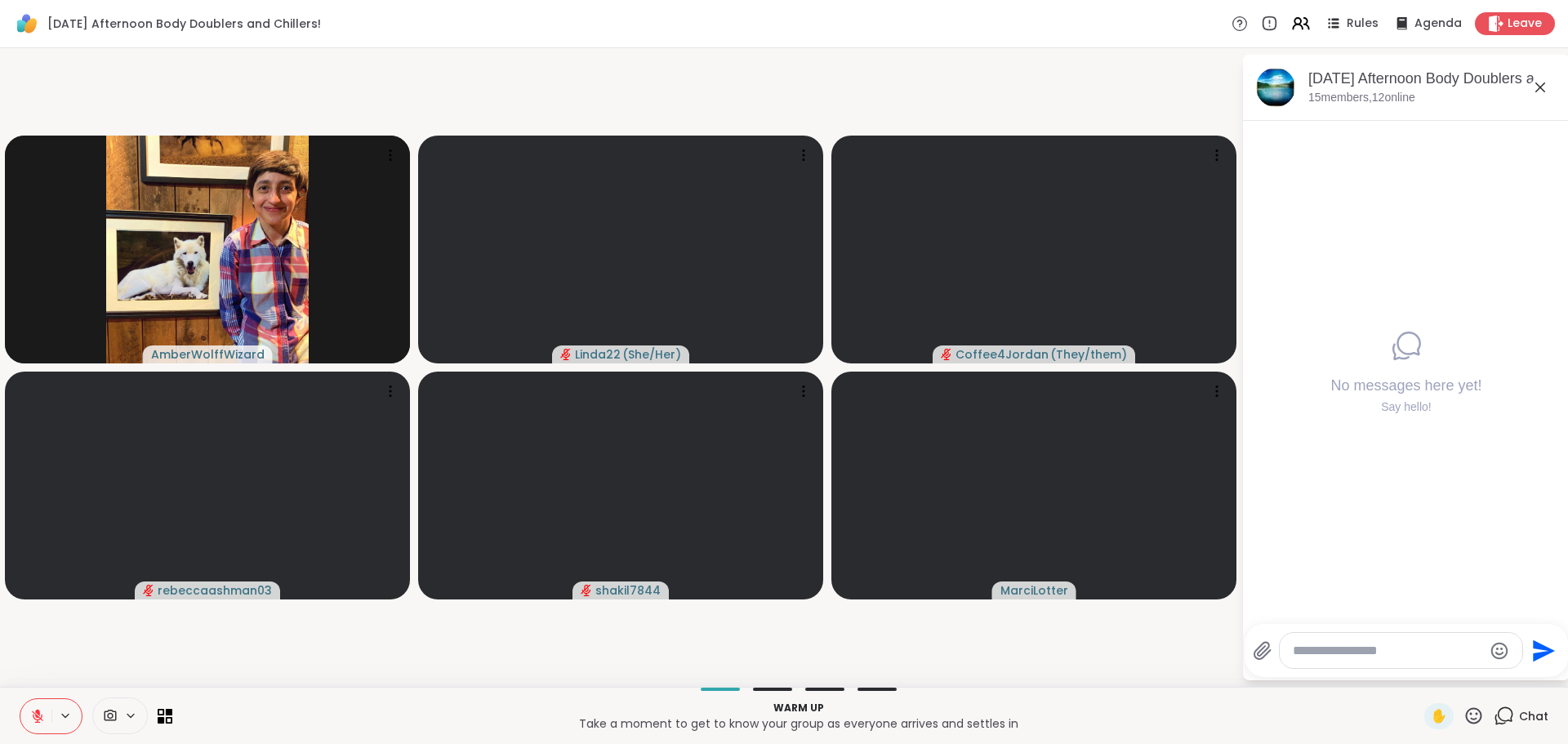
click at [1400, 648] on textarea "Type your message" at bounding box center [1387, 650] width 190 height 16
type textarea "**********"
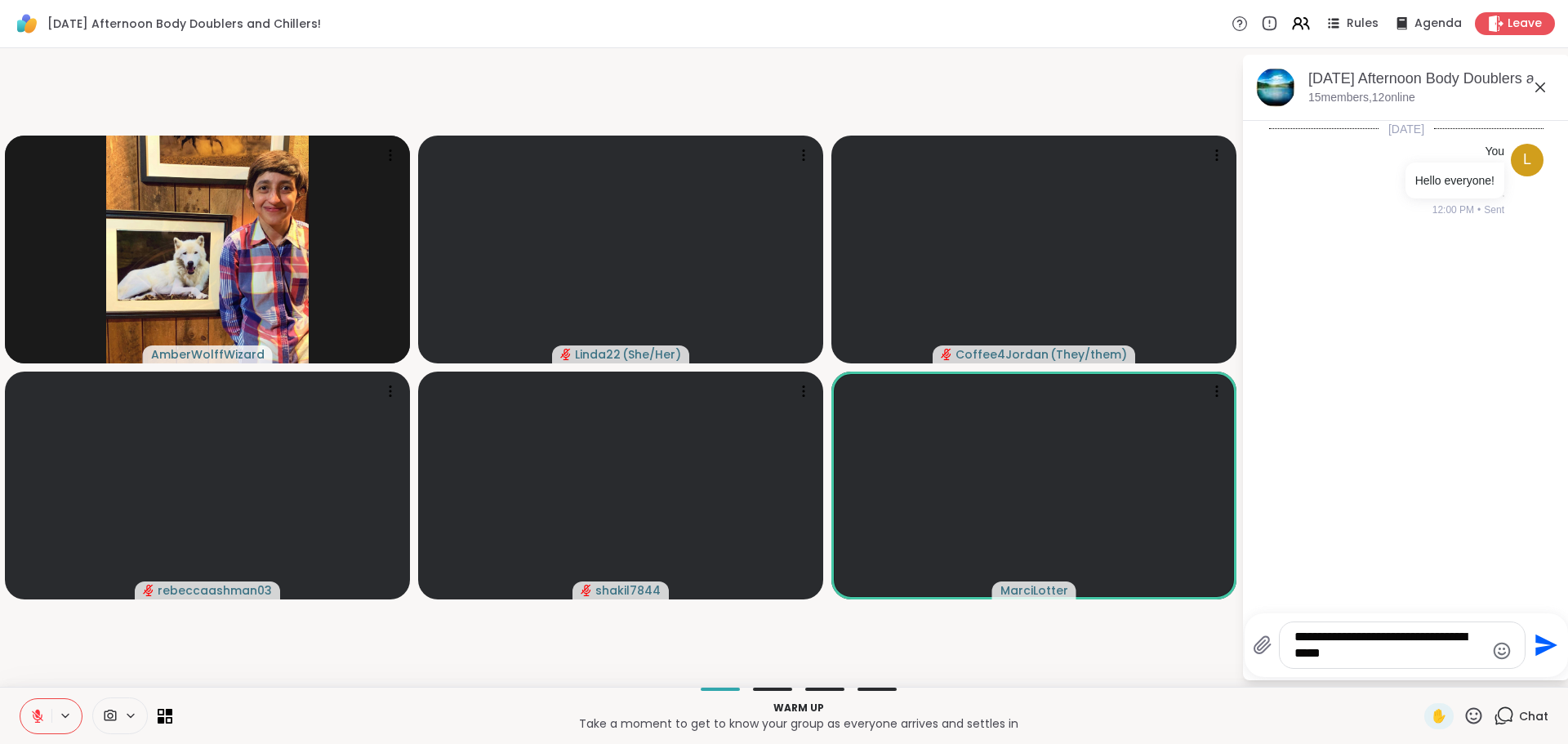
type textarea "**********"
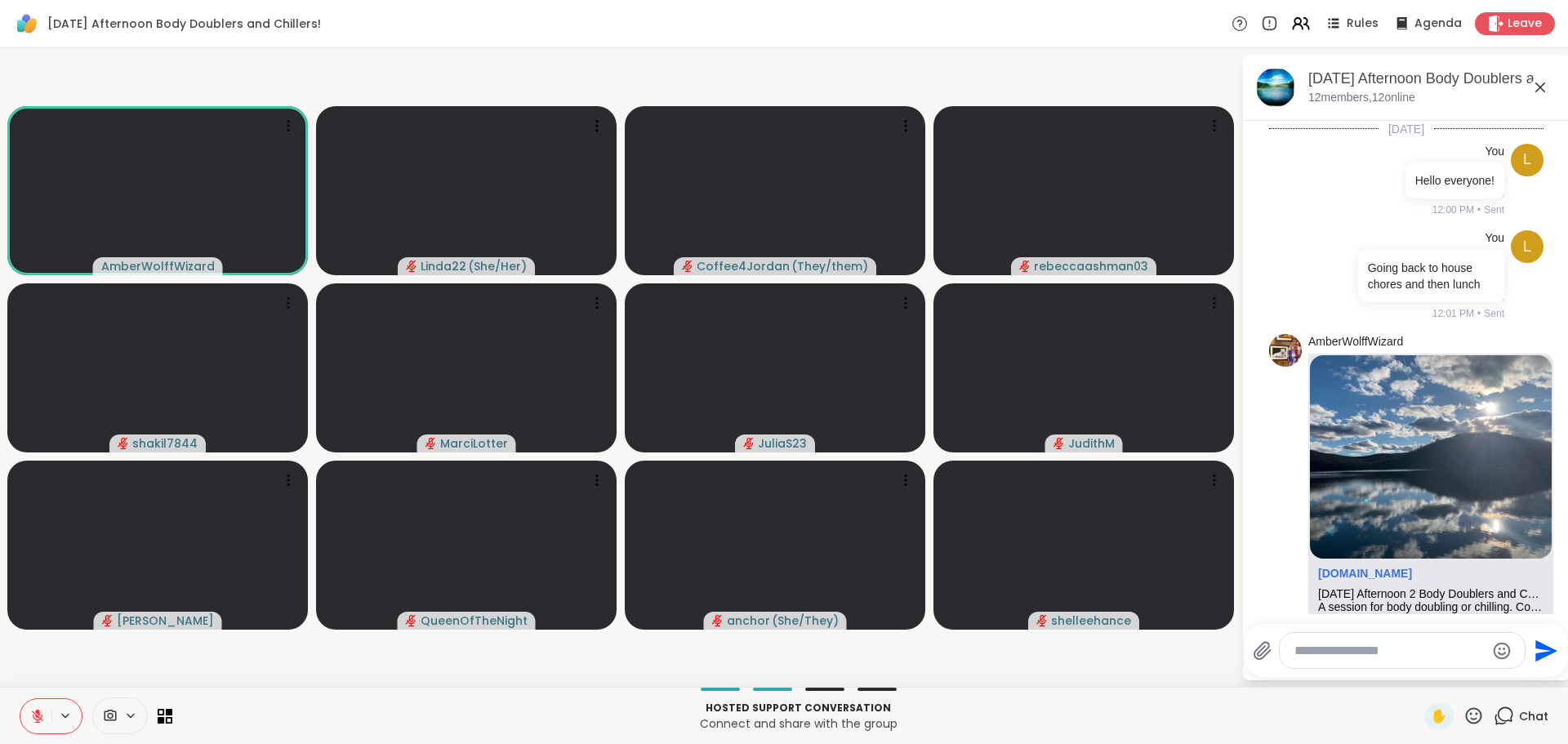
scroll to position [326, 0]
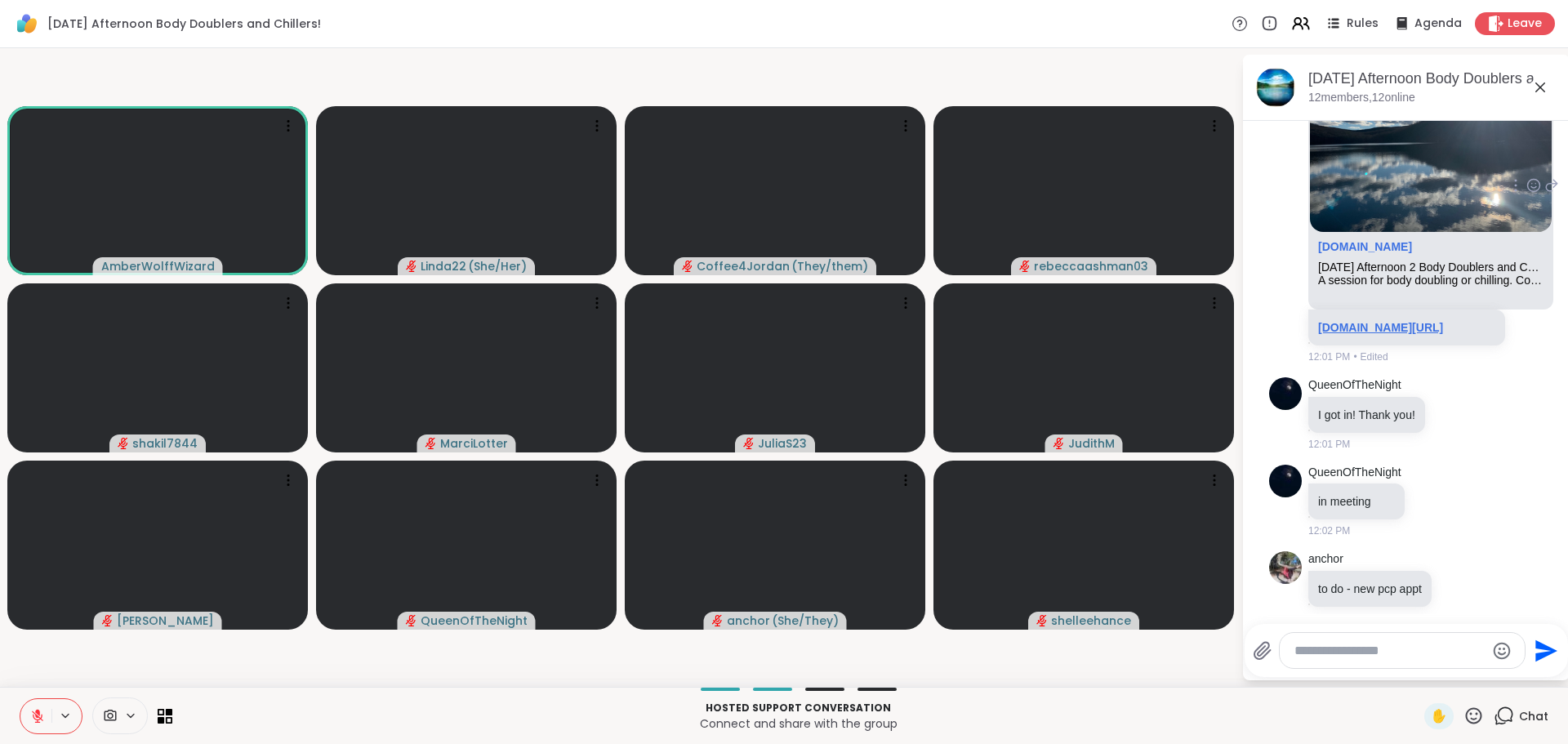
click at [1397, 334] on link "sharewellnow.com/session/96165fe6-acda-44f6-ab40-052e6bc9d221" at bounding box center [1381, 327] width 125 height 13
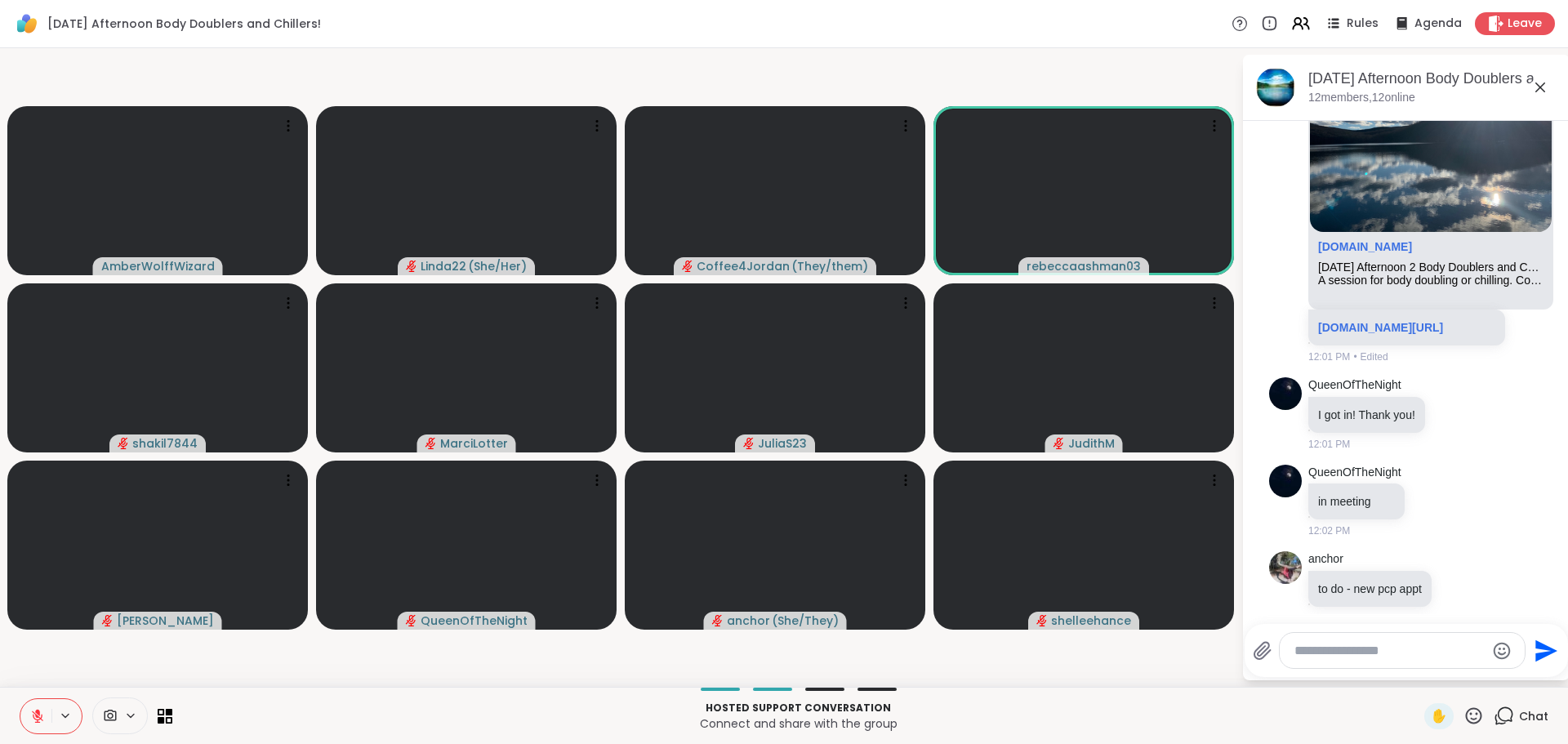
click at [953, 681] on div "AmberWolffWizard Linda22 ( She/Her ) Coffee4Jordan ( They/them ) rebeccaashman0…" at bounding box center [784, 367] width 1568 height 638
click at [953, 680] on div "AmberWolffWizard Linda22 ( She/Her ) Coffee4Jordan ( They/them ) rebeccaashman0…" at bounding box center [784, 367] width 1568 height 638
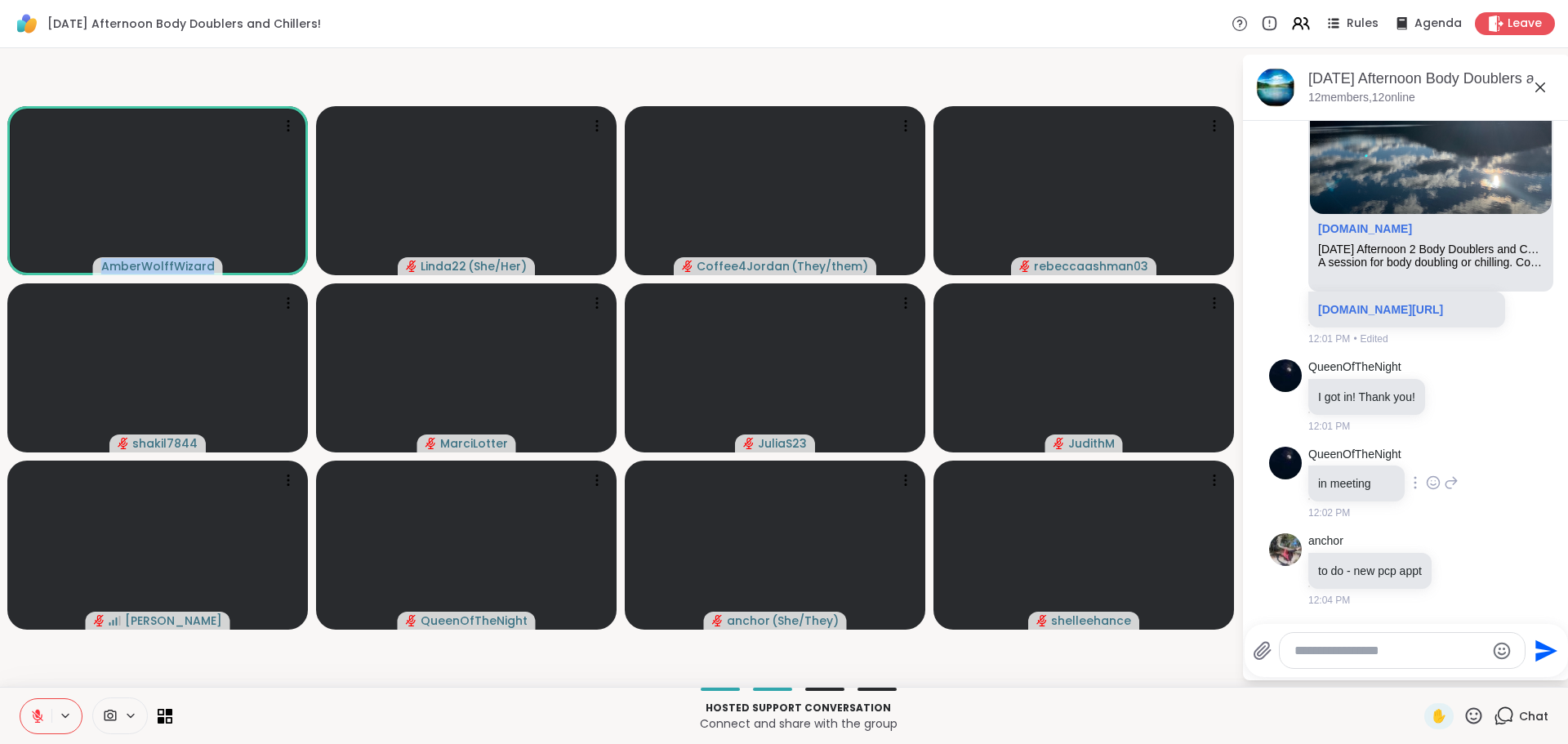
scroll to position [394, 0]
click at [1173, 693] on div "Hosted support conversation Connect and share with the group ✋ Chat" at bounding box center [784, 715] width 1568 height 57
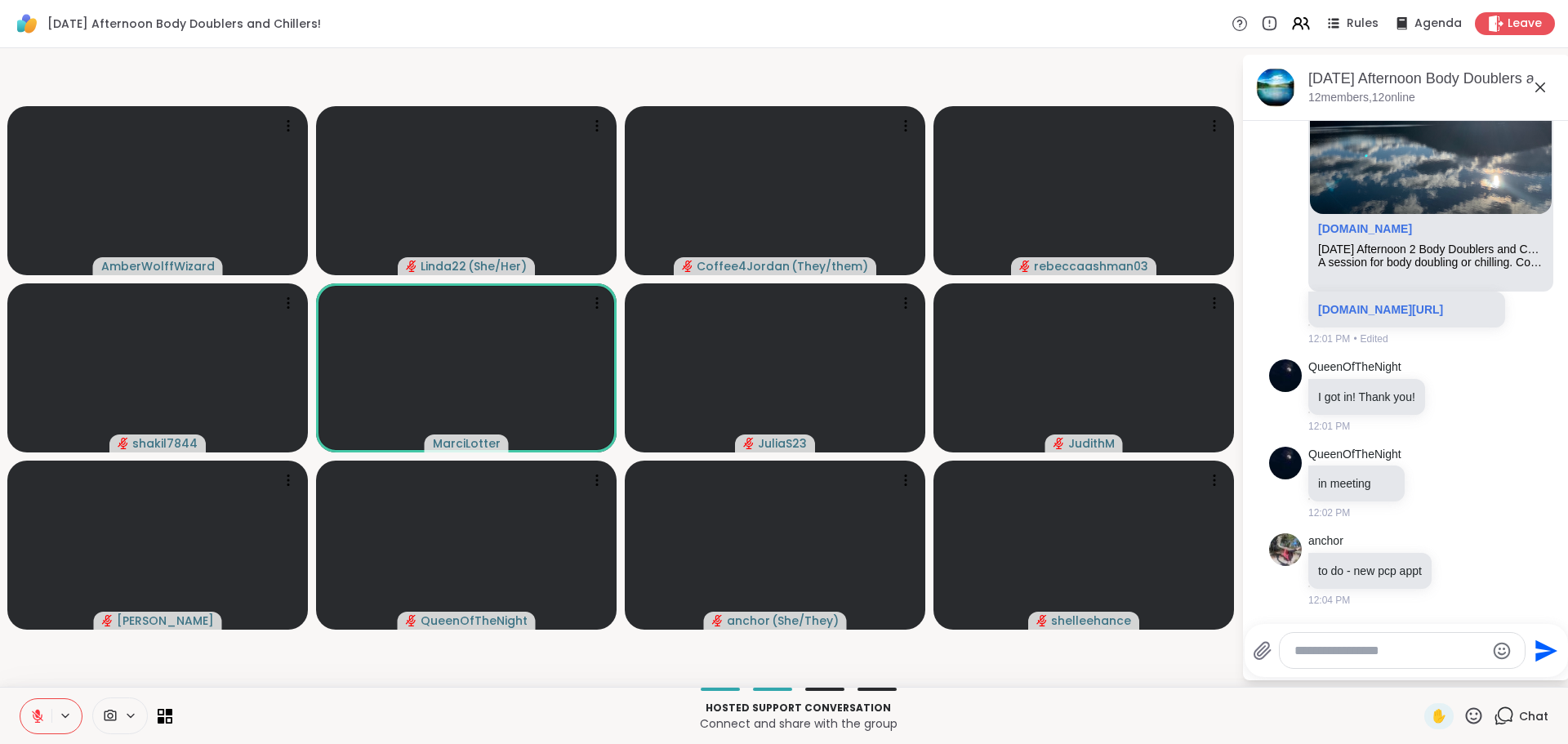
click at [1145, 671] on video-player-container "AmberWolffWizard Linda22 ( She/Her ) Coffee4Jordan ( They/them ) rebeccaashman0…" at bounding box center [620, 367] width 1222 height 625
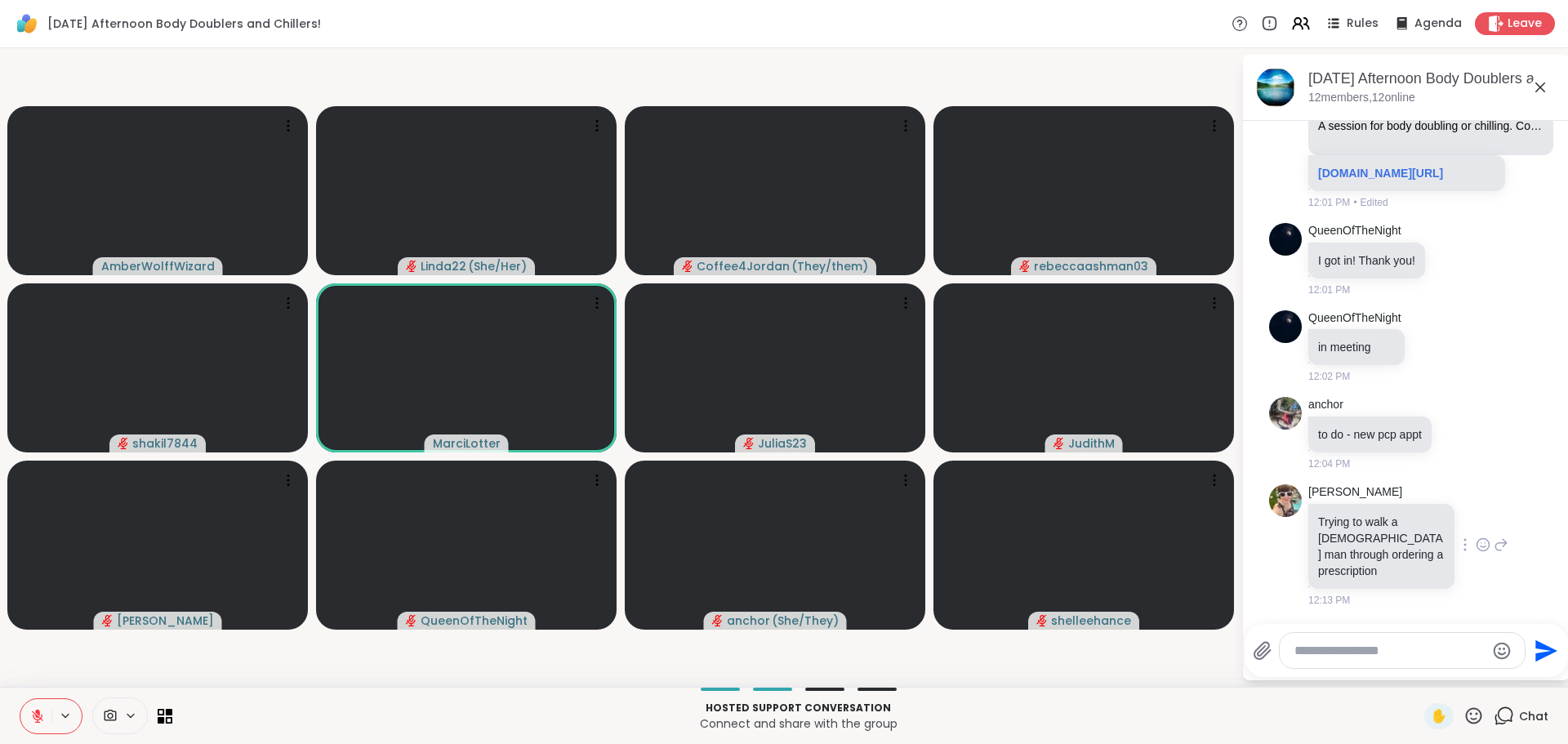
click at [1497, 554] on icon at bounding box center [1501, 544] width 14 height 20
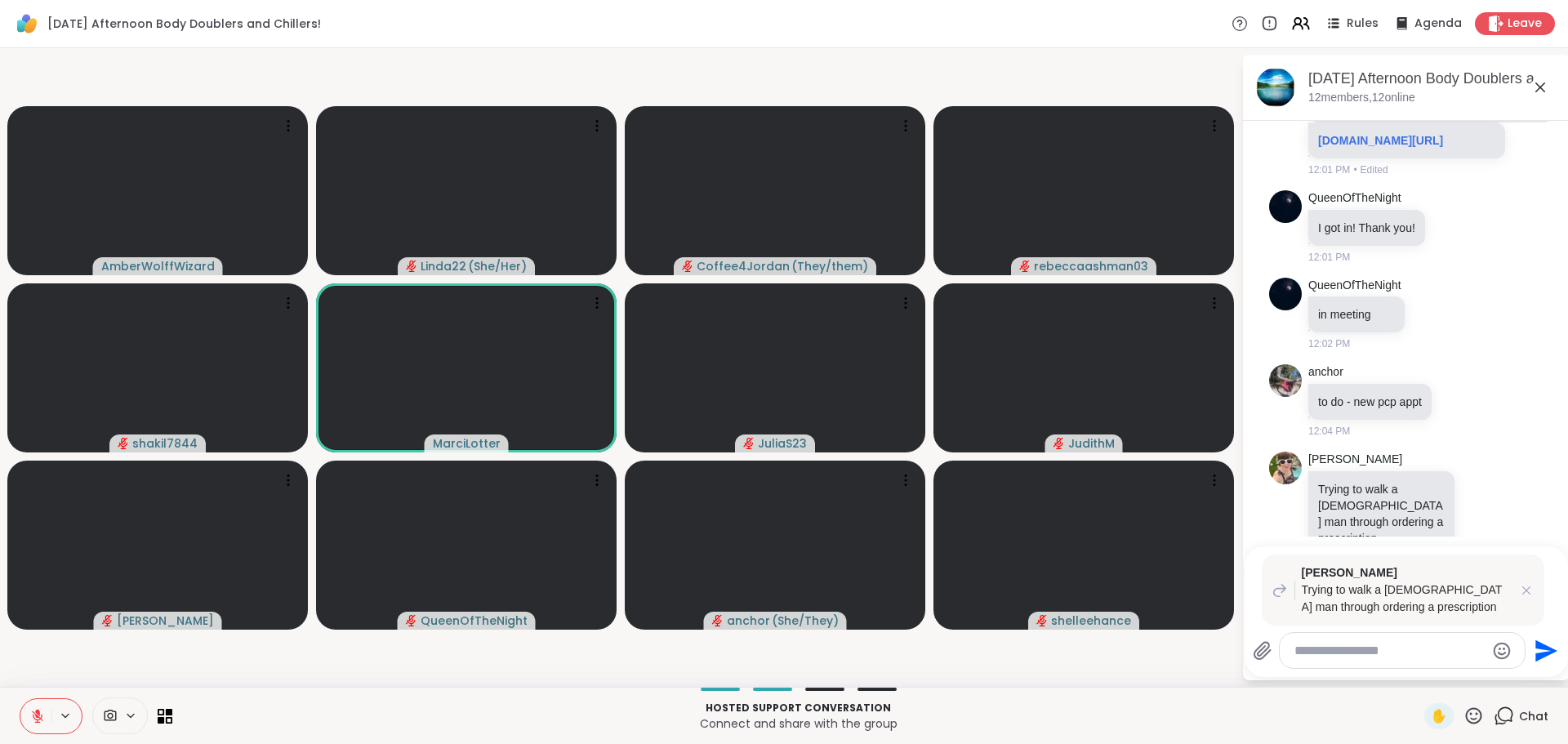
type textarea "*"
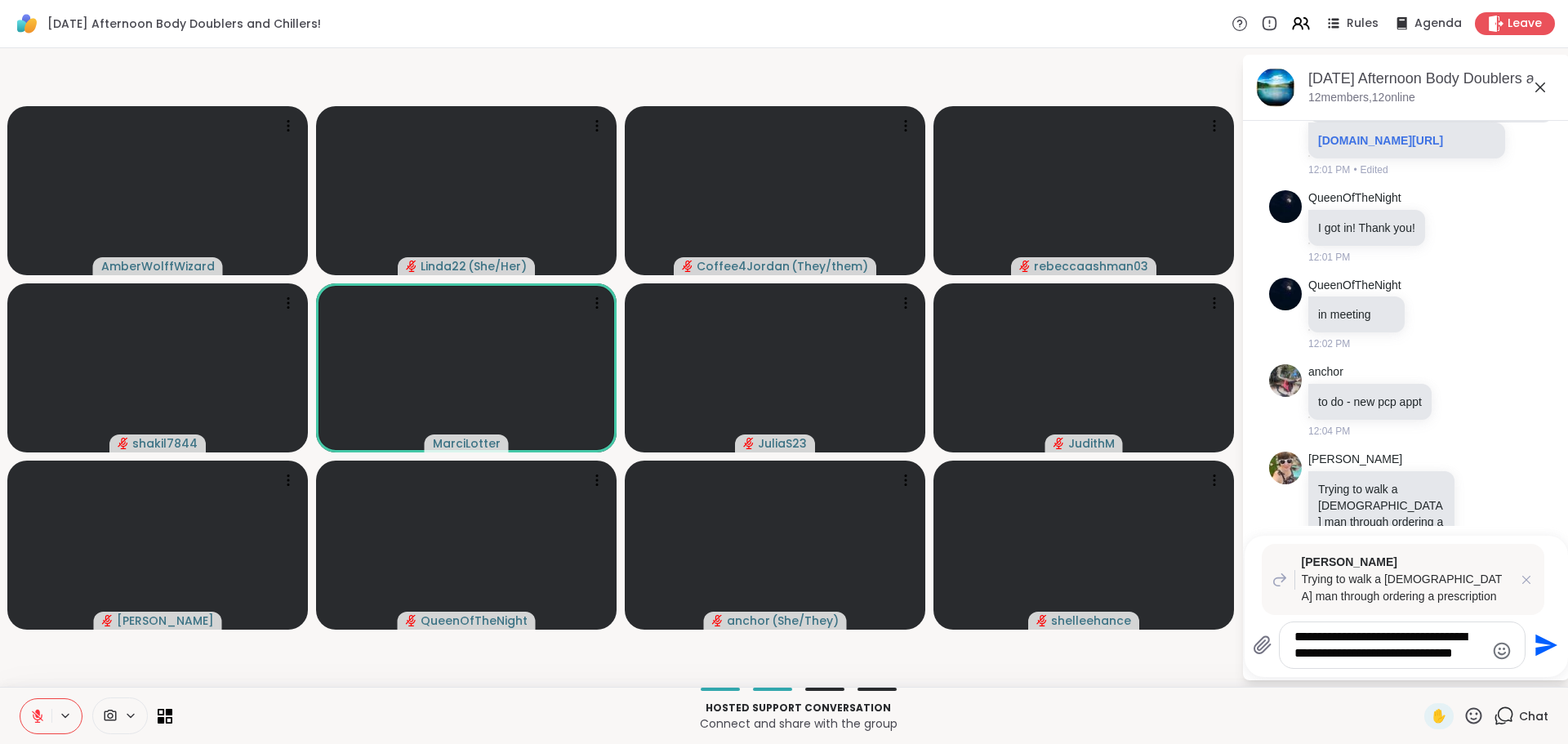
type textarea "**********"
click at [1534, 643] on icon "Send" at bounding box center [1544, 644] width 26 height 26
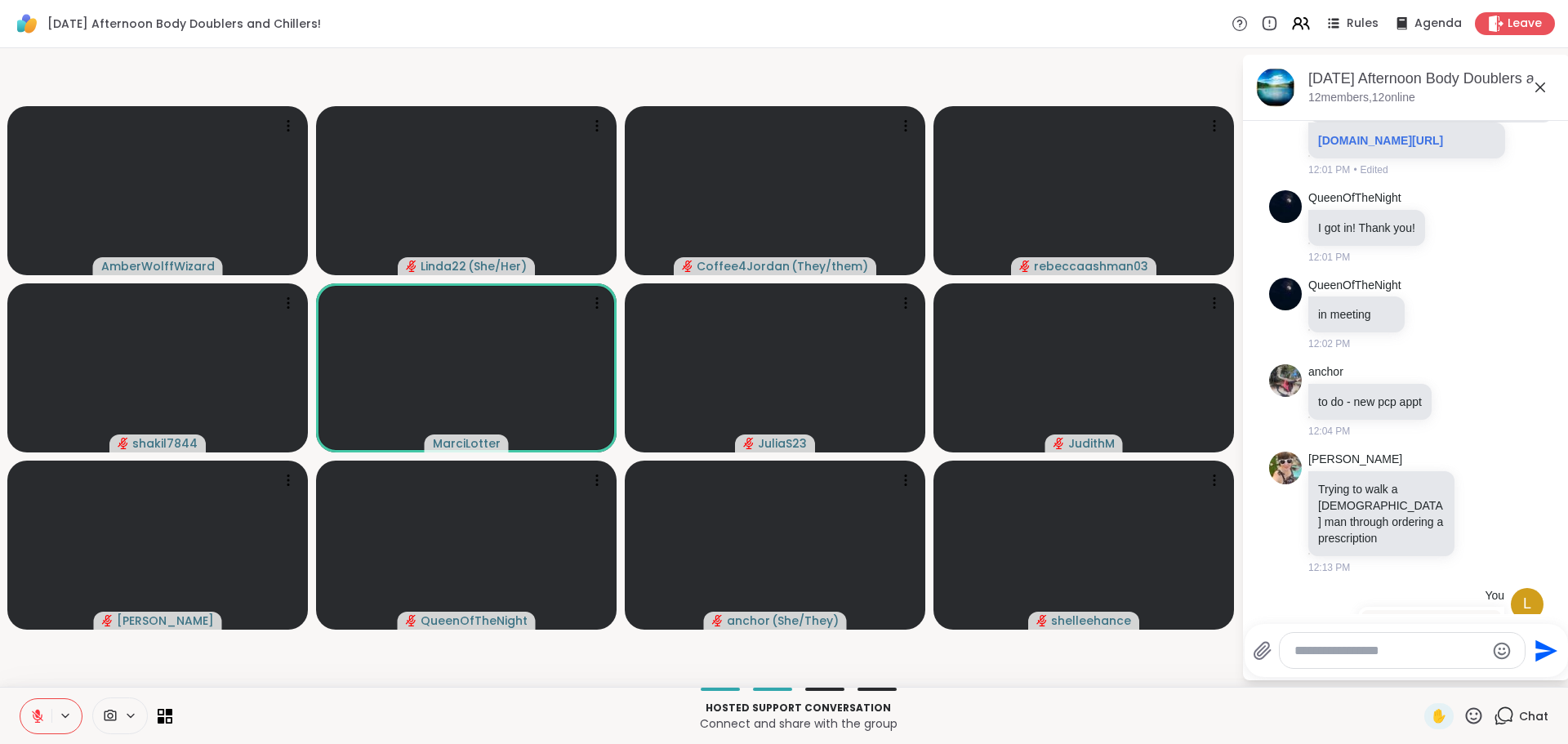
scroll to position [711, 0]
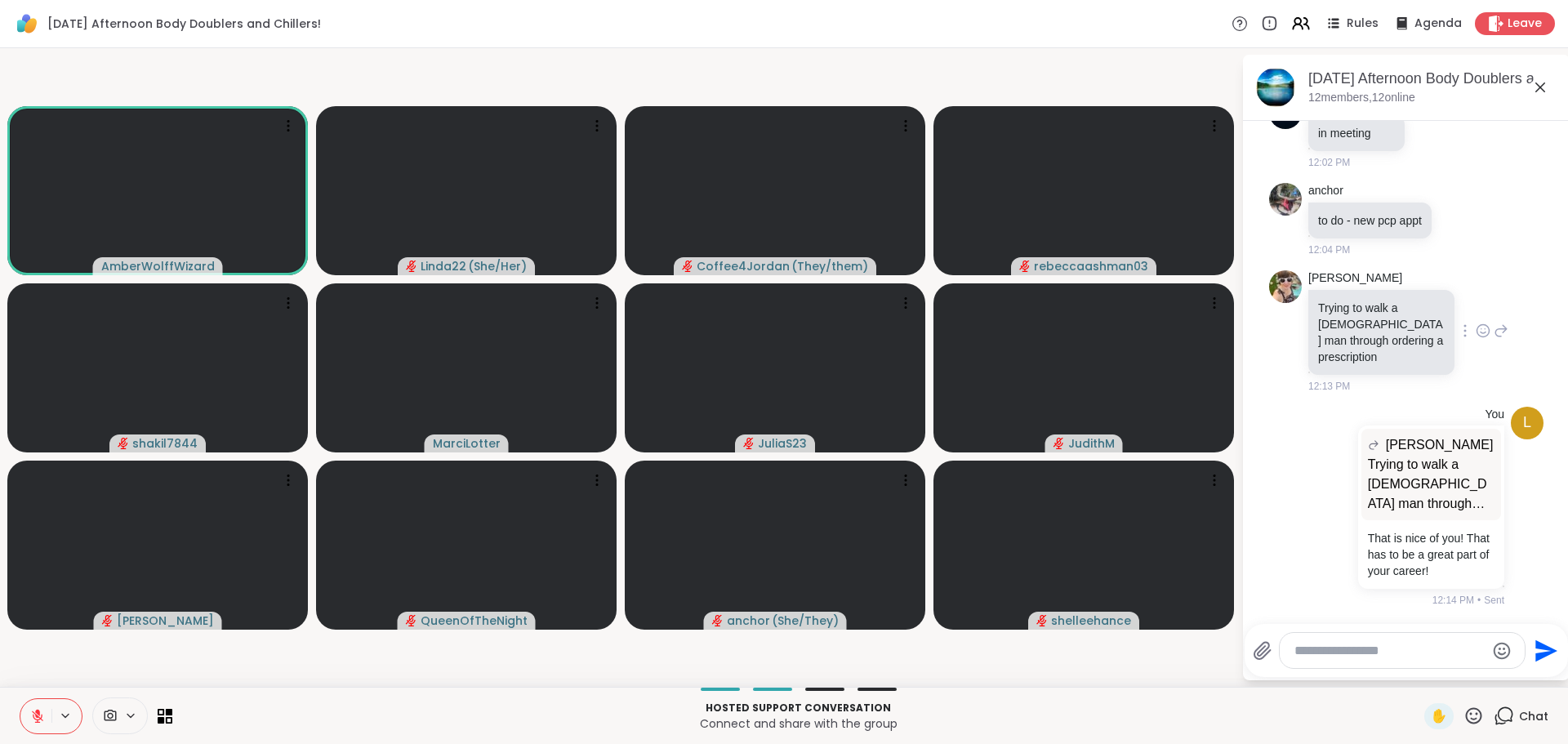
click at [1485, 334] on icon at bounding box center [1482, 333] width 4 height 2
click at [1485, 339] on icon at bounding box center [1482, 331] width 14 height 16
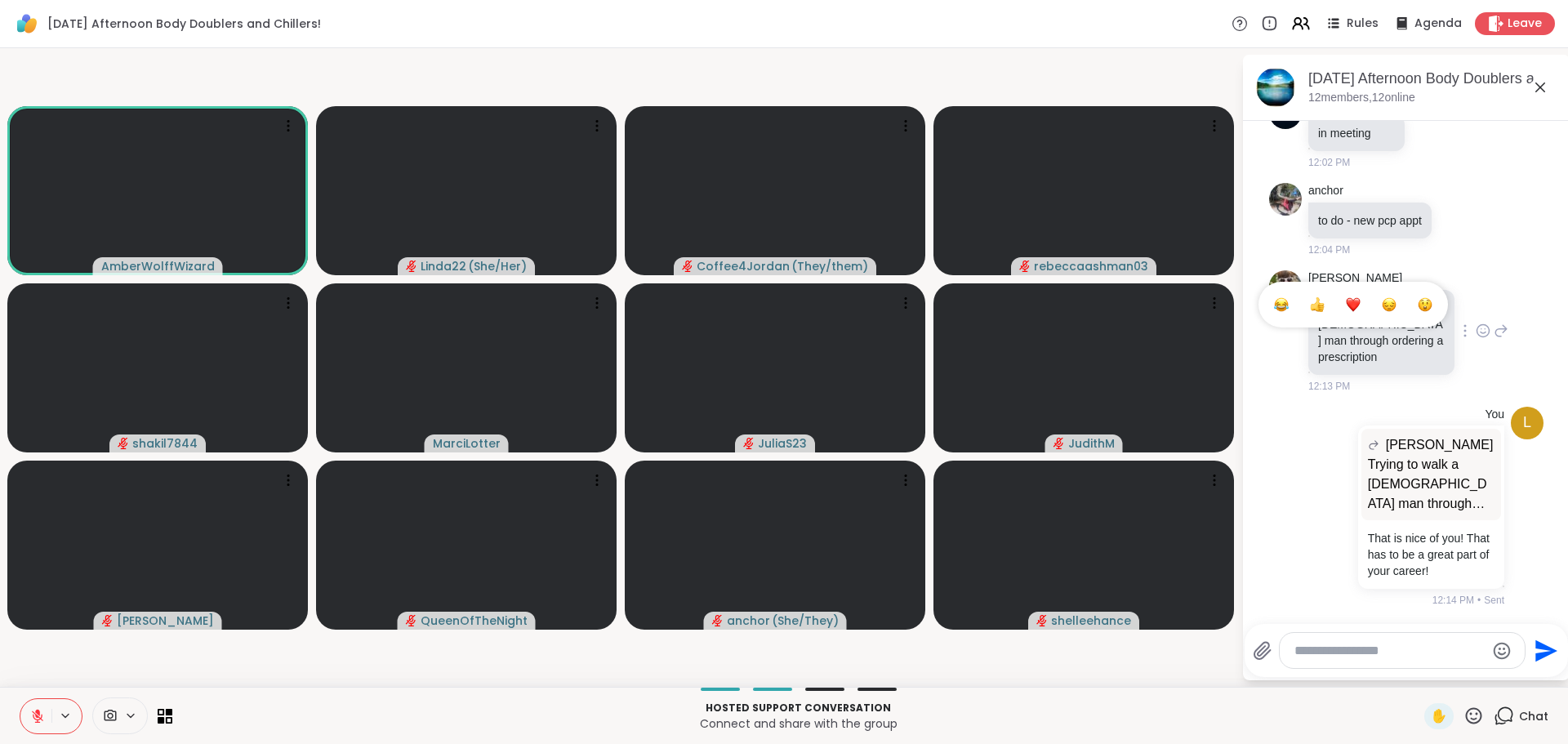
click at [1485, 339] on icon at bounding box center [1482, 331] width 14 height 16
click at [1359, 312] on div "Select Reaction: Heart" at bounding box center [1353, 304] width 14 height 14
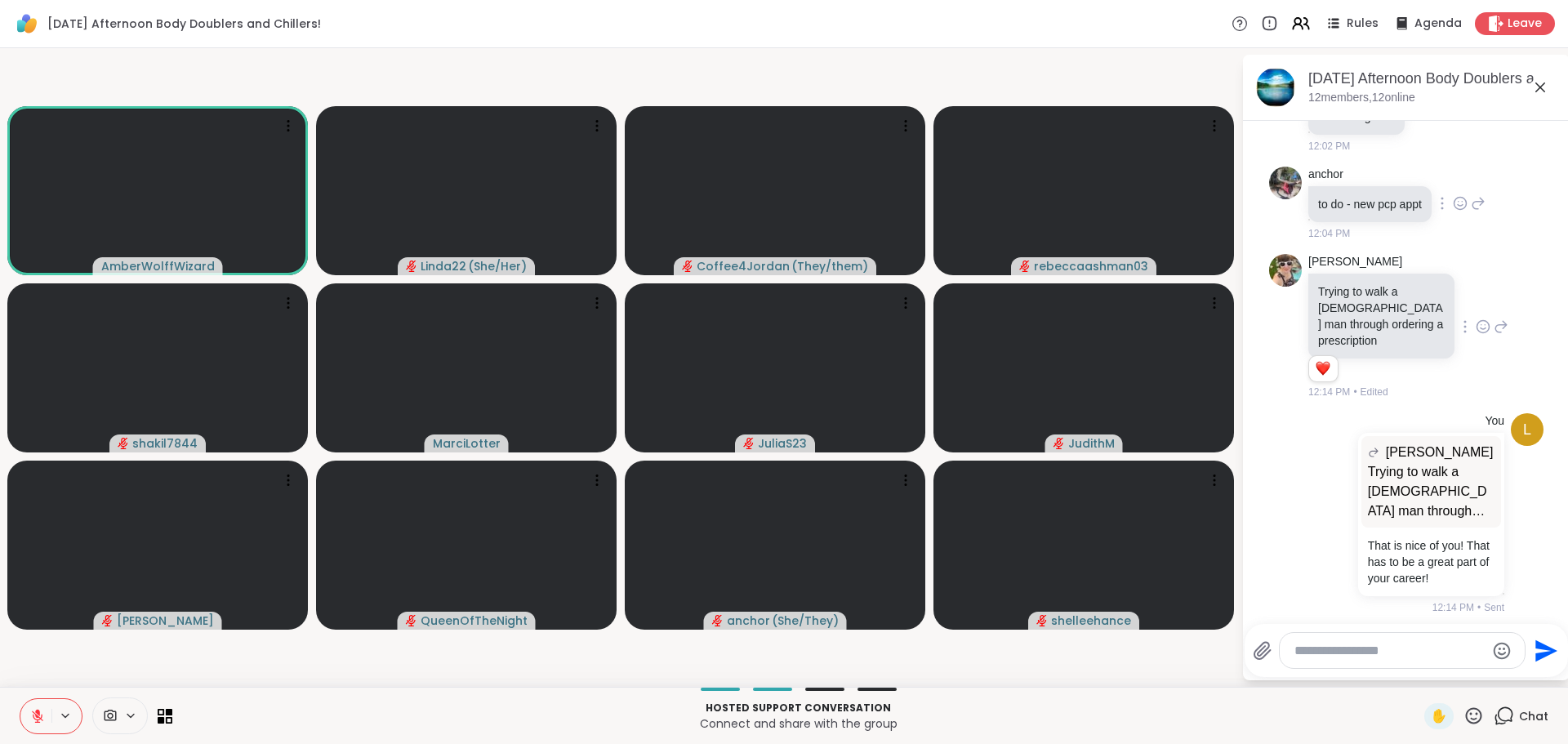
click at [1461, 211] on icon at bounding box center [1460, 203] width 14 height 16
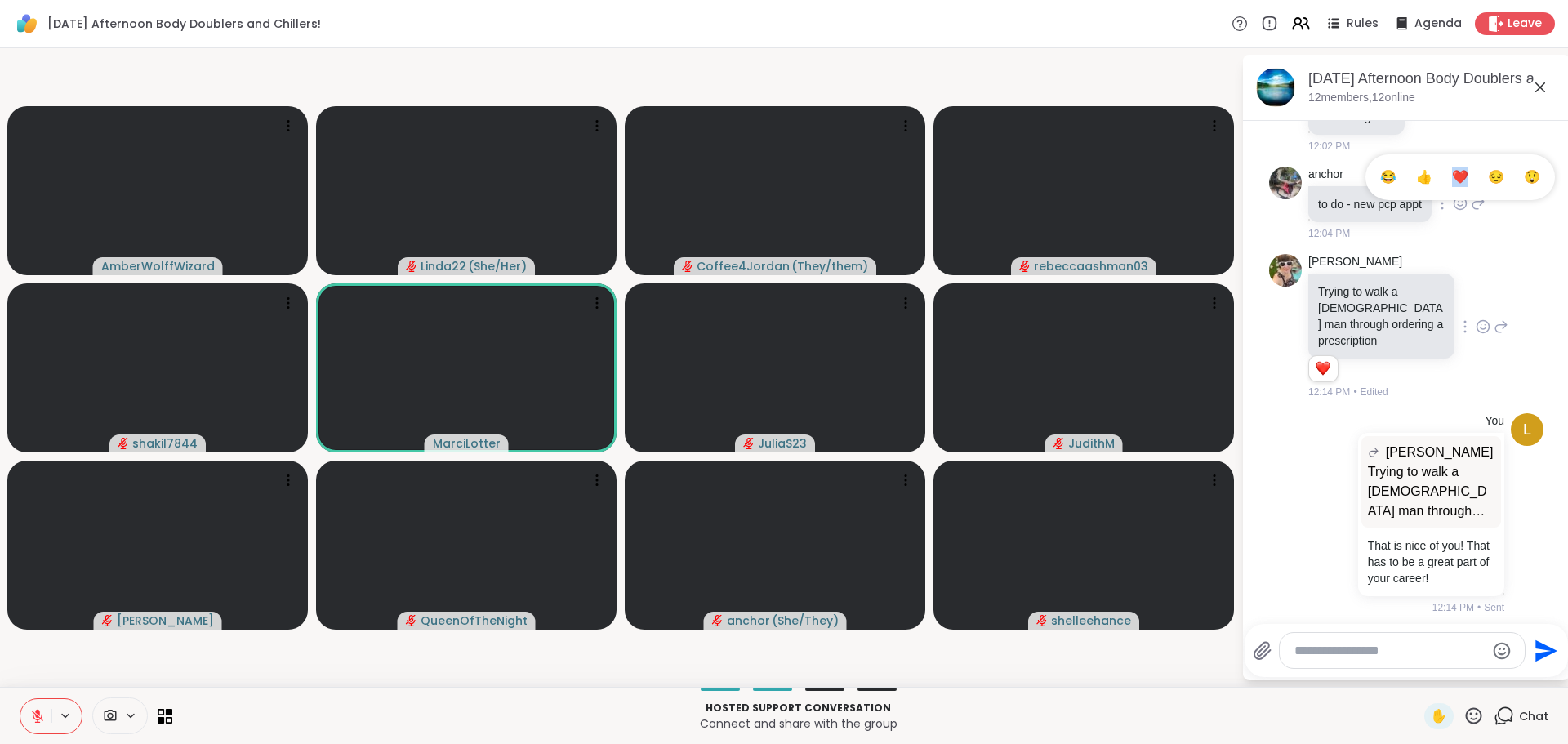
click at [1461, 200] on ul "😂 👍 ❤️ 😔 😲" at bounding box center [1460, 176] width 190 height 45
click at [1461, 211] on icon at bounding box center [1460, 203] width 14 height 16
click at [1457, 193] on button "Select Reaction: Heart" at bounding box center [1460, 176] width 33 height 33
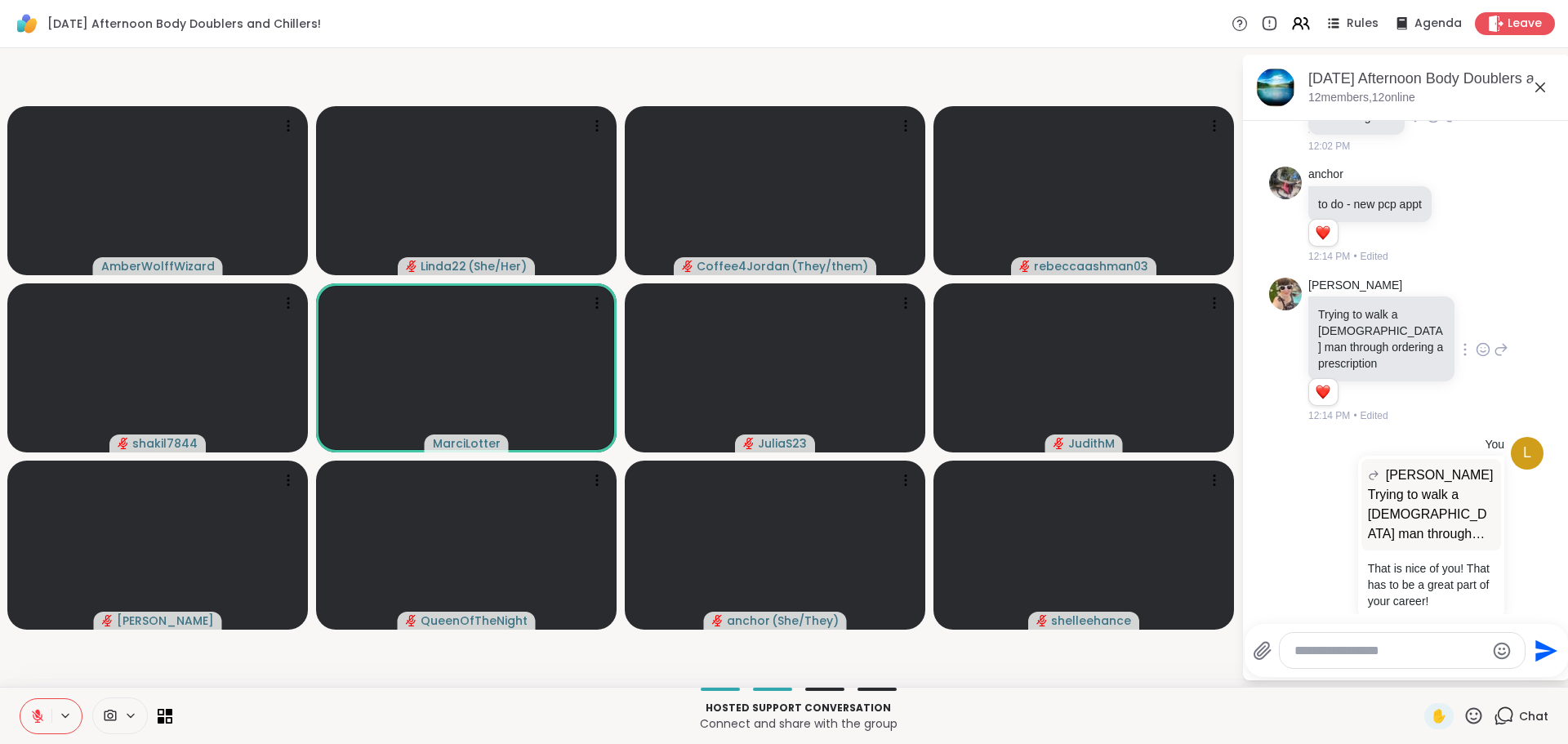
click at [1434, 124] on icon at bounding box center [1433, 116] width 14 height 16
click at [1438, 97] on div "Select Reaction: Heart" at bounding box center [1433, 90] width 14 height 14
click at [1438, 143] on div "QueenOfTheNight in meeting 12:02 PM" at bounding box center [1383, 117] width 151 height 74
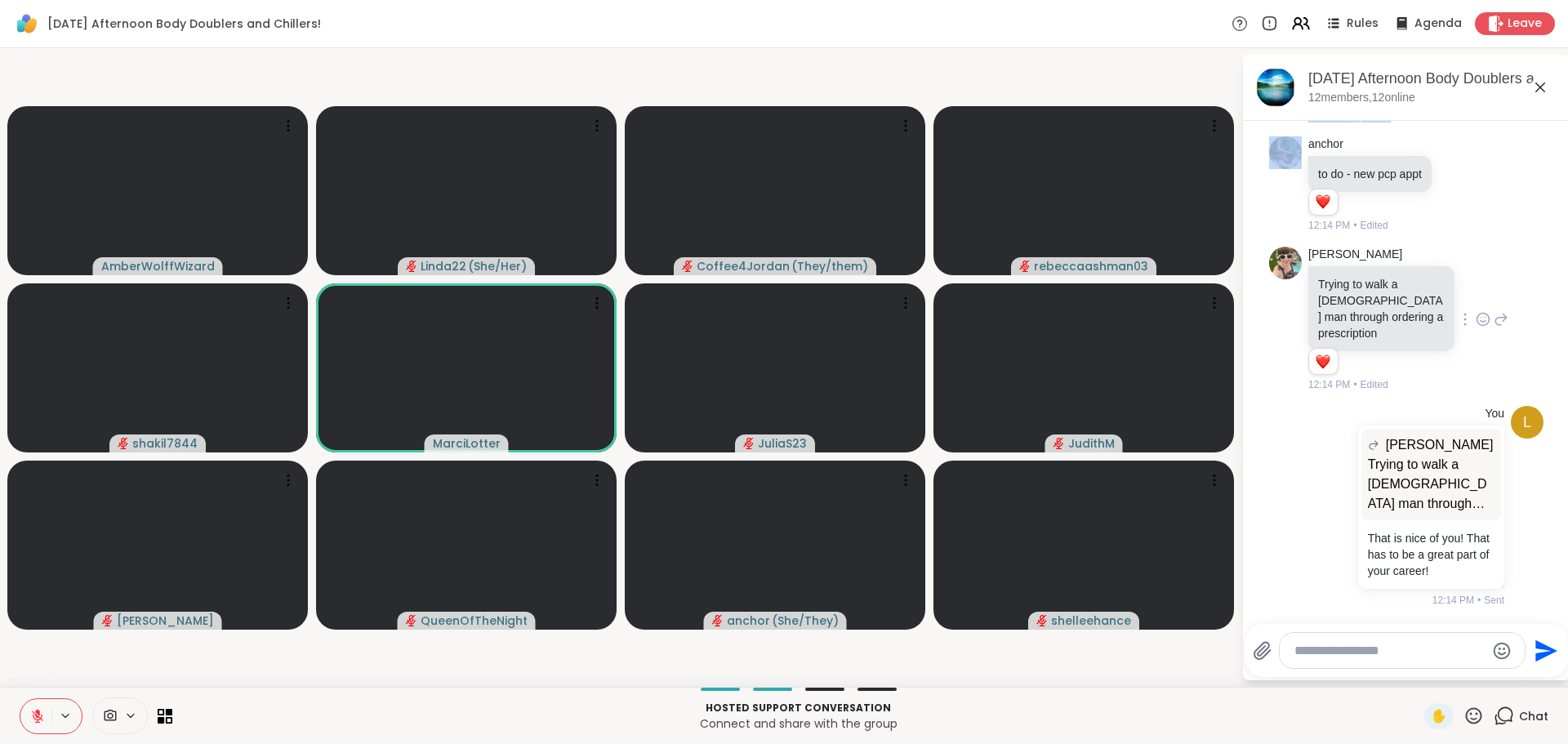
scroll to position [781, 0]
click at [1420, 647] on textarea "Type your message" at bounding box center [1389, 650] width 190 height 16
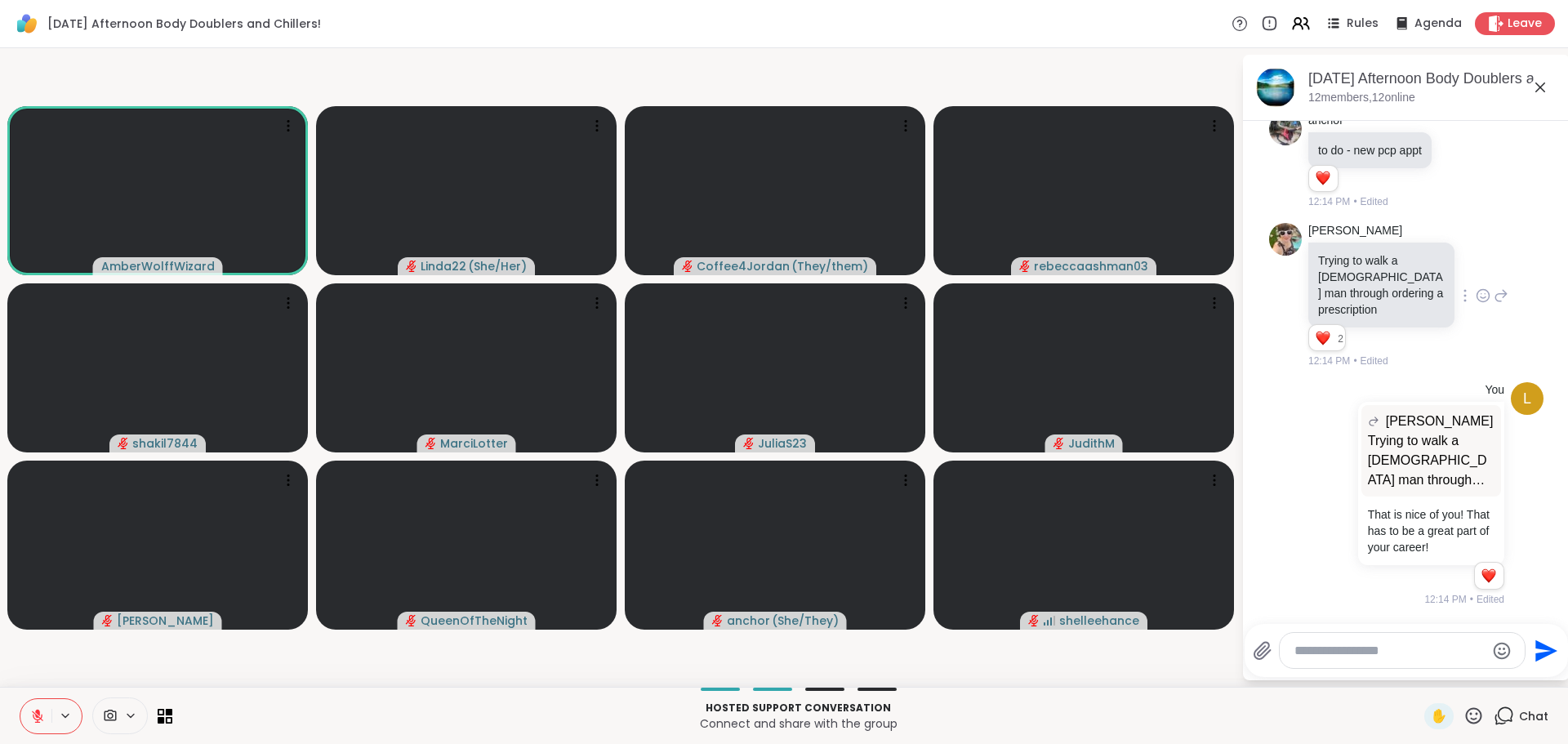
click at [1178, 676] on video-player-container "AmberWolffWizard Linda22 ( She/Her ) Coffee4Jordan ( They/them ) rebeccaashman0…" at bounding box center [620, 367] width 1222 height 625
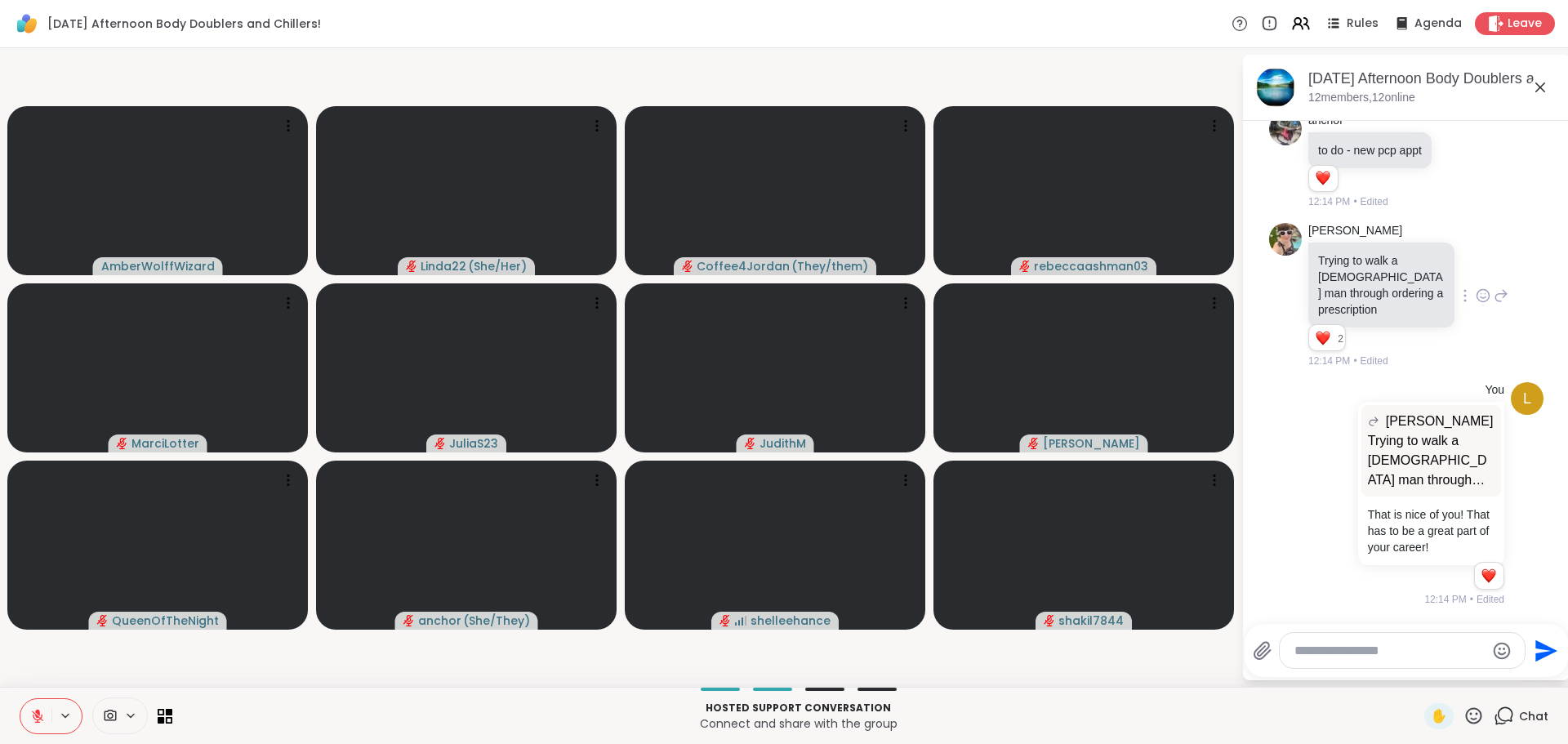
click at [464, 697] on div "Hosted support conversation Connect and share with the group" at bounding box center [798, 715] width 1232 height 37
click at [402, 700] on p "Hosted support conversation" at bounding box center [798, 707] width 1232 height 14
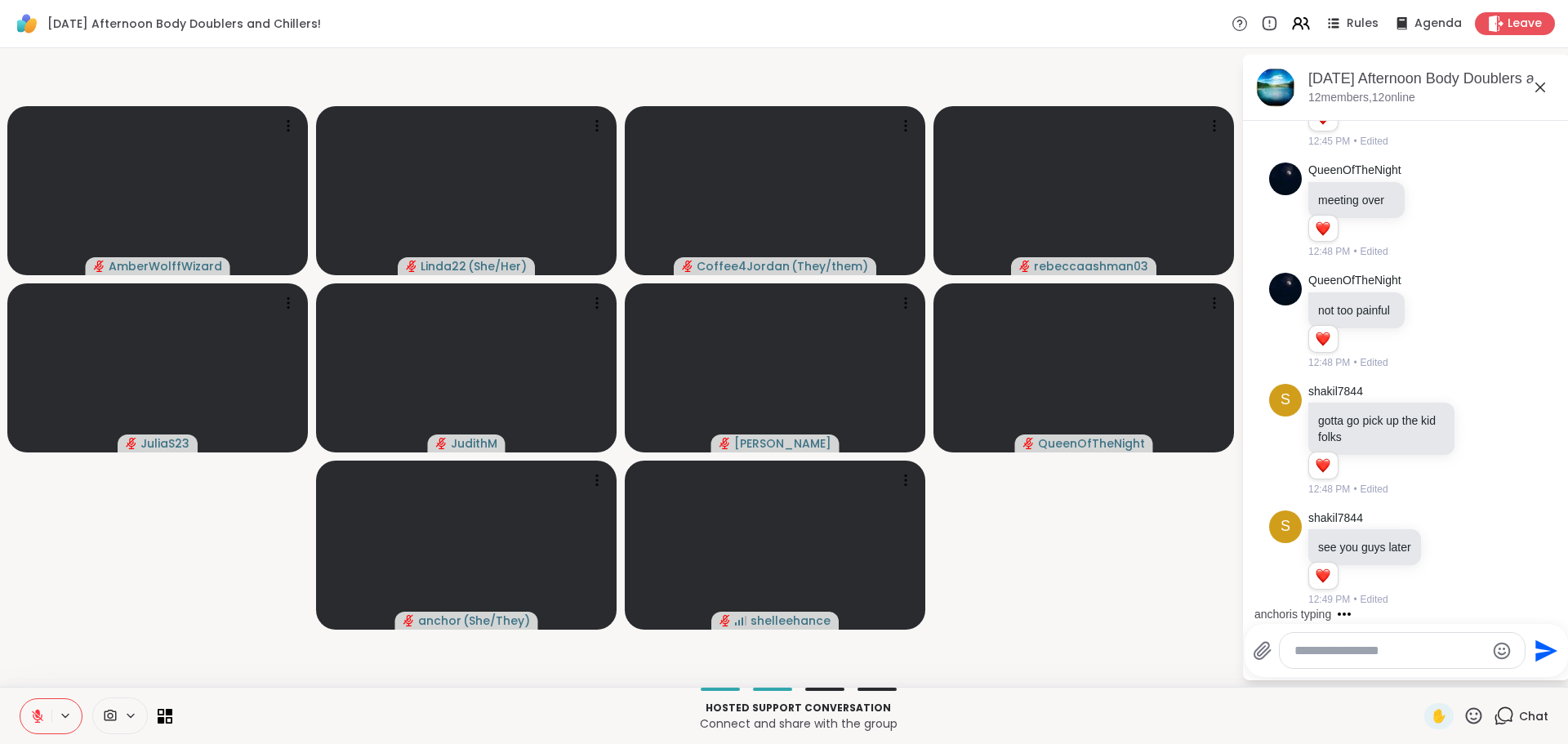
scroll to position [1939, 0]
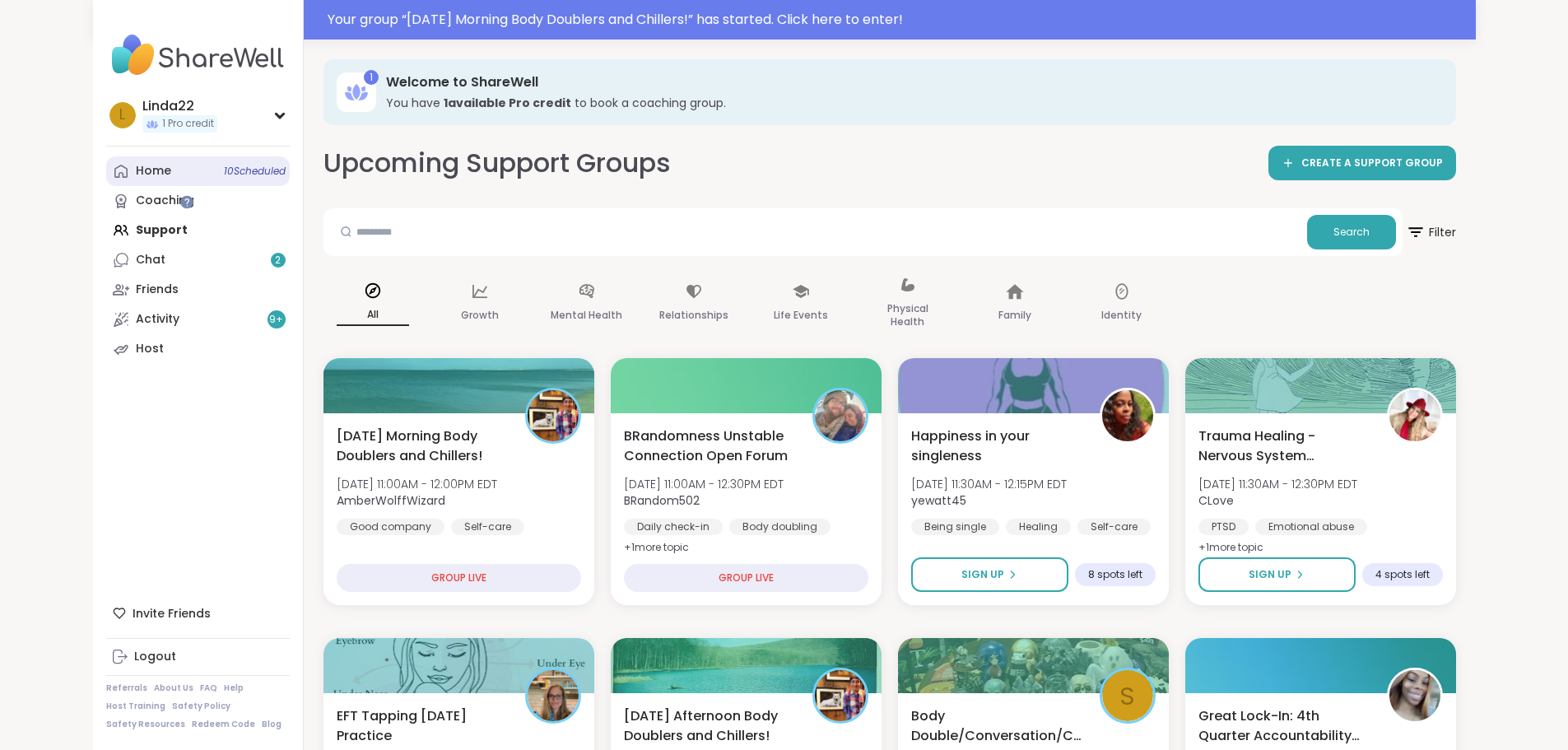
click at [224, 164] on span "10 Scheduled" at bounding box center [254, 171] width 62 height 13
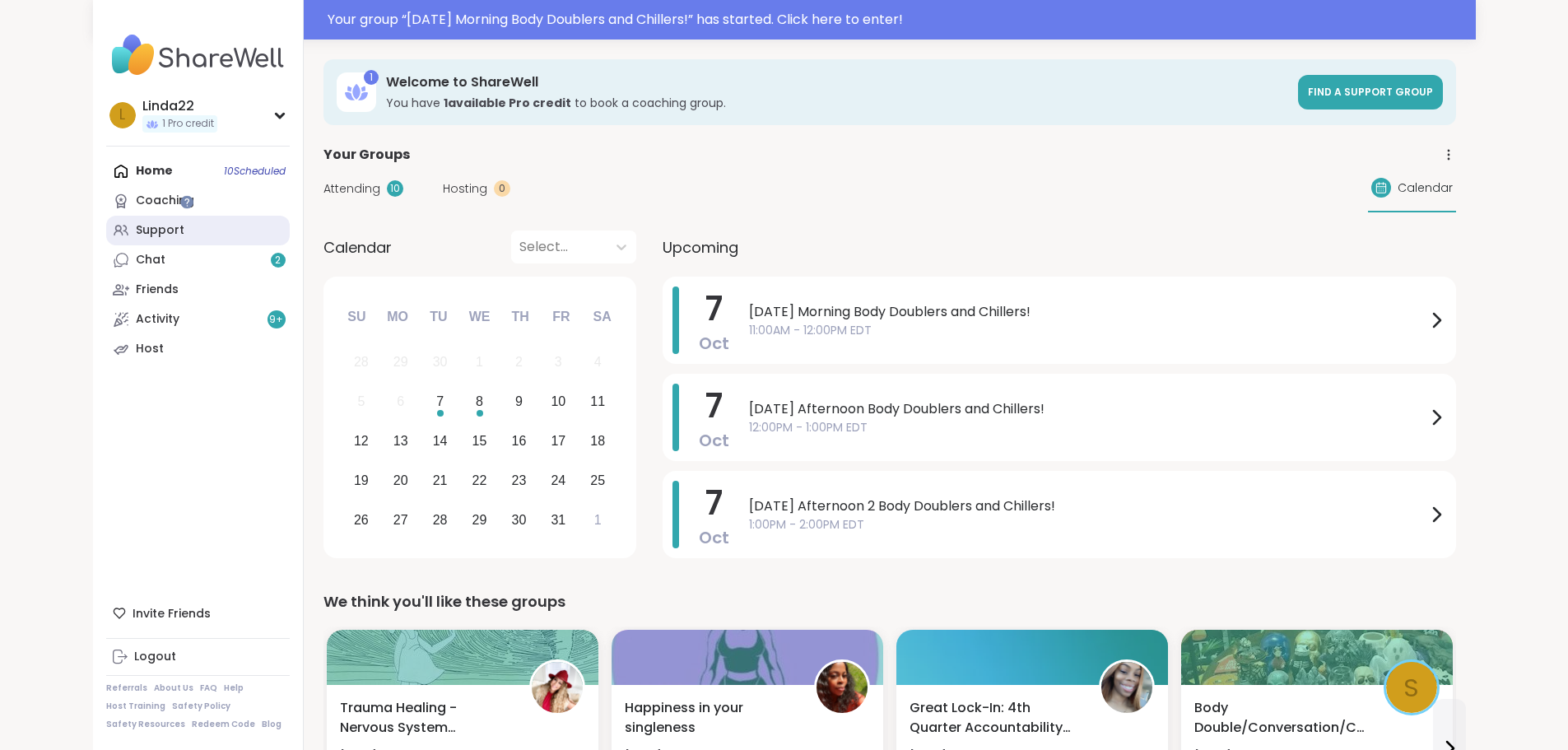
click at [116, 216] on link "Support" at bounding box center [198, 230] width 183 height 30
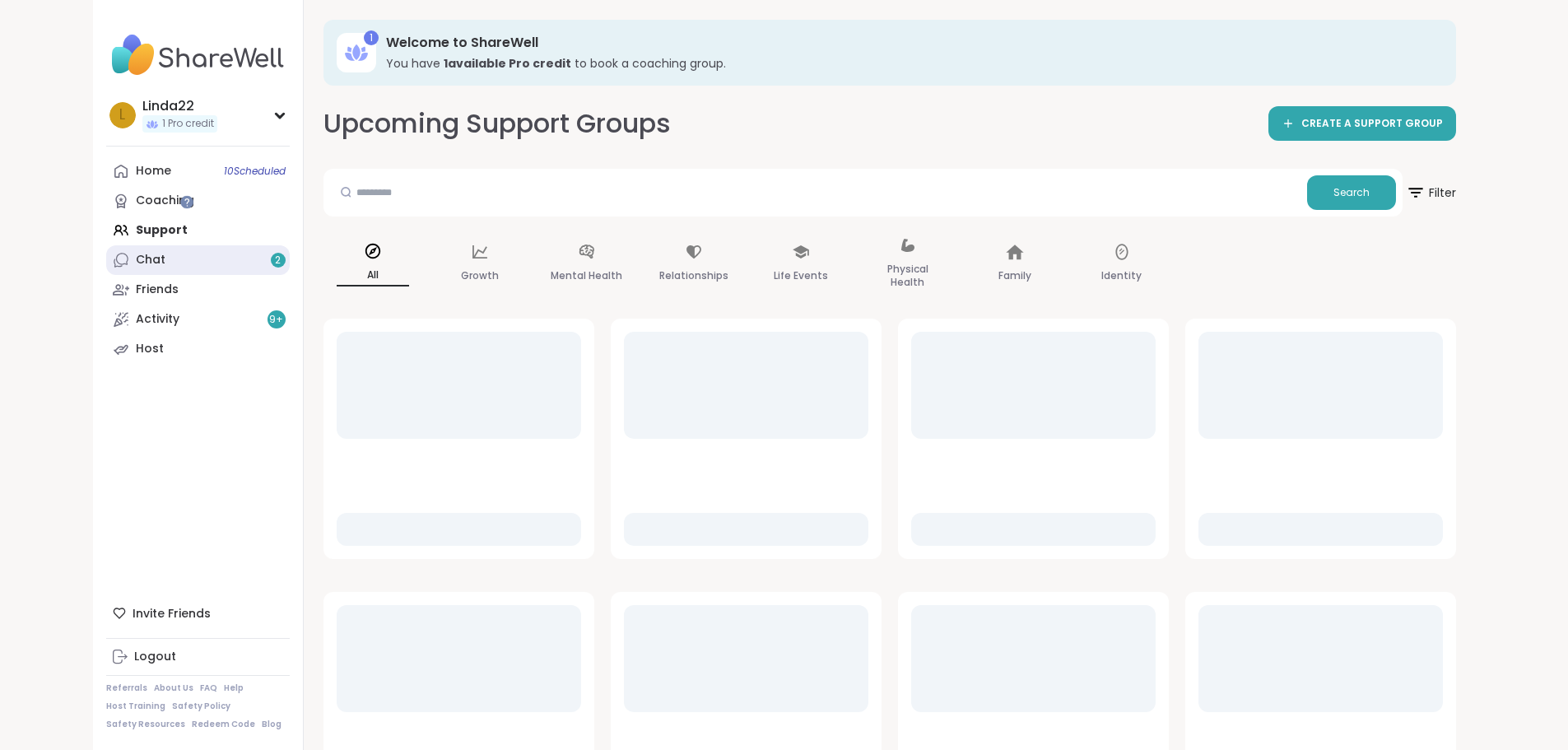
click at [129, 270] on link "Chat 2" at bounding box center [198, 260] width 183 height 30
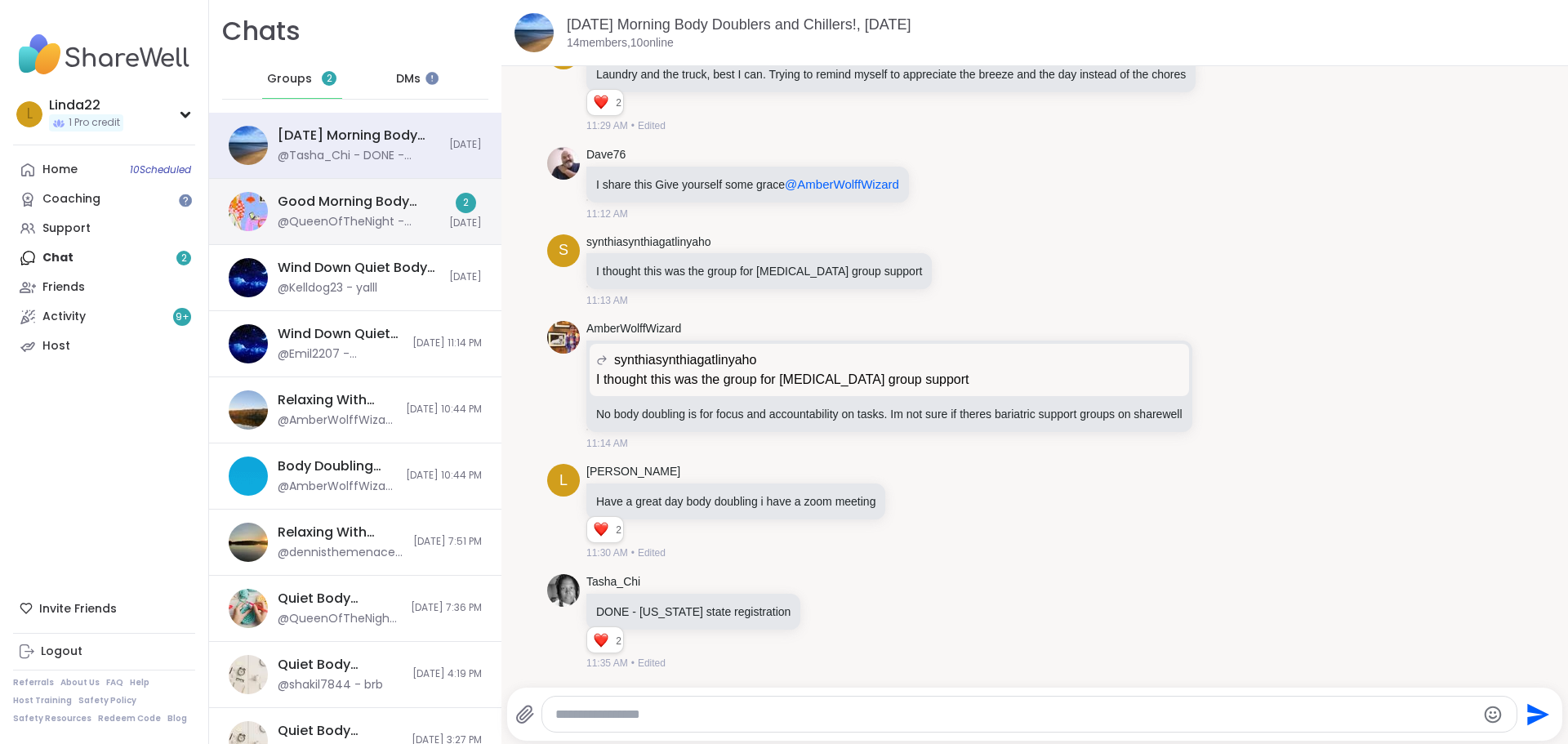
click at [342, 214] on div "@QueenOfTheNight - meeting over!" at bounding box center [357, 222] width 161 height 16
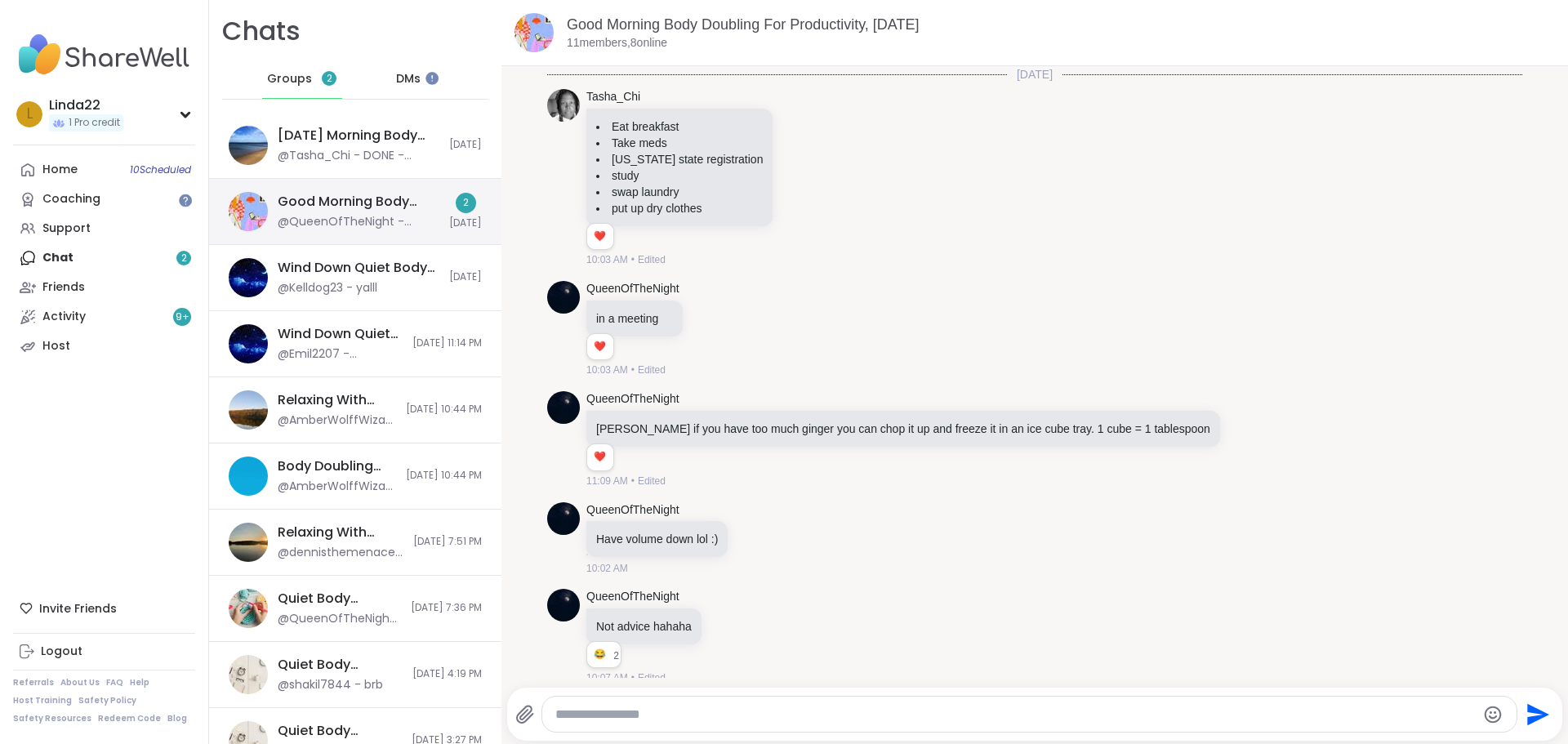
scroll to position [1348, 0]
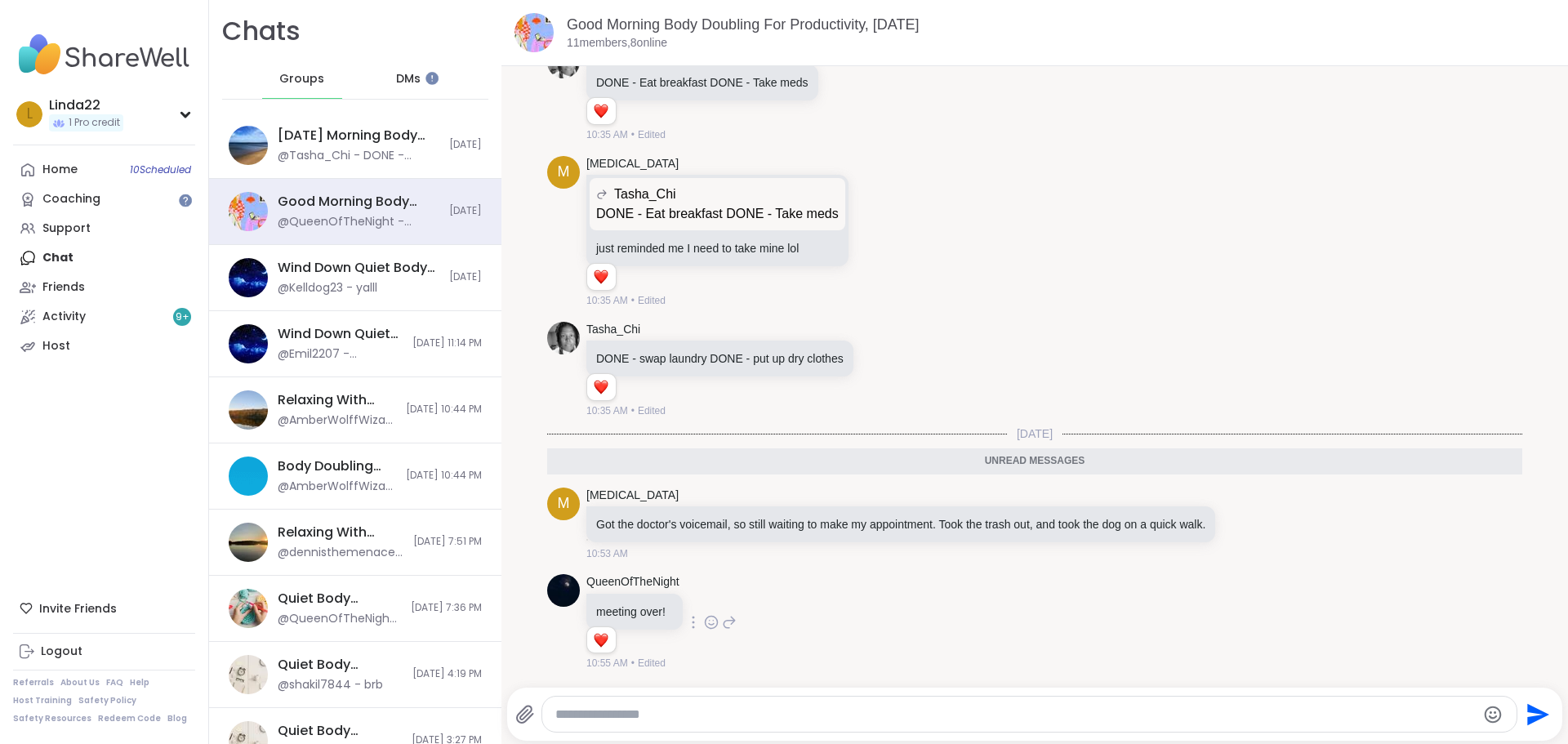
click at [712, 621] on icon at bounding box center [711, 622] width 14 height 16
click at [716, 596] on div "Select Reaction: Heart" at bounding box center [711, 596] width 14 height 14
click at [1248, 515] on icon at bounding box center [1244, 523] width 14 height 16
click at [1112, 490] on div "Select Reaction: Heart" at bounding box center [1113, 497] width 14 height 14
click at [1112, 487] on div "Makena" at bounding box center [902, 495] width 632 height 16
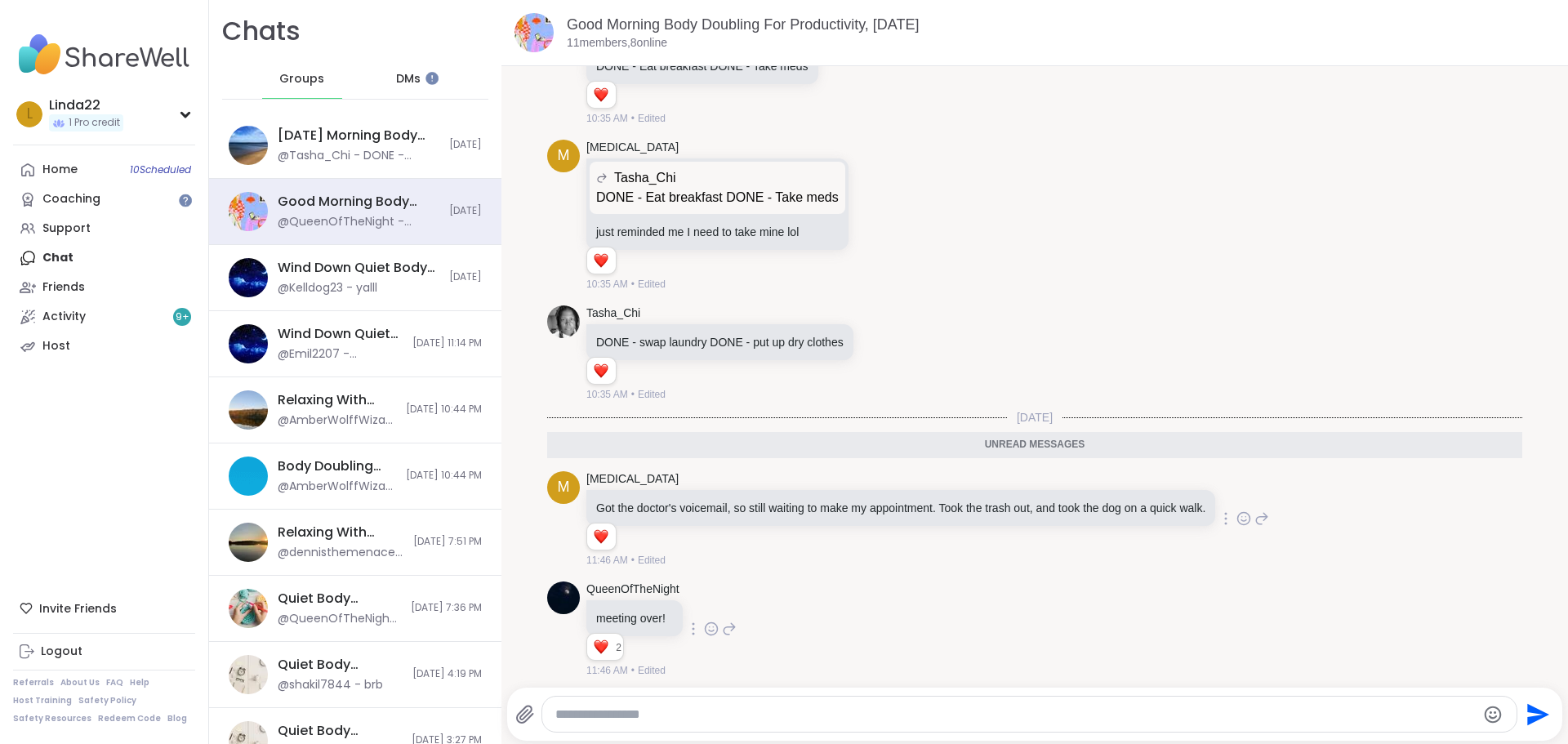
click at [1025, 591] on div "QueenOfTheNight meeting over! 2 2 2 11:46 AM • Edited" at bounding box center [1035, 630] width 975 height 110
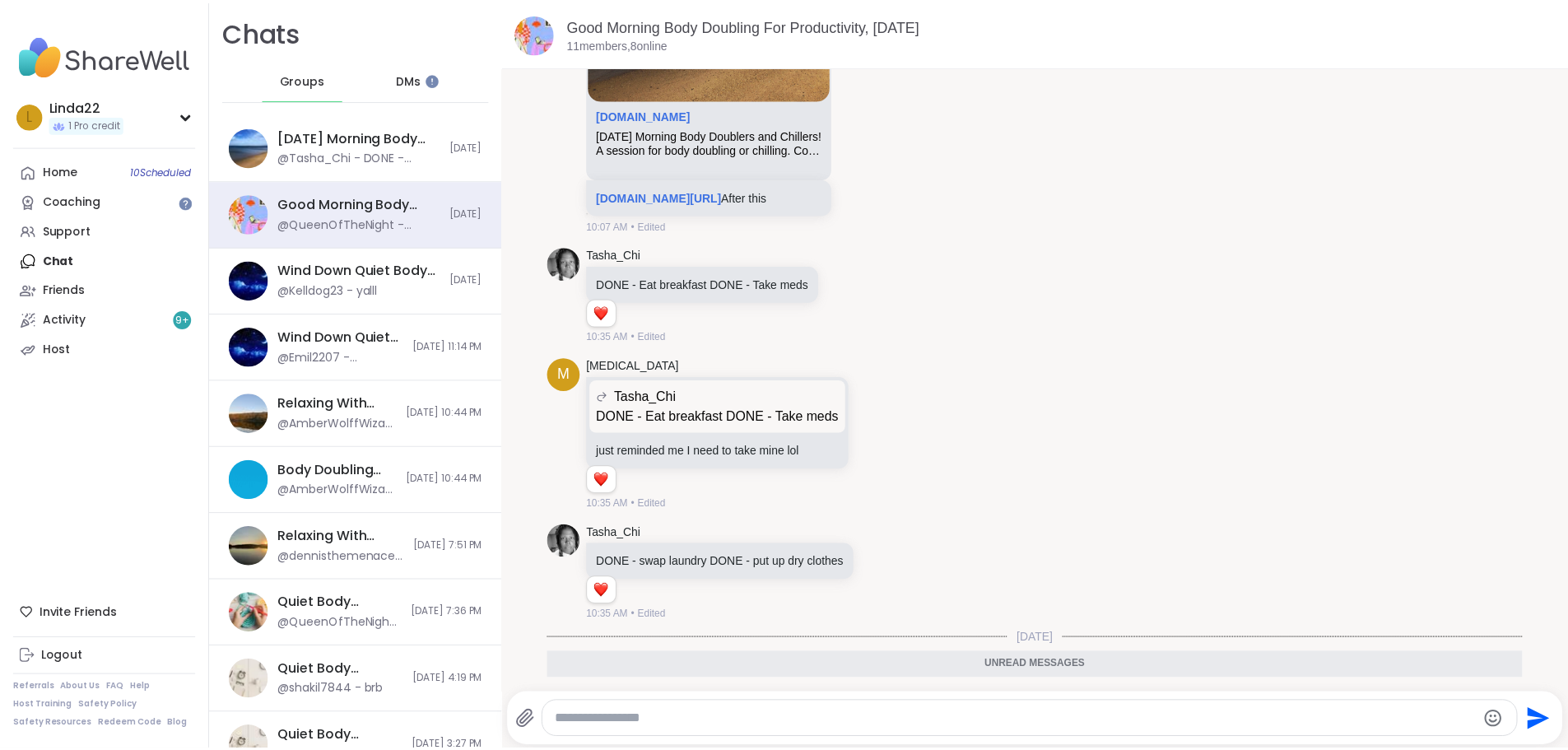
scroll to position [1382, 0]
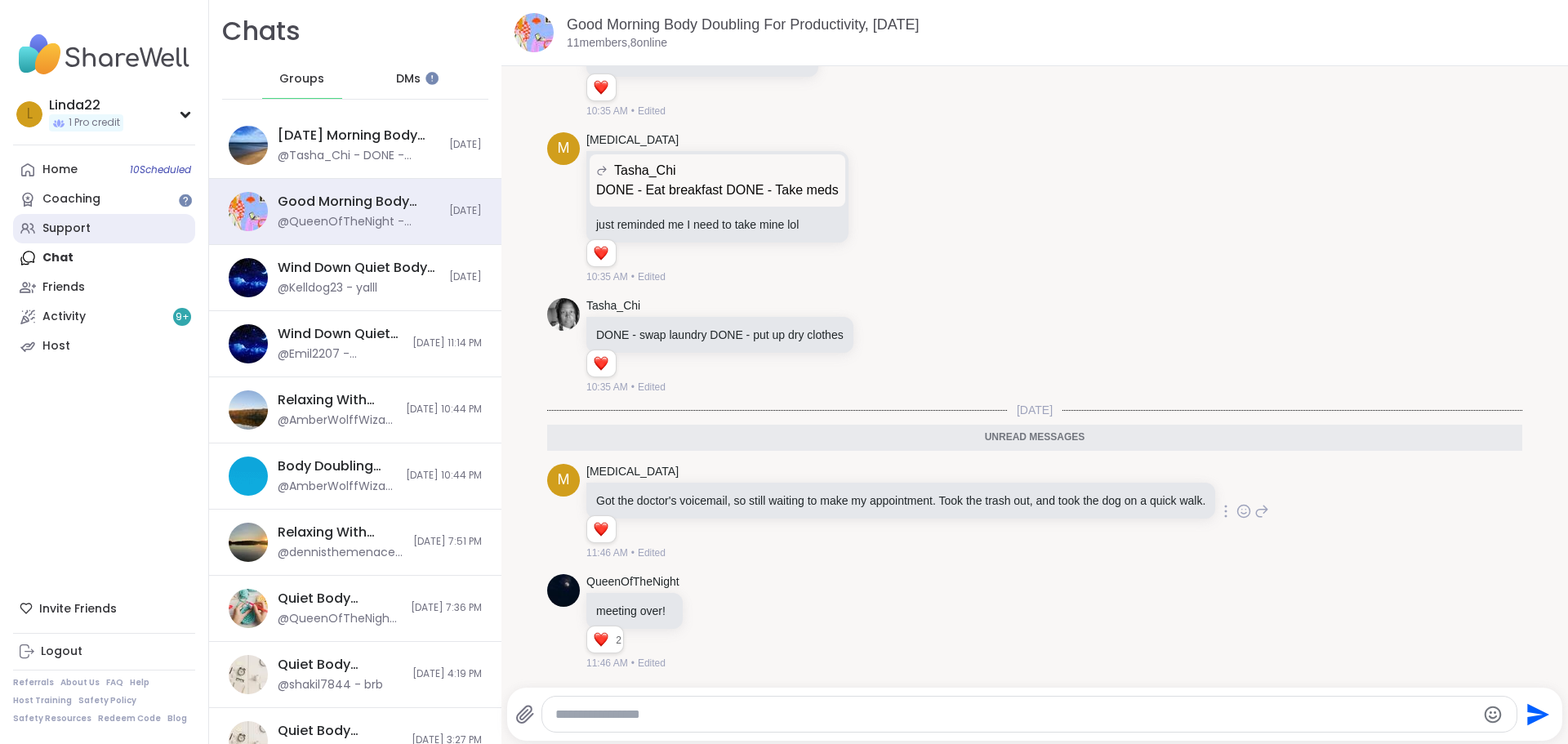
click at [88, 229] on div "Support" at bounding box center [67, 228] width 48 height 16
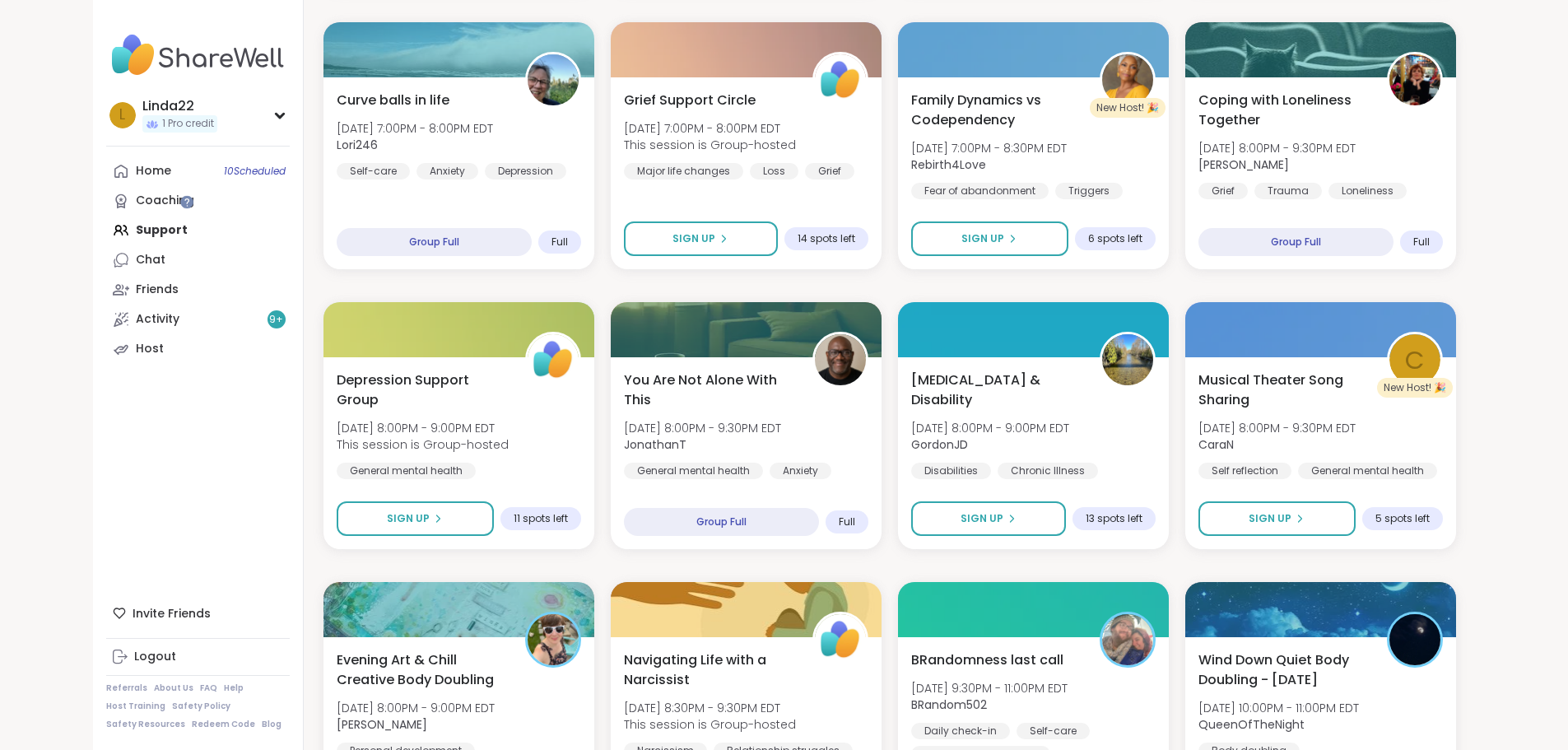
scroll to position [2057, 0]
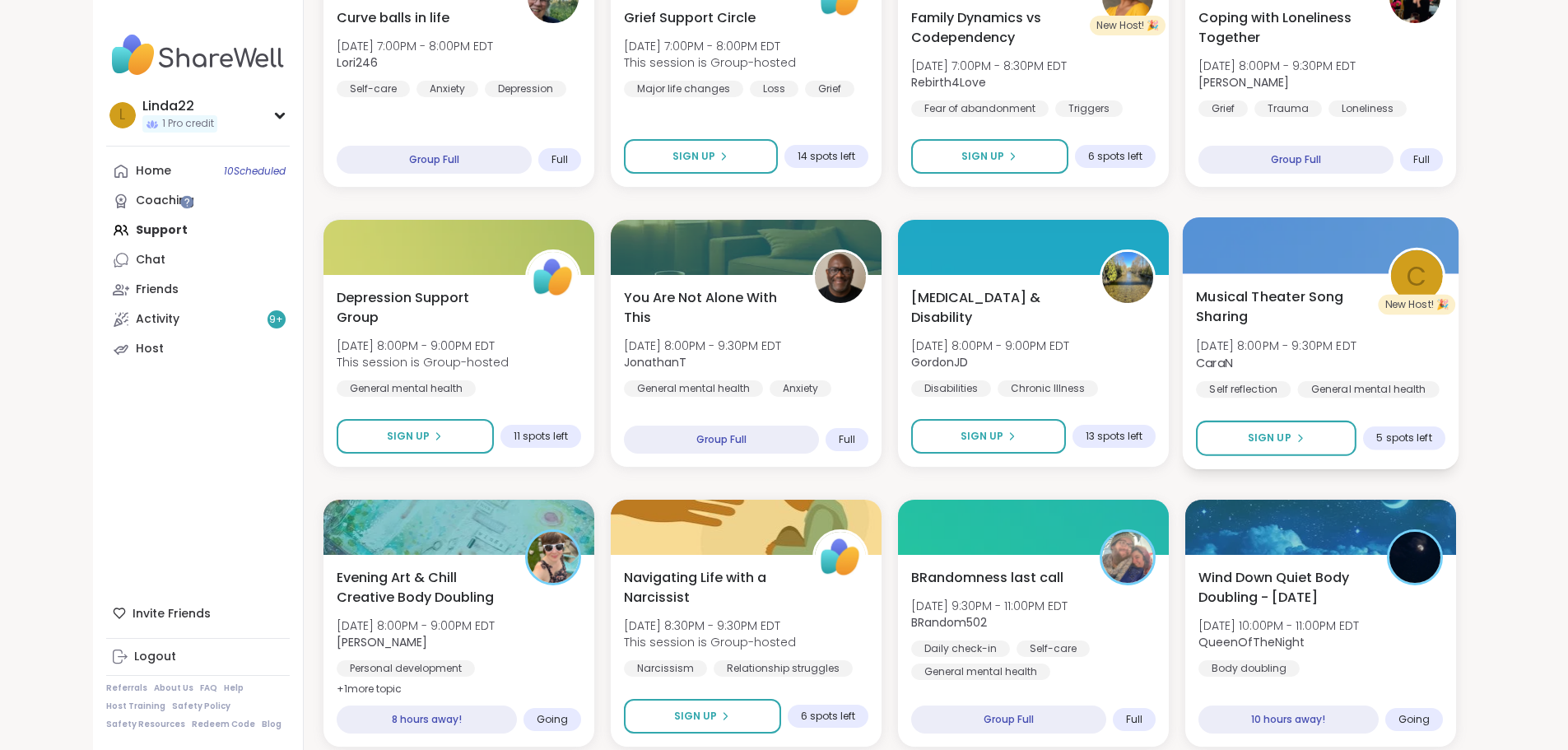
click at [1398, 257] on div at bounding box center [1321, 245] width 277 height 56
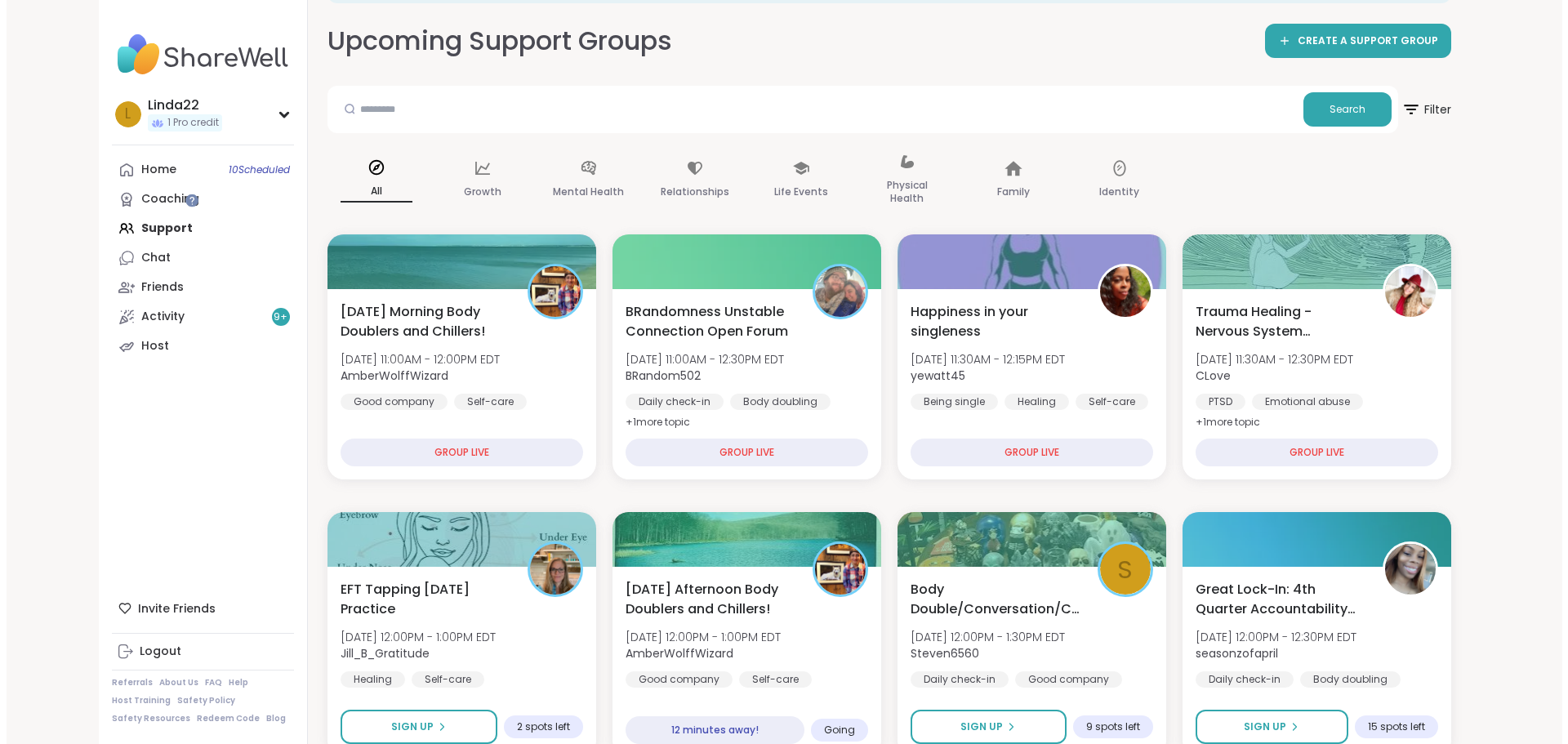
scroll to position [0, 0]
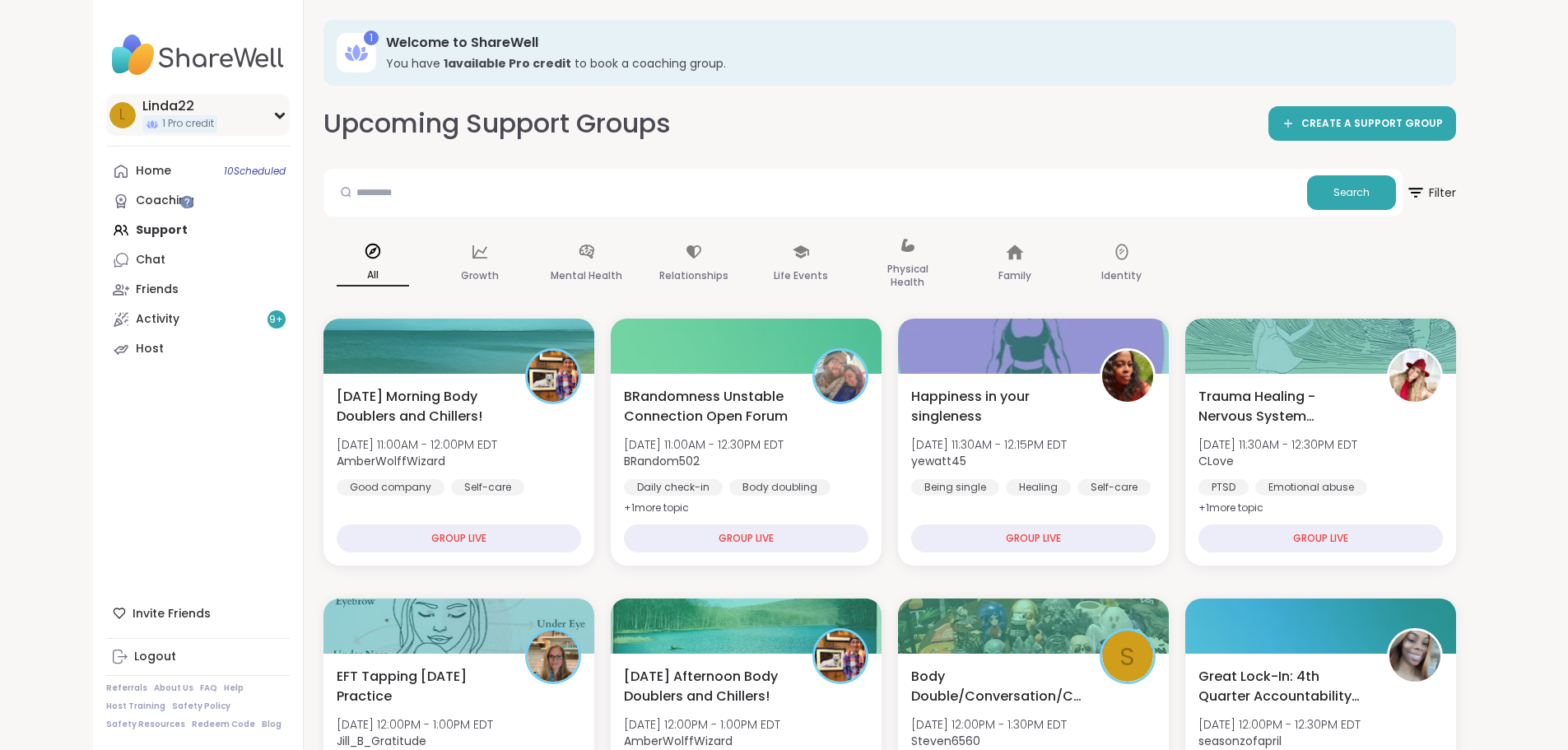
click at [273, 111] on icon at bounding box center [279, 115] width 13 height 8
click at [185, 110] on div "L Linda22 1 Pro credit" at bounding box center [198, 114] width 183 height 42
click at [273, 111] on icon at bounding box center [279, 115] width 13 height 8
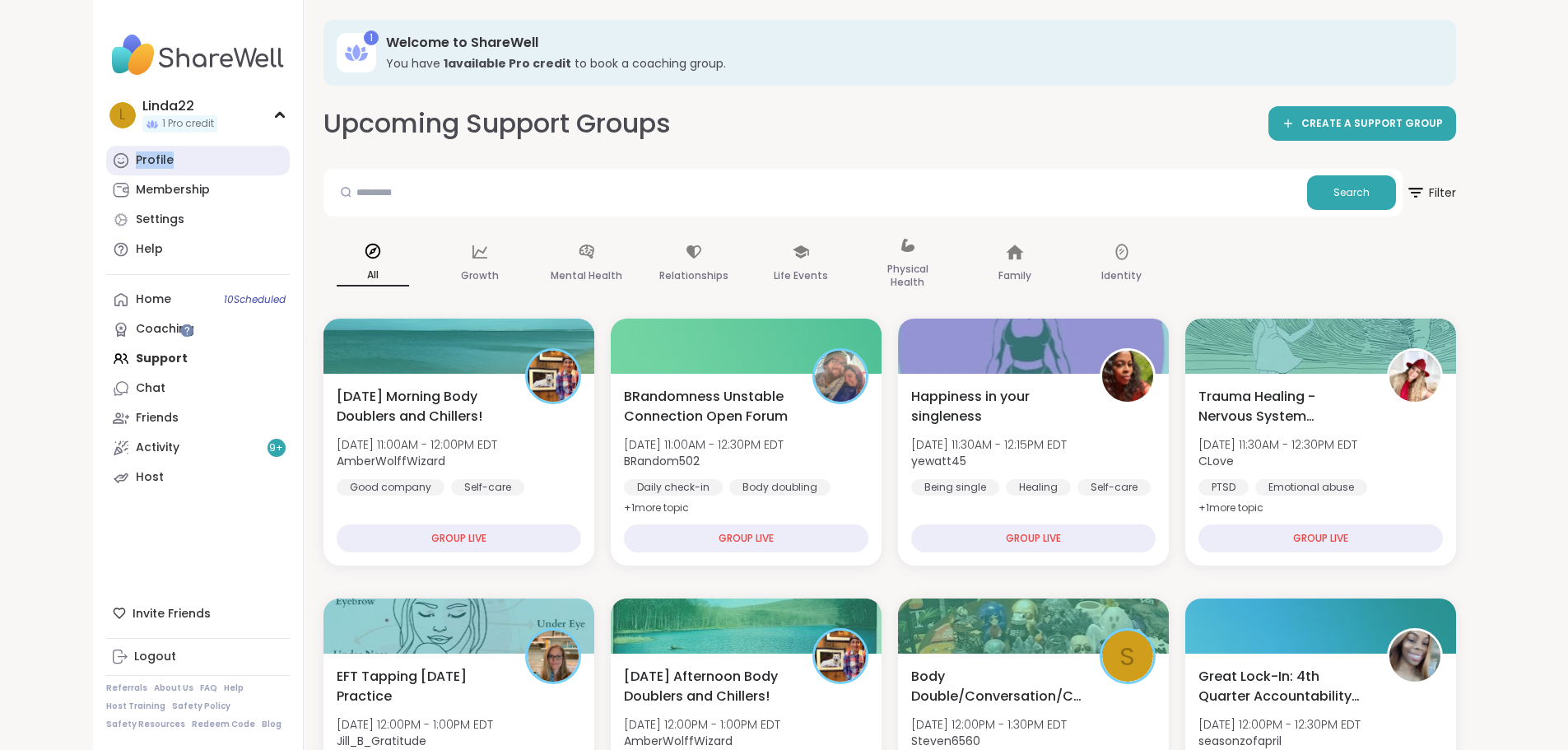
click at [132, 148] on link "Profile" at bounding box center [198, 160] width 183 height 30
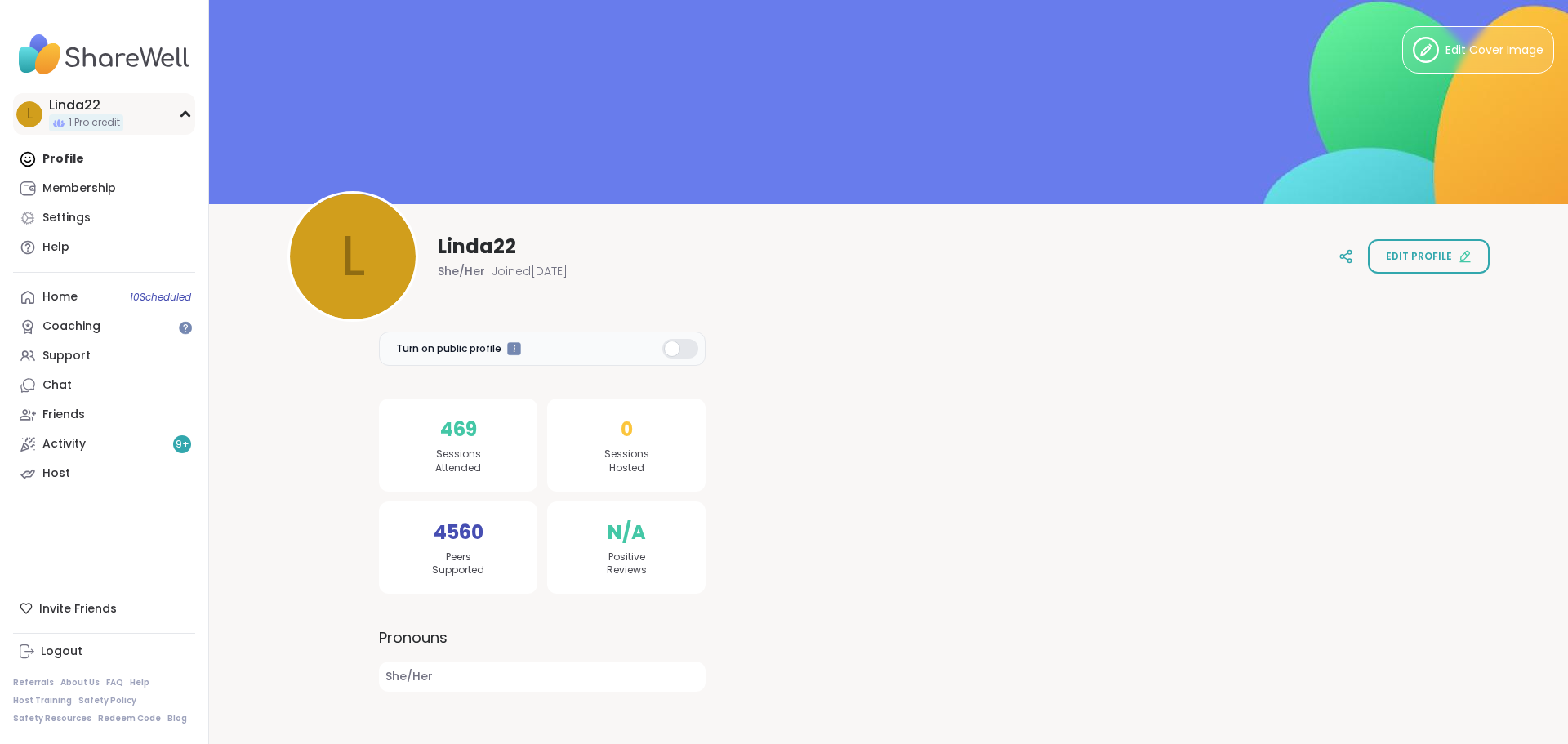
click at [141, 119] on div "L Linda22 1 Pro credit" at bounding box center [104, 113] width 182 height 42
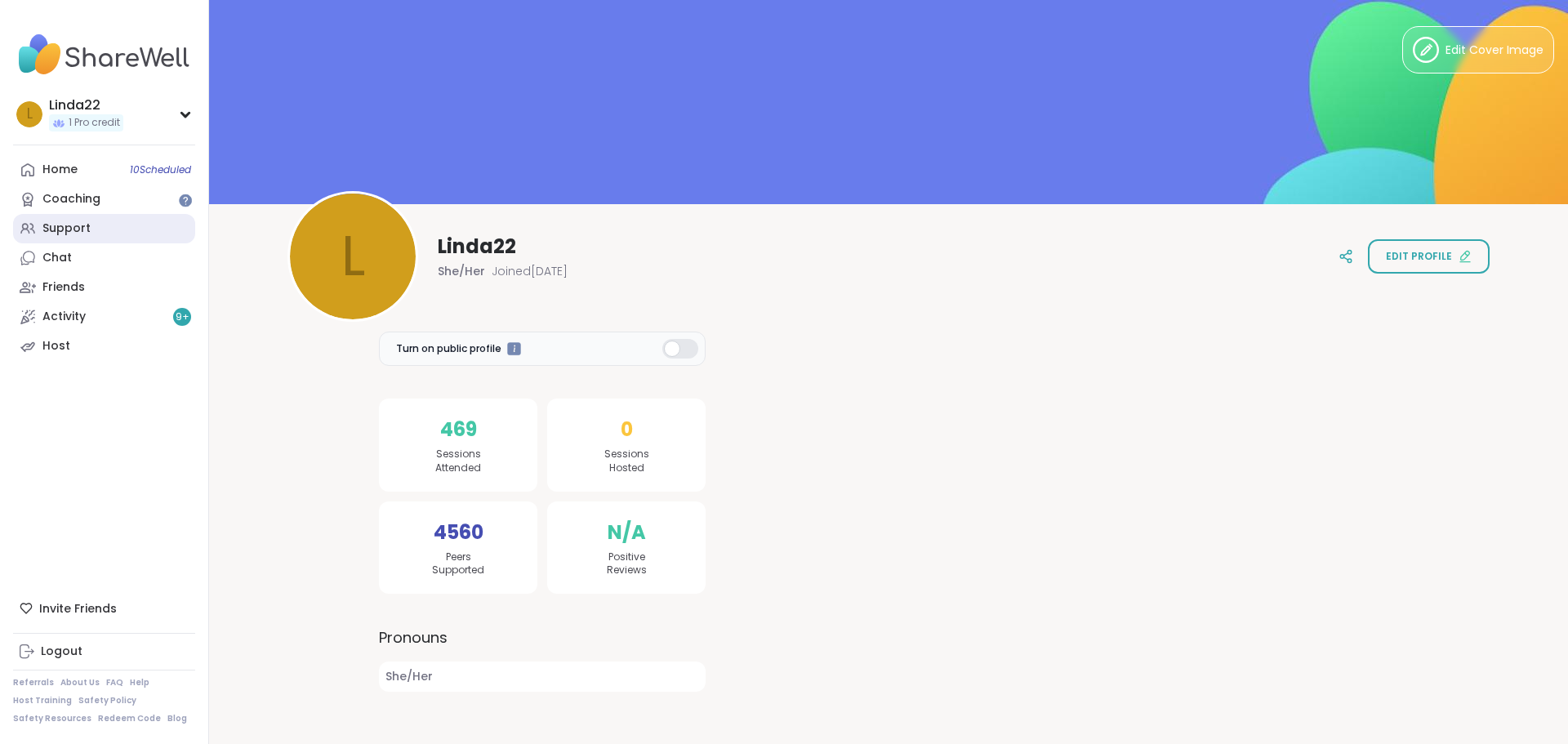
click at [100, 228] on link "Support" at bounding box center [104, 228] width 182 height 29
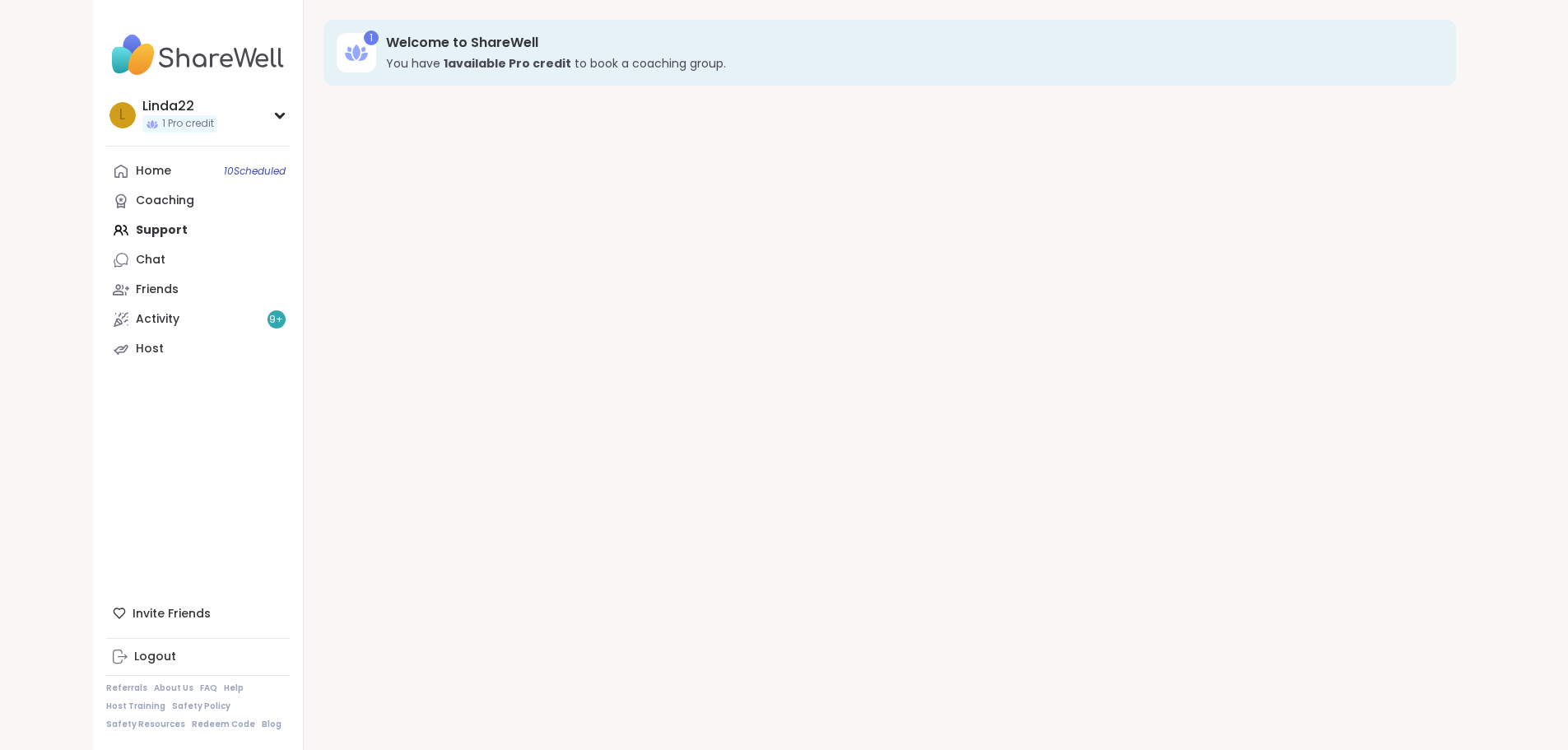
click at [106, 230] on div "Home 10 Scheduled Coaching Support Chat Friends Activity 9 + Host" at bounding box center [198, 260] width 183 height 207
